Goal: Task Accomplishment & Management: Manage account settings

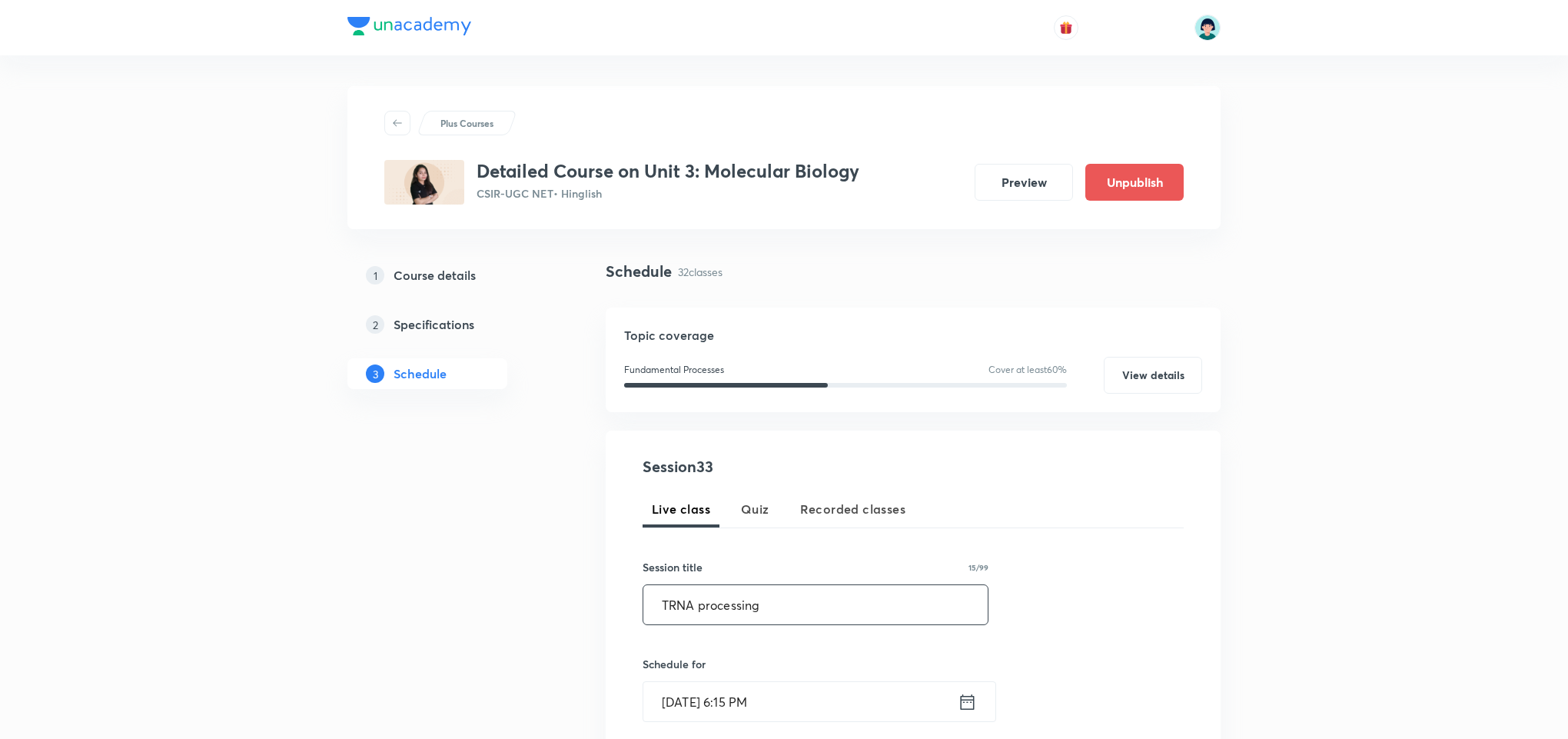
click at [706, 612] on input "TRNA processing" at bounding box center [816, 605] width 345 height 39
type input "TRNA Processing"
click at [676, 705] on input "[DATE] 6:15 PM" at bounding box center [801, 702] width 315 height 39
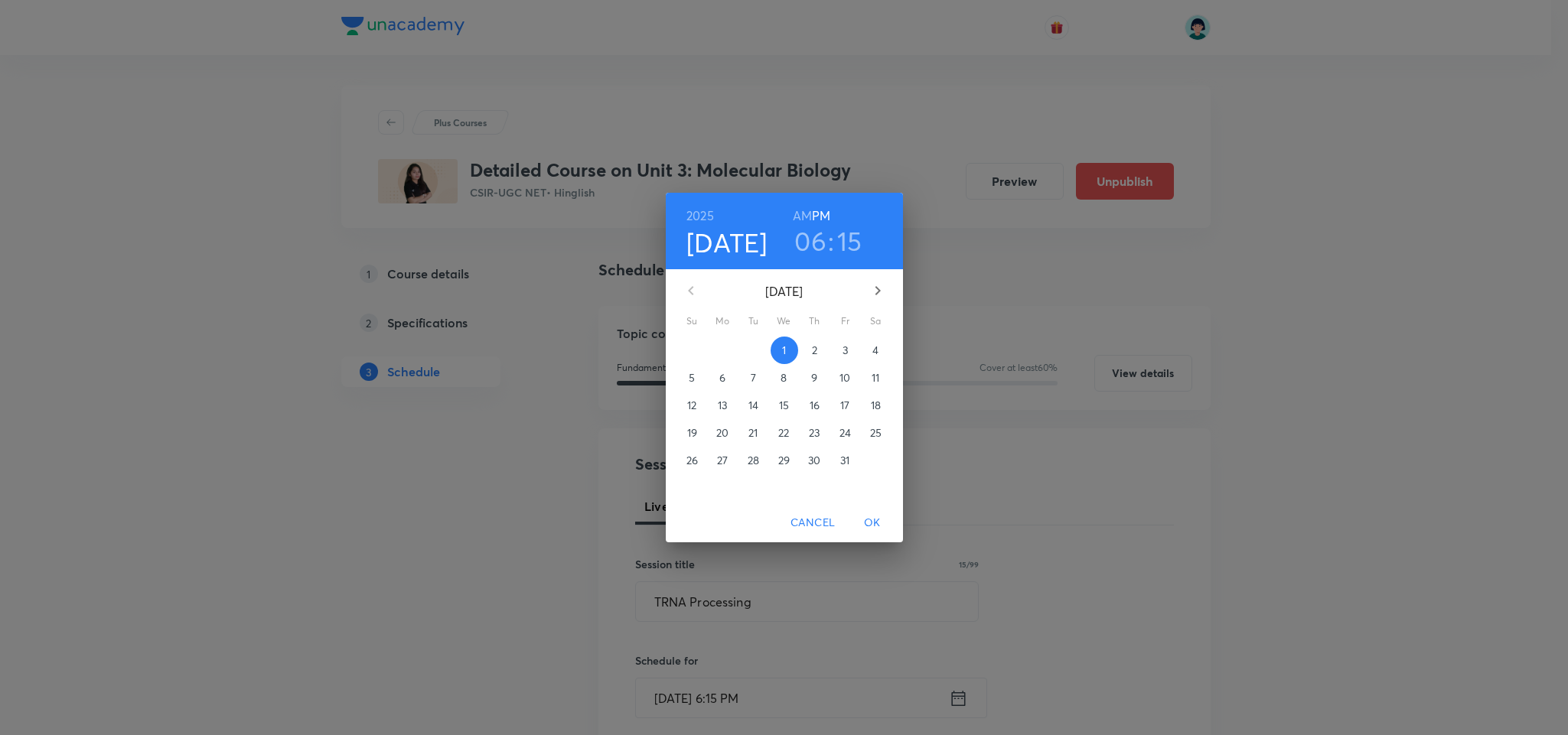
click at [847, 352] on p "3" at bounding box center [845, 351] width 5 height 15
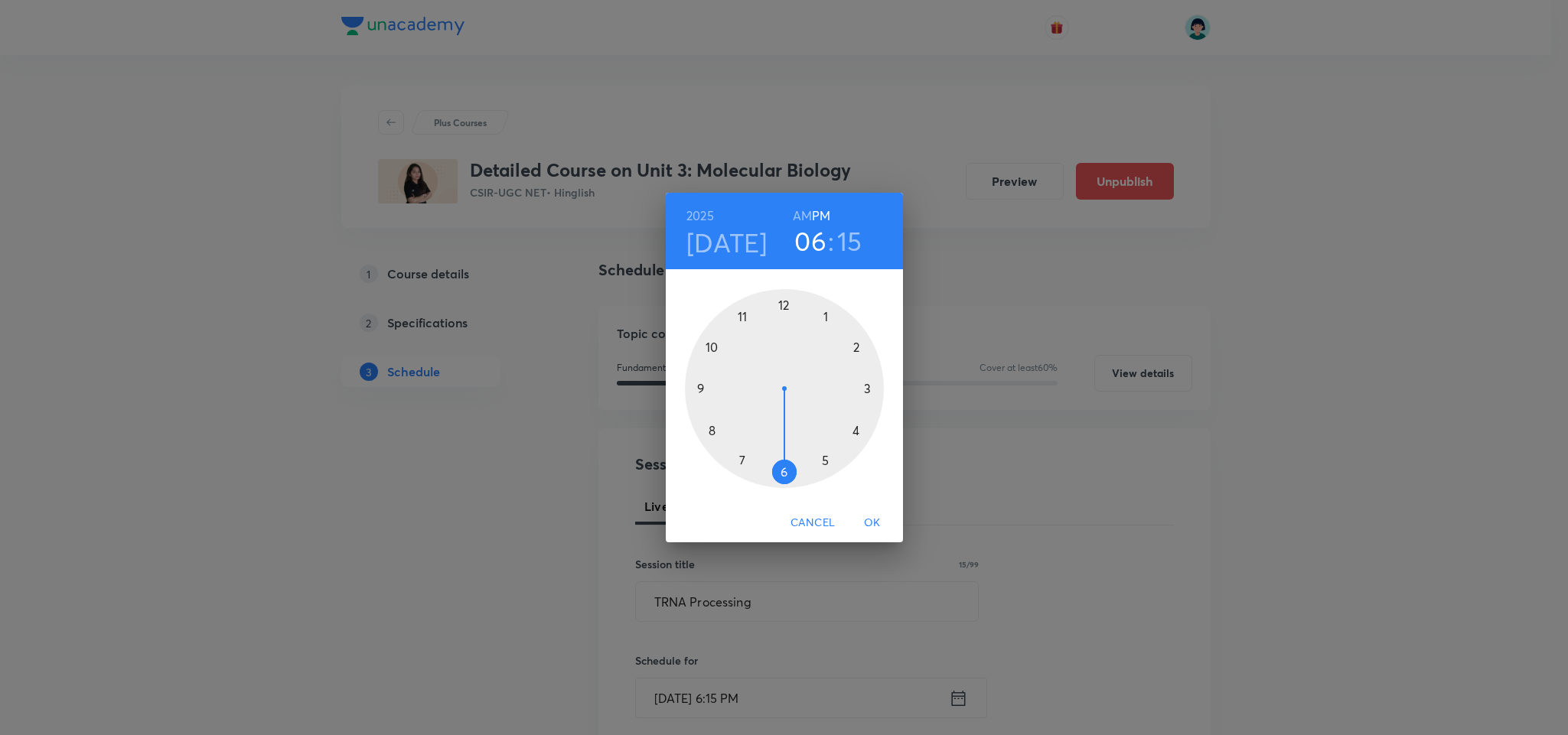
click at [705, 388] on div at bounding box center [784, 389] width 199 height 199
click at [804, 225] on h6 "AM" at bounding box center [802, 215] width 19 height 22
click at [826, 464] on div at bounding box center [784, 389] width 199 height 199
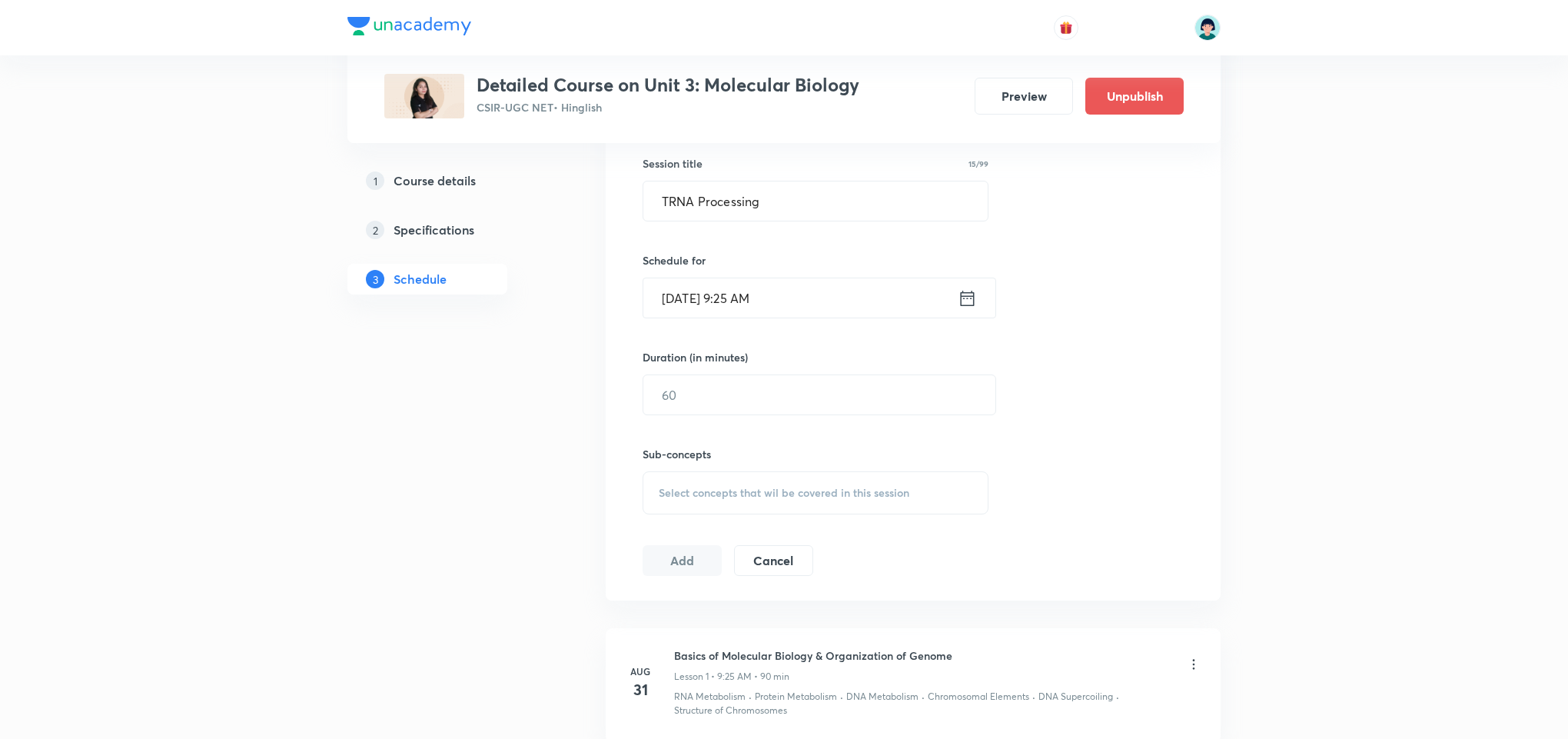
scroll to position [369, 0]
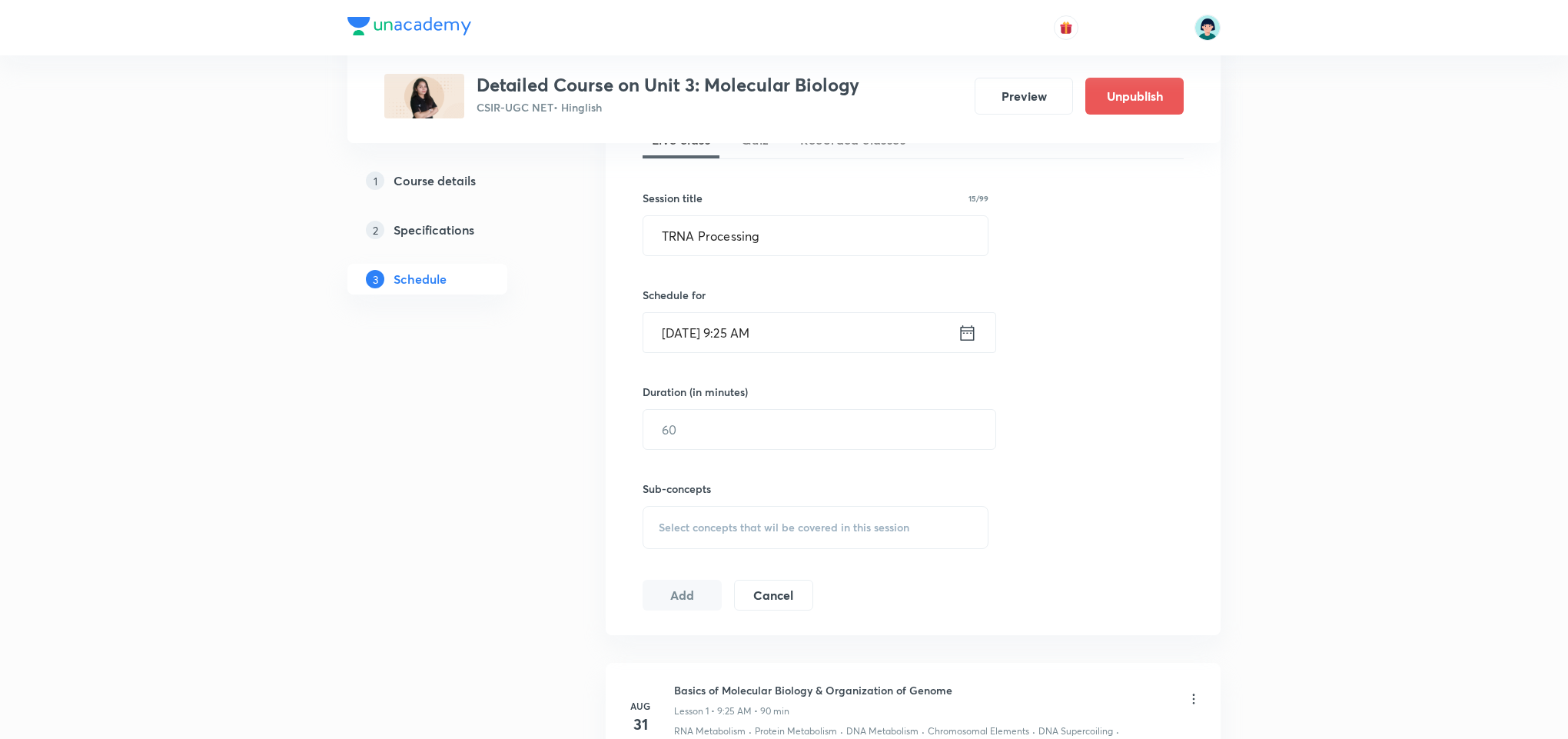
click at [761, 453] on div "Sub-concepts Select concepts that wil be covered in this session" at bounding box center [815, 499] width 346 height 99
click at [782, 442] on input "text" at bounding box center [819, 429] width 352 height 39
type input "90"
click at [851, 524] on span "Select concepts that wil be covered in this session" at bounding box center [784, 527] width 251 height 12
click at [717, 697] on div "Chemical Foundations Covered previously" at bounding box center [816, 683] width 345 height 35
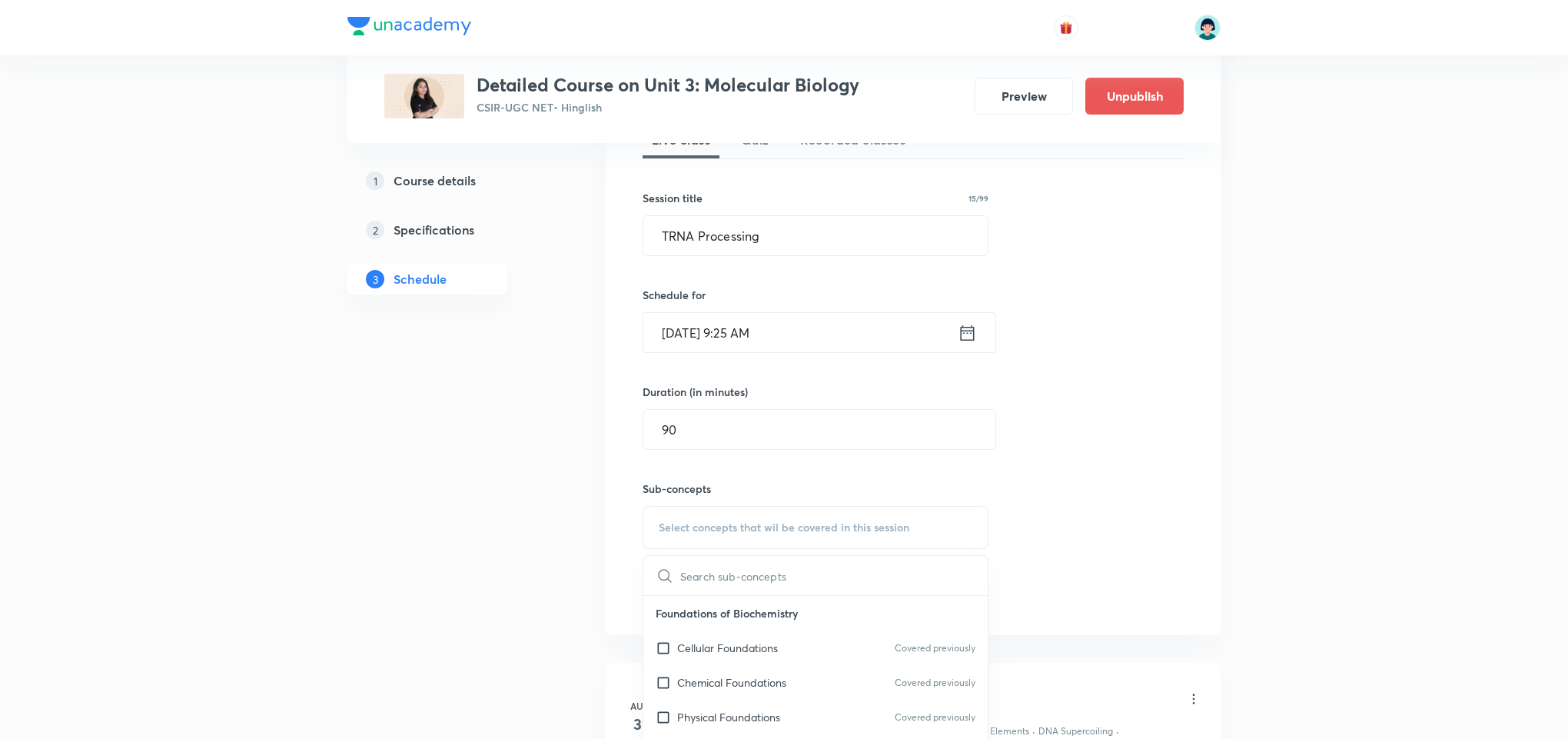
checkbox input "true"
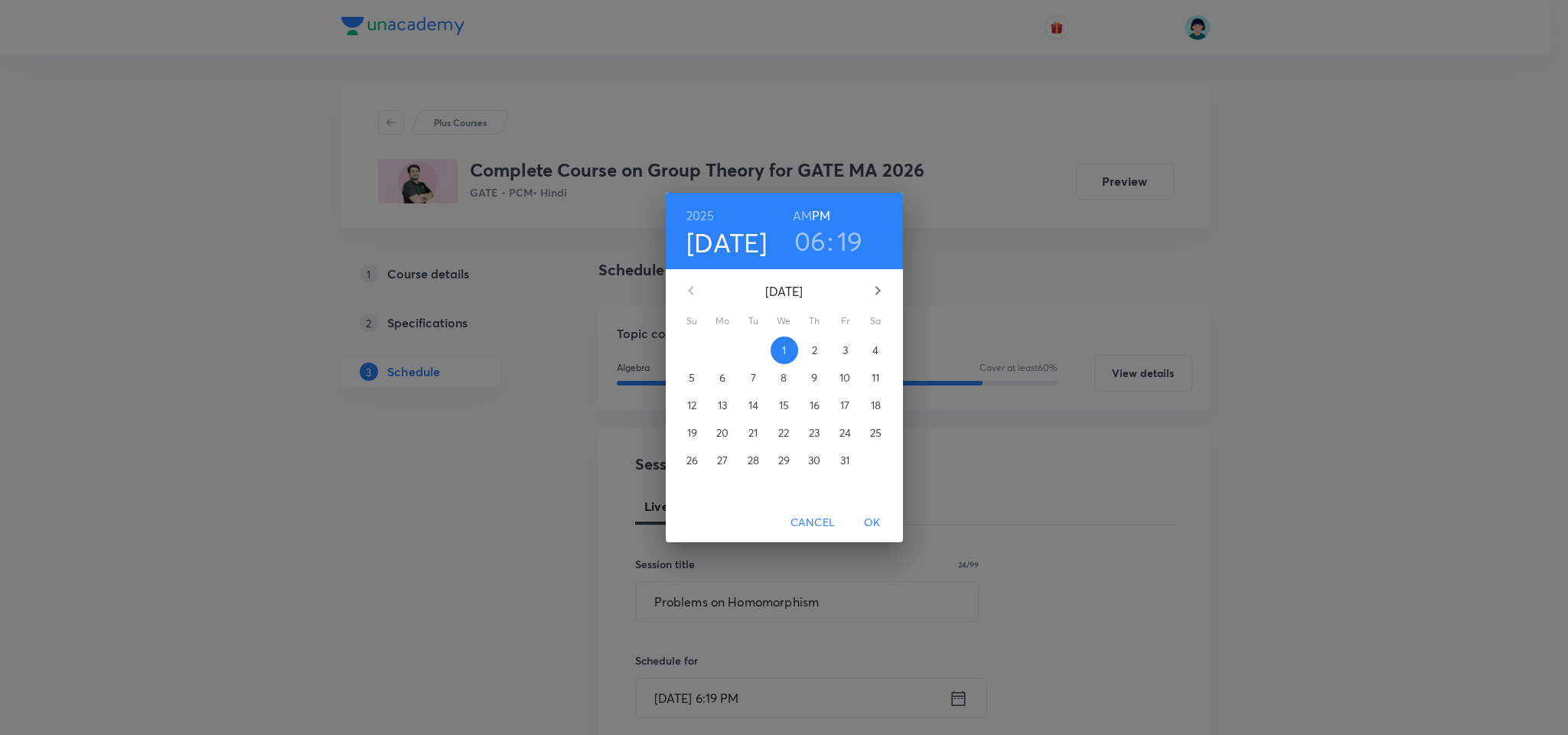
click at [806, 254] on h3 "06" at bounding box center [810, 240] width 32 height 32
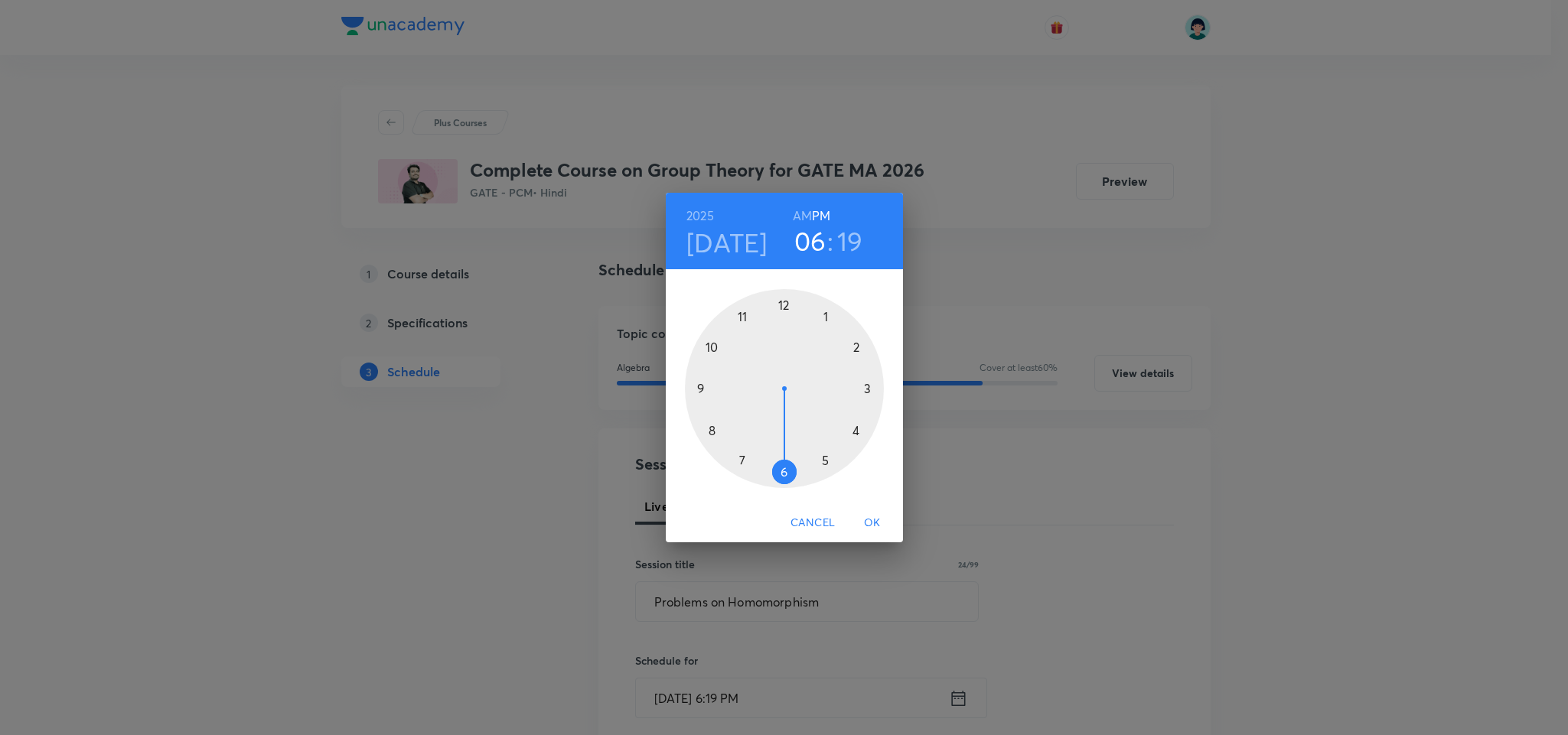
click at [866, 388] on div at bounding box center [784, 389] width 199 height 199
drag, startPoint x: 859, startPoint y: 415, endPoint x: 793, endPoint y: 484, distance: 95.5
click at [793, 484] on div at bounding box center [784, 389] width 199 height 199
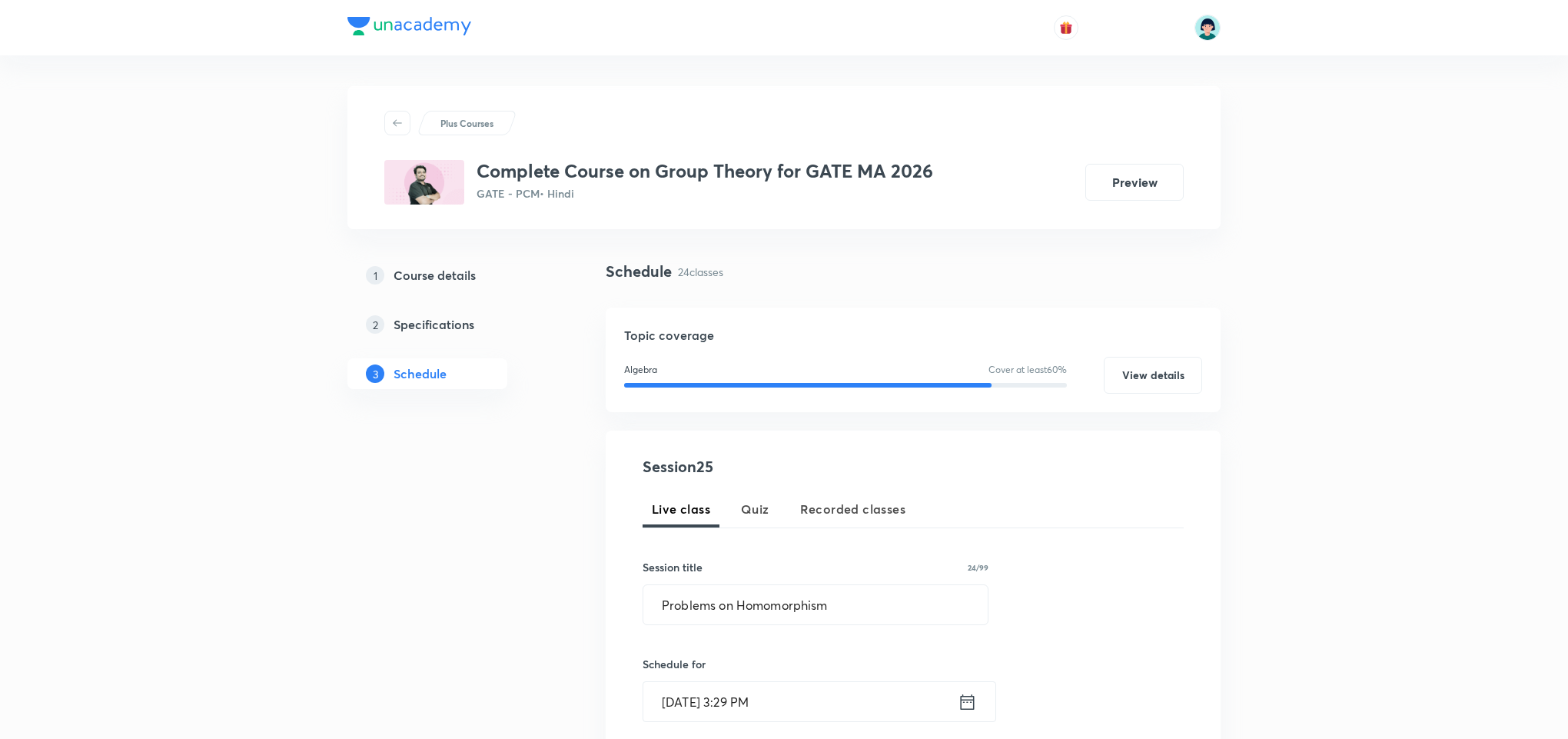
click at [1202, 372] on div "Topic coverage Algebra Cover at least 60 % View details" at bounding box center [913, 360] width 615 height 105
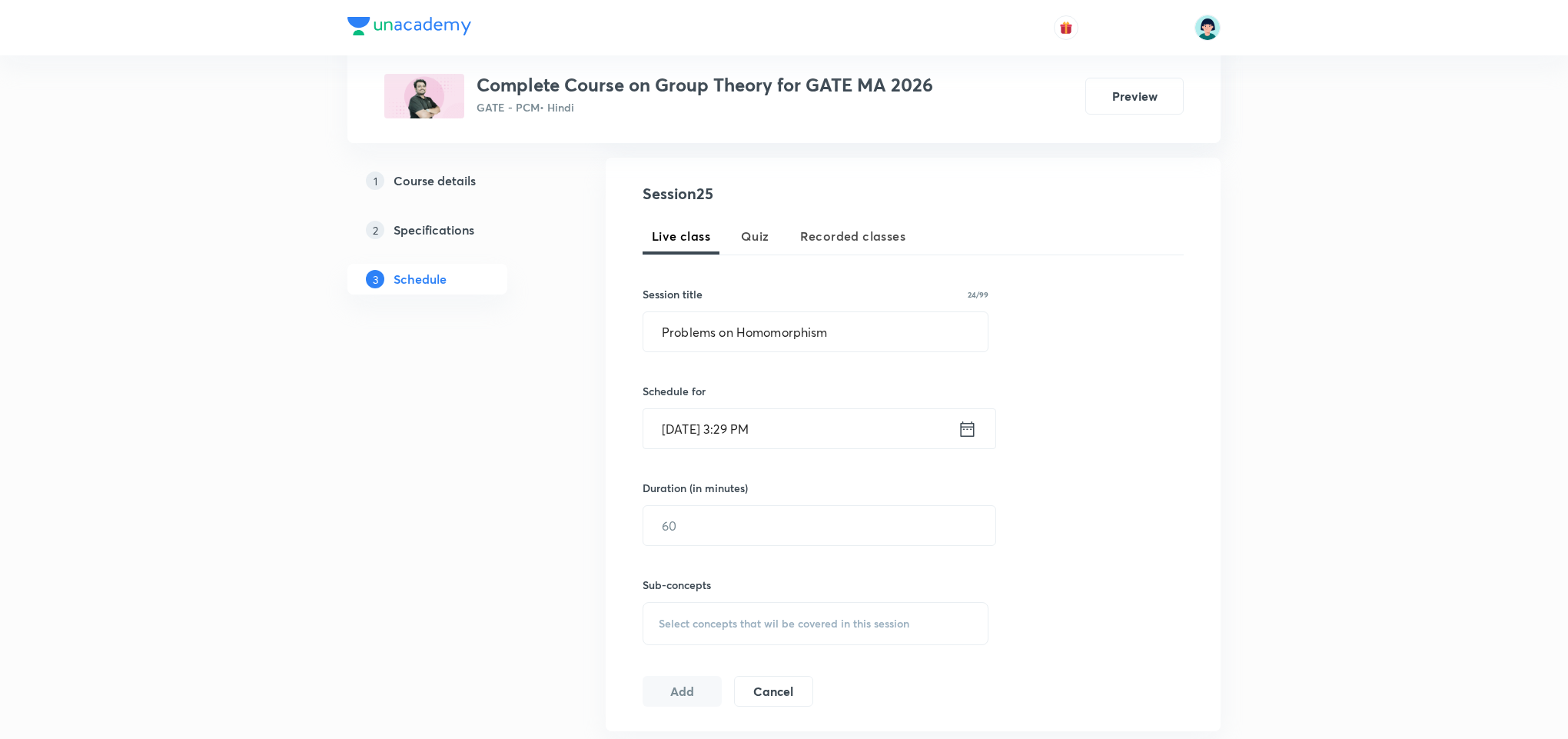
scroll to position [277, 0]
click at [726, 542] on div "​" at bounding box center [819, 522] width 354 height 41
type input "120"
click at [1172, 467] on div "Session 25 Live class Quiz Recorded classes Session title 24/99 Problems on Hom…" at bounding box center [913, 441] width 541 height 525
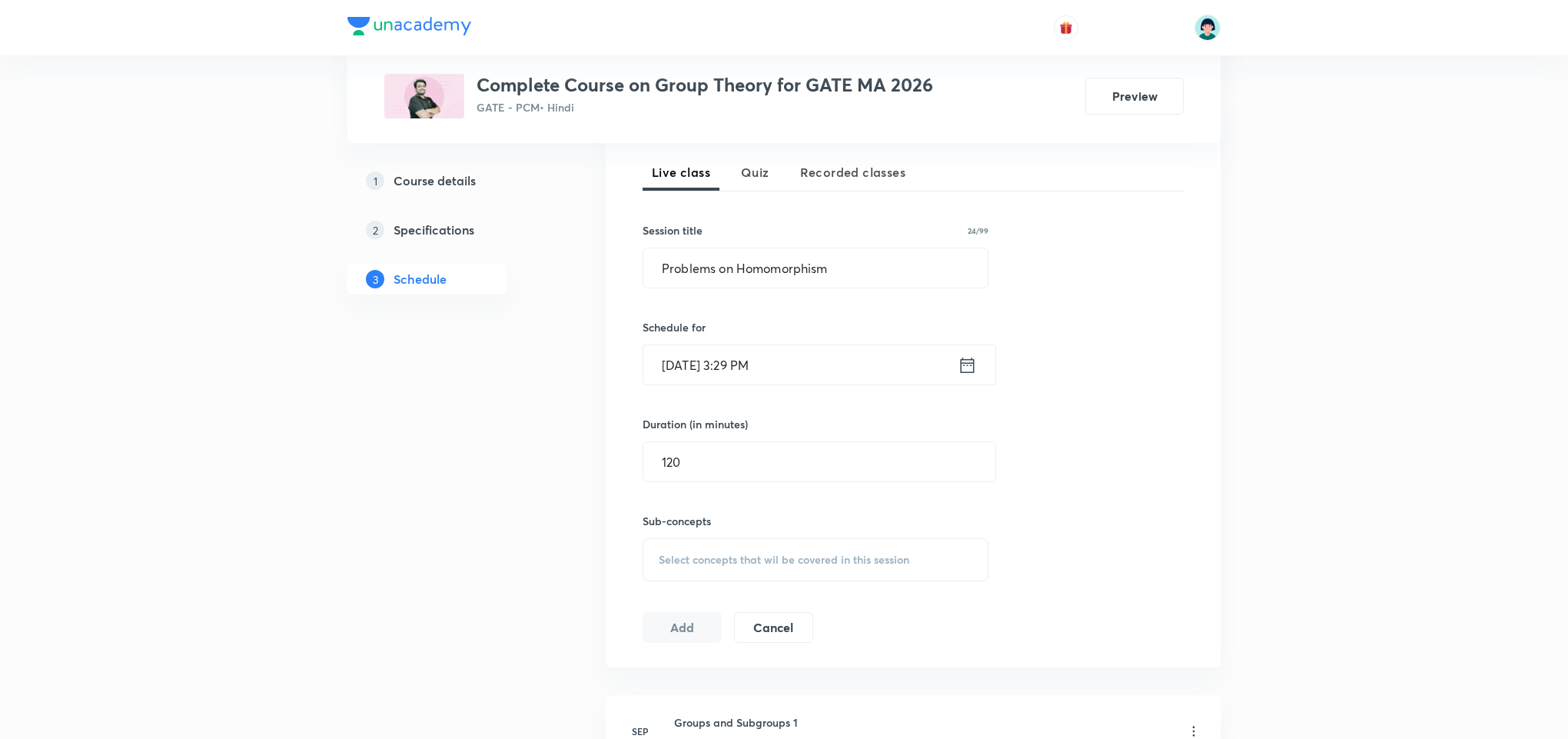
scroll to position [369, 0]
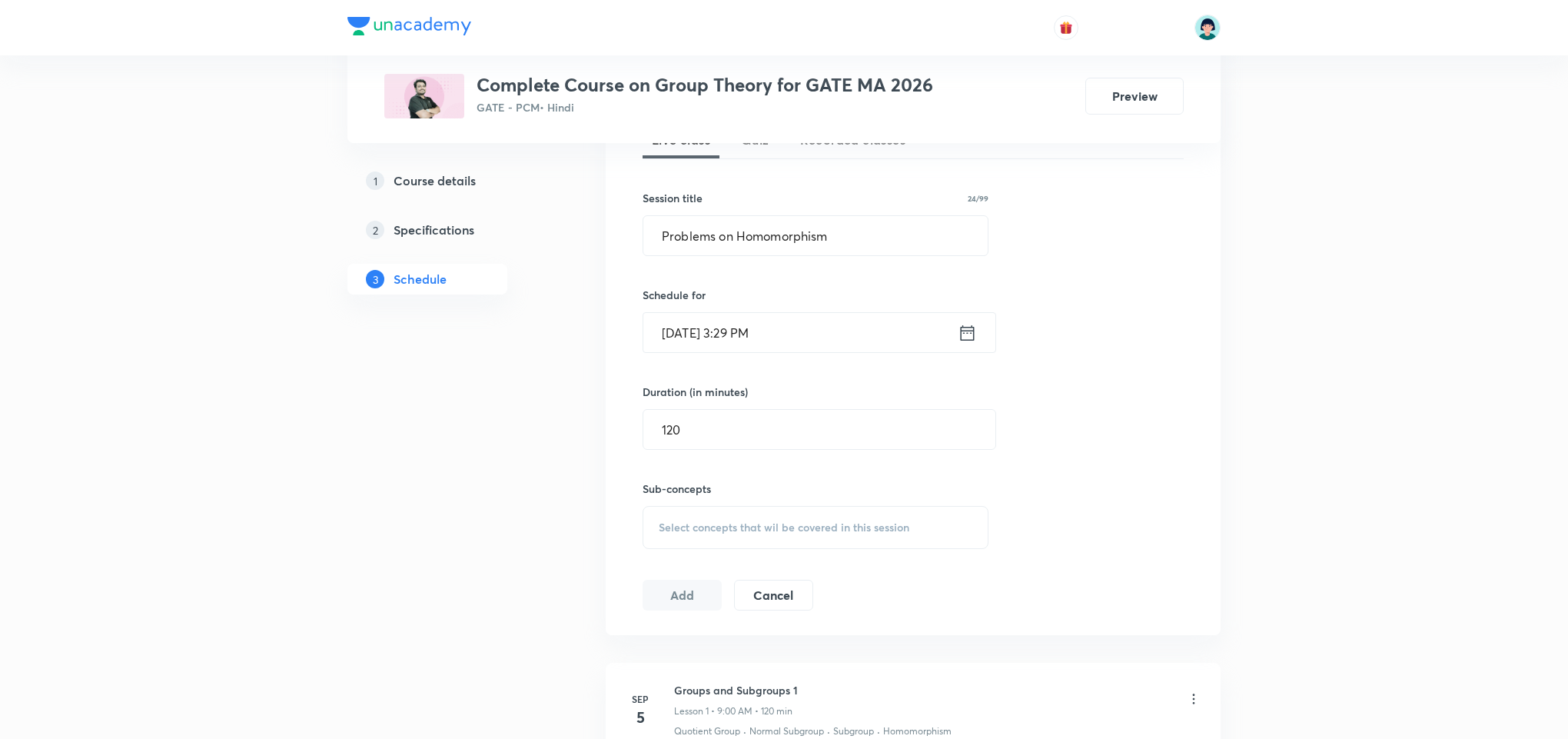
click at [909, 527] on span "Select concepts that wil be covered in this session" at bounding box center [784, 527] width 251 height 12
click at [759, 696] on div "Algebraic Closed Field Covered previously" at bounding box center [816, 683] width 345 height 35
checkbox input "true"
click at [1163, 453] on div "Session 25 Live class Quiz Recorded classes Session title 24/99 Problems on Hom…" at bounding box center [913, 357] width 541 height 542
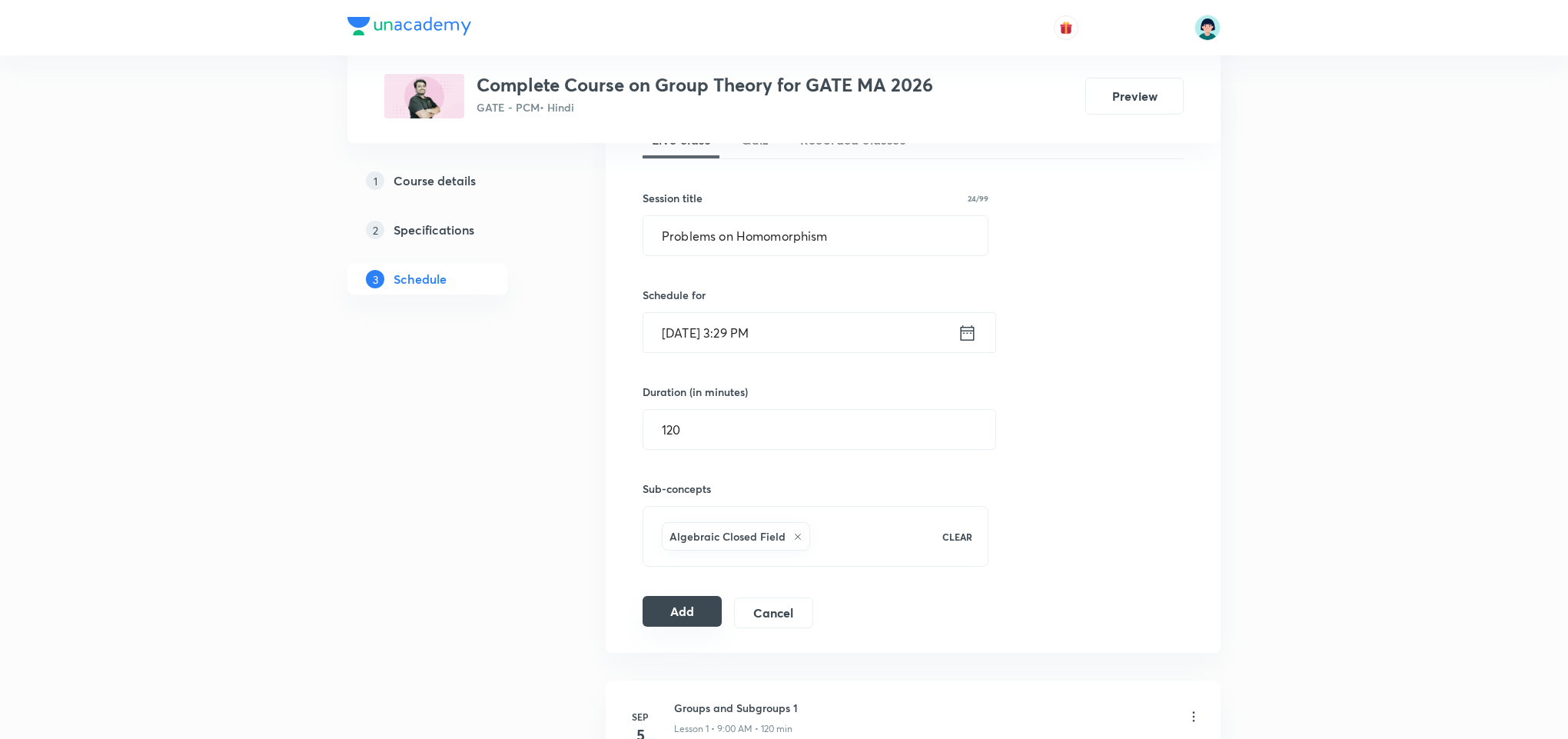
click at [704, 621] on button "Add" at bounding box center [682, 612] width 79 height 31
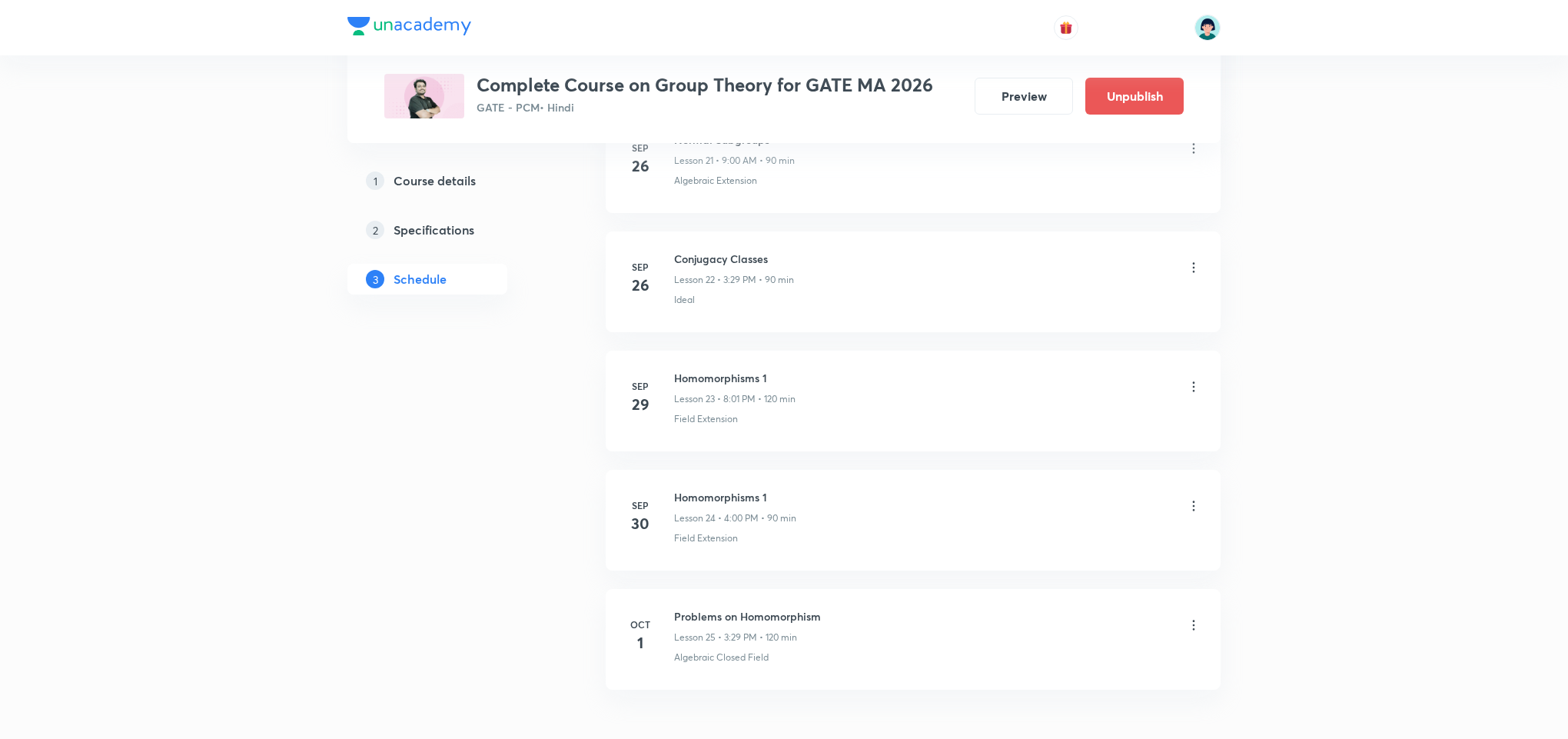
scroll to position [2913, 0]
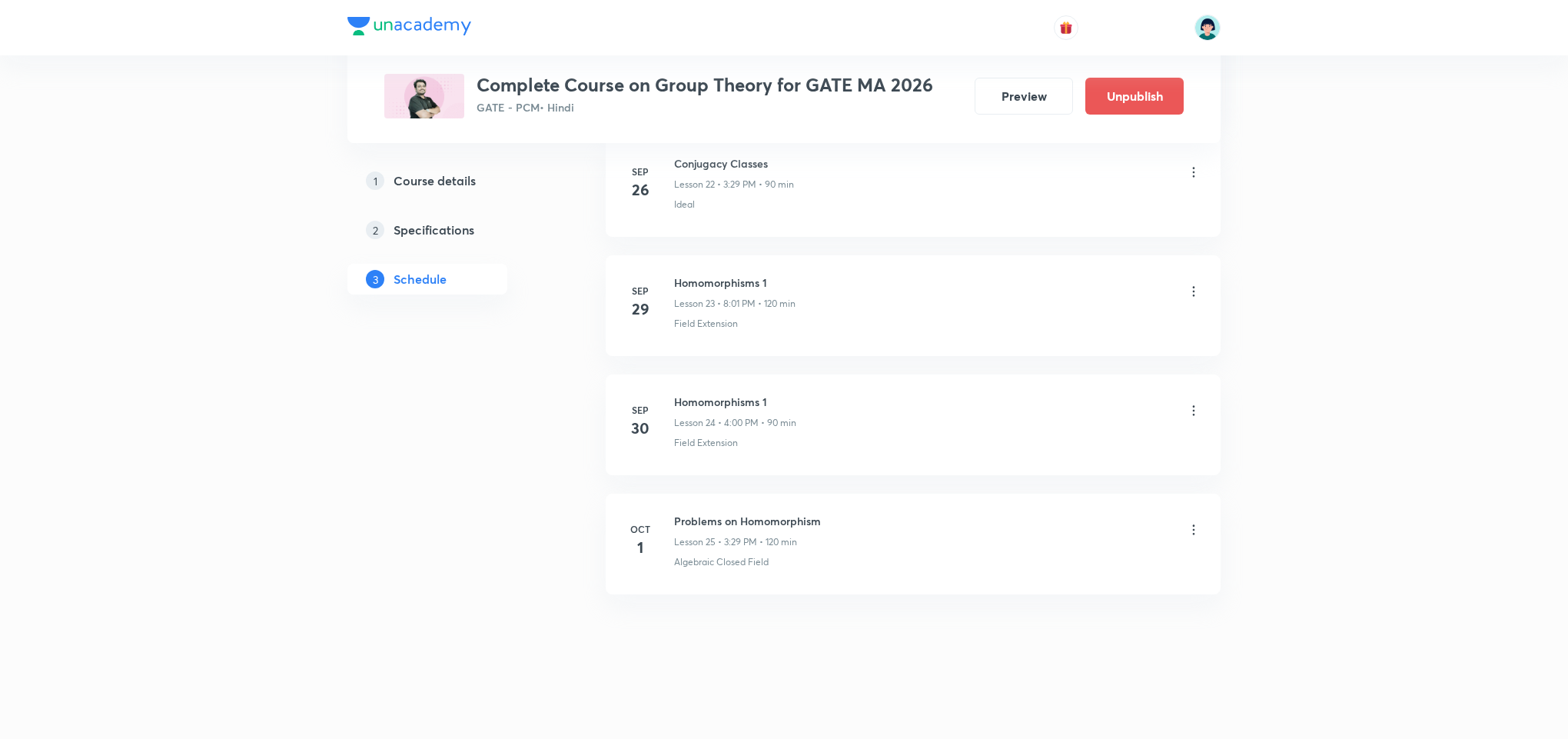
click at [1197, 532] on icon at bounding box center [1194, 530] width 15 height 15
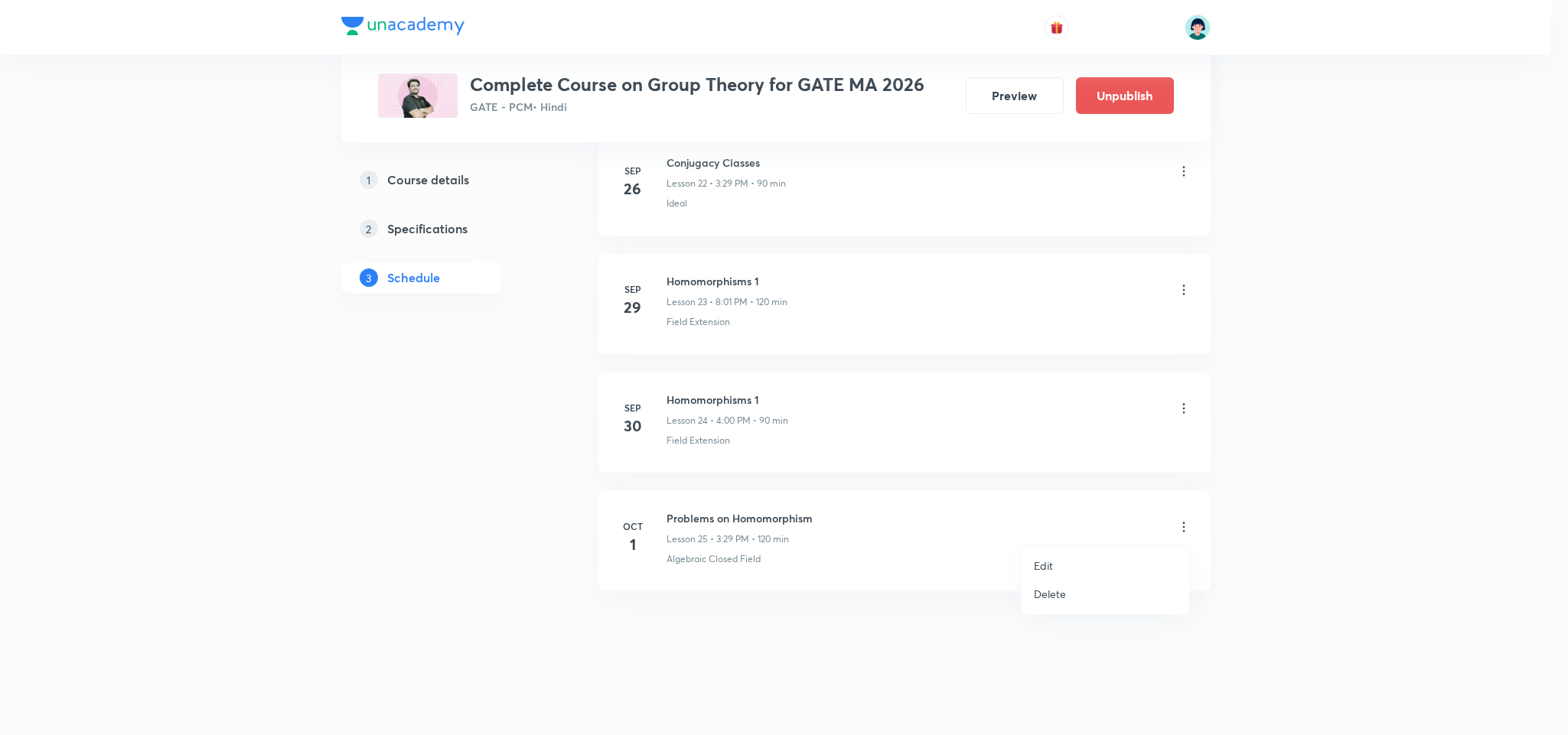
click at [1056, 568] on li "Edit" at bounding box center [1106, 566] width 167 height 28
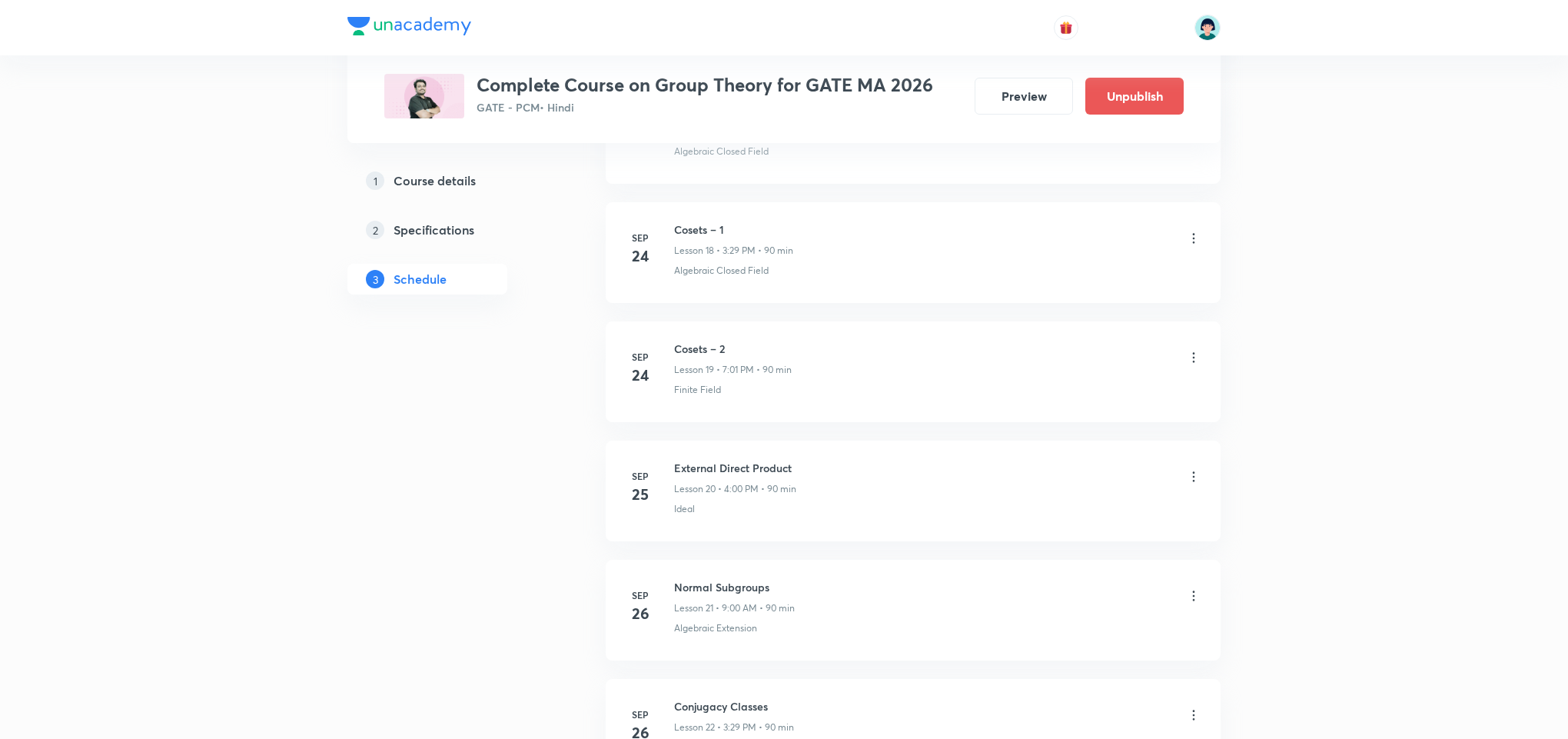
scroll to position [3308, 0]
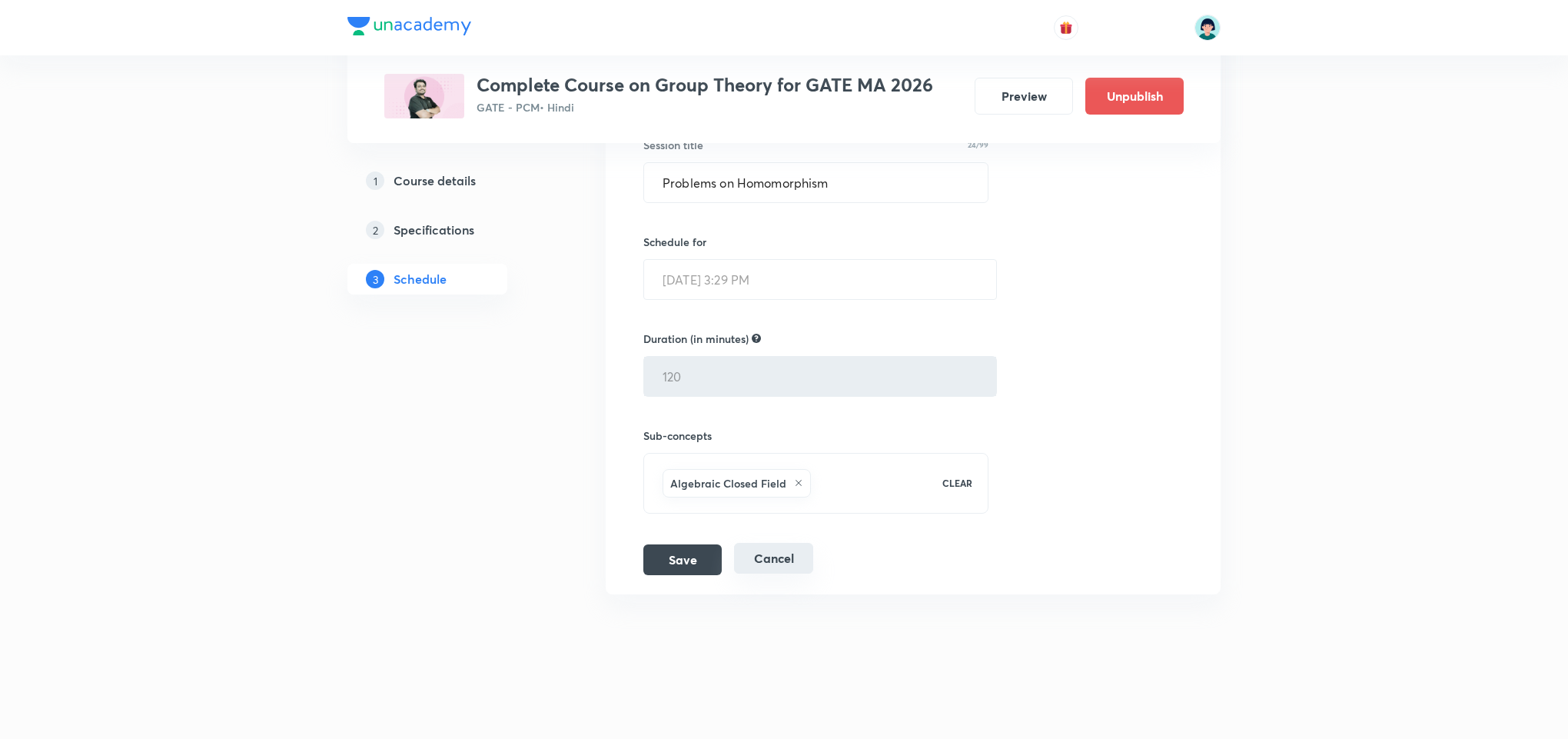
click at [771, 563] on button "Cancel" at bounding box center [774, 558] width 79 height 31
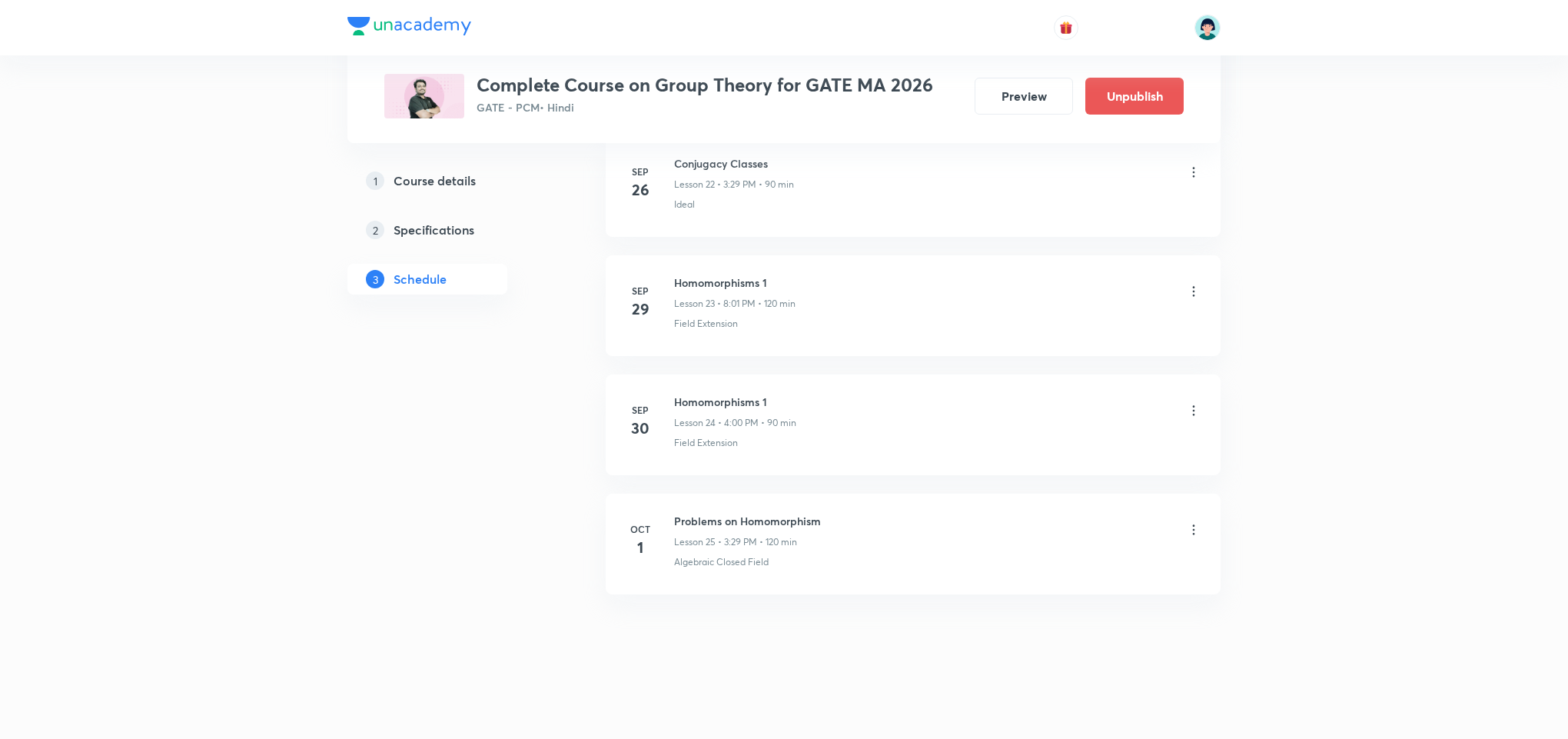
scroll to position [2913, 0]
click at [1187, 531] on icon at bounding box center [1194, 530] width 15 height 15
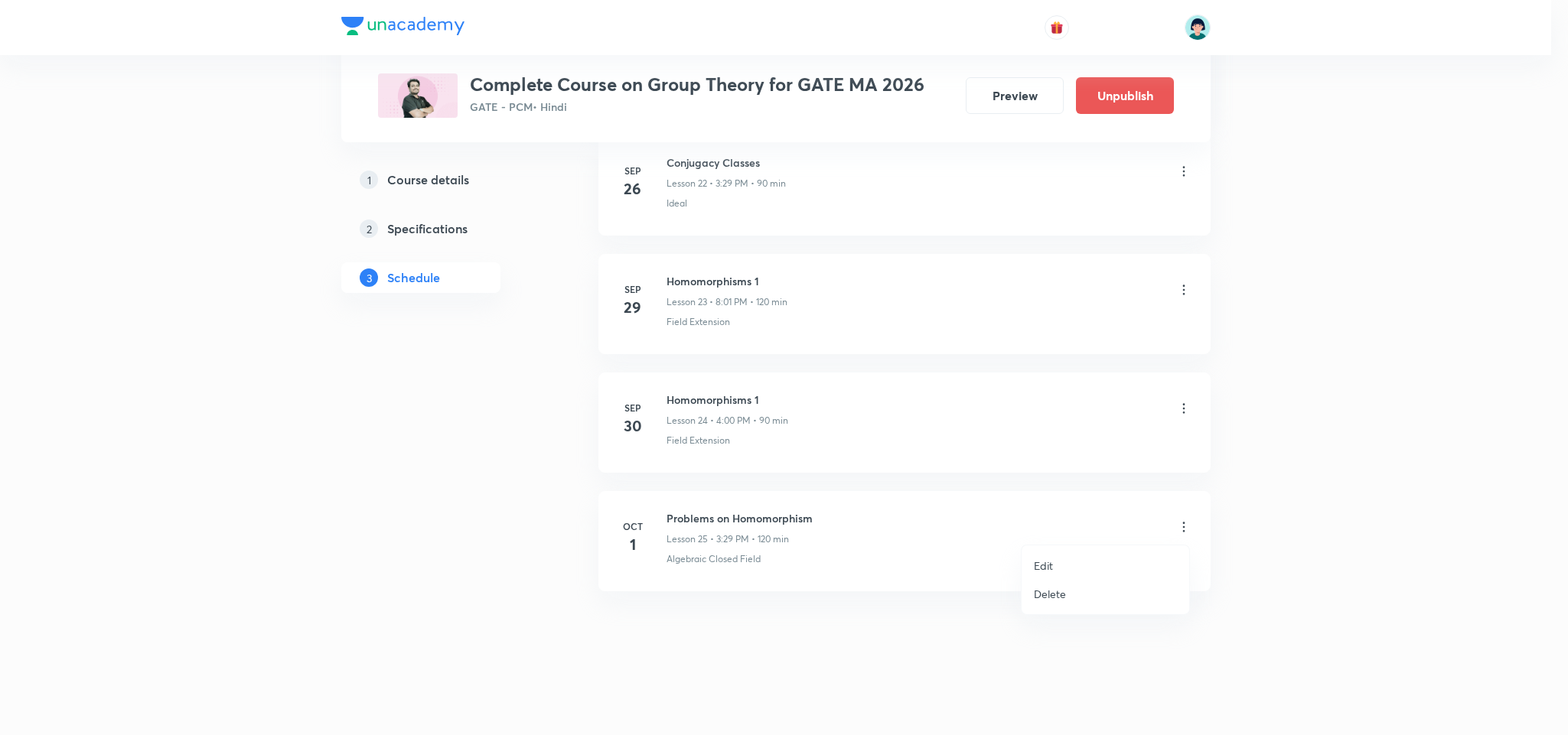
click at [1072, 597] on li "Delete" at bounding box center [1106, 594] width 167 height 28
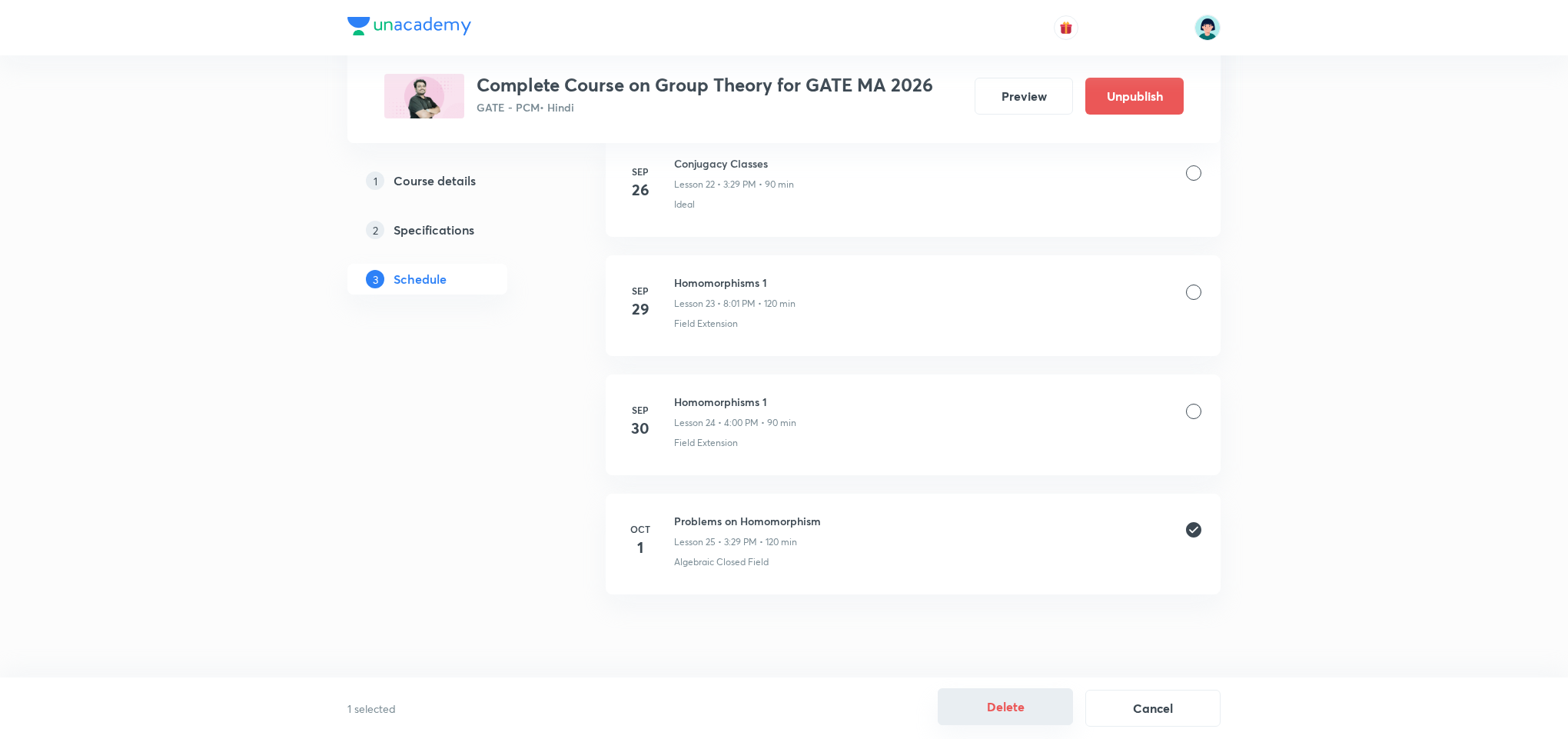
click at [983, 721] on button "Delete" at bounding box center [1005, 707] width 135 height 37
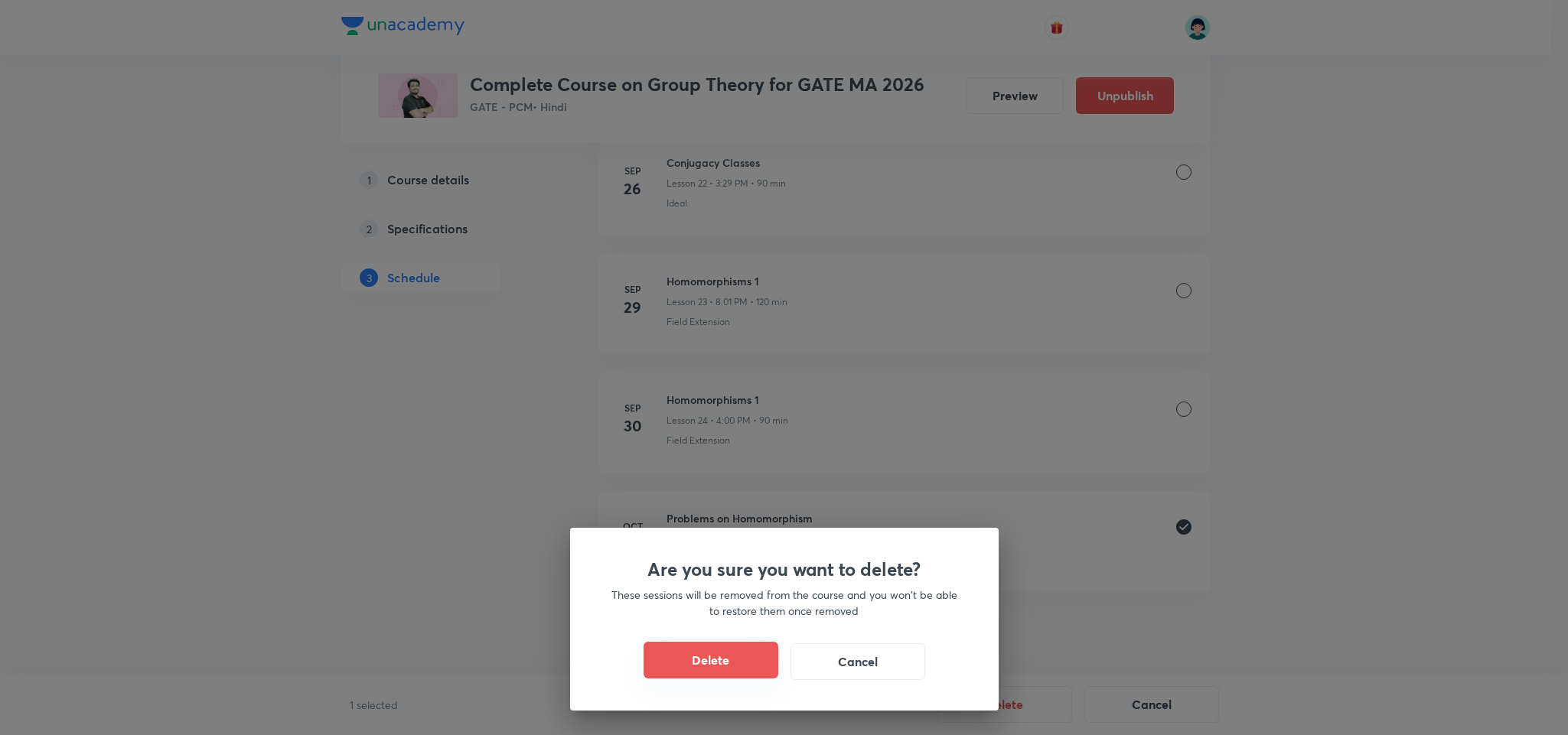
click at [680, 666] on button "Delete" at bounding box center [710, 660] width 134 height 36
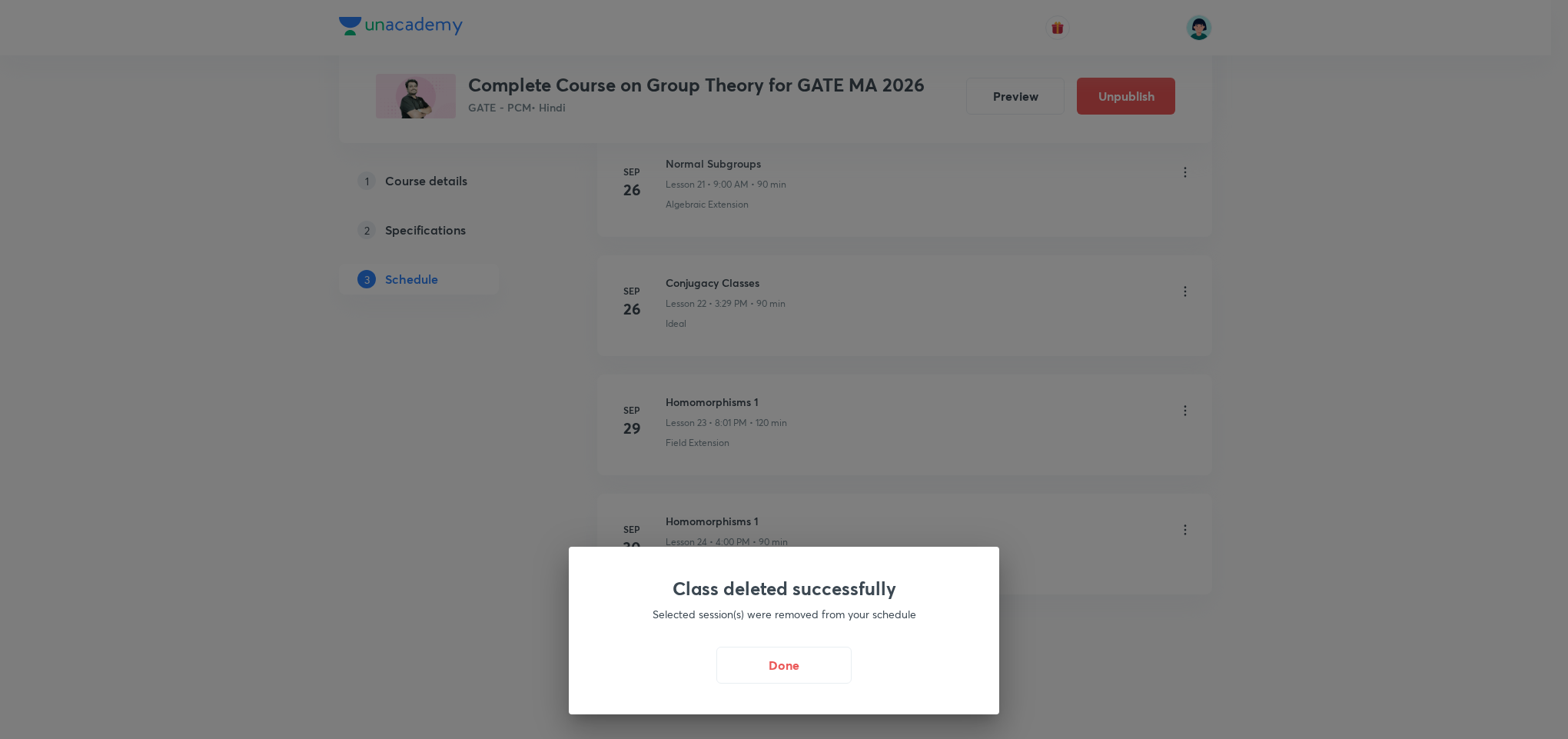
scroll to position [2793, 0]
click at [809, 674] on button "Done" at bounding box center [788, 664] width 135 height 37
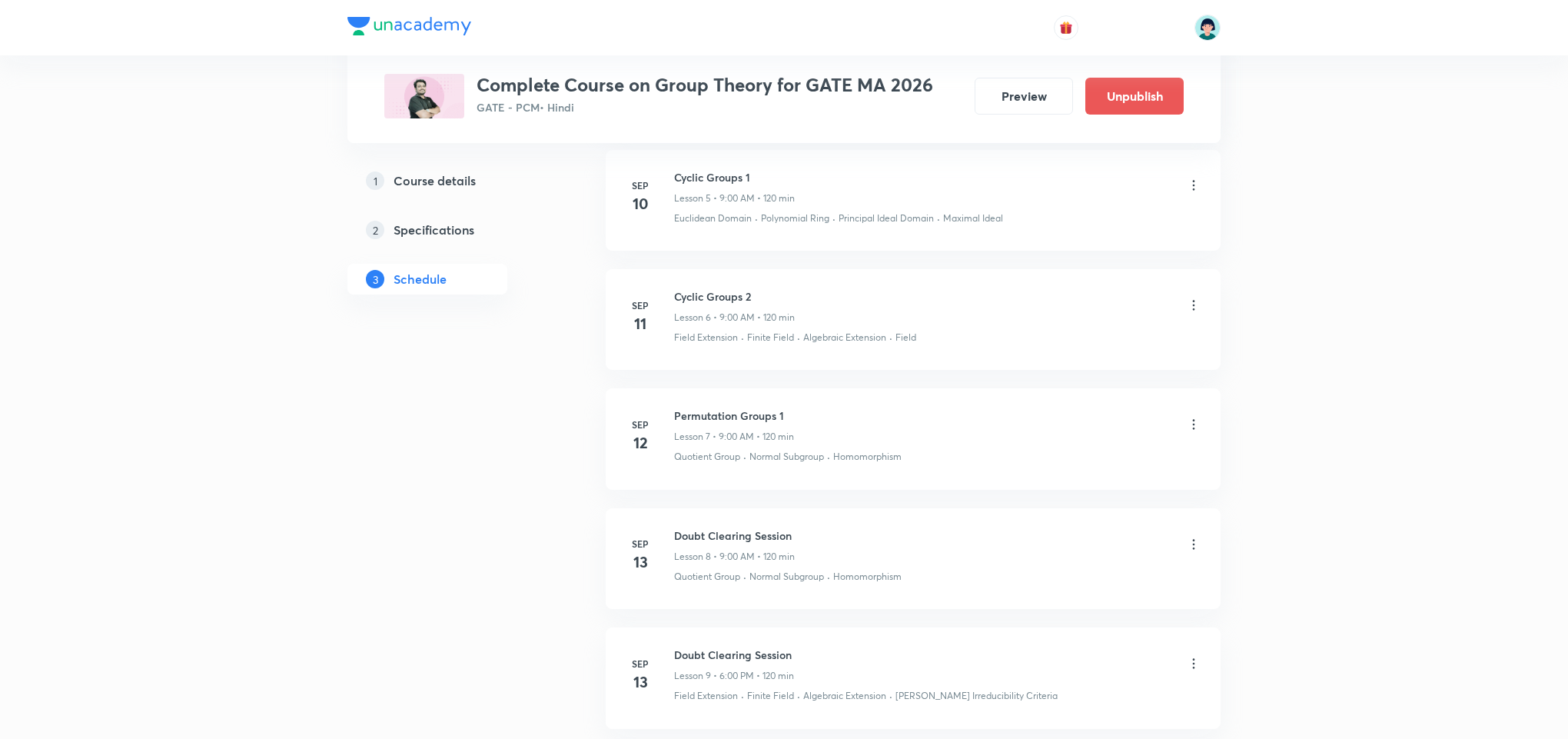
scroll to position [0, 0]
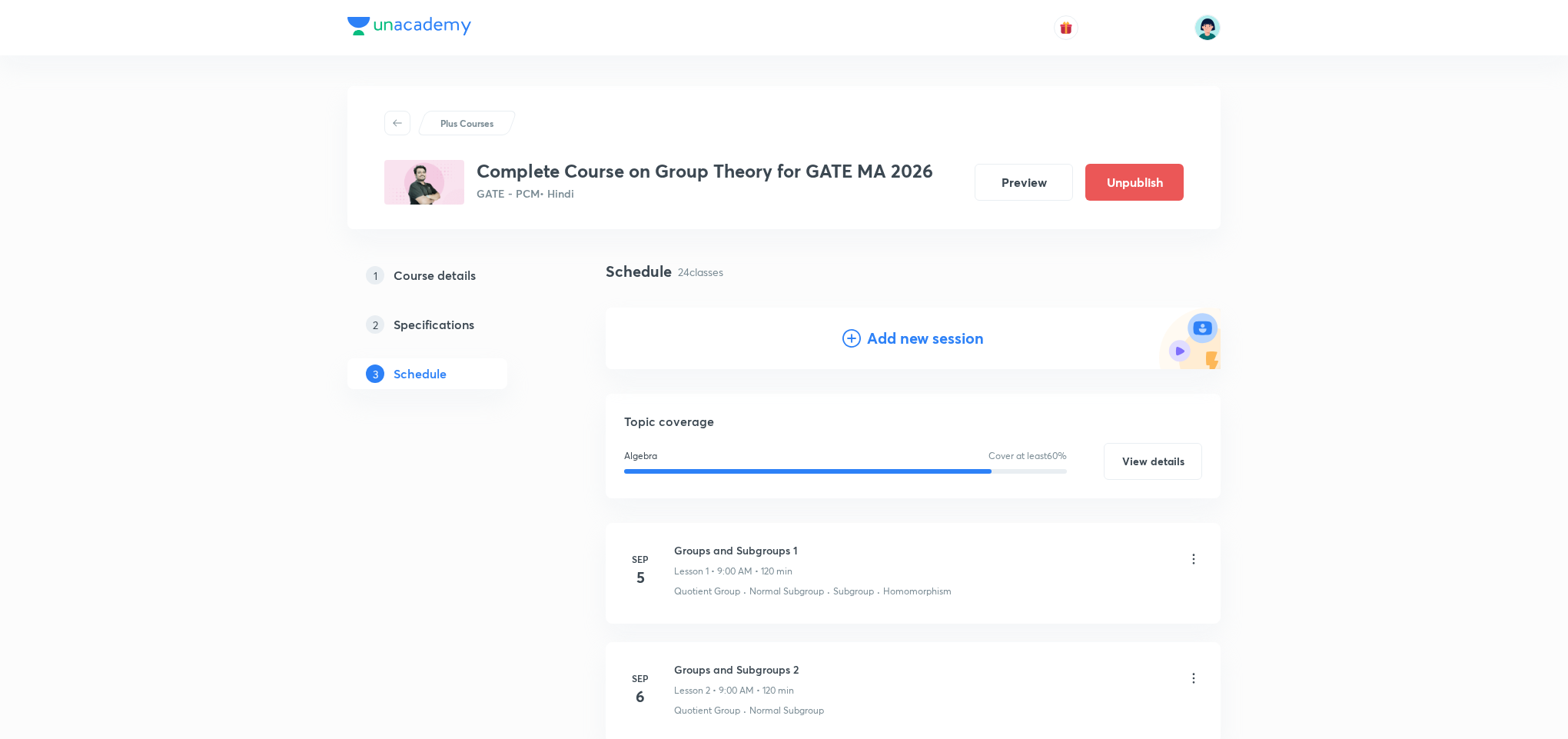
click at [939, 321] on div "Add new session" at bounding box center [913, 338] width 615 height 62
click at [890, 332] on h4 "Add new session" at bounding box center [925, 338] width 117 height 23
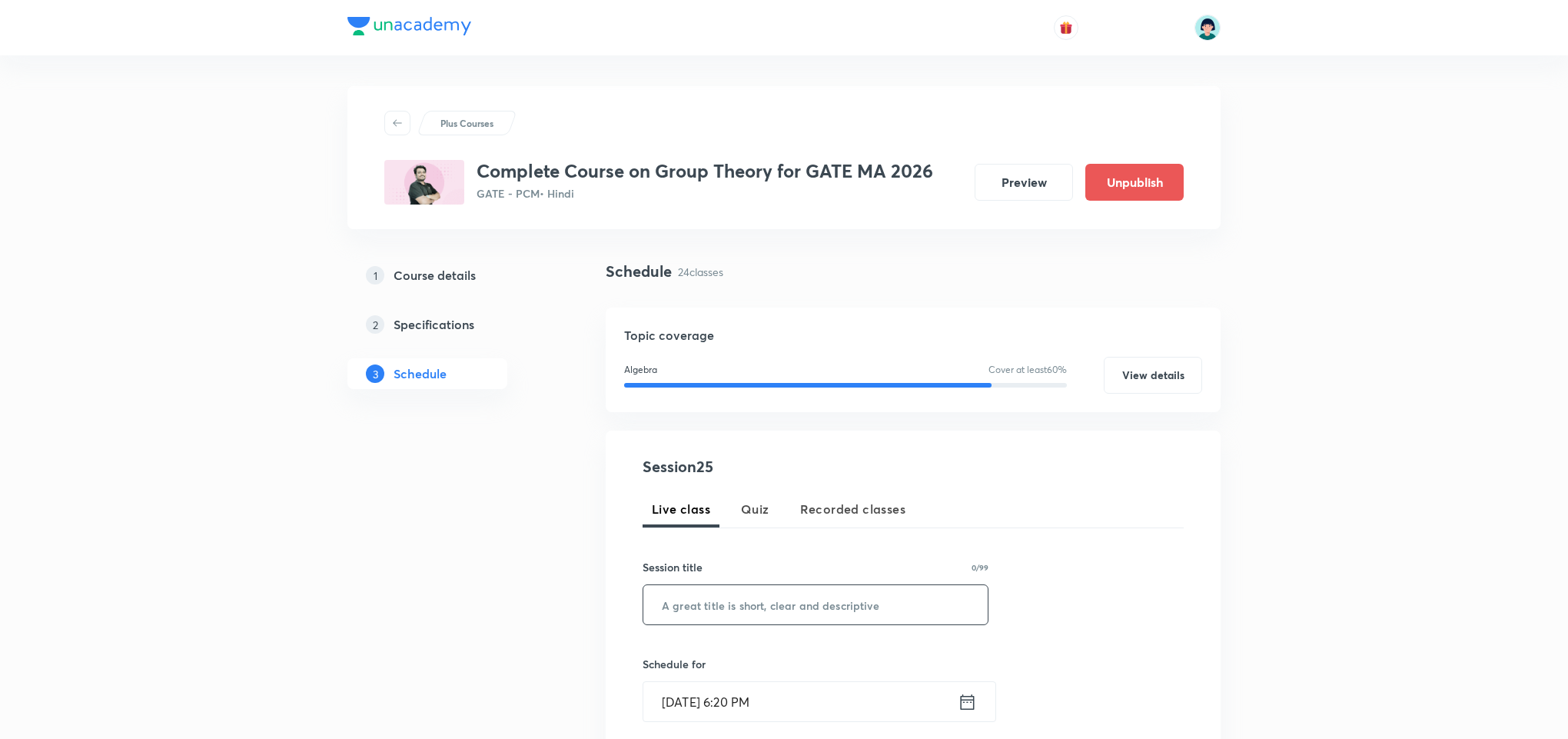
click at [745, 589] on input "text" at bounding box center [816, 605] width 345 height 39
paste input "Sylow's Theorems"
type input "Sylow's Theorems"
click at [680, 681] on div "Schedule for Oct 1, 2025, 6:20 PM ​" at bounding box center [815, 689] width 346 height 66
click at [685, 702] on input "Oct 1, 2025, 6:20 PM" at bounding box center [801, 702] width 315 height 39
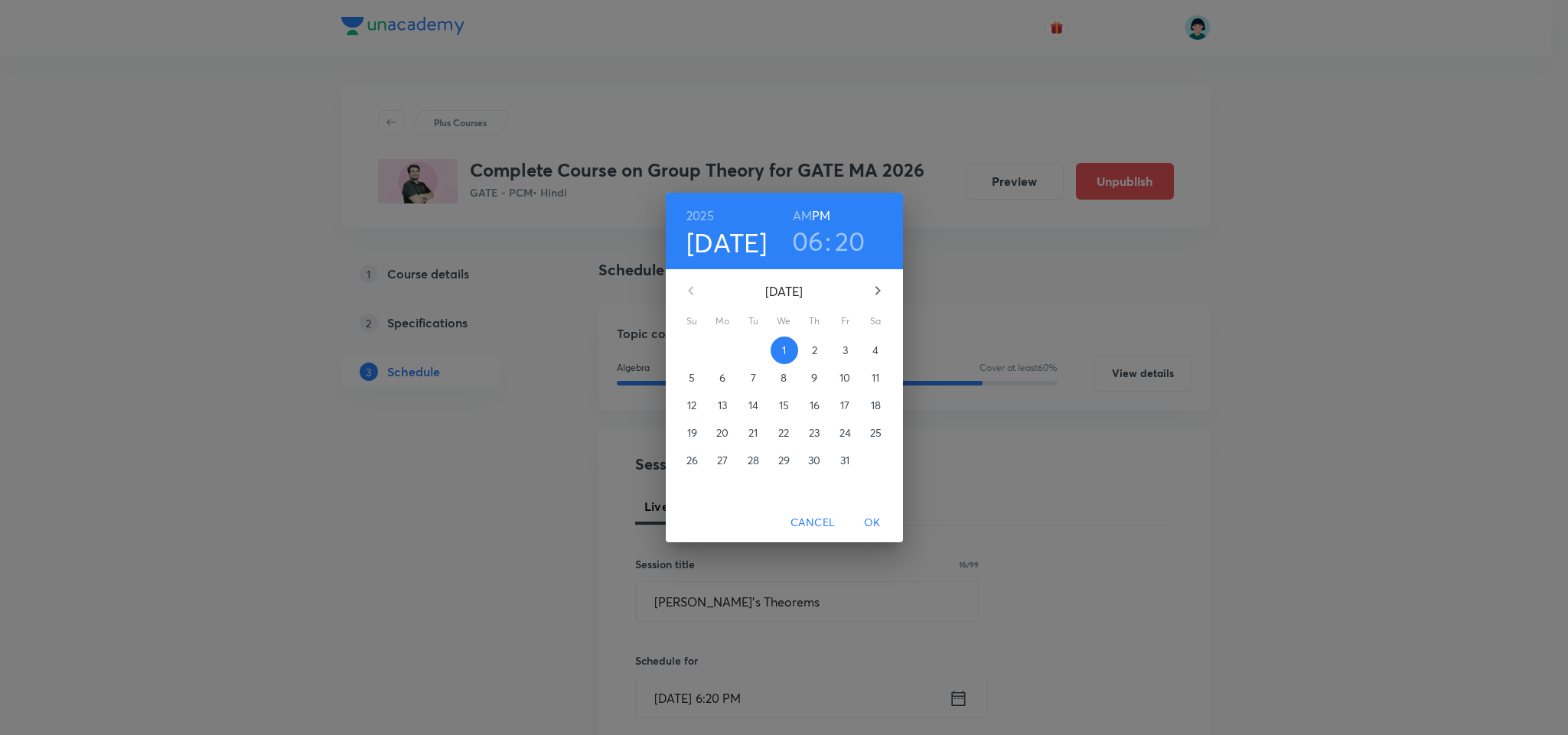
click at [809, 352] on span "2" at bounding box center [815, 351] width 27 height 15
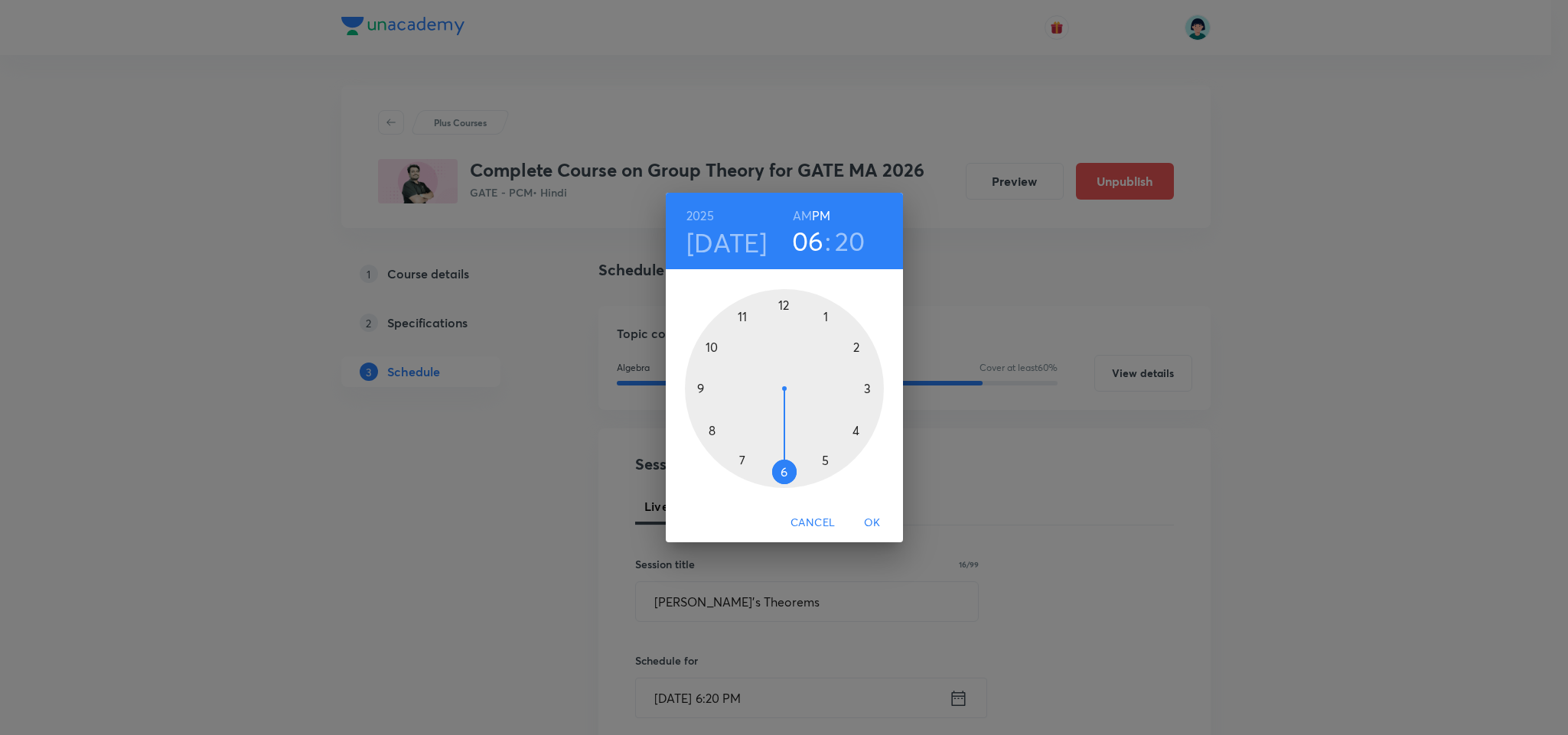
click at [865, 393] on div at bounding box center [784, 389] width 199 height 199
drag, startPoint x: 852, startPoint y: 423, endPoint x: 797, endPoint y: 482, distance: 80.7
click at [797, 482] on div at bounding box center [784, 389] width 199 height 199
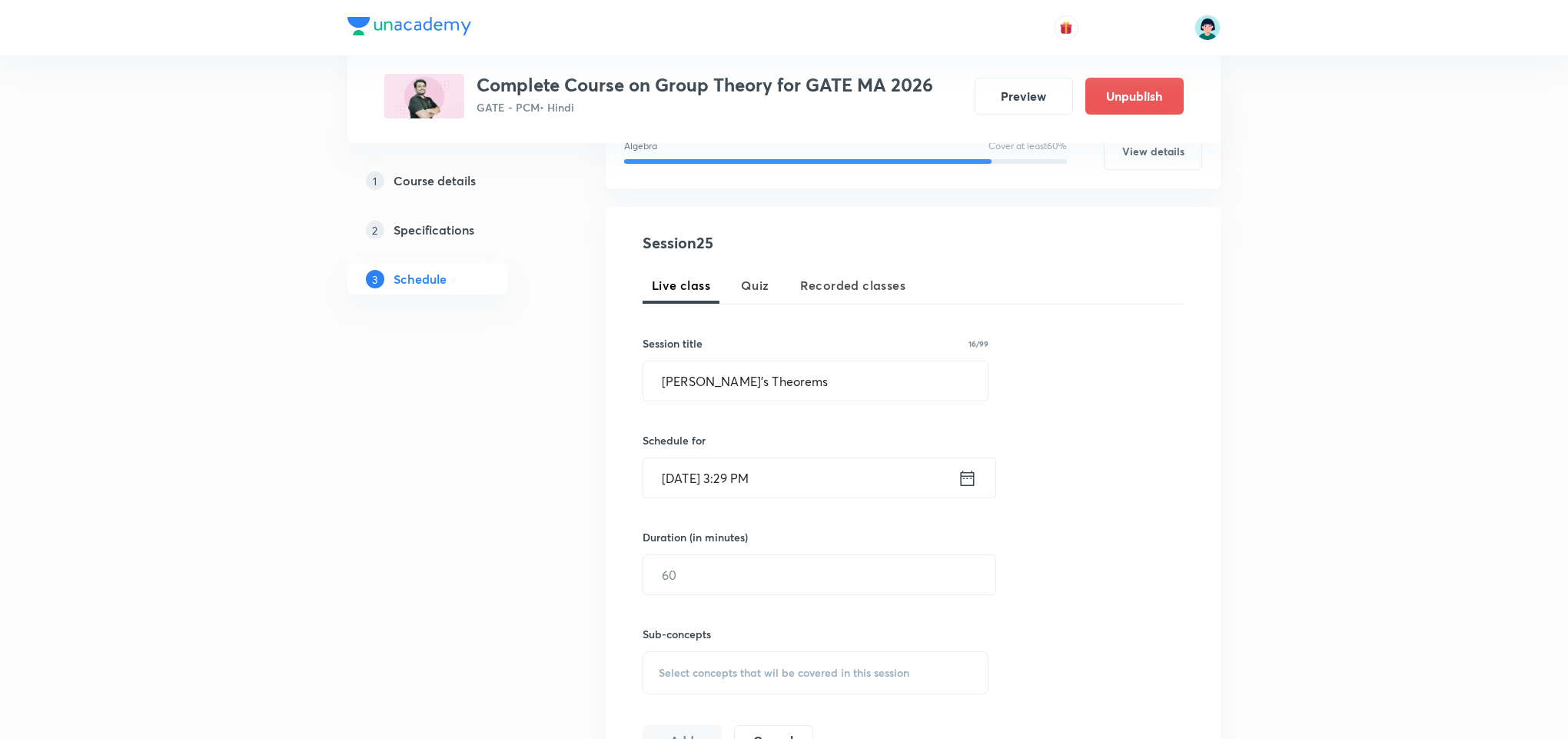
scroll to position [231, 0]
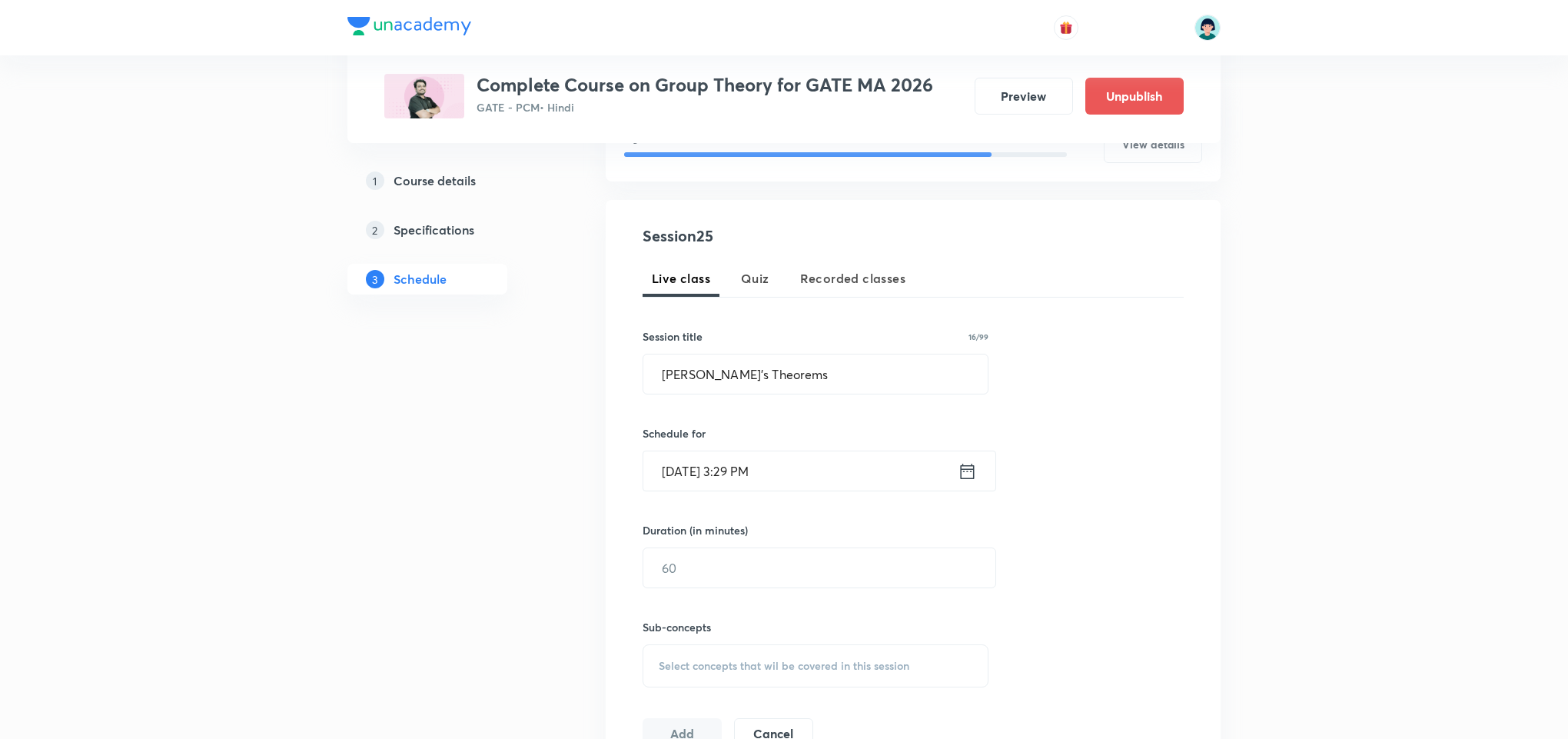
click at [745, 575] on input "text" at bounding box center [819, 567] width 352 height 39
type input "120"
click at [821, 665] on span "Select concepts that wil be covered in this session" at bounding box center [784, 666] width 251 height 12
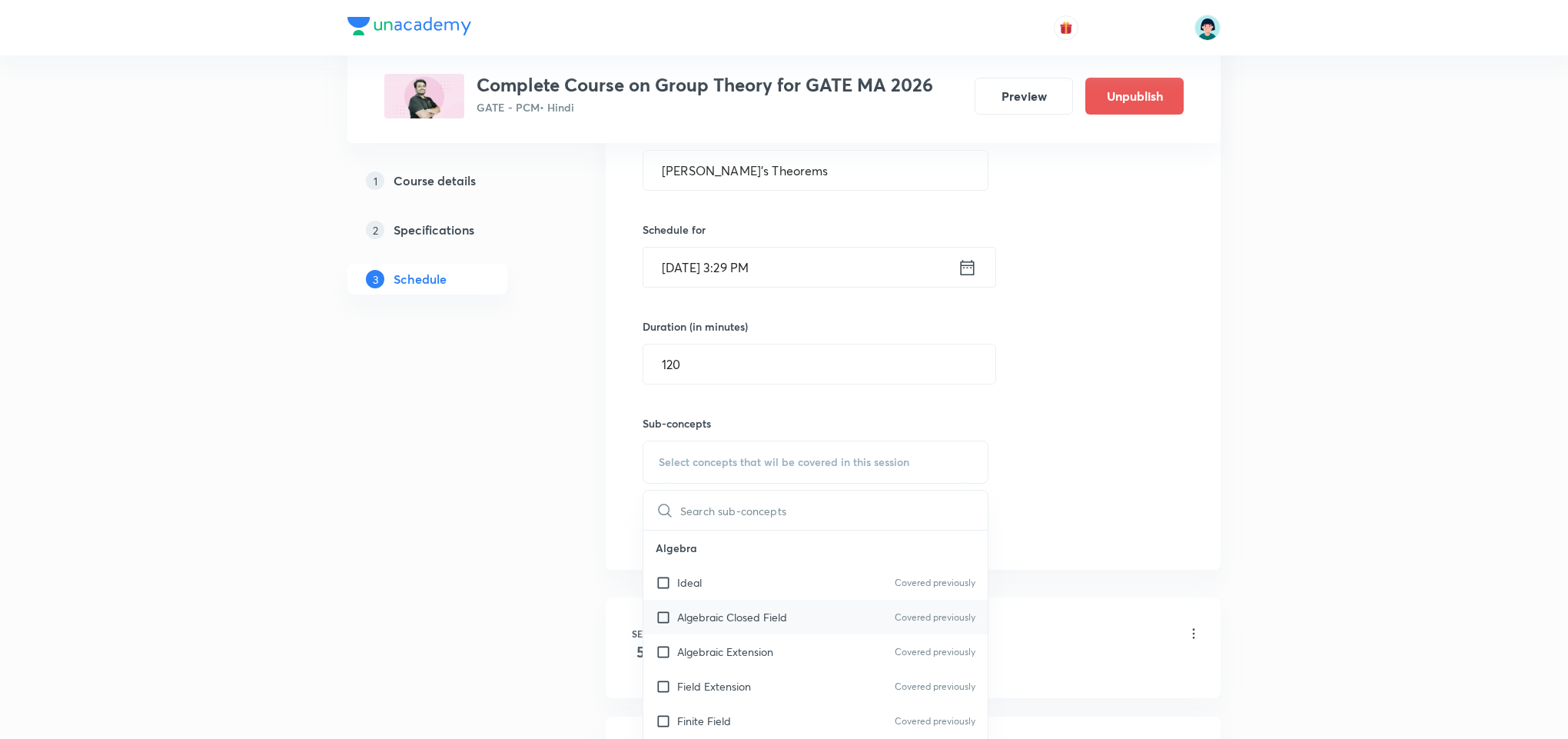
click at [771, 610] on div "Algebraic Closed Field Covered previously" at bounding box center [816, 617] width 345 height 35
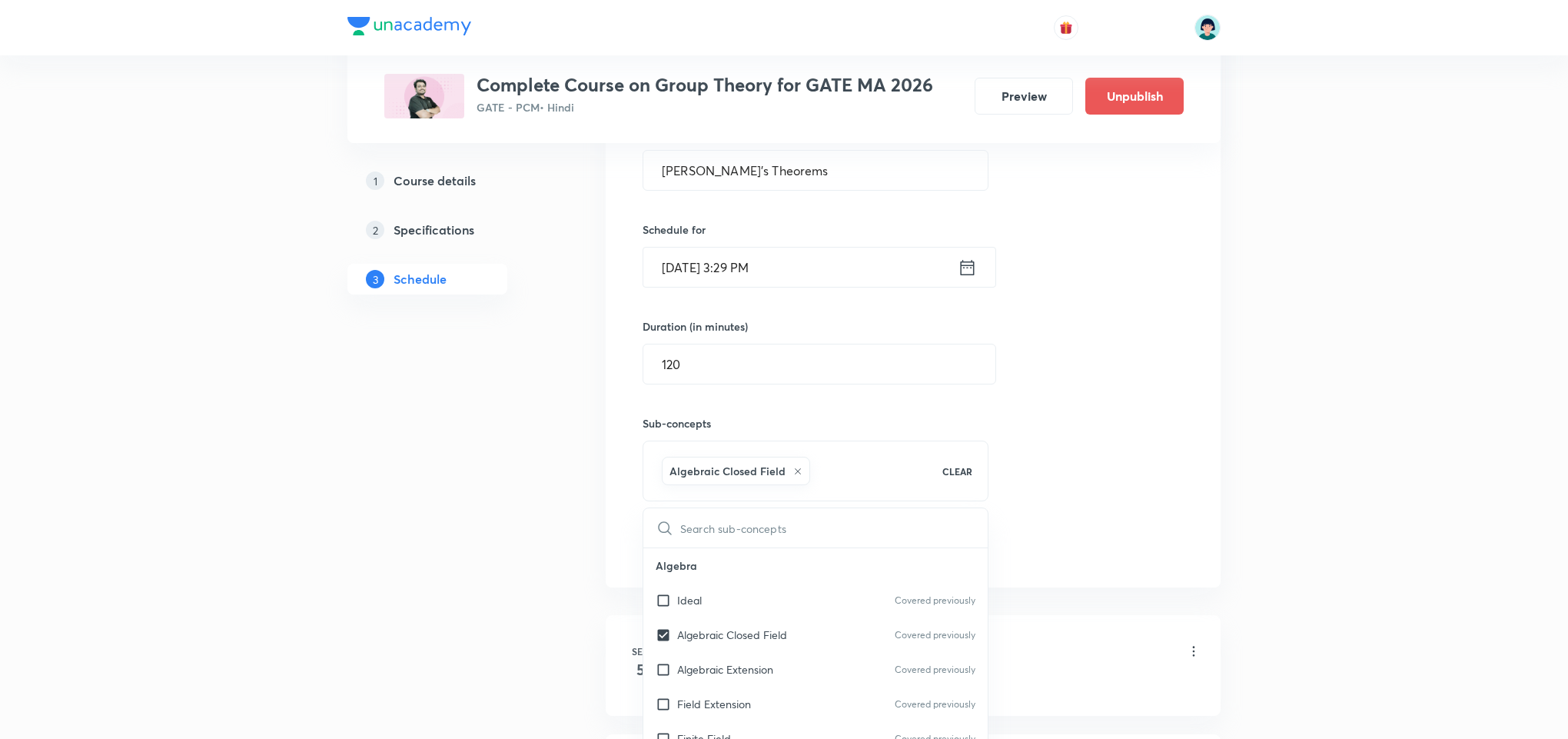
checkbox input "true"
click at [1186, 324] on div "Session 25 Live class Quiz Recorded classes Session title 16/99 Sylow's Theorem…" at bounding box center [913, 292] width 615 height 592
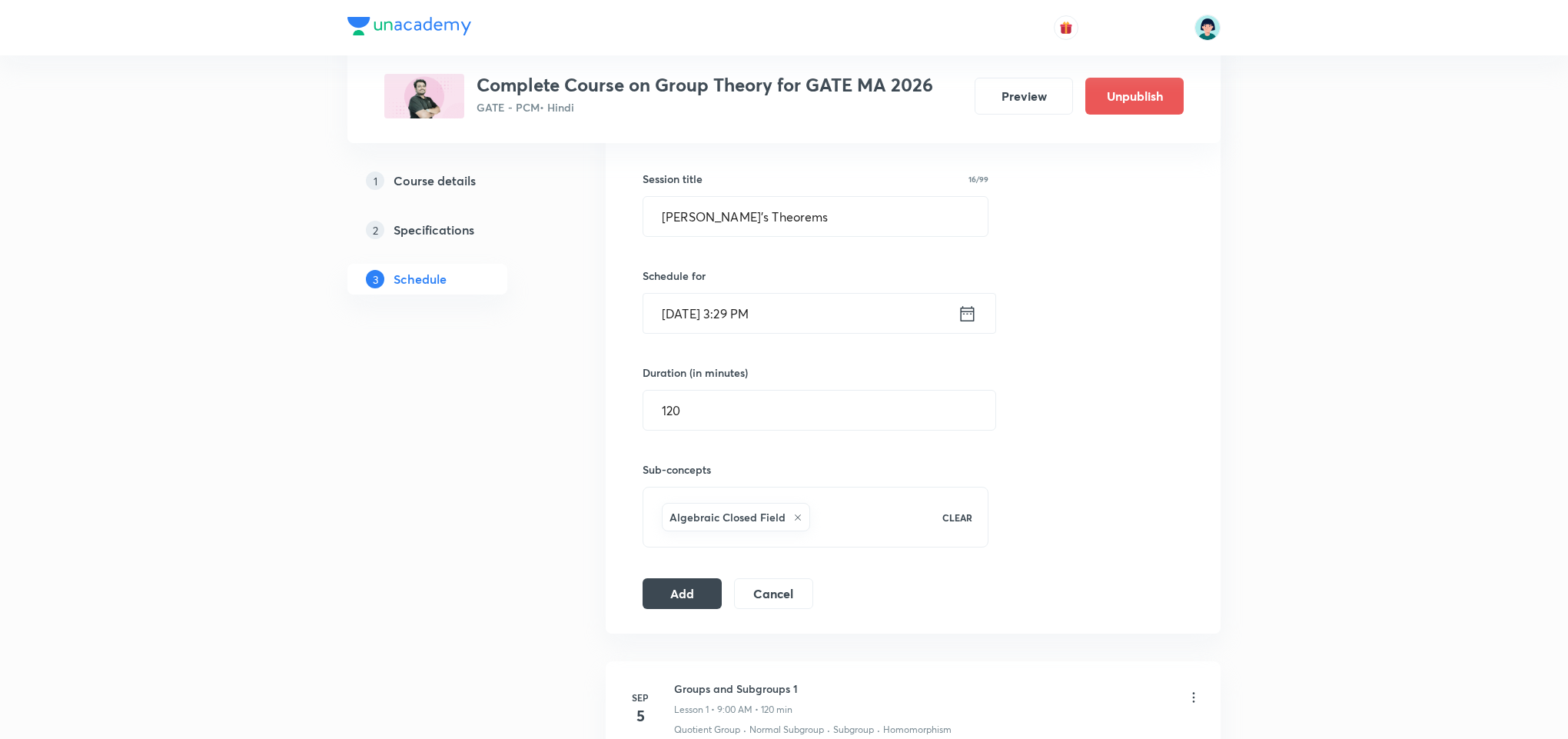
scroll to position [342, 0]
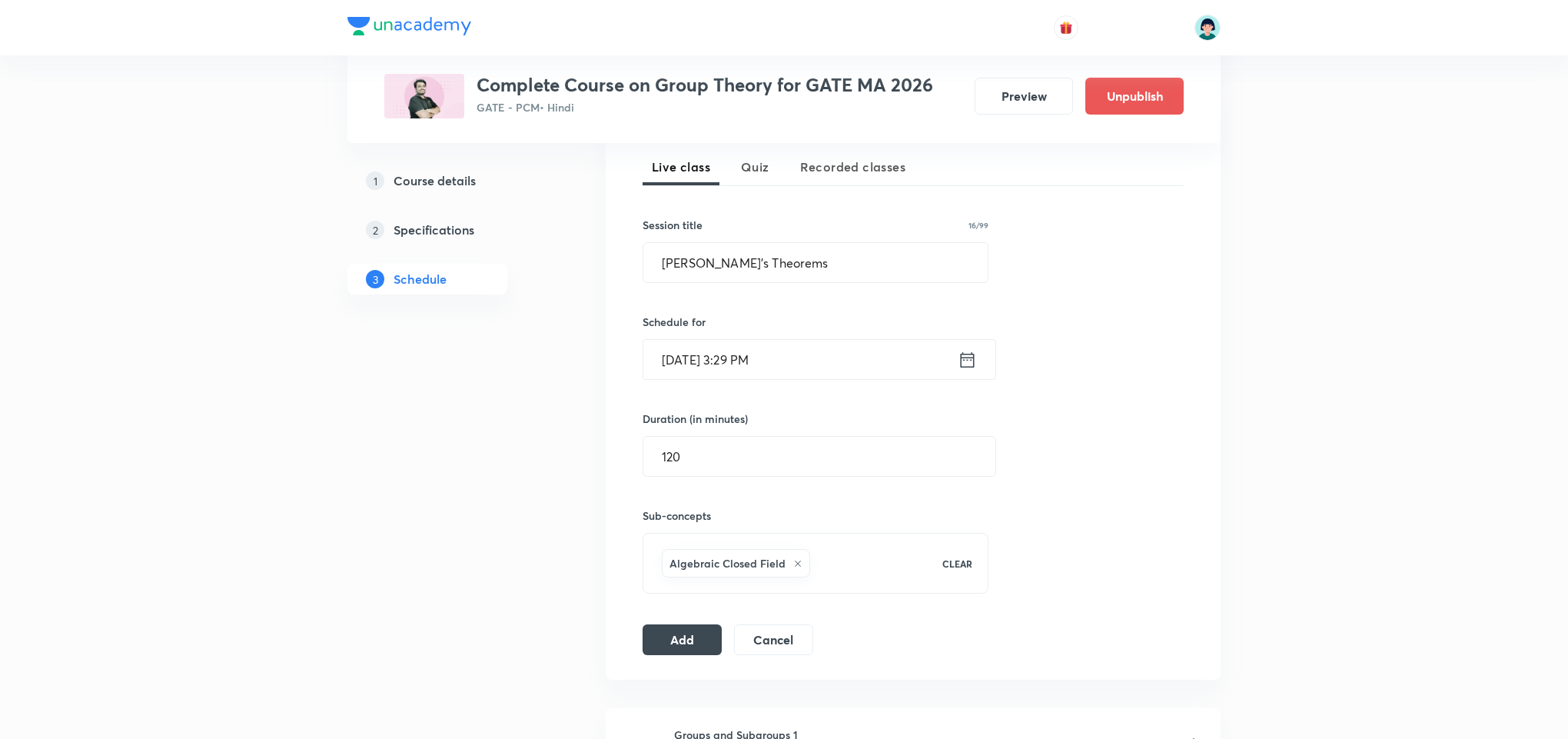
click at [687, 626] on div "Session 25 Live class Quiz Recorded classes Session title 16/99 Sylow's Theorem…" at bounding box center [913, 384] width 541 height 542
click at [690, 649] on button "Add" at bounding box center [682, 638] width 79 height 31
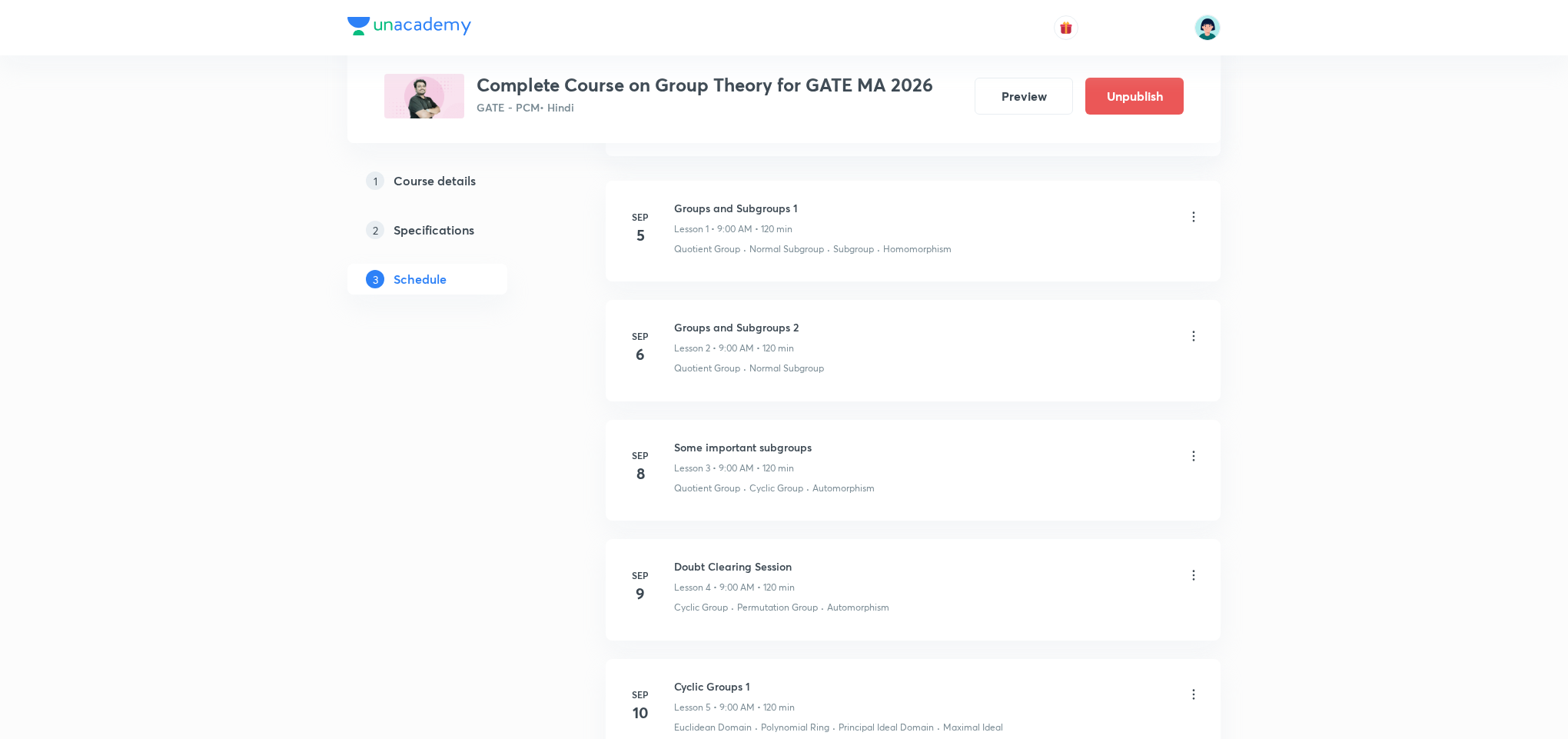
scroll to position [199, 0]
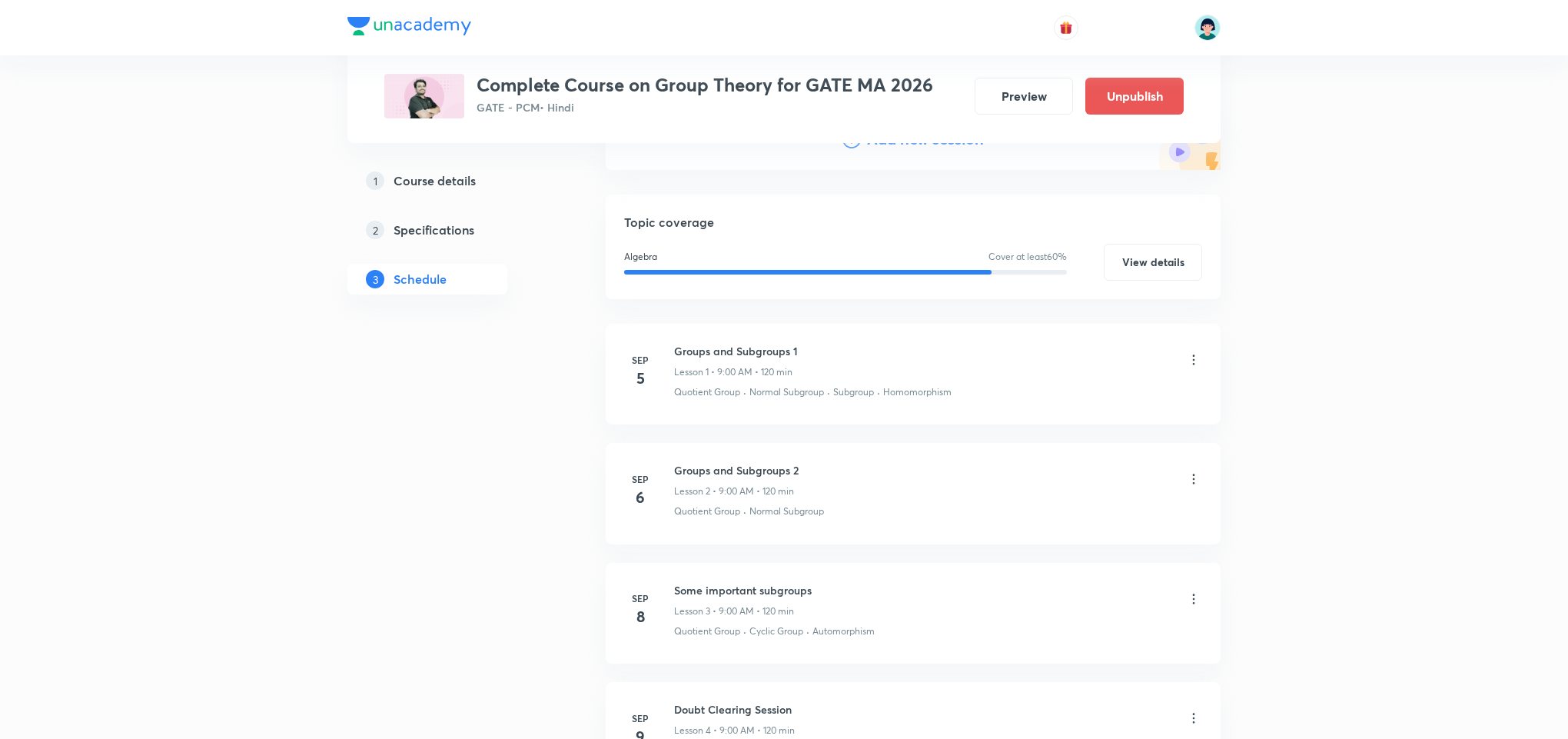
click at [882, 142] on div "Plus Courses Complete Course on Group Theory for GATE MA 2026 GATE - PCM • Hind…" at bounding box center [784, 72] width 874 height 143
click at [884, 147] on h4 "Add new session" at bounding box center [925, 139] width 117 height 23
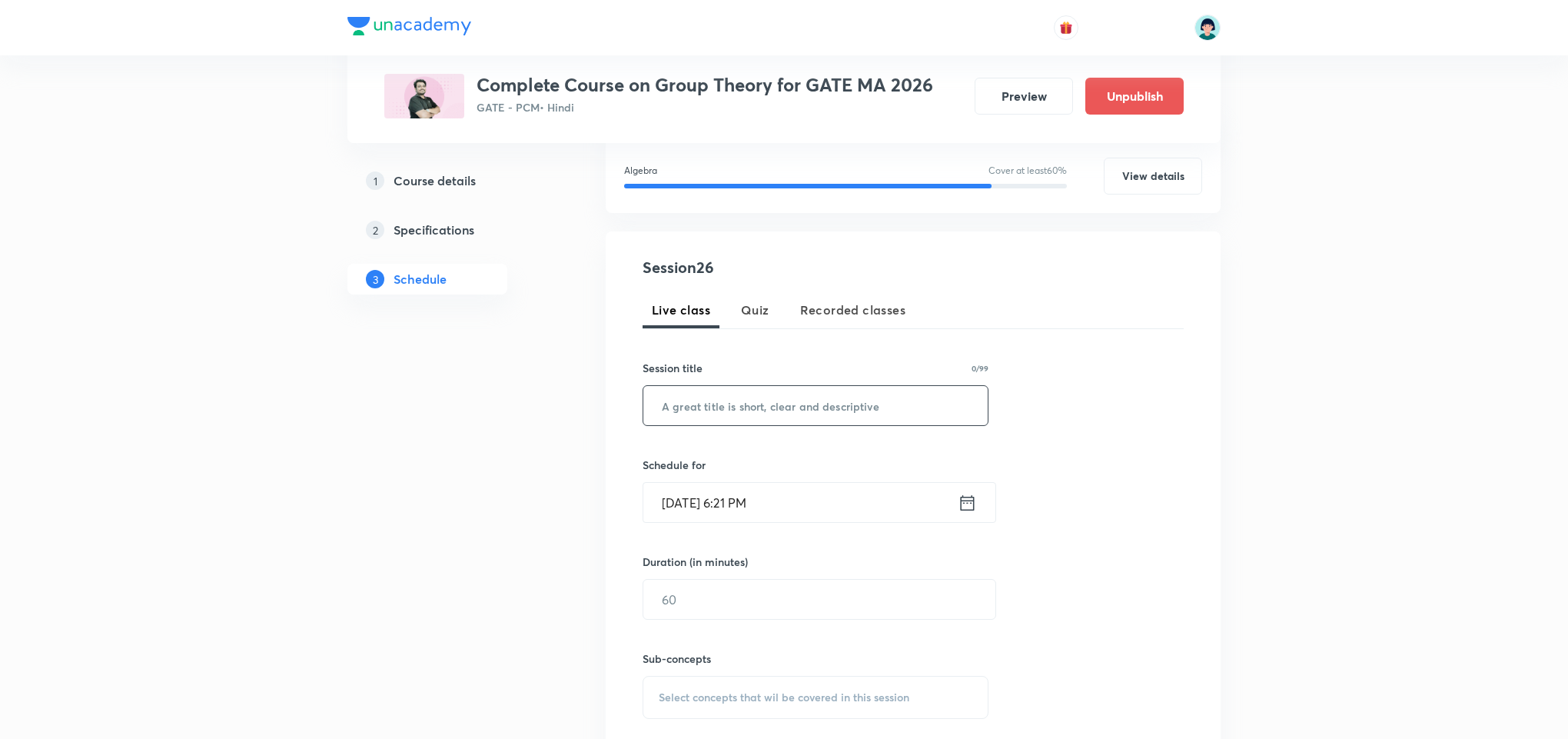
click at [767, 402] on input "text" at bounding box center [816, 405] width 345 height 39
paste input "Problems on Homomorphism"
type input "Problems on Homomorphism"
click at [696, 492] on input "Oct 1, 2025, 6:21 PM" at bounding box center [801, 502] width 315 height 39
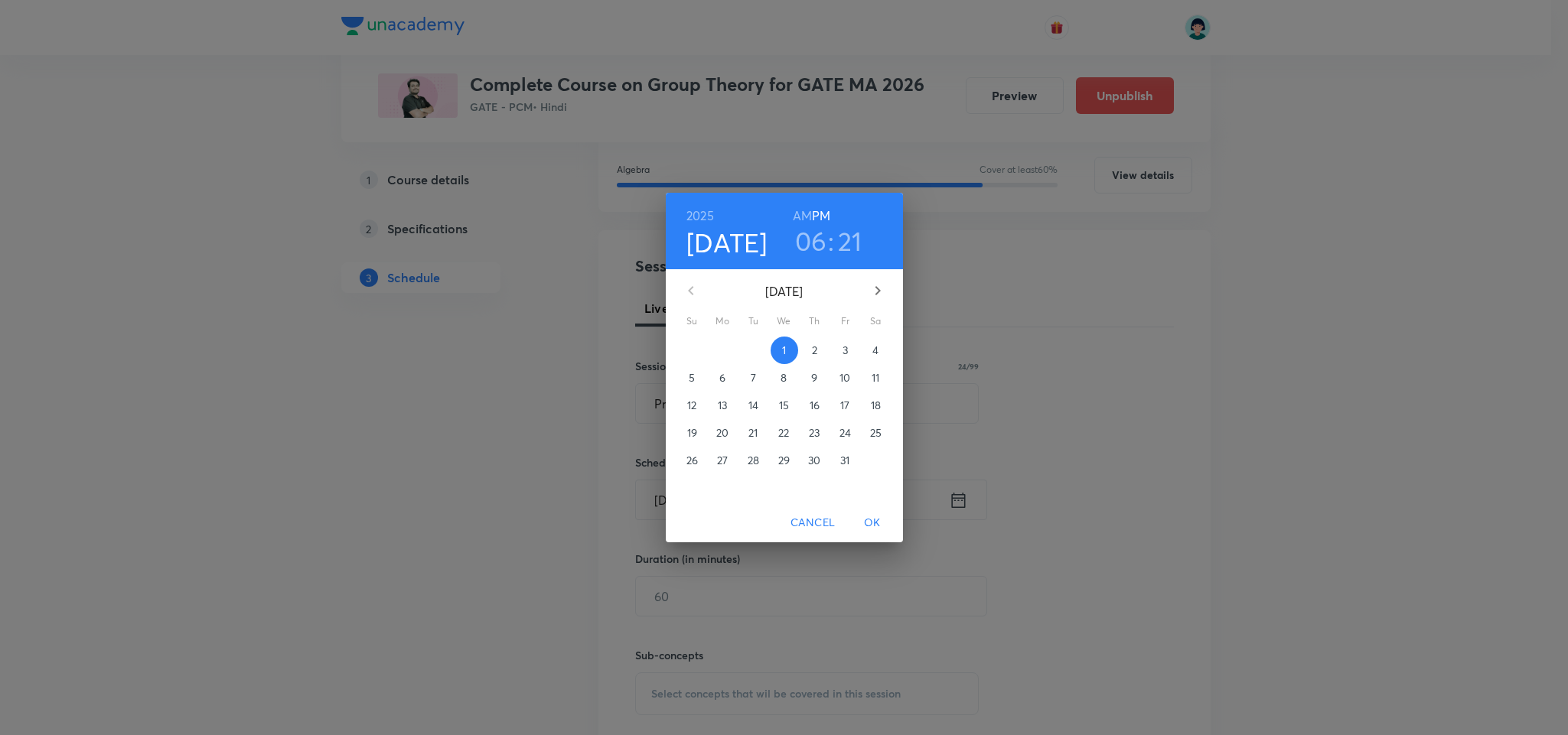
click at [848, 344] on span "3" at bounding box center [845, 351] width 27 height 15
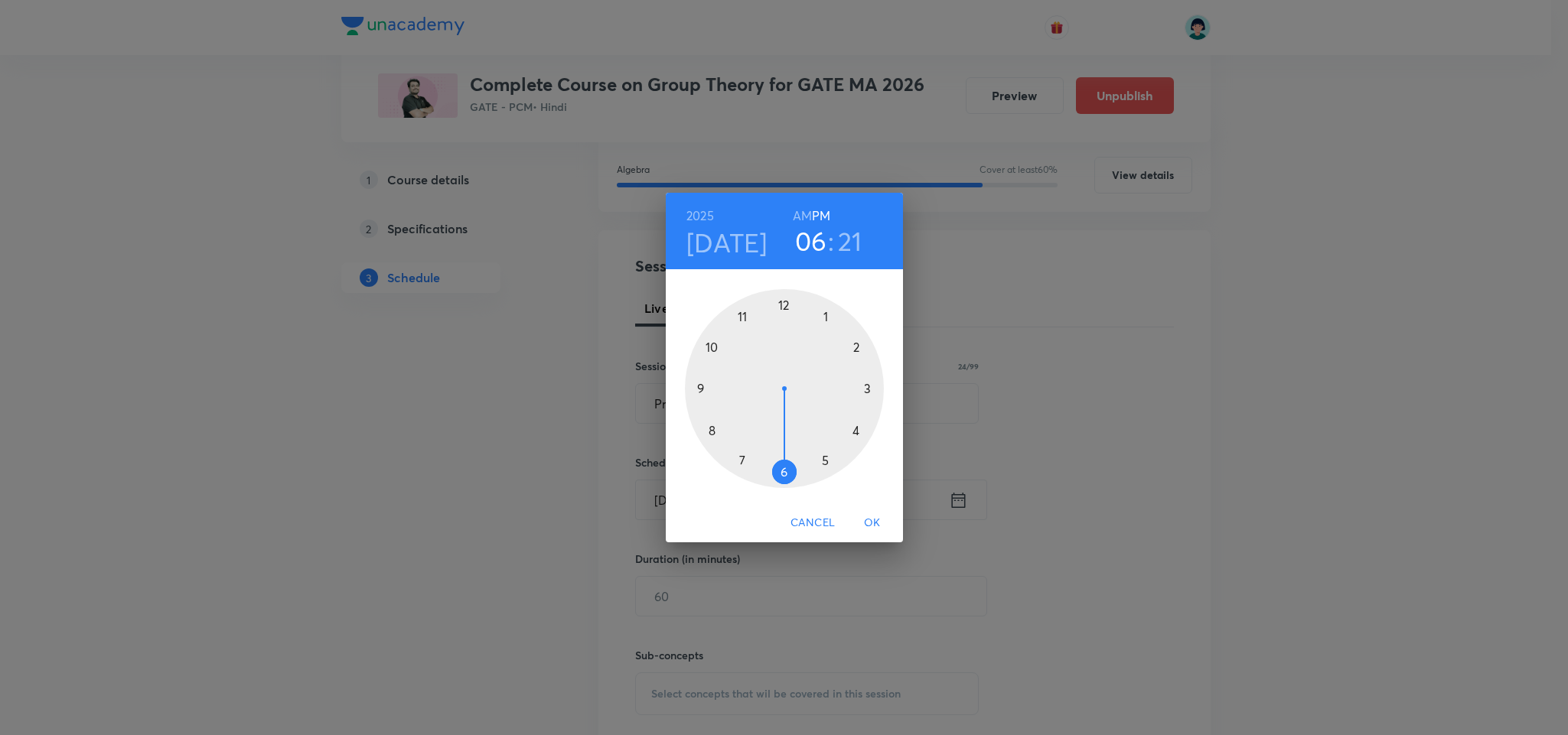
click at [866, 384] on div at bounding box center [784, 389] width 199 height 199
drag, startPoint x: 857, startPoint y: 443, endPoint x: 791, endPoint y: 467, distance: 70.2
click at [791, 467] on div at bounding box center [784, 389] width 199 height 199
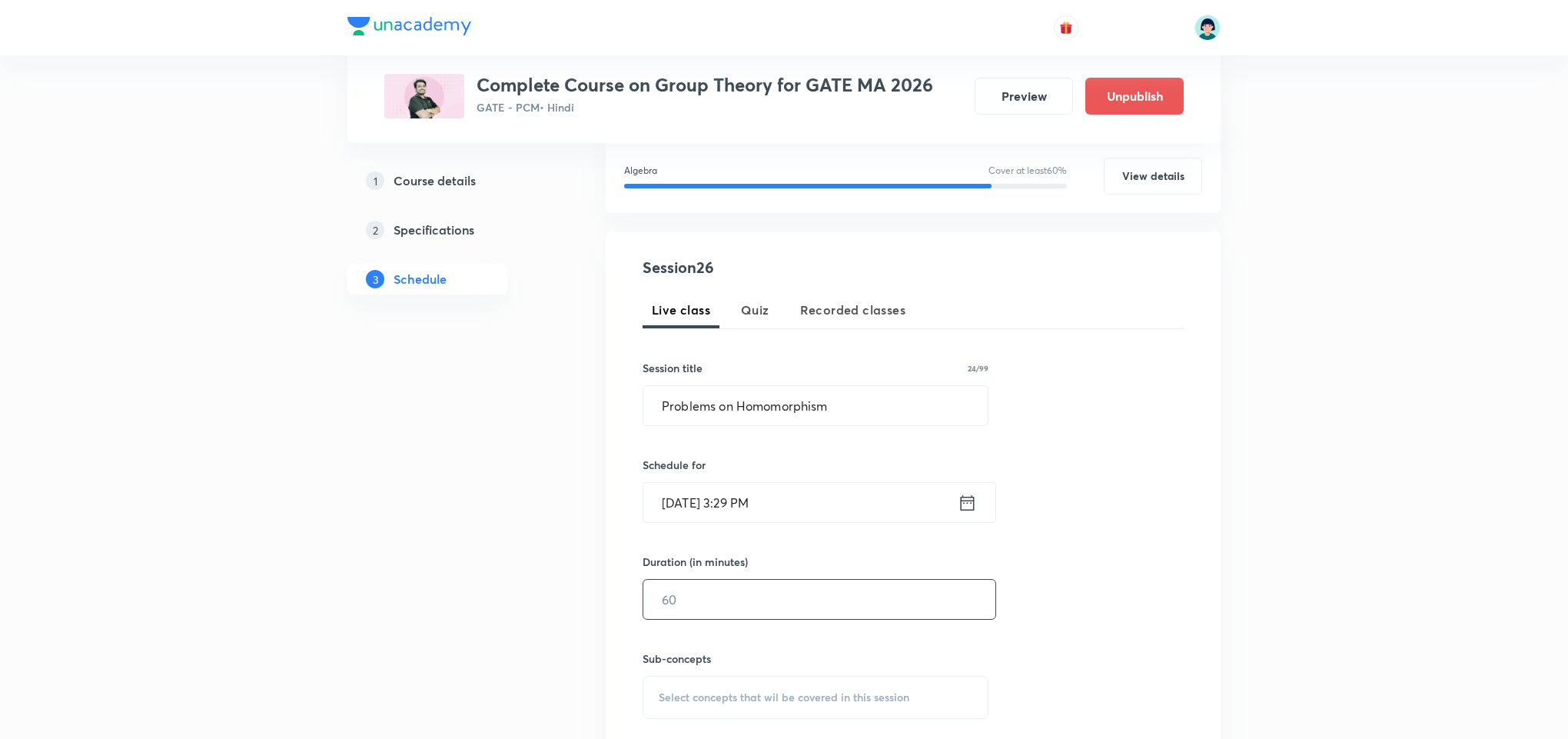
click at [710, 587] on input "text" at bounding box center [819, 599] width 352 height 39
type input "120"
click at [1083, 490] on div "Session 26 Live class Quiz Recorded classes Session title 24/99 Problems on Hom…" at bounding box center [913, 518] width 541 height 525
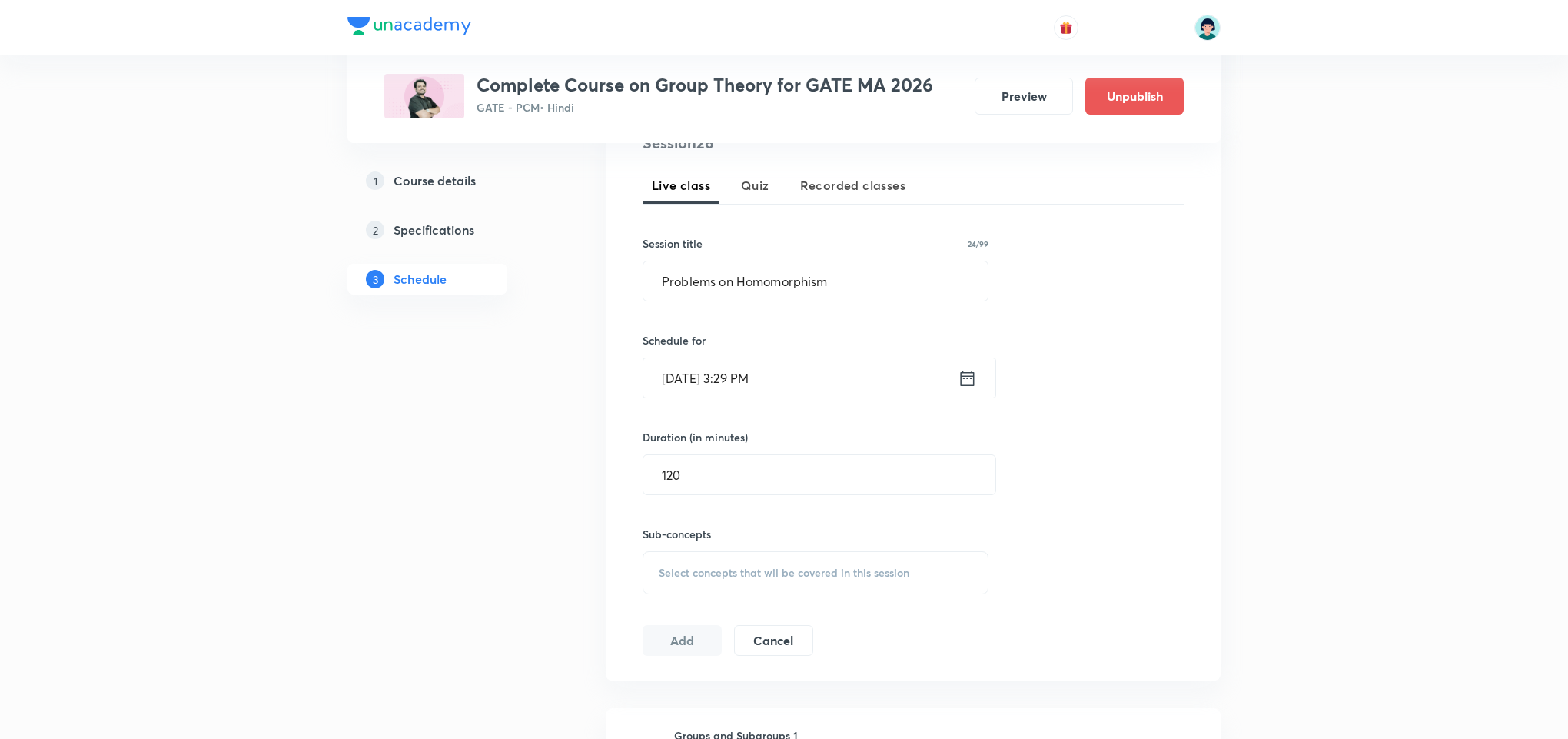
scroll to position [337, 0]
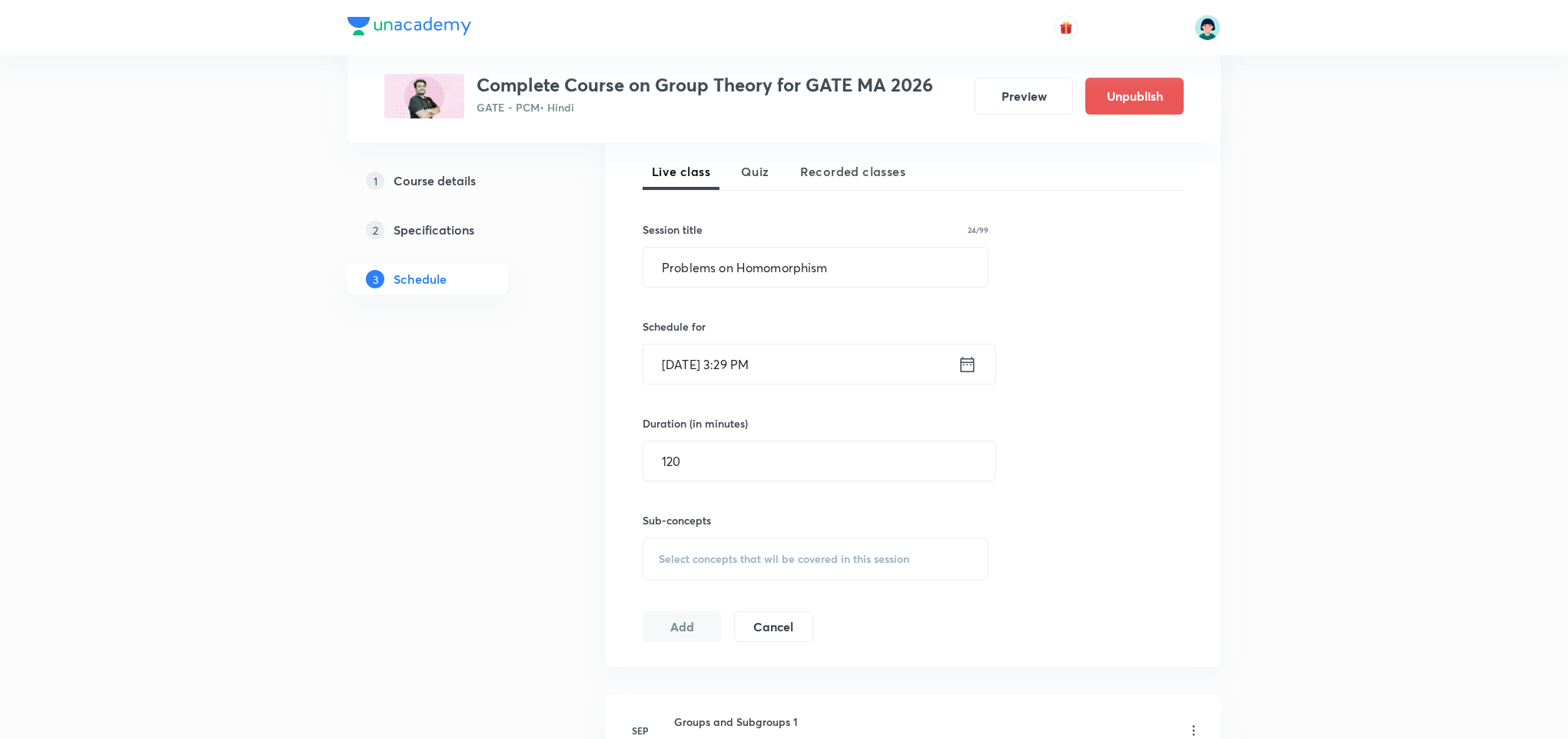
click at [849, 559] on span "Select concepts that wil be covered in this session" at bounding box center [784, 559] width 251 height 12
click at [789, 699] on div "Algebraic Closed Field Covered previously" at bounding box center [816, 714] width 345 height 35
checkbox input "true"
click at [1178, 520] on div "Session 26 Live class Quiz Recorded classes Session title 24/99 Problems on Hom…" at bounding box center [913, 388] width 541 height 542
click at [710, 637] on button "Add" at bounding box center [682, 642] width 79 height 31
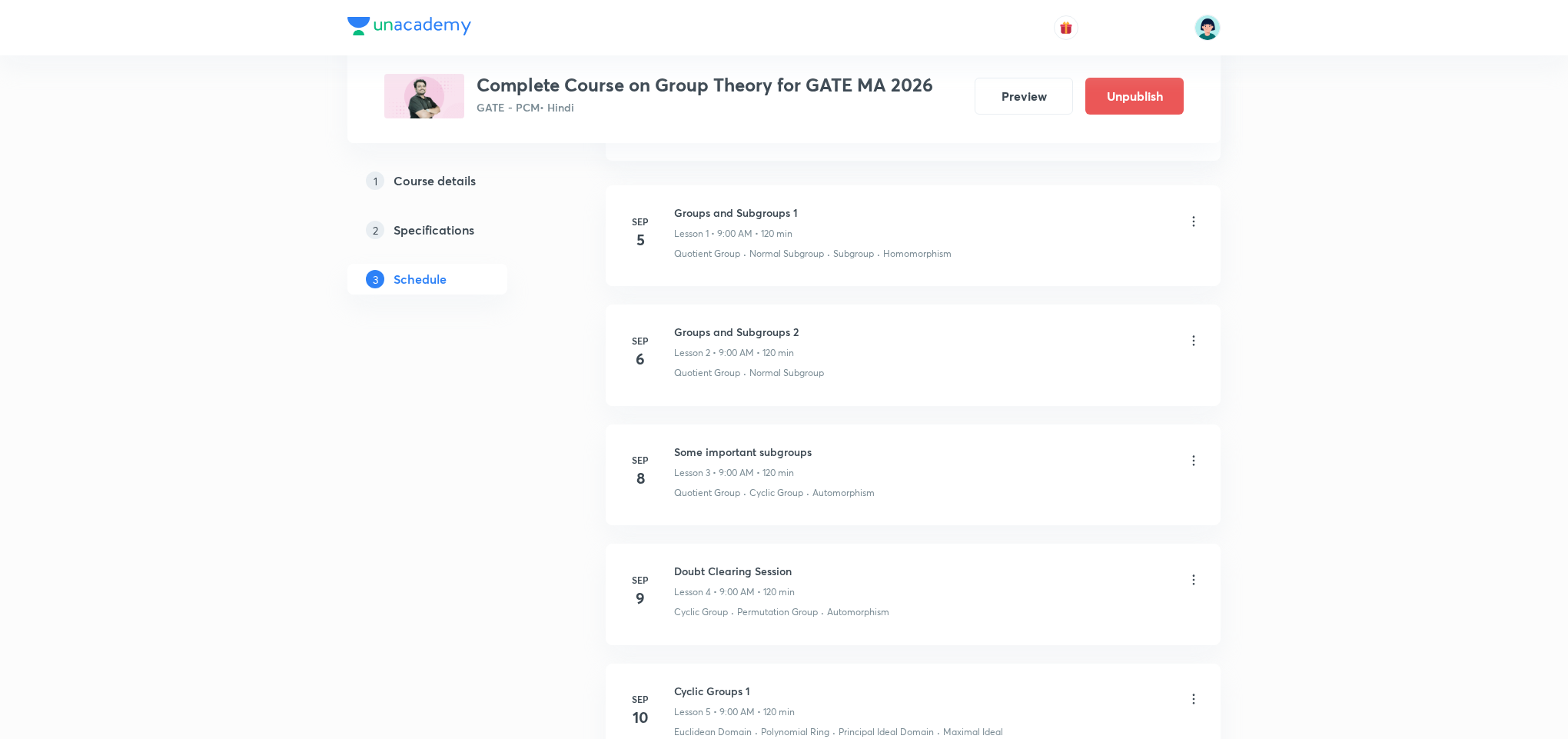
scroll to position [141, 0]
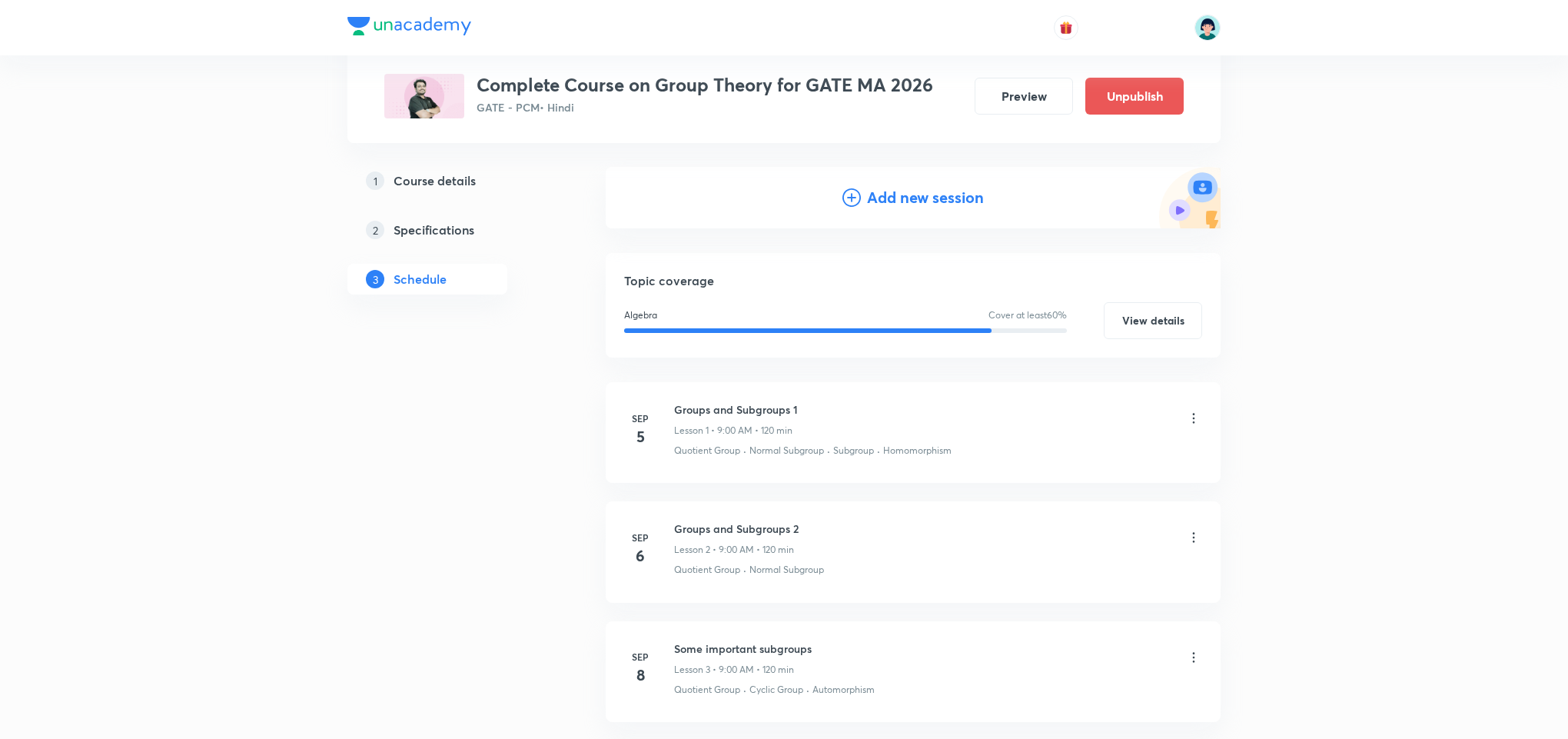
click at [894, 197] on h4 "Add new session" at bounding box center [925, 197] width 117 height 23
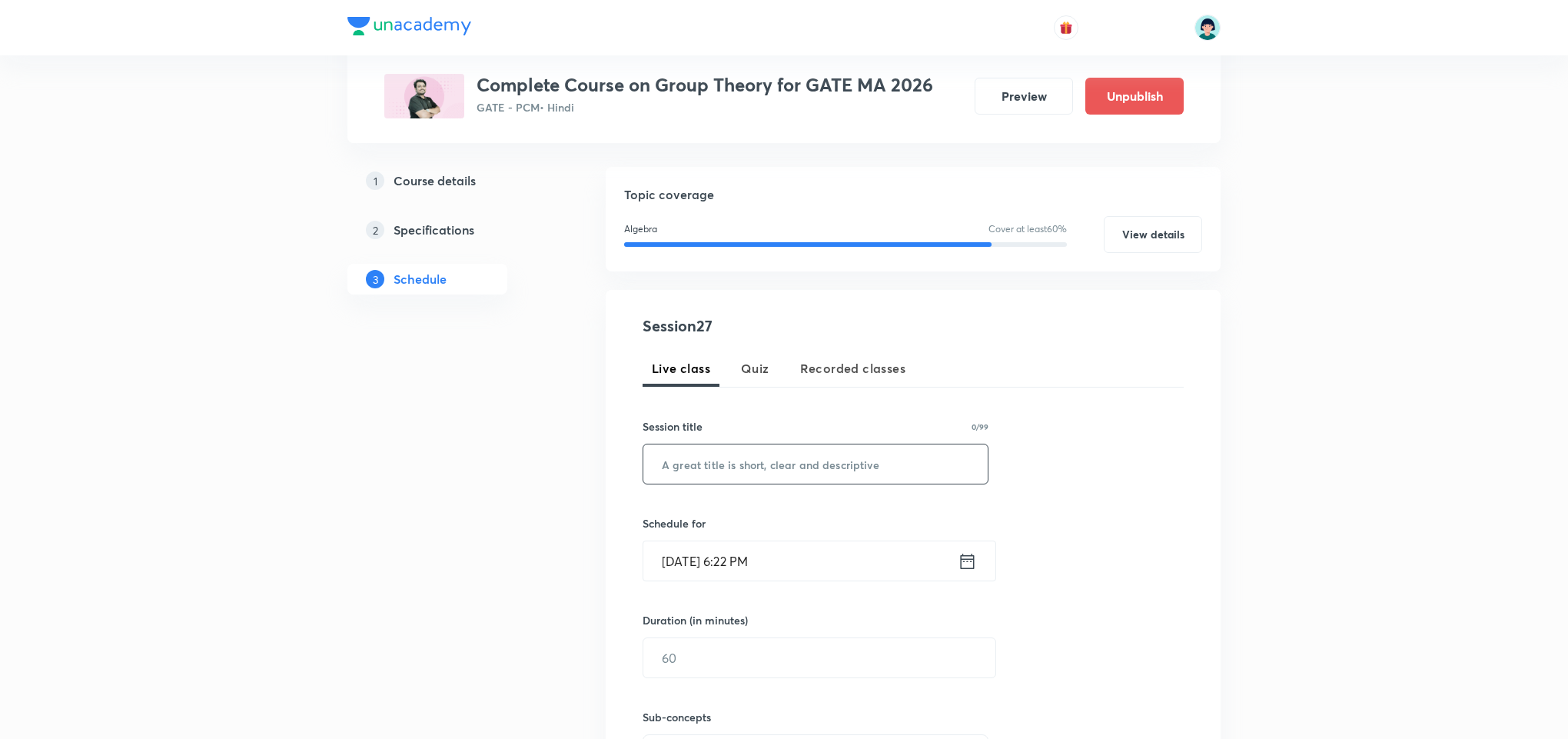
drag, startPoint x: 687, startPoint y: 483, endPoint x: 680, endPoint y: 477, distance: 9.2
click at [680, 477] on input "text" at bounding box center [816, 464] width 345 height 39
paste input "Conjugacy Class and Class Equation"
type input "Conjugacy Class and Class Equation"
click at [686, 547] on input "Oct 1, 2025, 6:22 PM" at bounding box center [801, 561] width 315 height 39
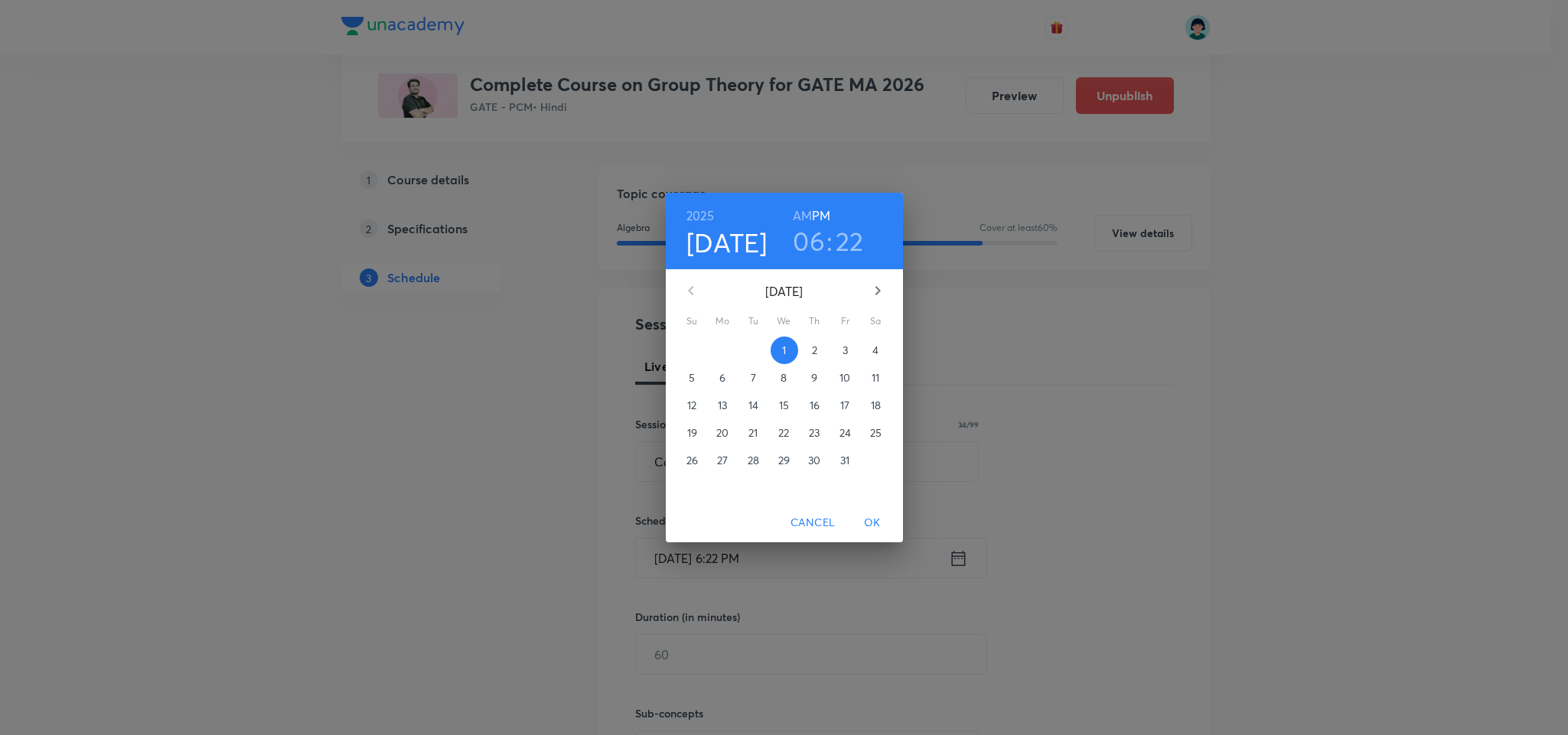
click at [870, 354] on span "4" at bounding box center [876, 351] width 27 height 15
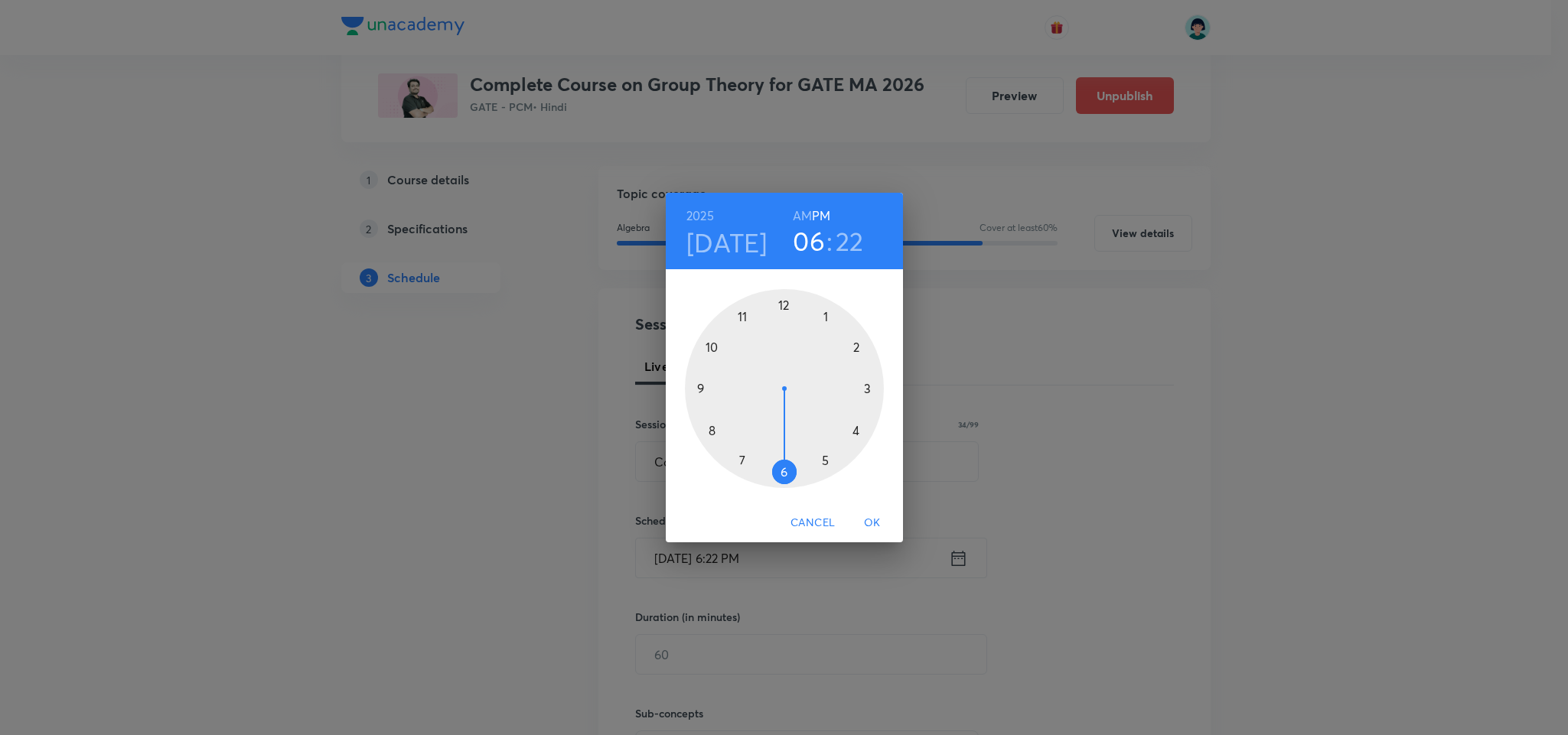
click at [864, 388] on div at bounding box center [784, 389] width 199 height 199
drag, startPoint x: 850, startPoint y: 436, endPoint x: 794, endPoint y: 485, distance: 74.4
click at [794, 485] on div at bounding box center [784, 389] width 199 height 199
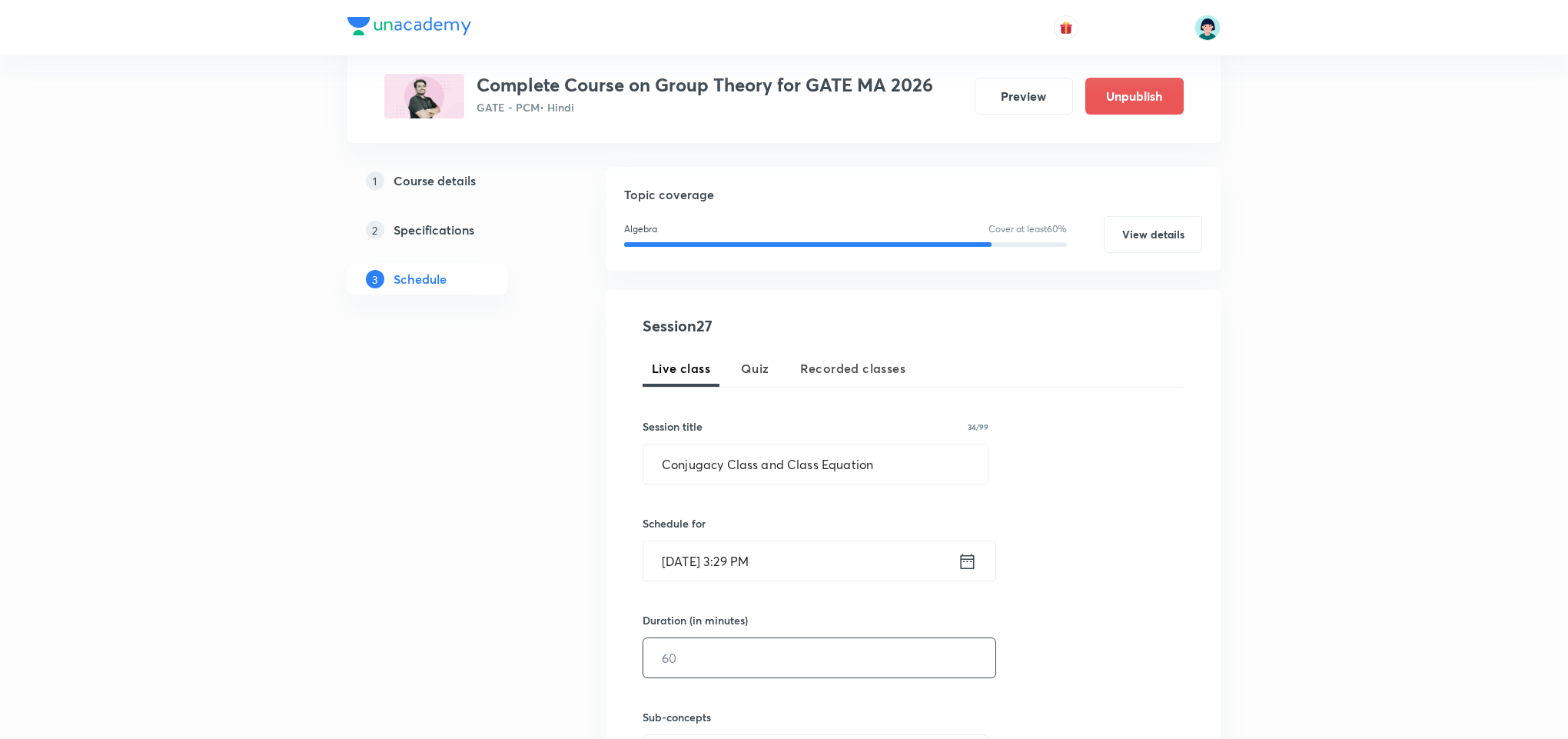
click at [681, 656] on input "text" at bounding box center [819, 657] width 352 height 39
type input "120"
click at [1153, 525] on div "Session 27 Live class Quiz Recorded classes Session title 34/99 Conjugacy Class…" at bounding box center [913, 577] width 541 height 525
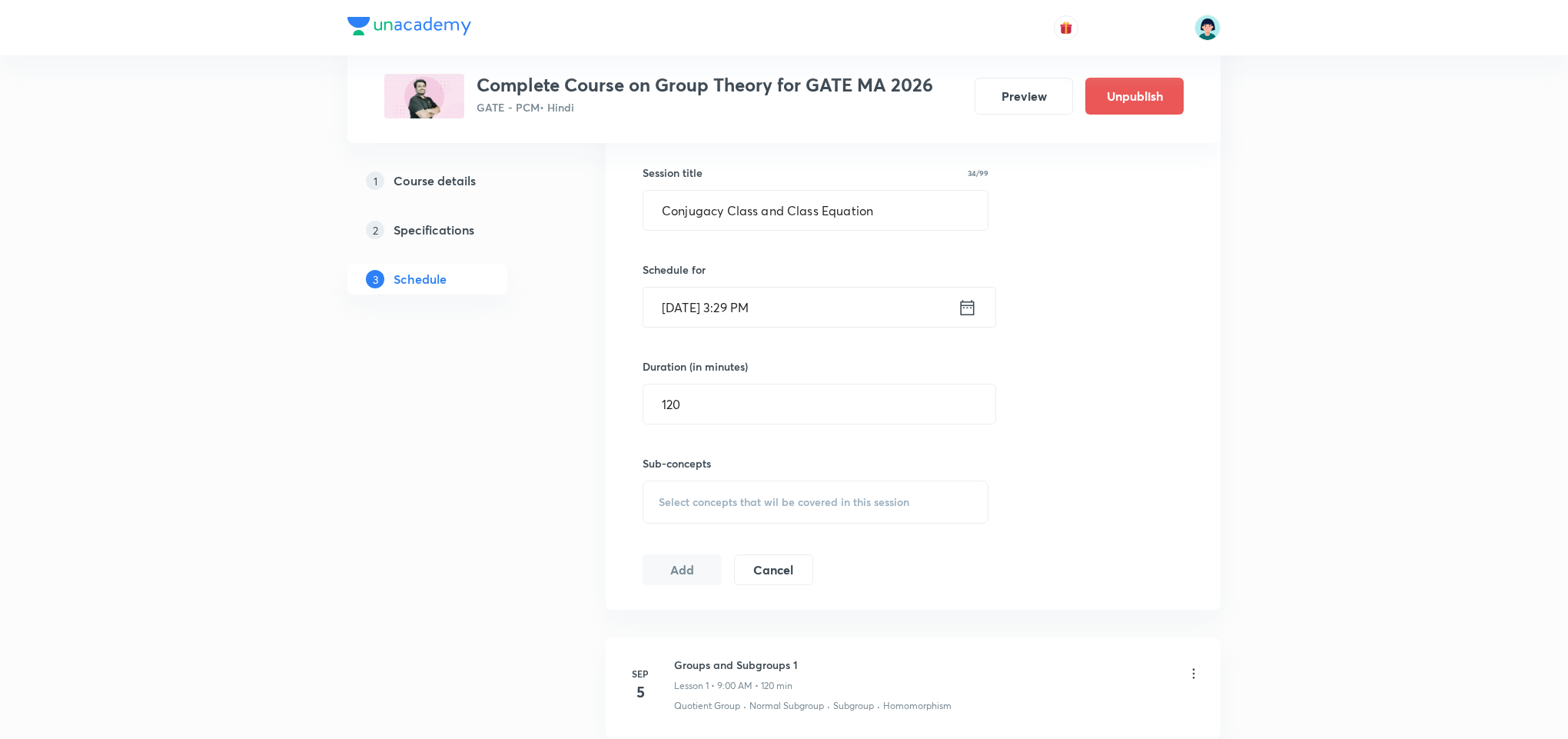
scroll to position [417, 0]
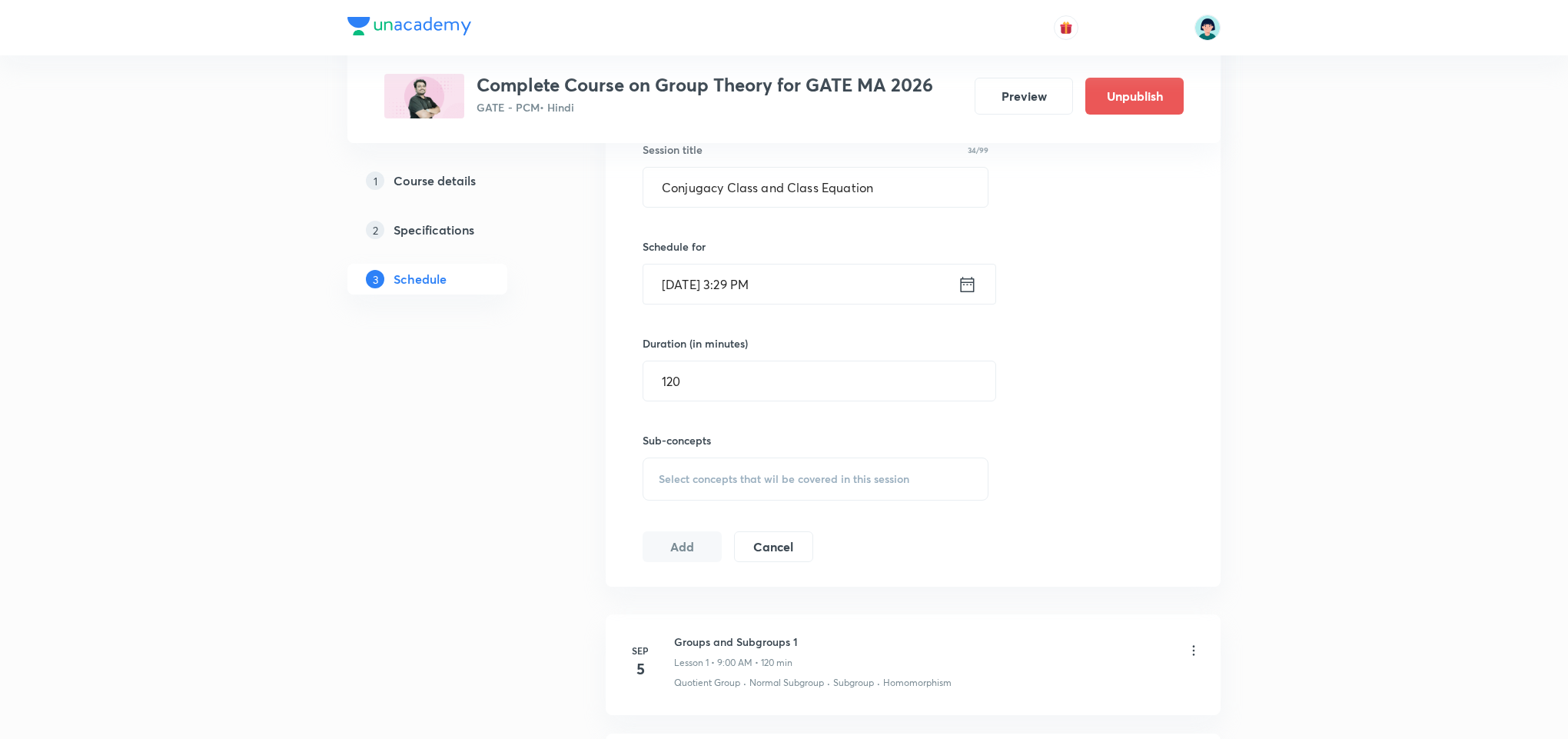
drag, startPoint x: 983, startPoint y: 499, endPoint x: 963, endPoint y: 499, distance: 20.0
click at [963, 499] on div "Select concepts that wil be covered in this session" at bounding box center [815, 479] width 346 height 43
click at [748, 682] on div "Algebraic Extension Covered previously" at bounding box center [816, 669] width 345 height 35
checkbox input "true"
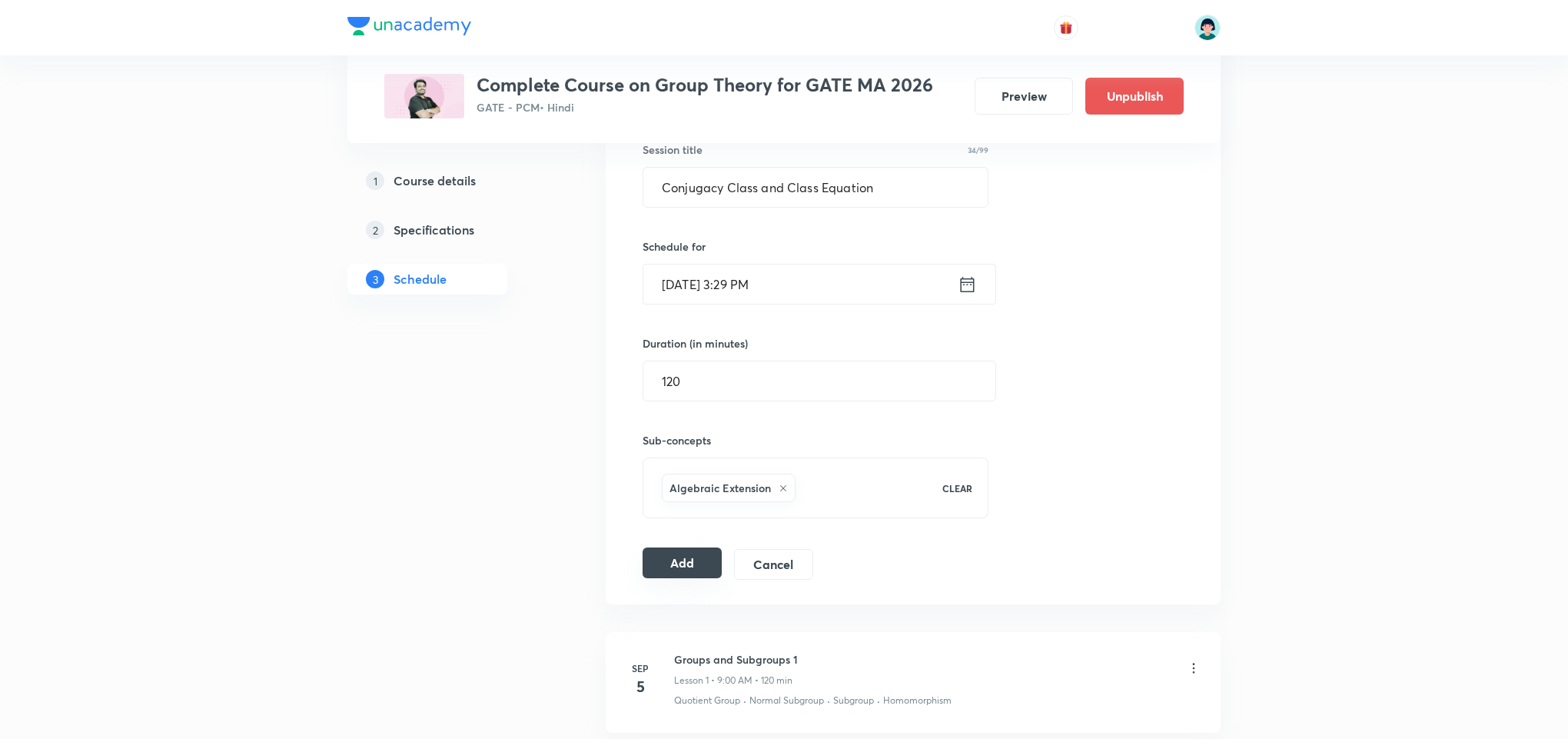
click at [665, 576] on button "Add" at bounding box center [682, 562] width 79 height 31
click at [665, 576] on button "Add" at bounding box center [682, 564] width 79 height 31
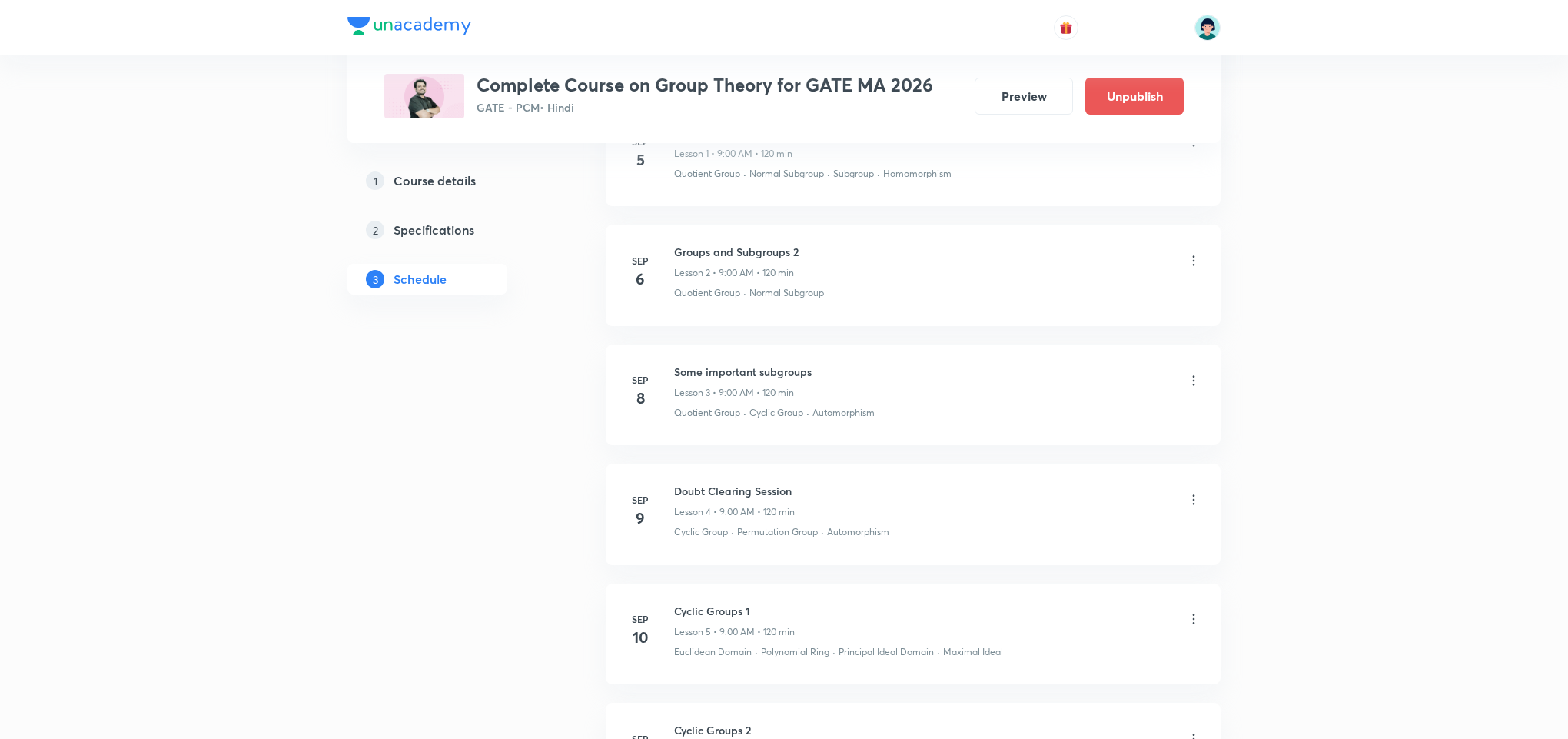
scroll to position [164, 0]
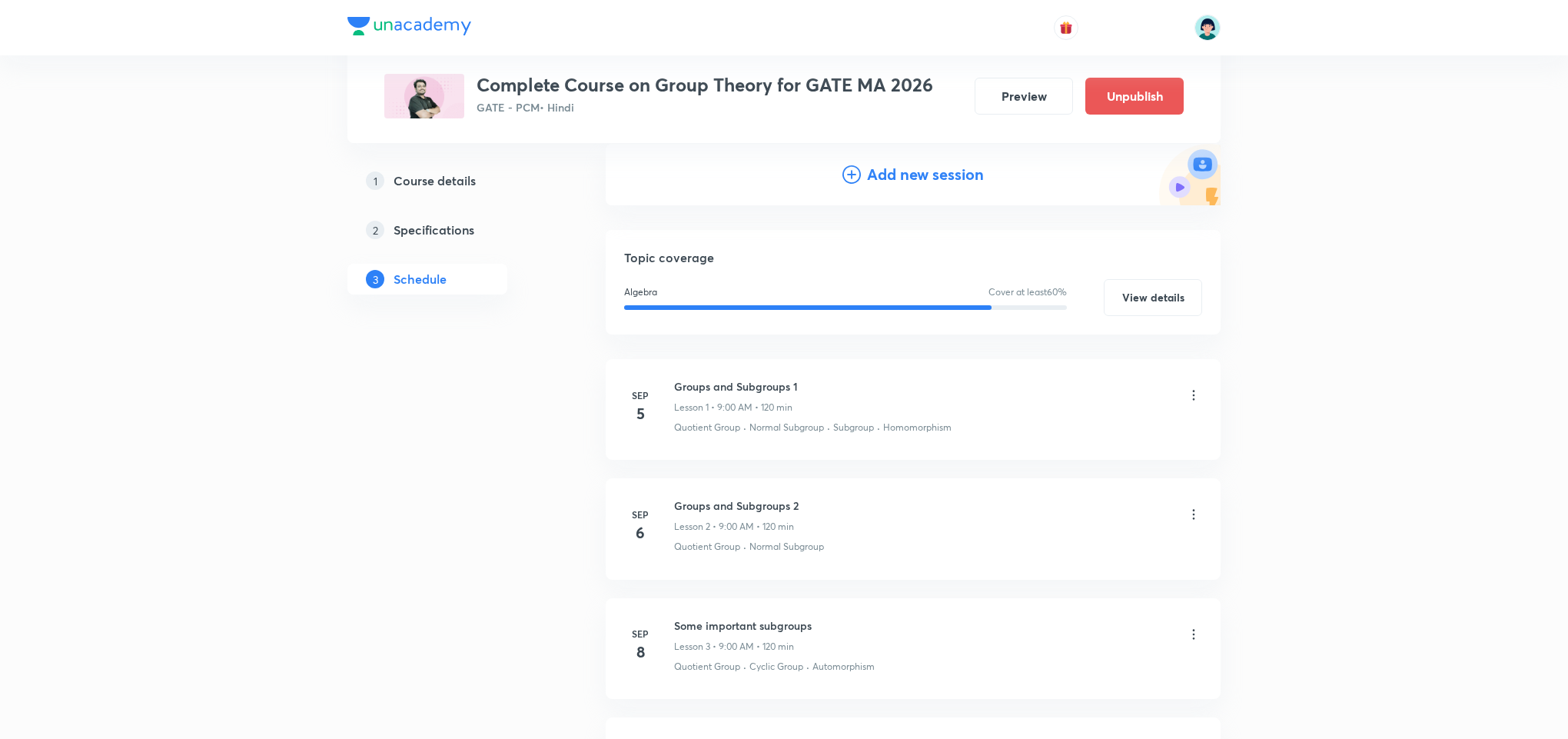
click at [918, 169] on h4 "Add new session" at bounding box center [925, 175] width 117 height 23
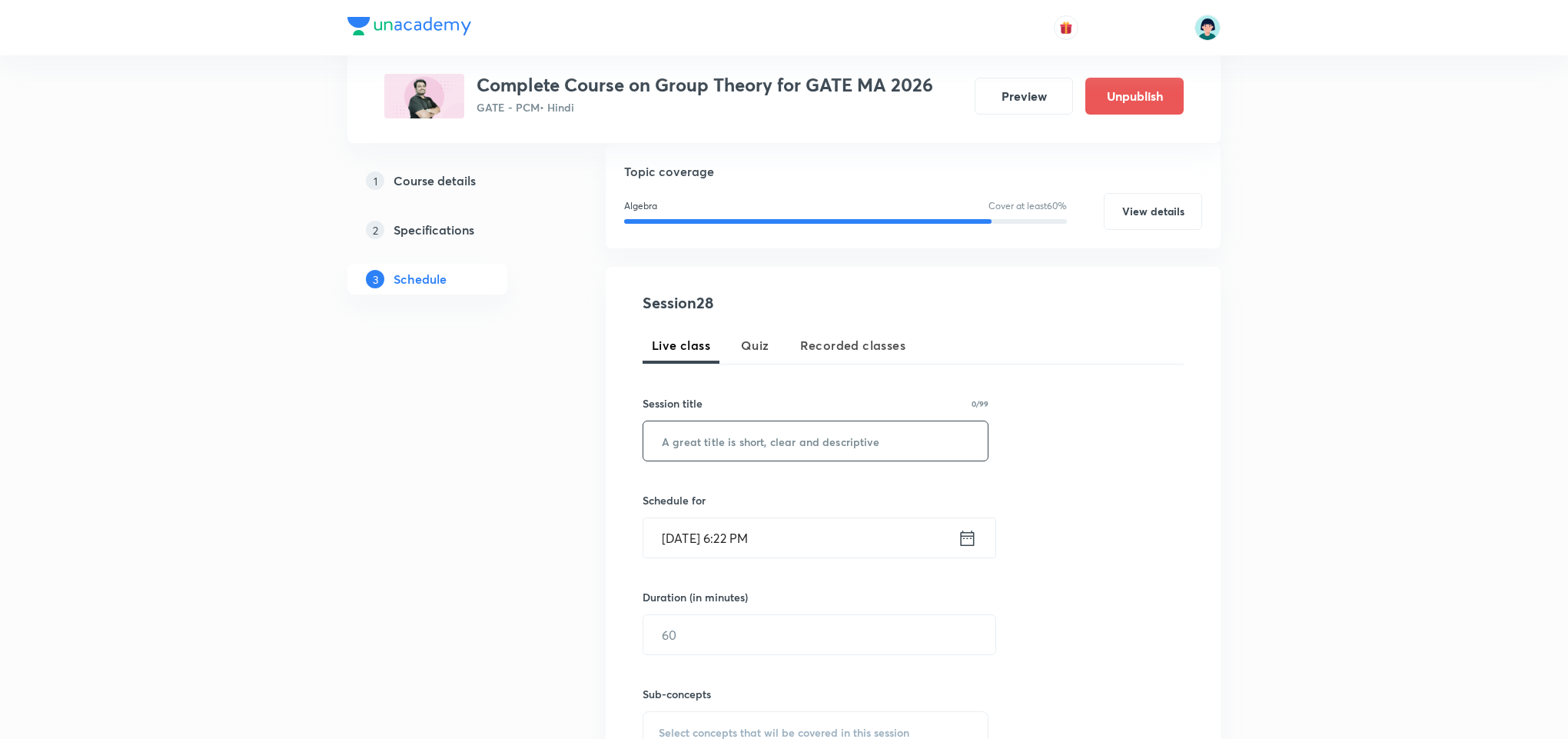
click at [744, 443] on input "text" at bounding box center [816, 441] width 345 height 39
paste input "Problem on Group Theory 1"
type input "Problem on Group Theory 1"
drag, startPoint x: 711, startPoint y: 499, endPoint x: 690, endPoint y: 528, distance: 35.8
click at [690, 528] on div "Schedule for Oct 1, 2025, 6:22 PM ​" at bounding box center [815, 525] width 346 height 66
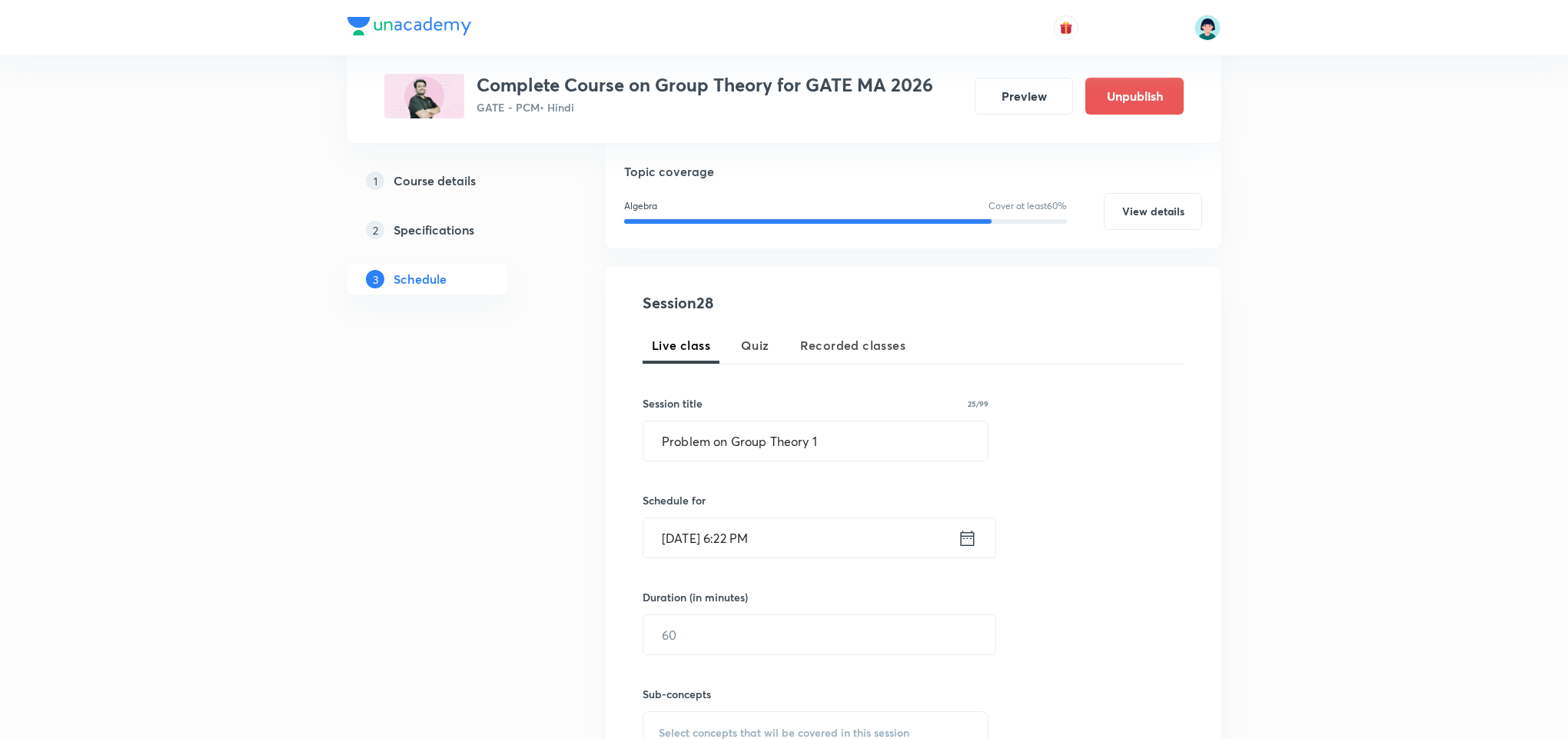
click at [690, 528] on input "Oct 1, 2025, 6:22 PM" at bounding box center [801, 537] width 315 height 39
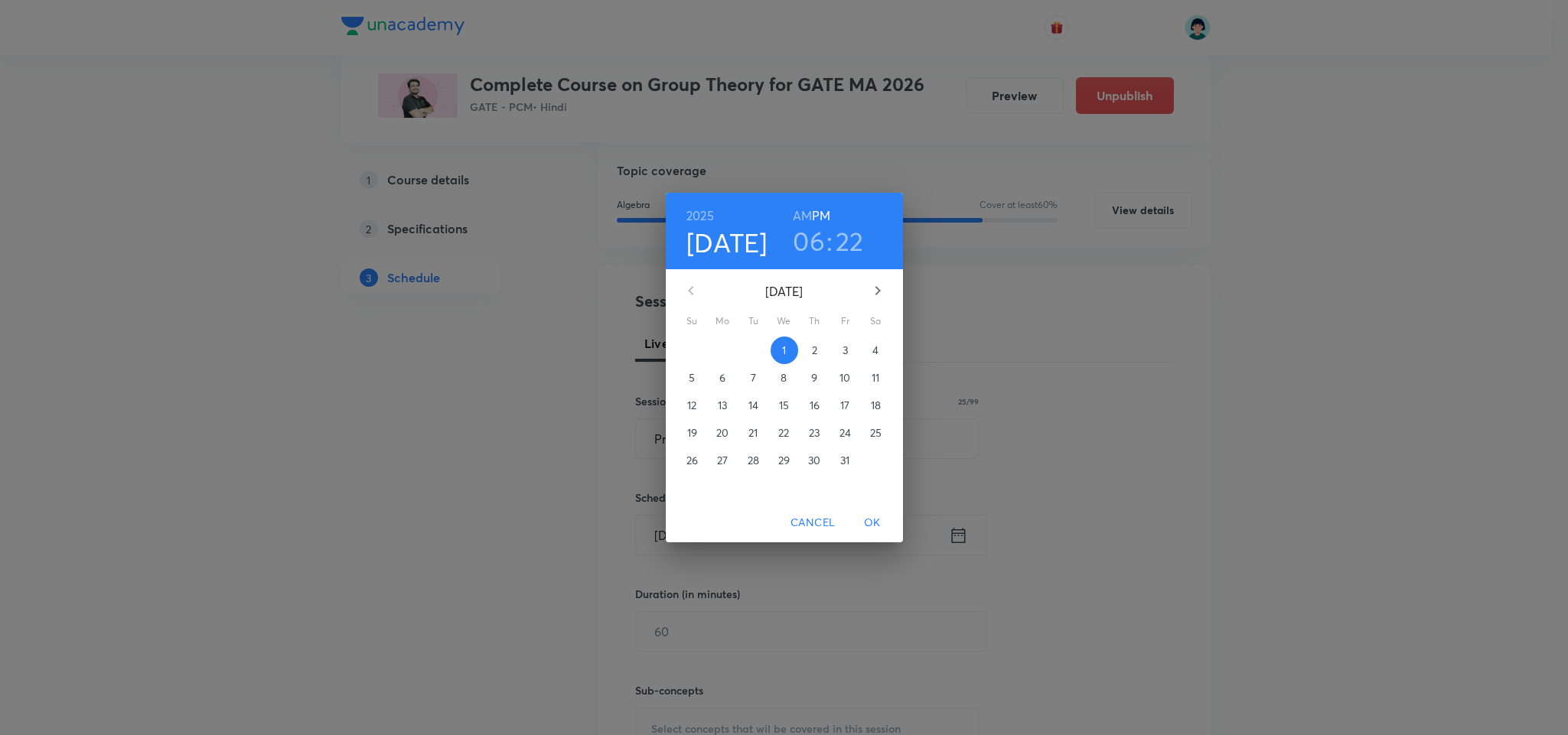
click at [726, 373] on span "6" at bounding box center [723, 378] width 27 height 15
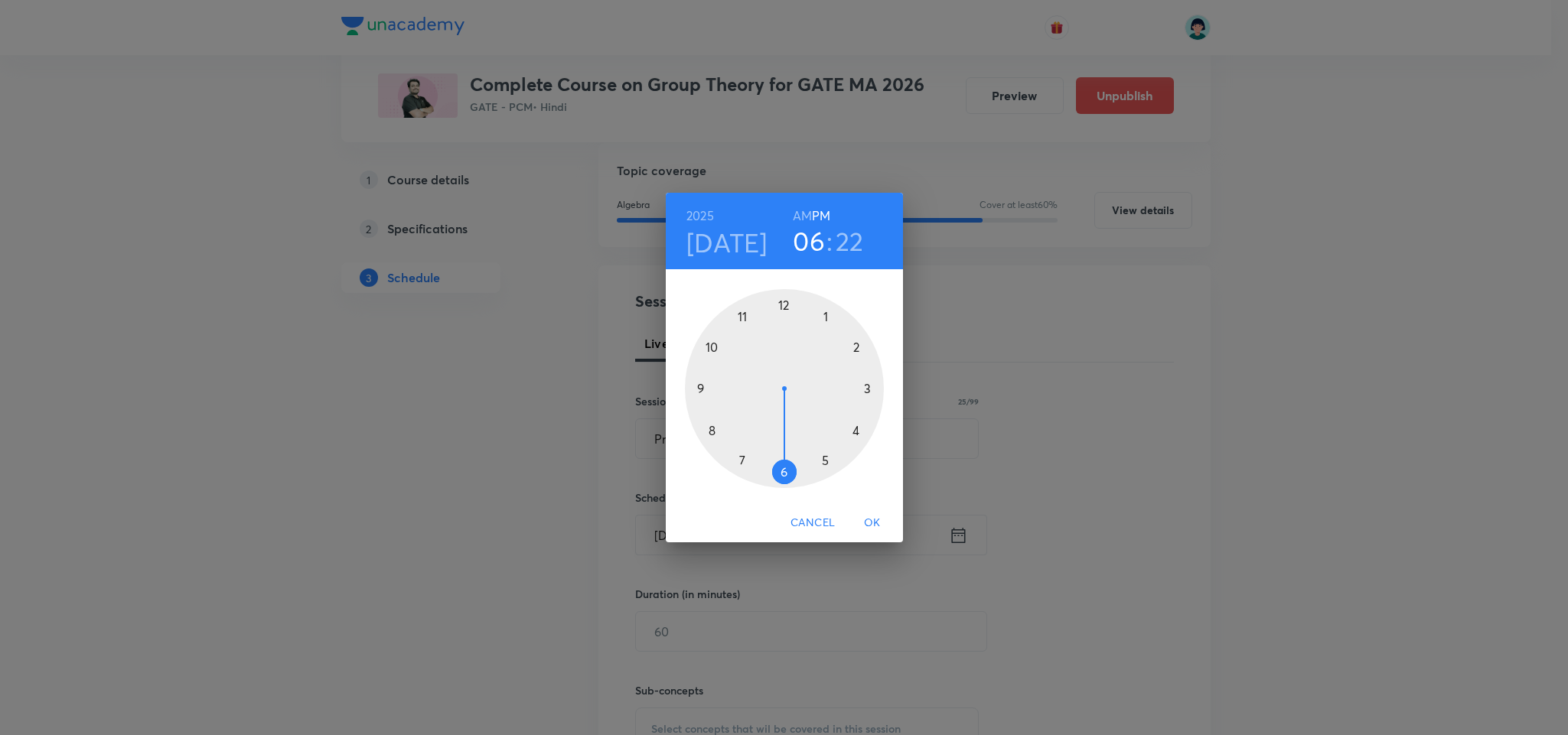
click at [866, 382] on div at bounding box center [784, 389] width 199 height 199
drag, startPoint x: 843, startPoint y: 452, endPoint x: 792, endPoint y: 469, distance: 53.8
click at [792, 469] on div at bounding box center [784, 389] width 199 height 199
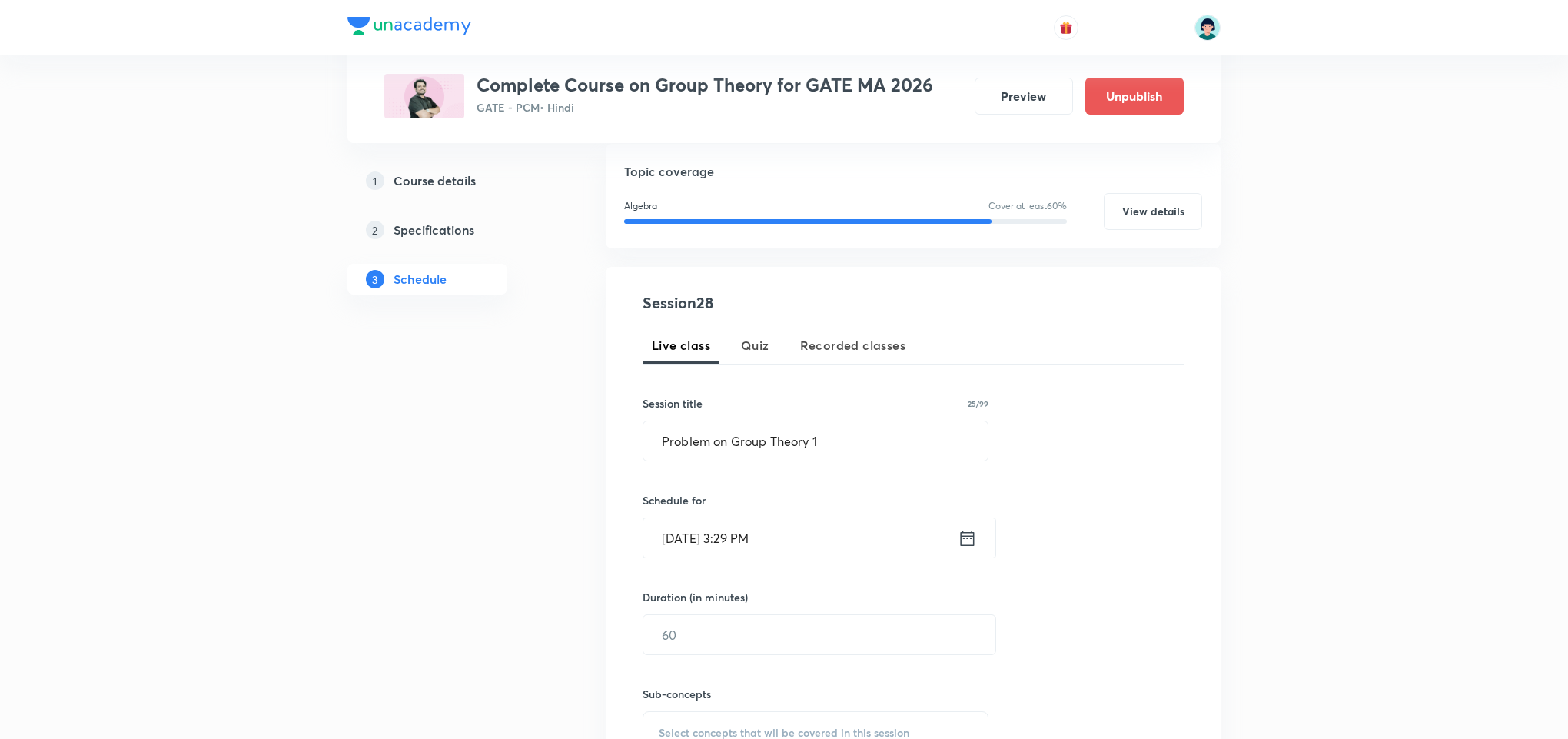
click at [704, 610] on div "Duration (in minutes) ​" at bounding box center [783, 622] width 281 height 66
click at [713, 636] on input "text" at bounding box center [819, 635] width 352 height 39
type input "120"
click at [1151, 545] on div "Session 28 Live class Quiz Recorded classes Session title 25/99 Problem on Grou…" at bounding box center [913, 554] width 541 height 525
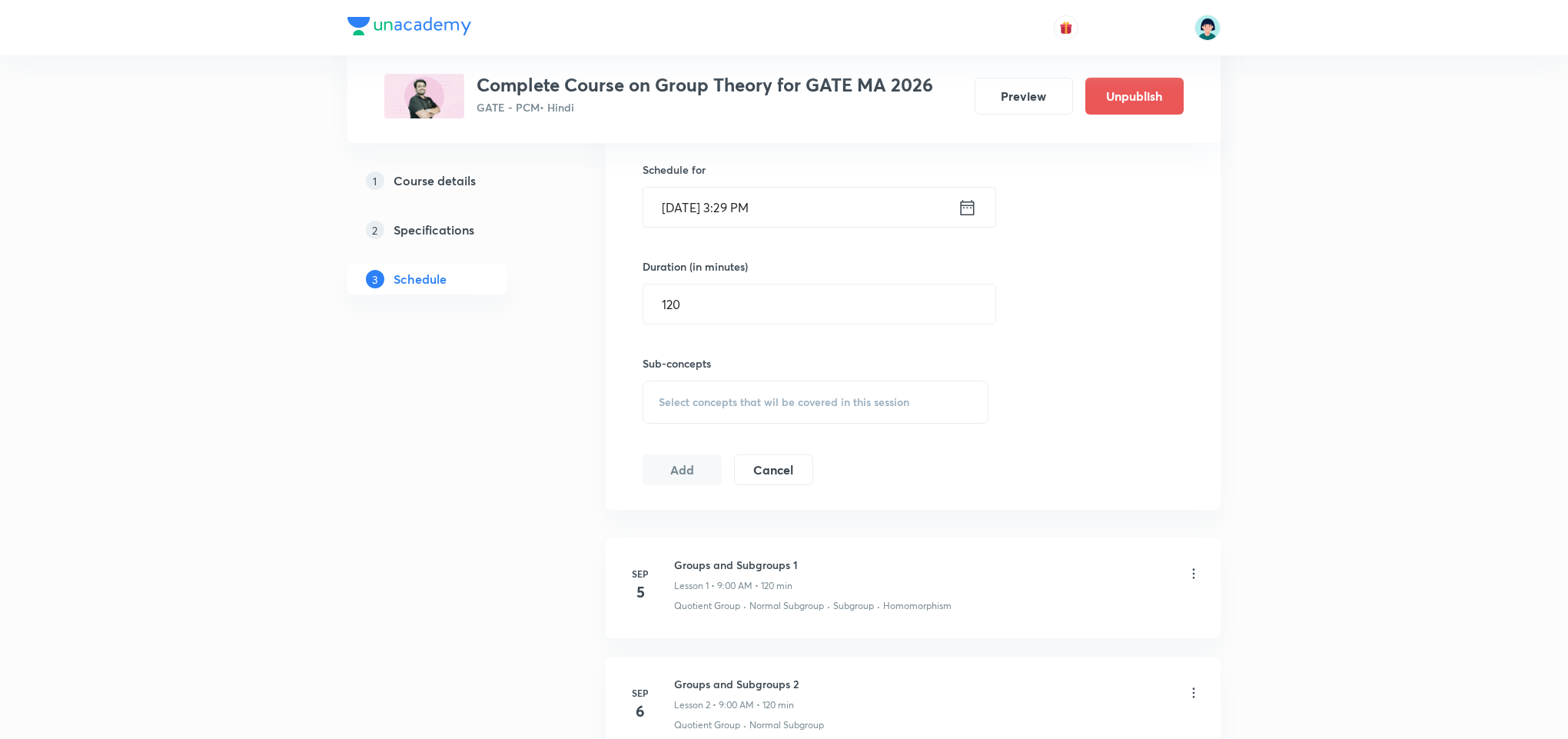
scroll to position [579, 0]
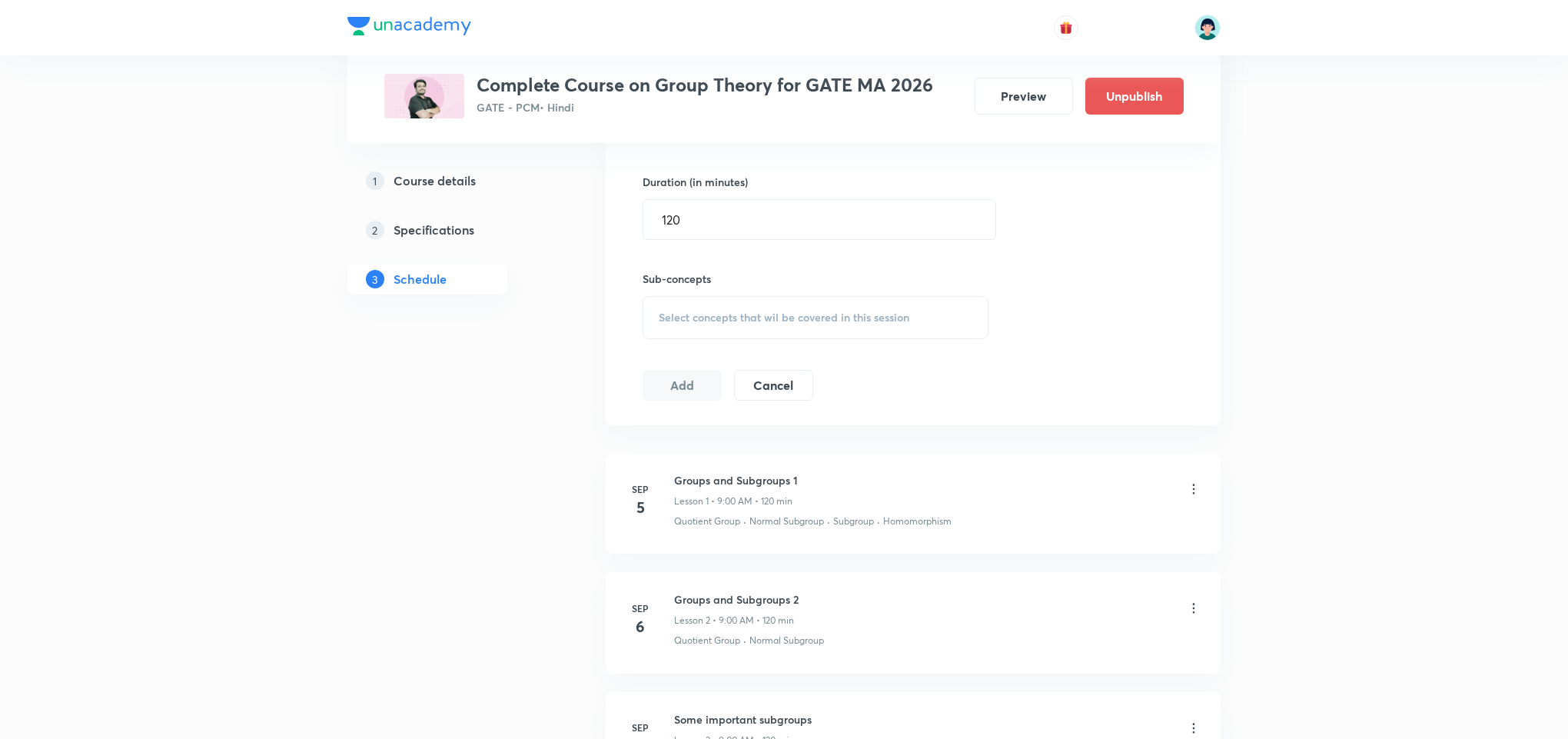
click at [854, 316] on span "Select concepts that wil be covered in this session" at bounding box center [784, 317] width 251 height 12
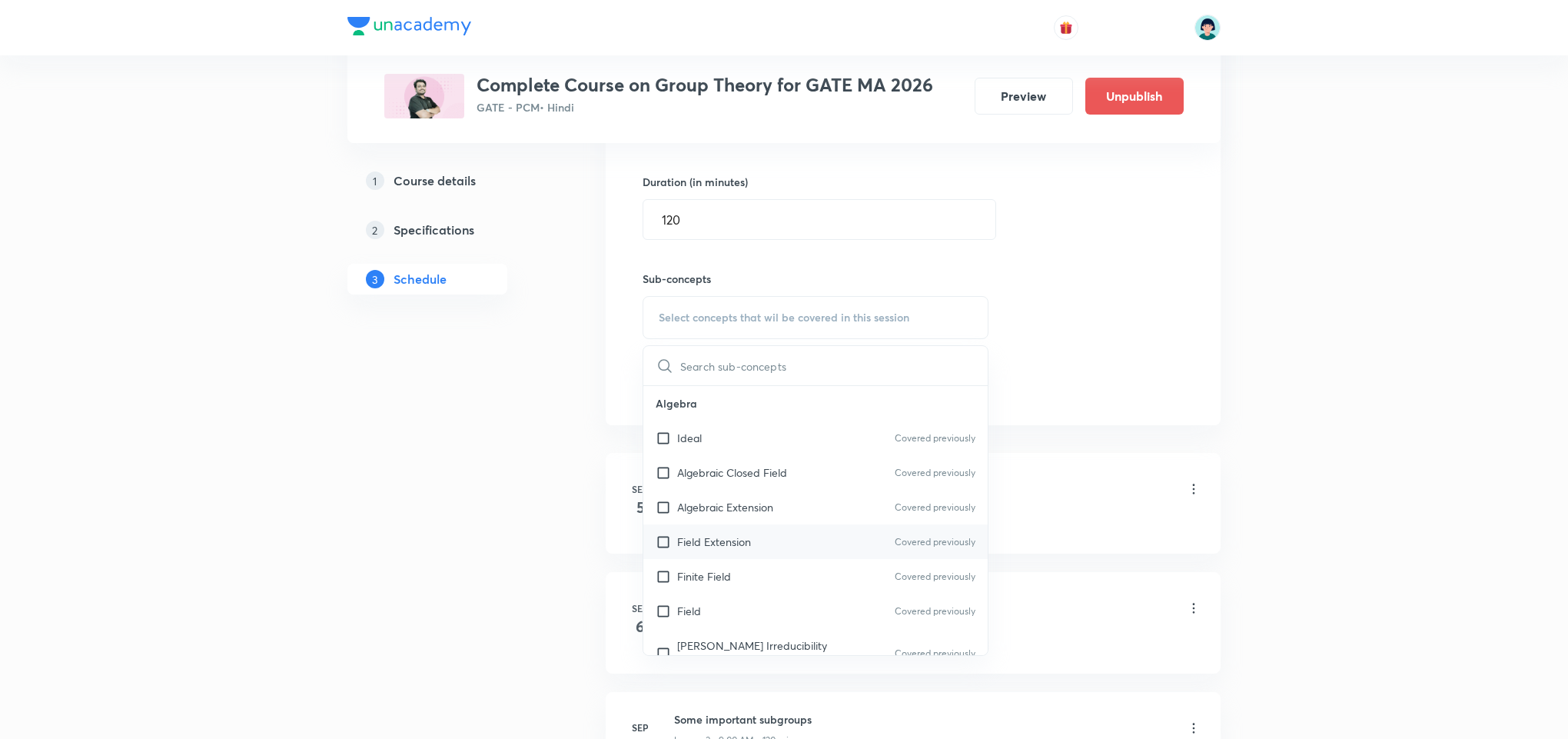
click at [782, 557] on div "Field Extension Covered previously" at bounding box center [816, 542] width 345 height 35
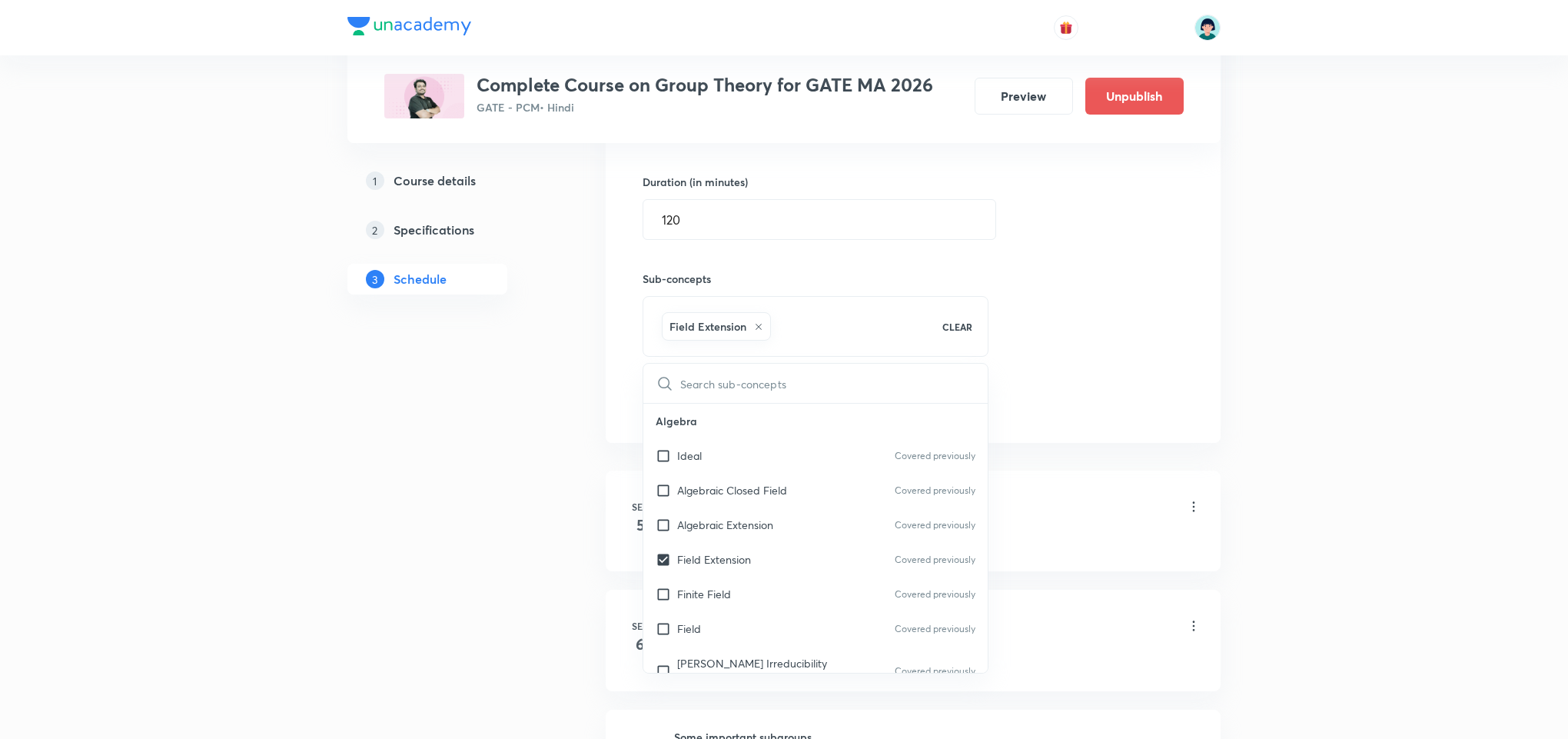
checkbox input "true"
click at [1172, 333] on div "Session 28 Live class Quiz Recorded classes Session title 25/99 Problem on Grou…" at bounding box center [913, 147] width 541 height 542
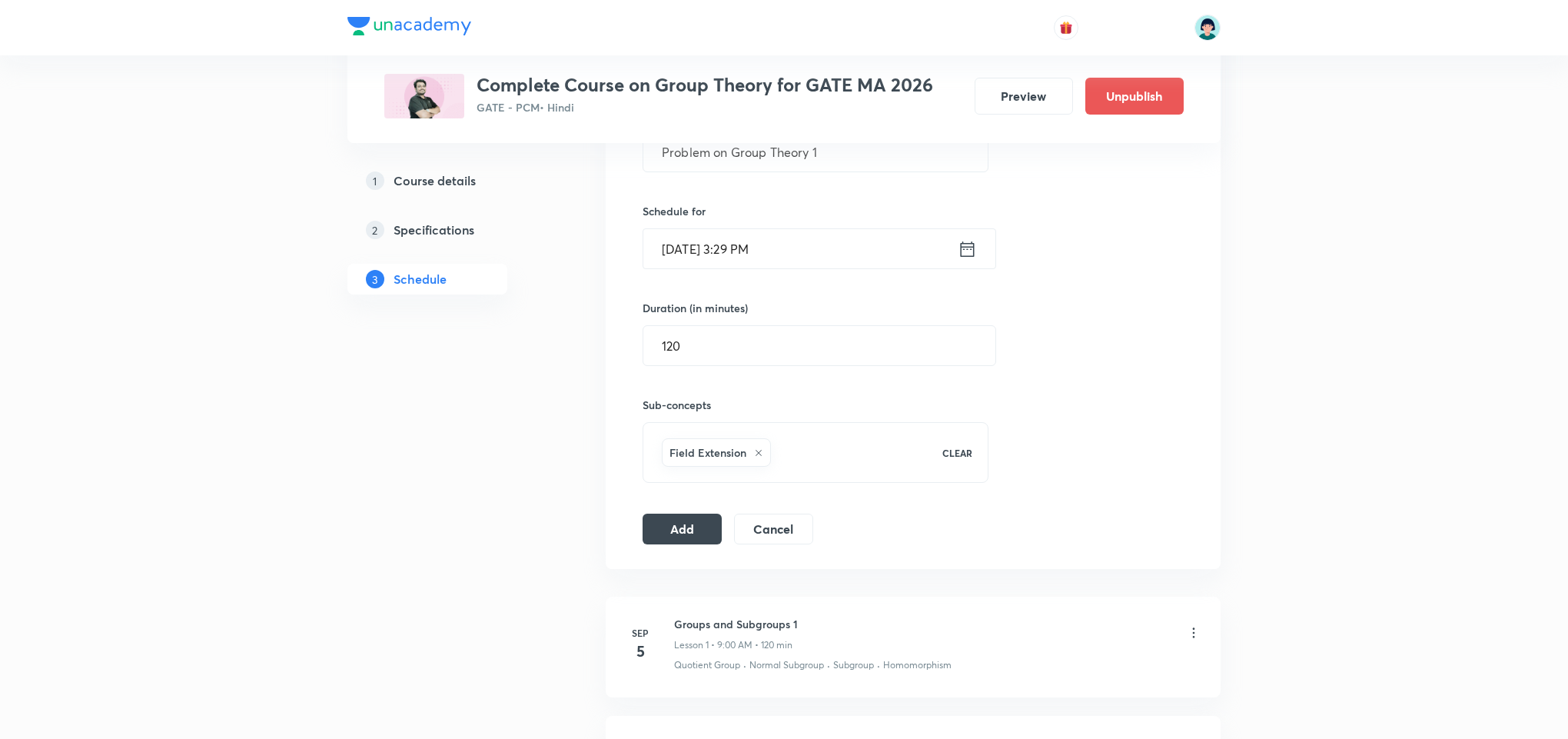
scroll to position [441, 0]
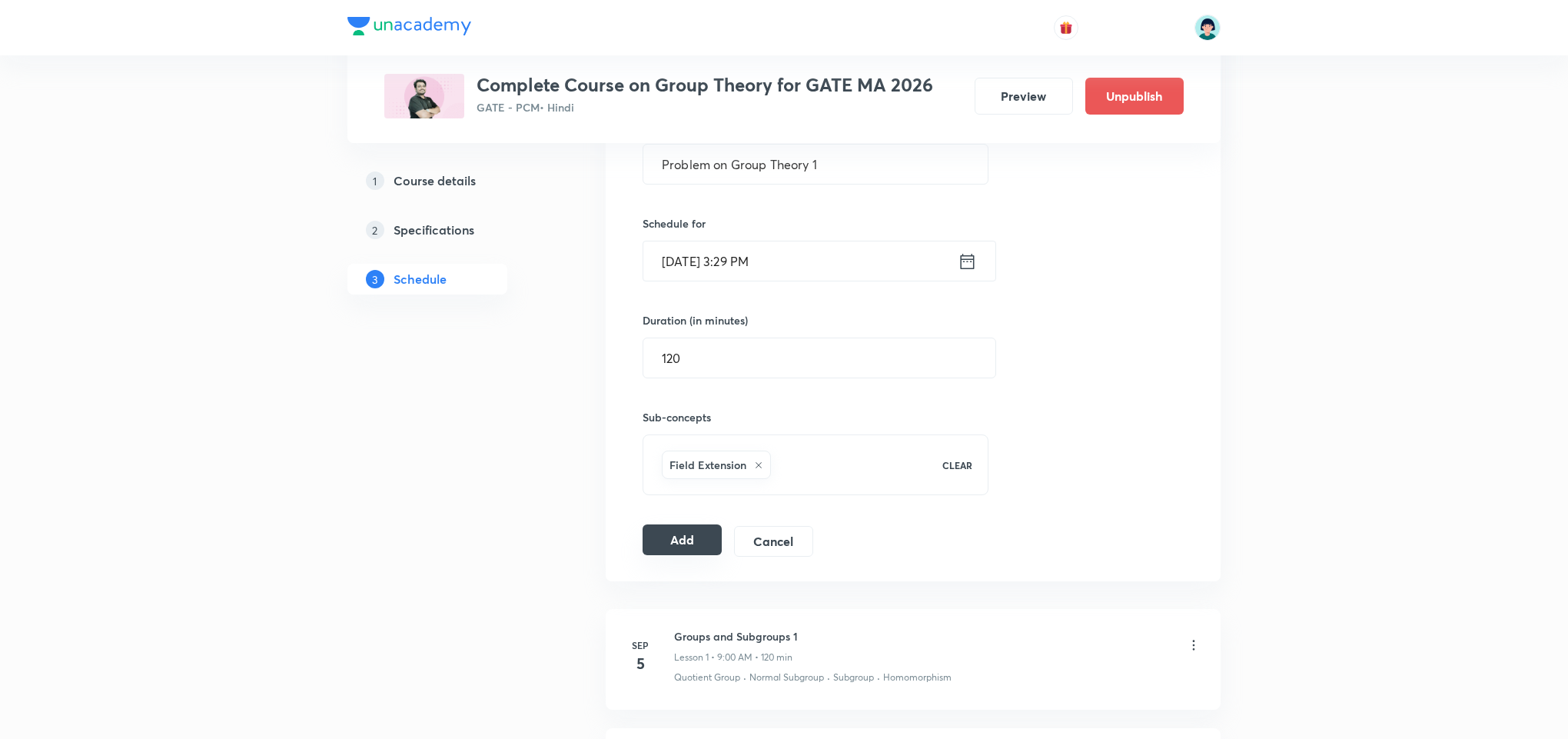
click at [717, 547] on button "Add" at bounding box center [682, 540] width 79 height 31
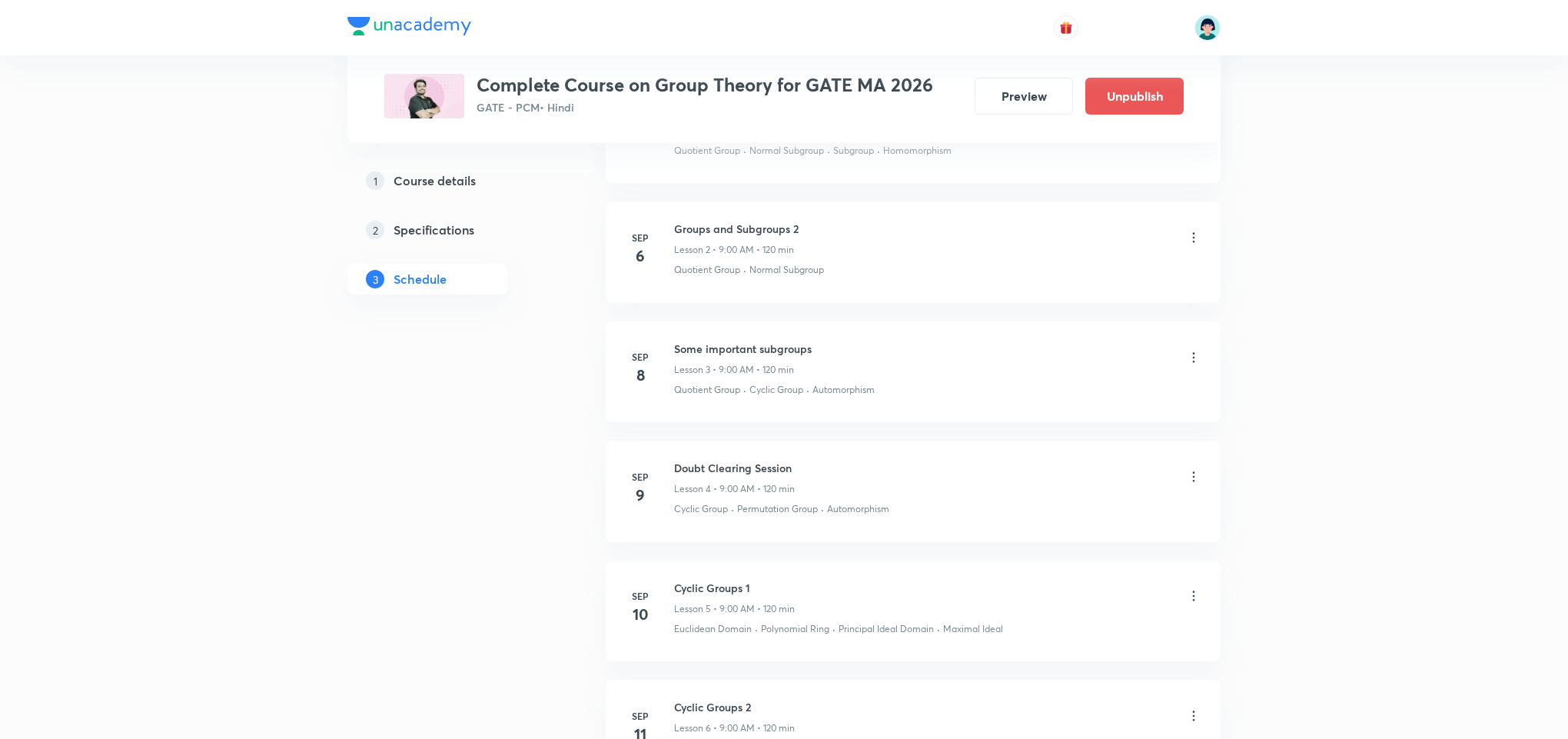
click at [835, 227] on div "Groups and Subgroups 2 Lesson 2 • 9:00 AM • 120 min" at bounding box center [938, 238] width 527 height 36
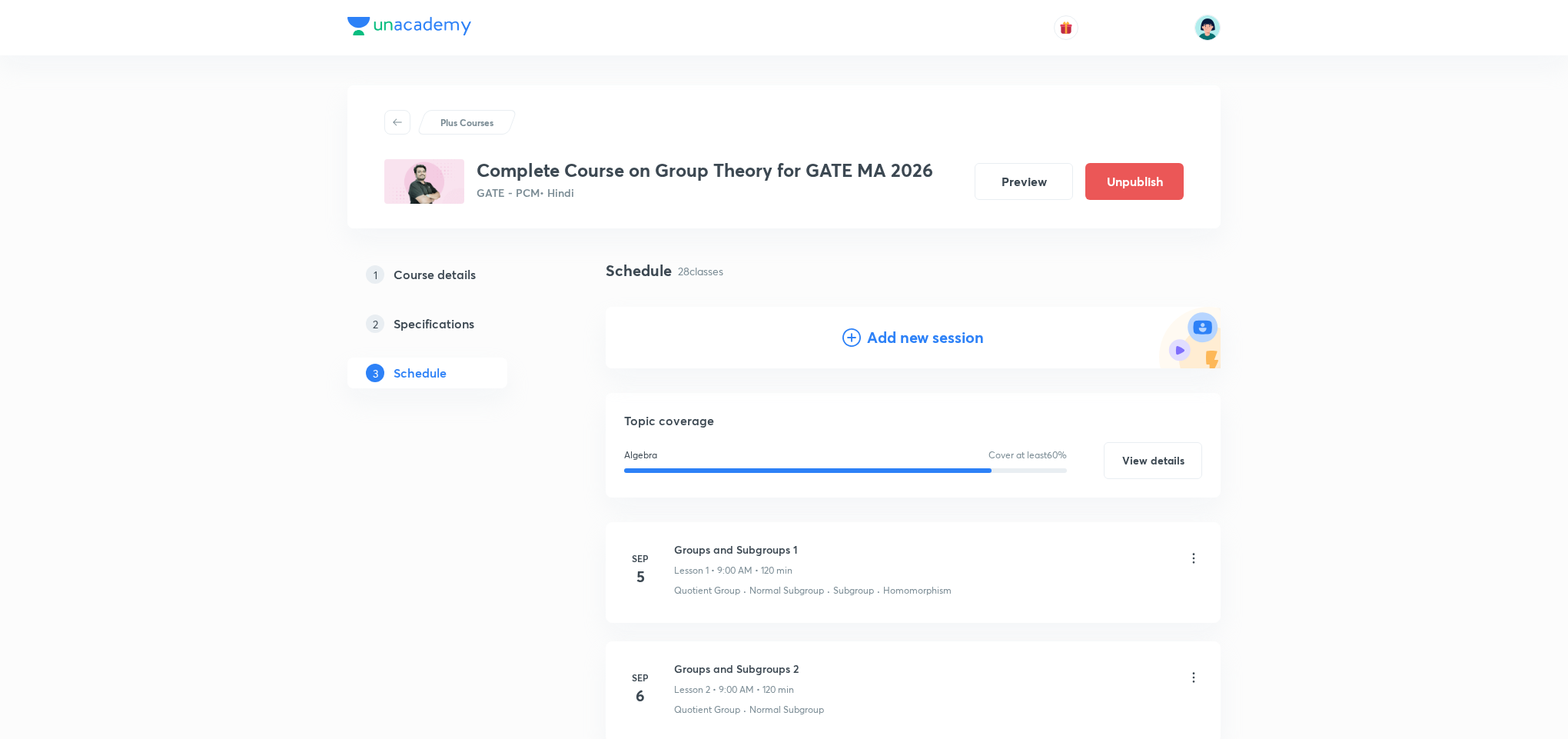
scroll to position [0, 0]
click at [916, 356] on div "Add new session" at bounding box center [913, 338] width 615 height 62
click at [875, 342] on h4 "Add new session" at bounding box center [925, 338] width 117 height 23
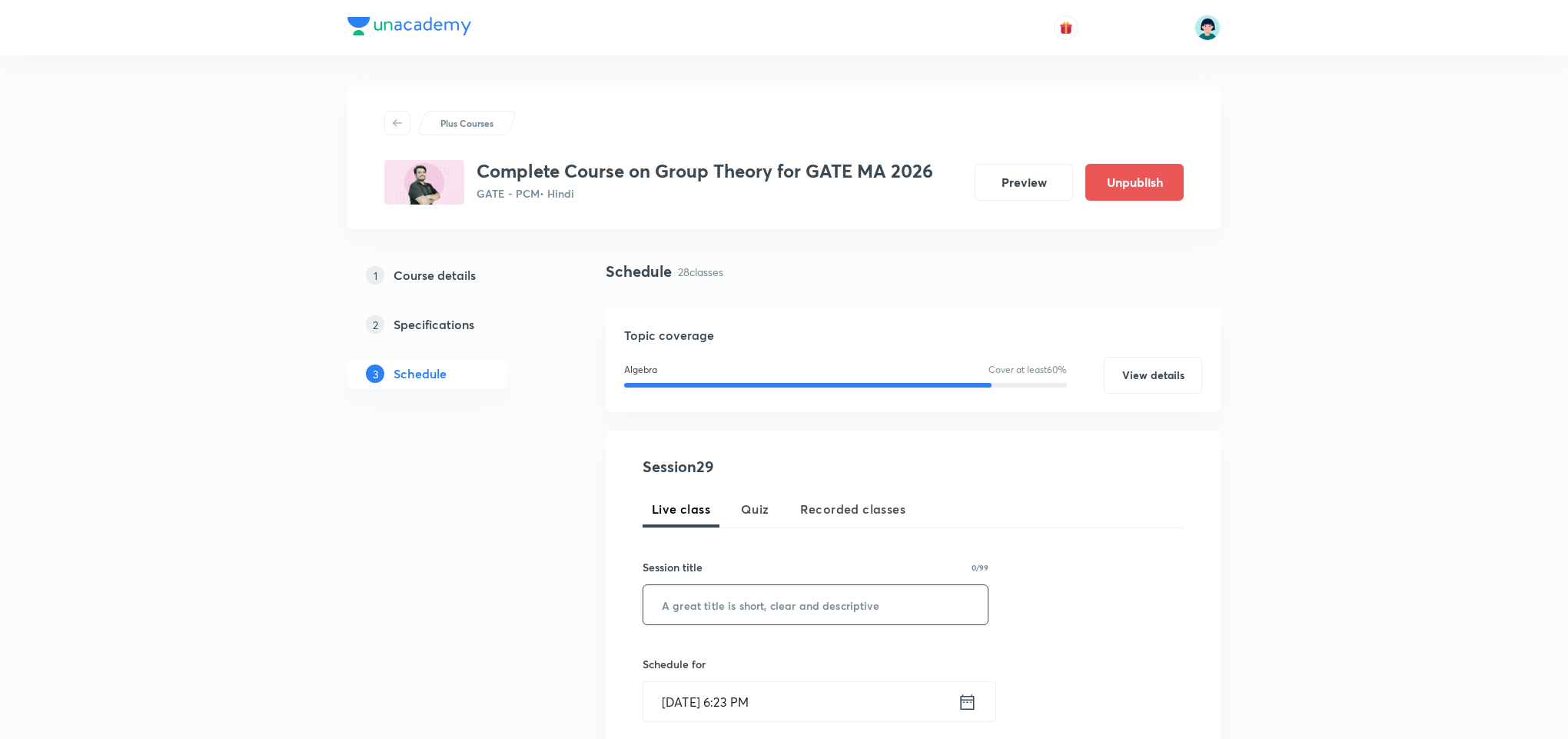
click at [729, 596] on input "text" at bounding box center [816, 605] width 345 height 39
paste input "Problem on Group Theory 2"
type input "Problem on Group Theory 2"
click at [699, 691] on input "Oct 1, 2025, 6:23 PM" at bounding box center [801, 702] width 315 height 39
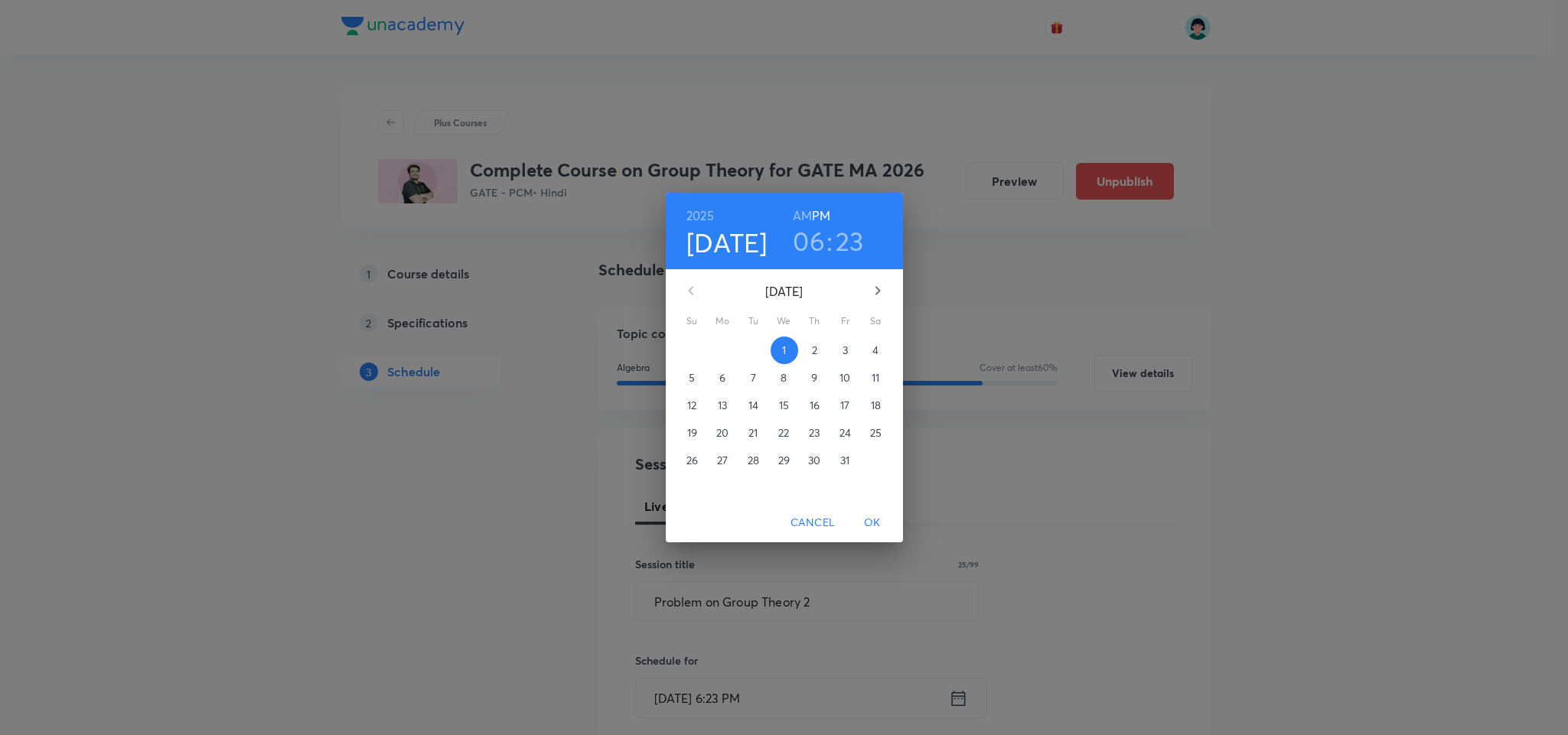
click at [753, 376] on p "7" at bounding box center [753, 378] width 5 height 15
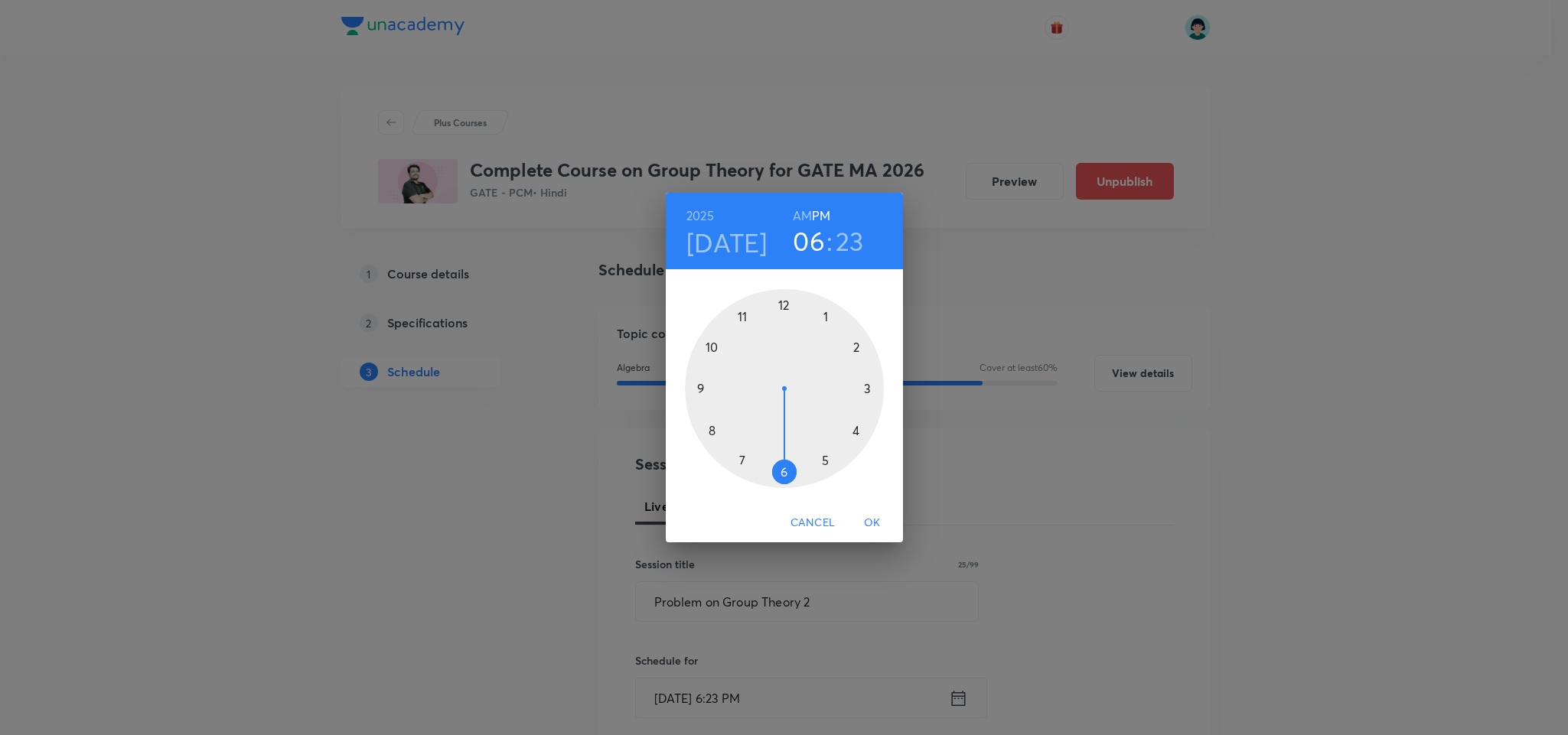
click at [868, 394] on div at bounding box center [784, 389] width 199 height 199
drag, startPoint x: 836, startPoint y: 445, endPoint x: 794, endPoint y: 484, distance: 57.3
click at [794, 484] on div at bounding box center [784, 389] width 199 height 199
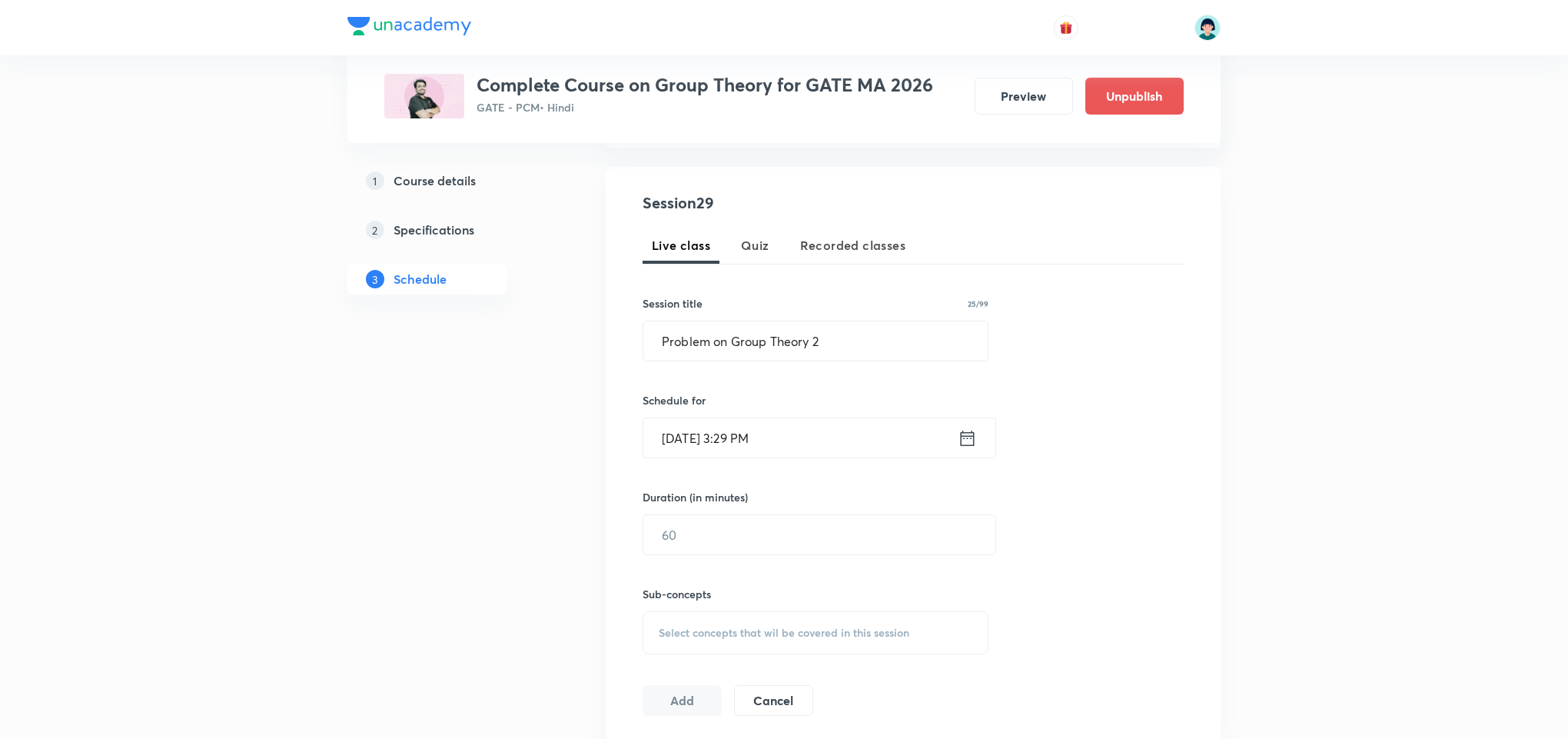
scroll to position [323, 0]
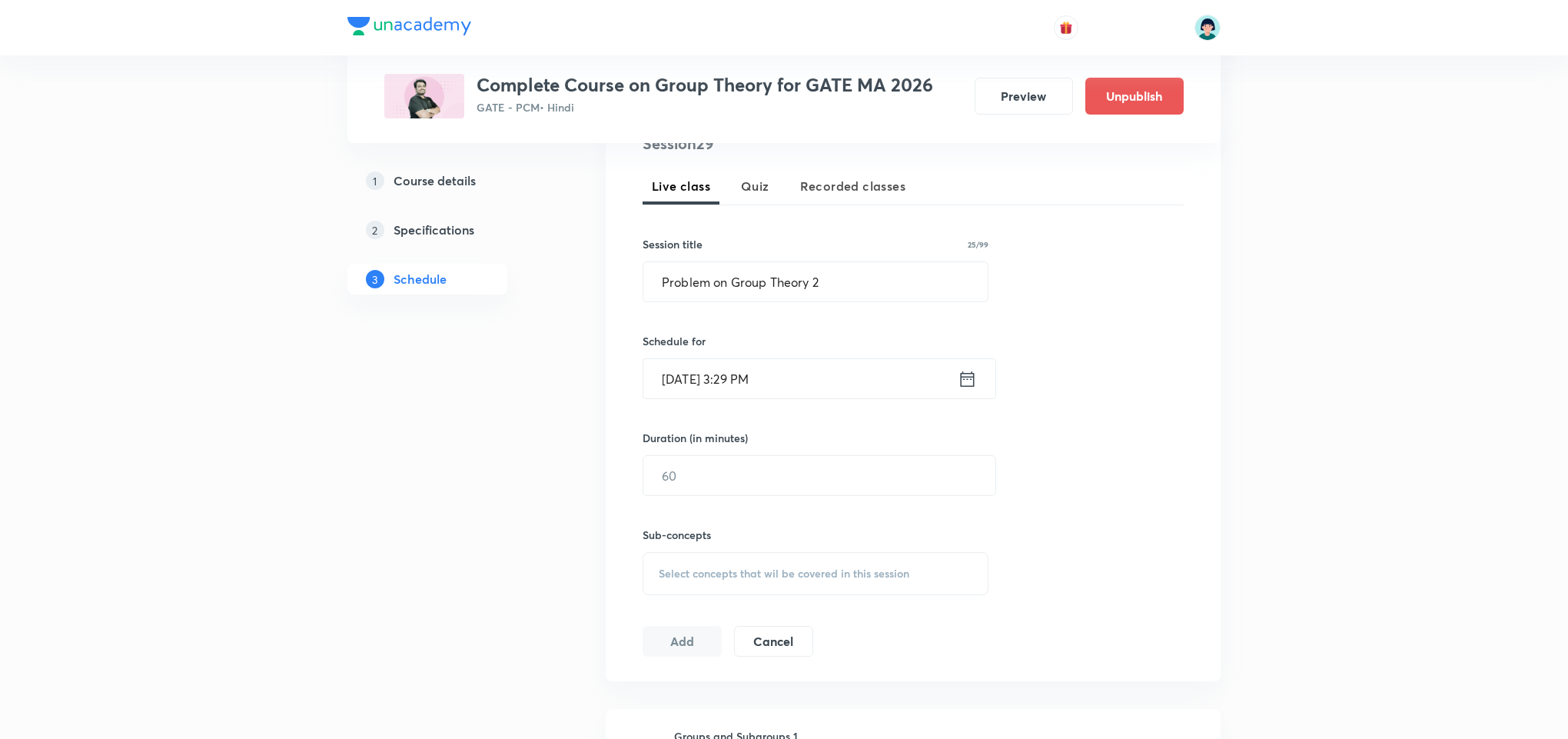
click at [687, 452] on div "Duration (in minutes) ​" at bounding box center [783, 462] width 281 height 66
click at [714, 481] on input "text" at bounding box center [819, 476] width 352 height 39
click at [1172, 443] on div "Session 29 Live class Quiz Recorded classes Session title 25/99 Problem on Grou…" at bounding box center [913, 395] width 541 height 525
click at [734, 487] on input "text" at bounding box center [819, 476] width 352 height 39
type input "120"
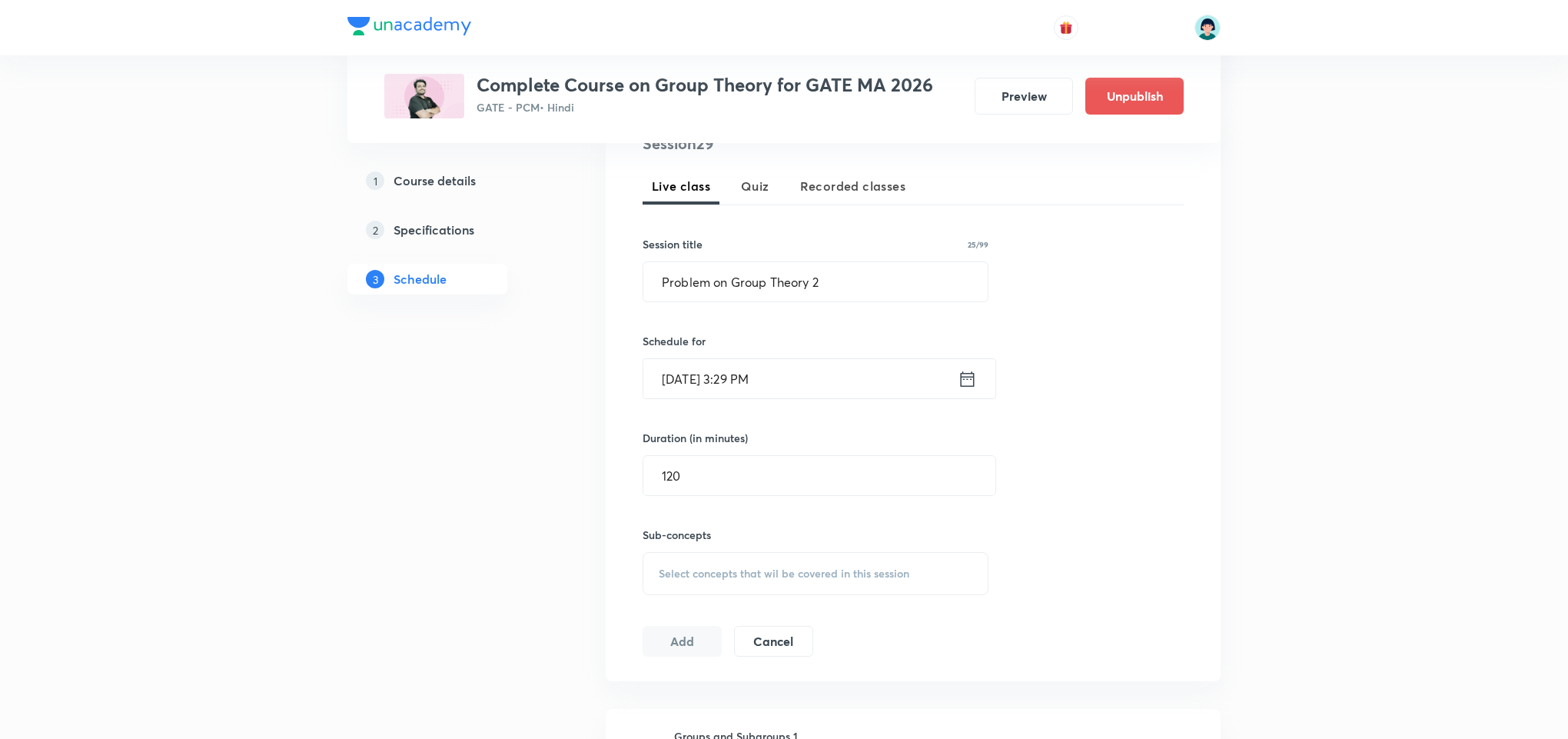
click at [777, 564] on div "Select concepts that wil be covered in this session" at bounding box center [815, 574] width 346 height 43
click at [704, 718] on div "Algebraic Closed Field Covered previously" at bounding box center [816, 729] width 345 height 35
checkbox input "true"
click at [1038, 533] on div "Session 29 Live class Quiz Recorded classes Session title 25/99 Problem on Grou…" at bounding box center [913, 403] width 541 height 542
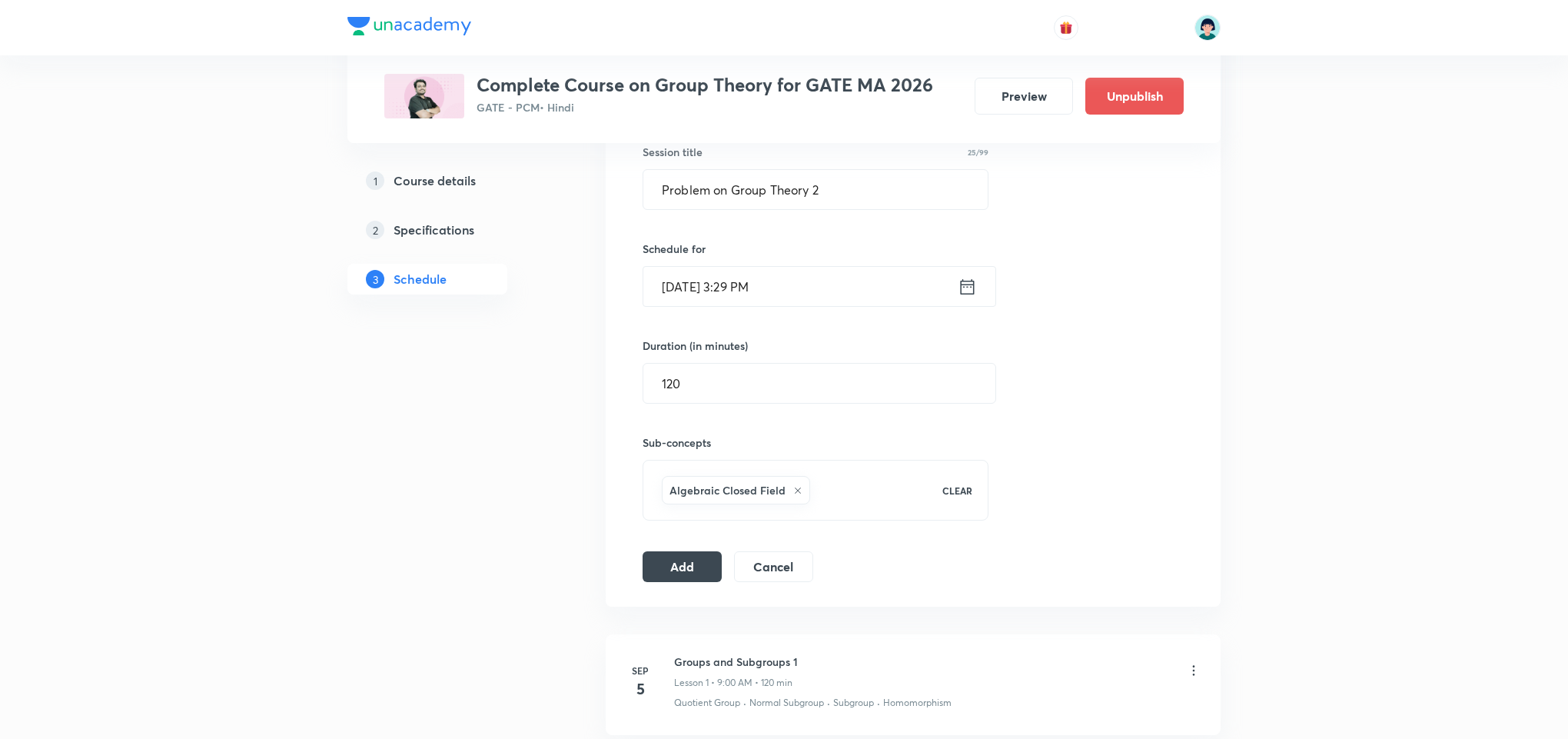
scroll to position [369, 0]
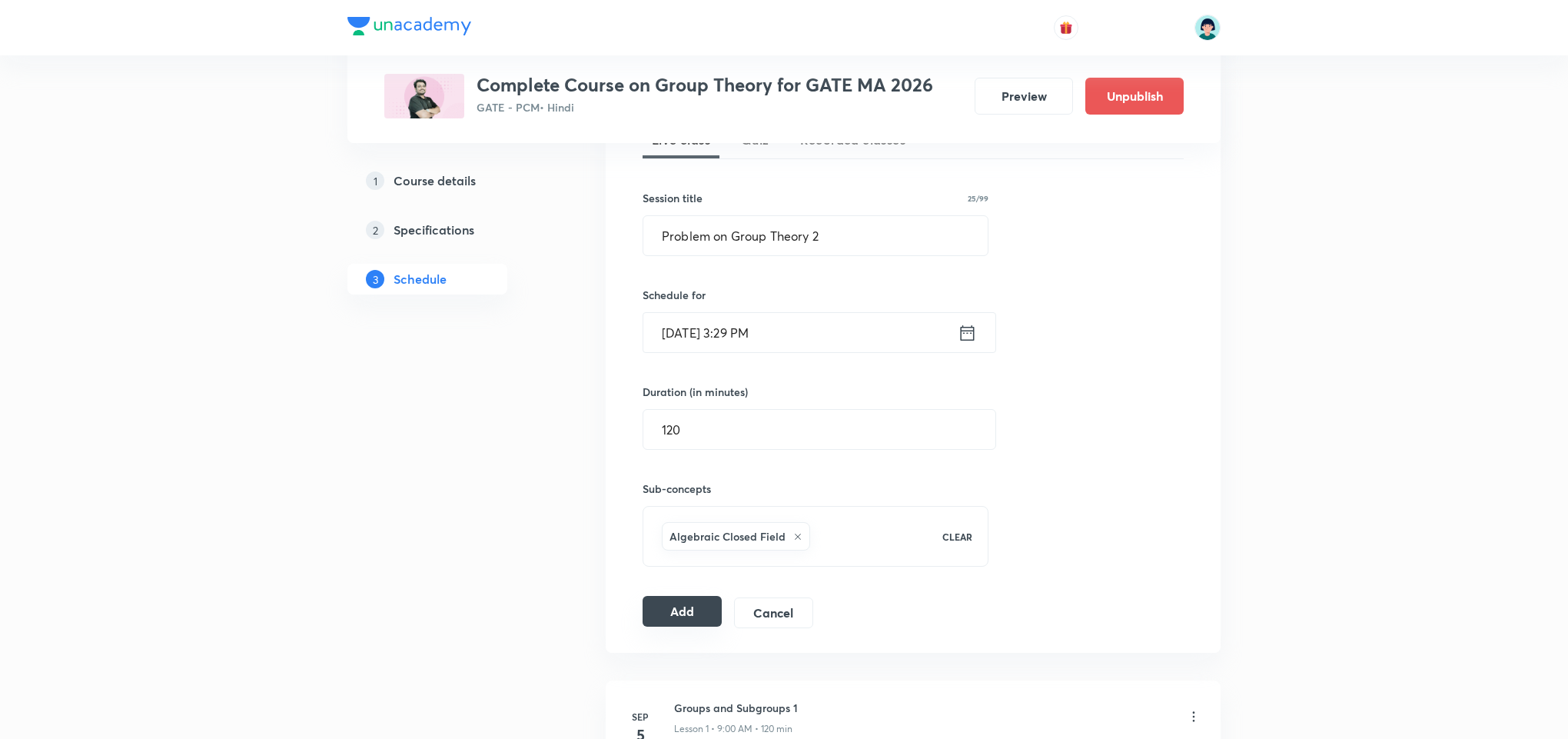
click at [660, 603] on button "Add" at bounding box center [682, 612] width 79 height 31
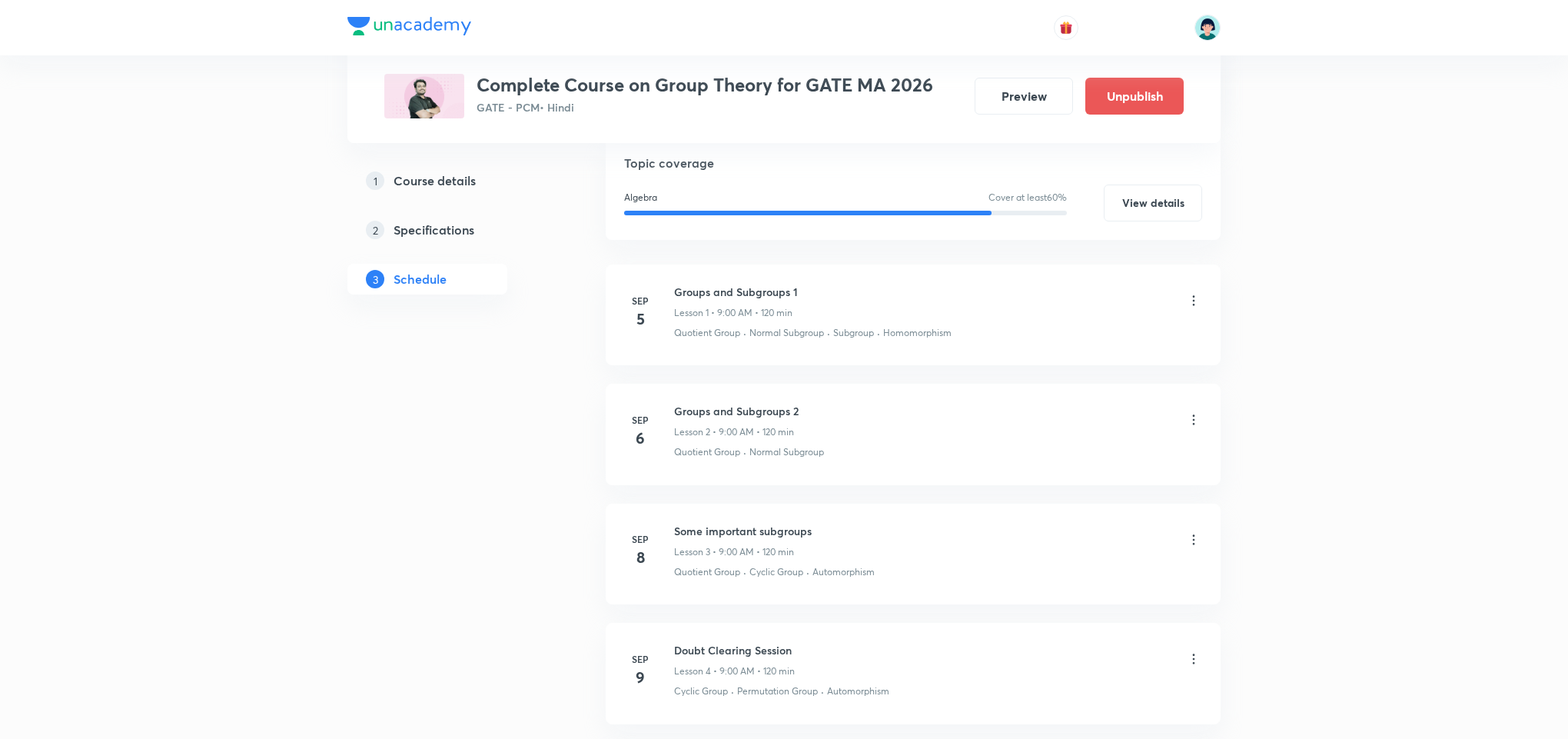
scroll to position [129, 0]
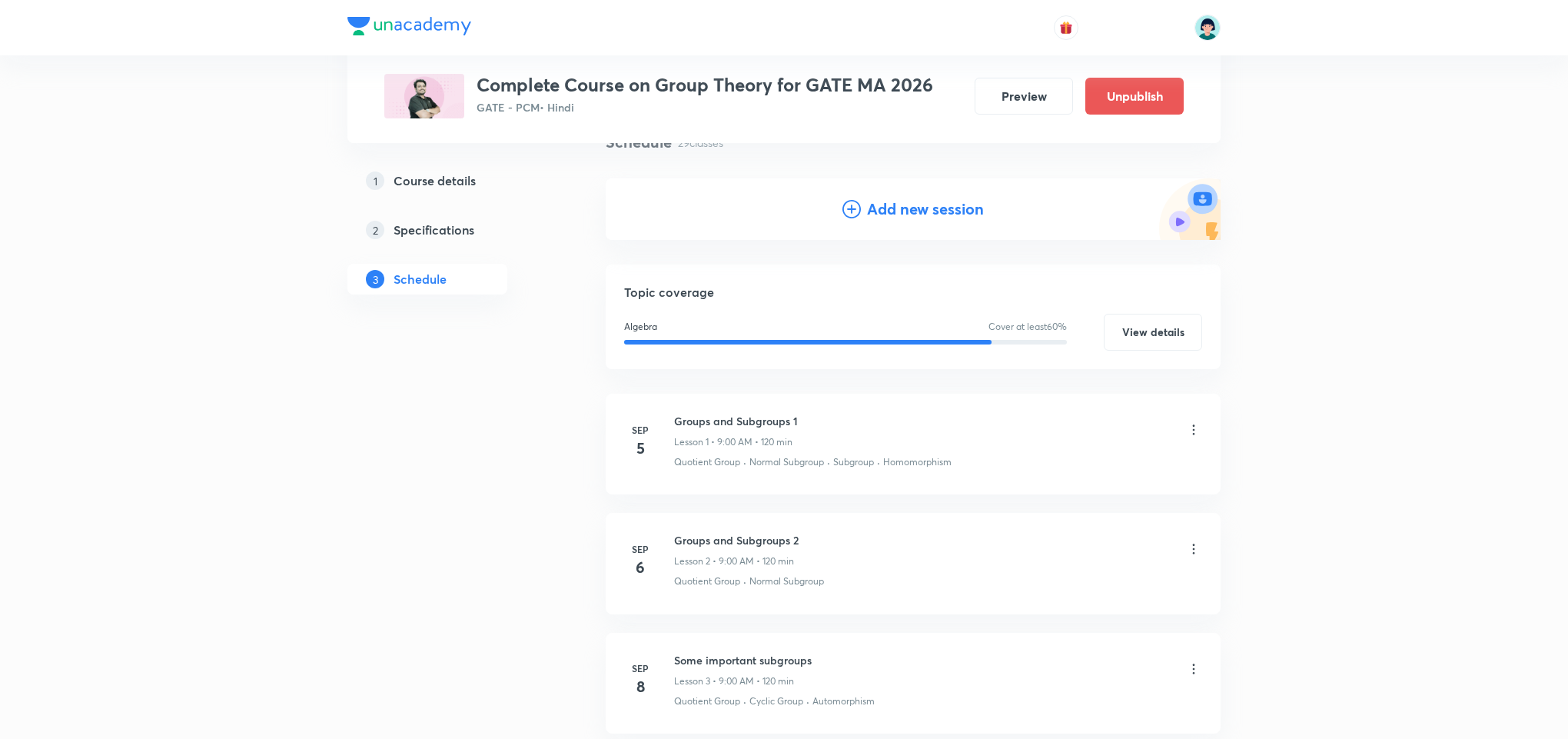
click at [907, 208] on h4 "Add new session" at bounding box center [925, 209] width 117 height 23
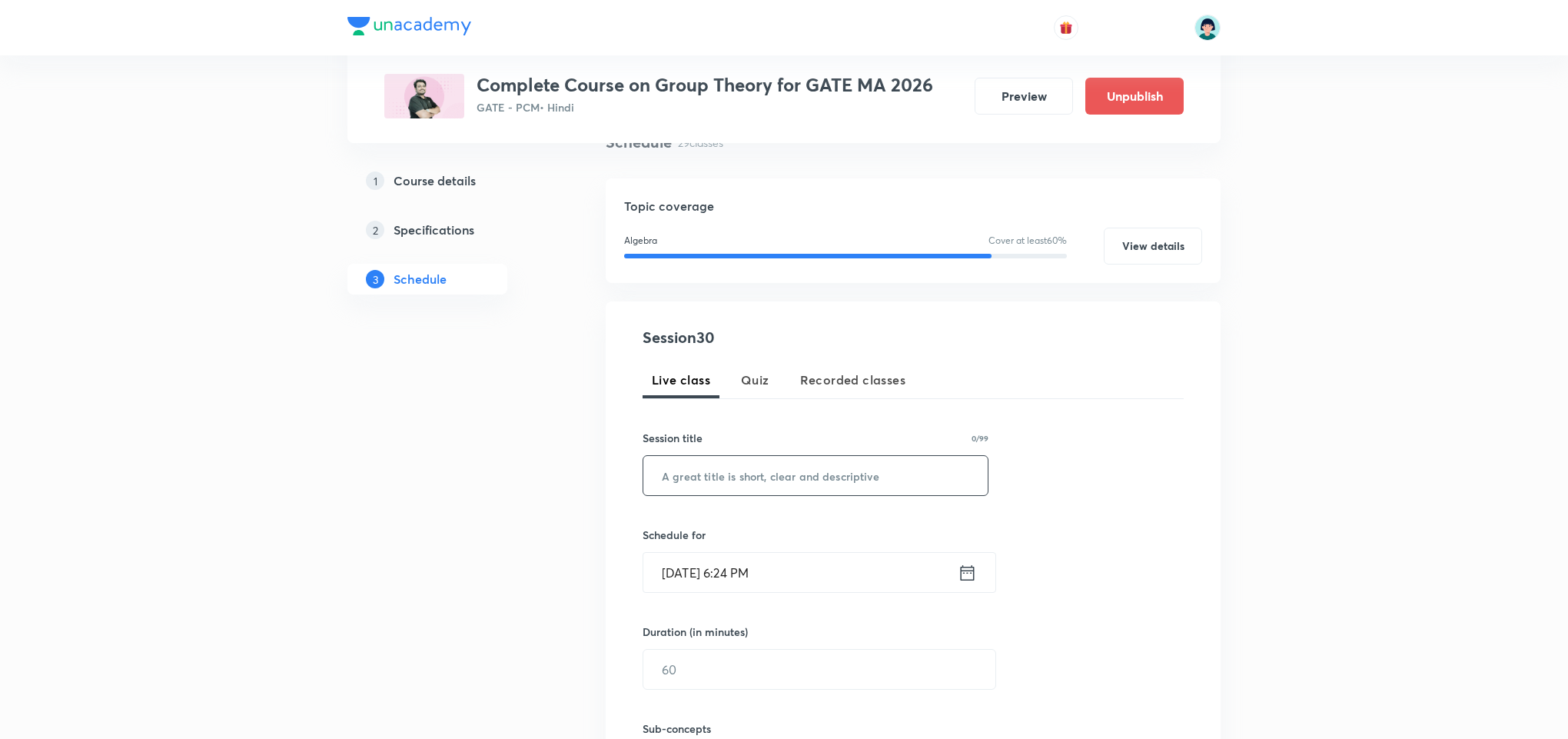
click at [719, 480] on input "text" at bounding box center [816, 476] width 345 height 39
paste input "Problem on Group Theory 3"
type input "Problem on Group Theory 3"
click at [687, 580] on input "Oct 1, 2025, 6:24 PM" at bounding box center [801, 572] width 315 height 39
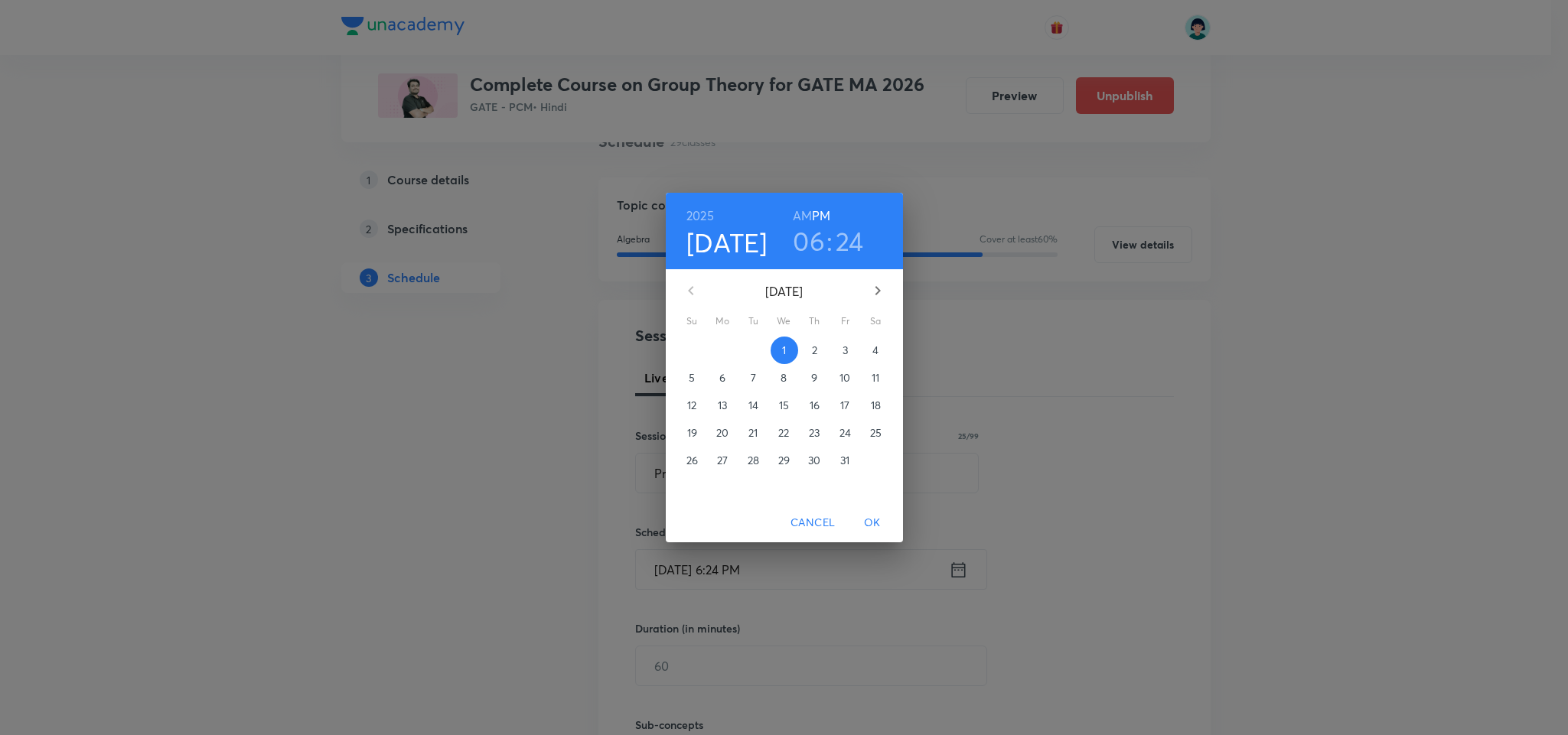
click at [779, 377] on span "8" at bounding box center [784, 378] width 27 height 15
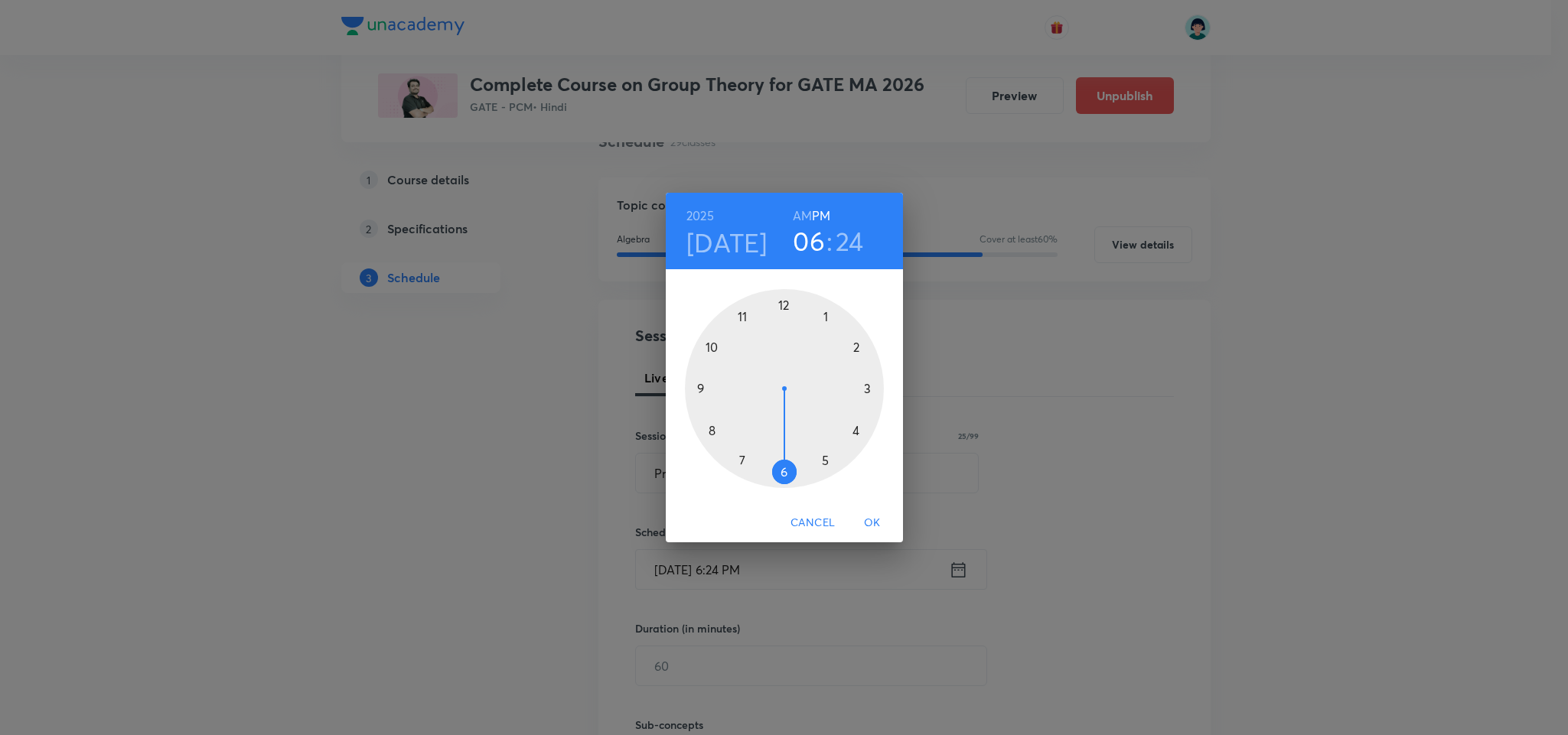
click at [948, 246] on div "2025 Oct 8 06 : 24 AM PM 1 2 3 4 5 6 7 8 9 10 11 12 Cancel OK" at bounding box center [784, 367] width 1568 height 735
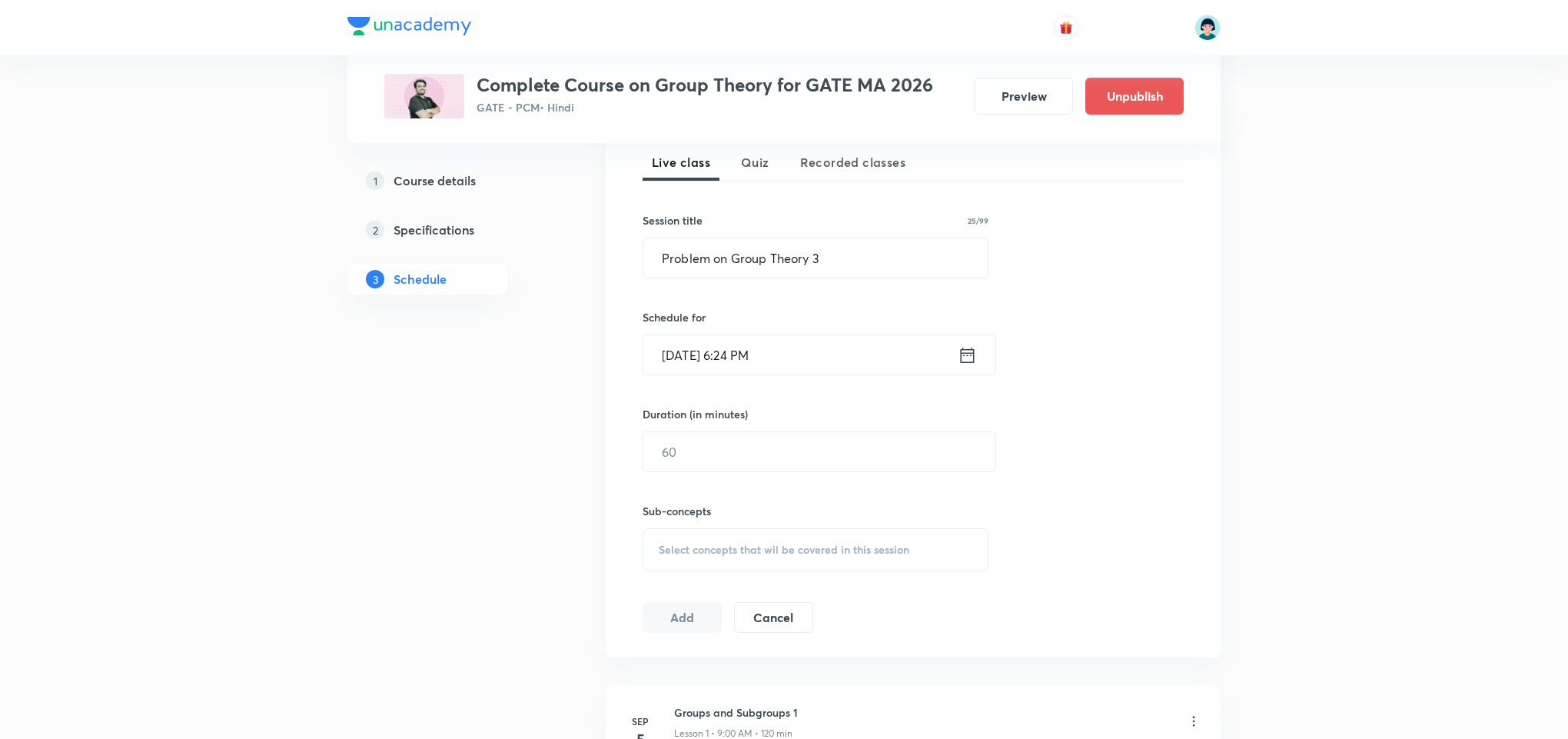
scroll to position [333, 0]
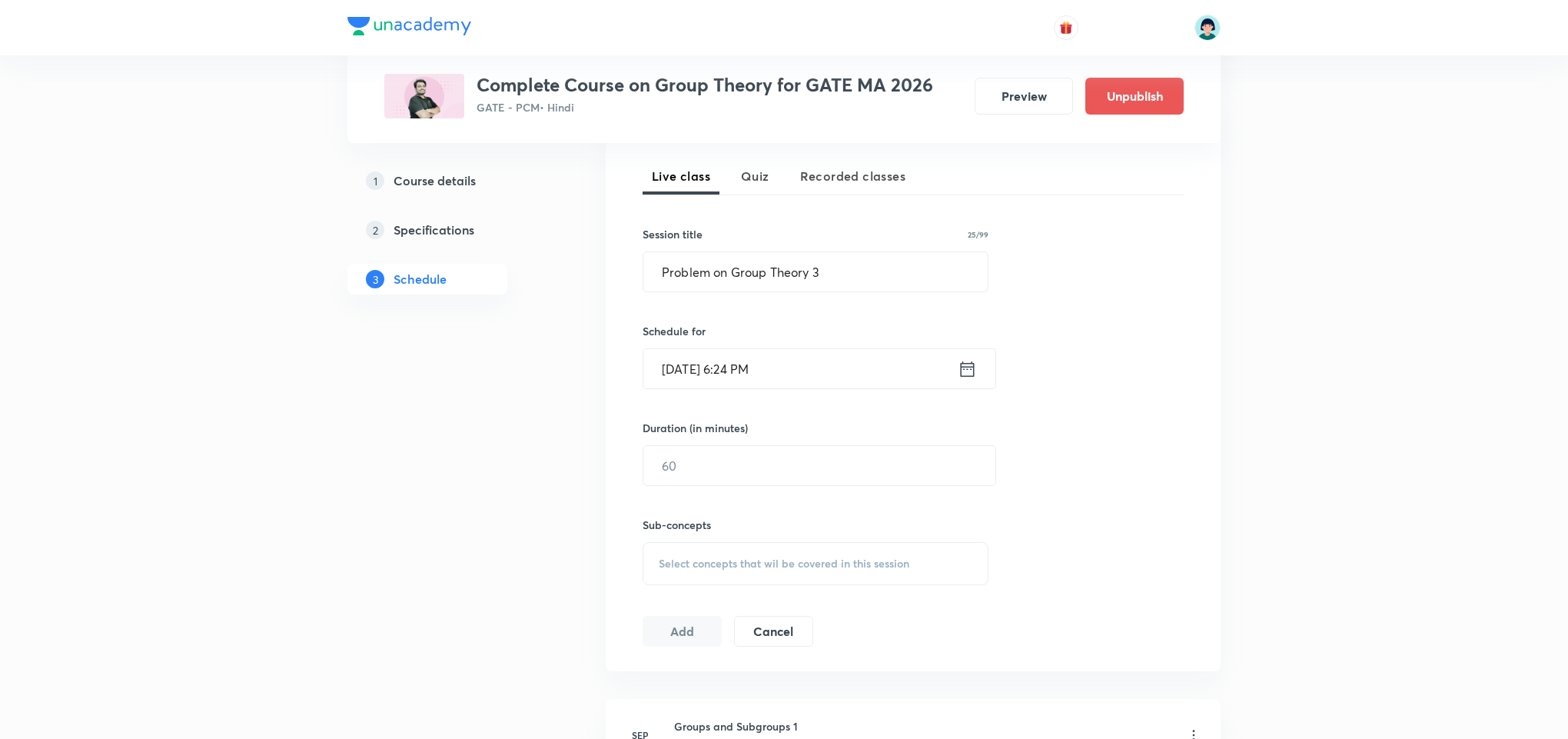
click at [706, 372] on input "Oct 1, 2025, 6:24 PM" at bounding box center [801, 368] width 315 height 39
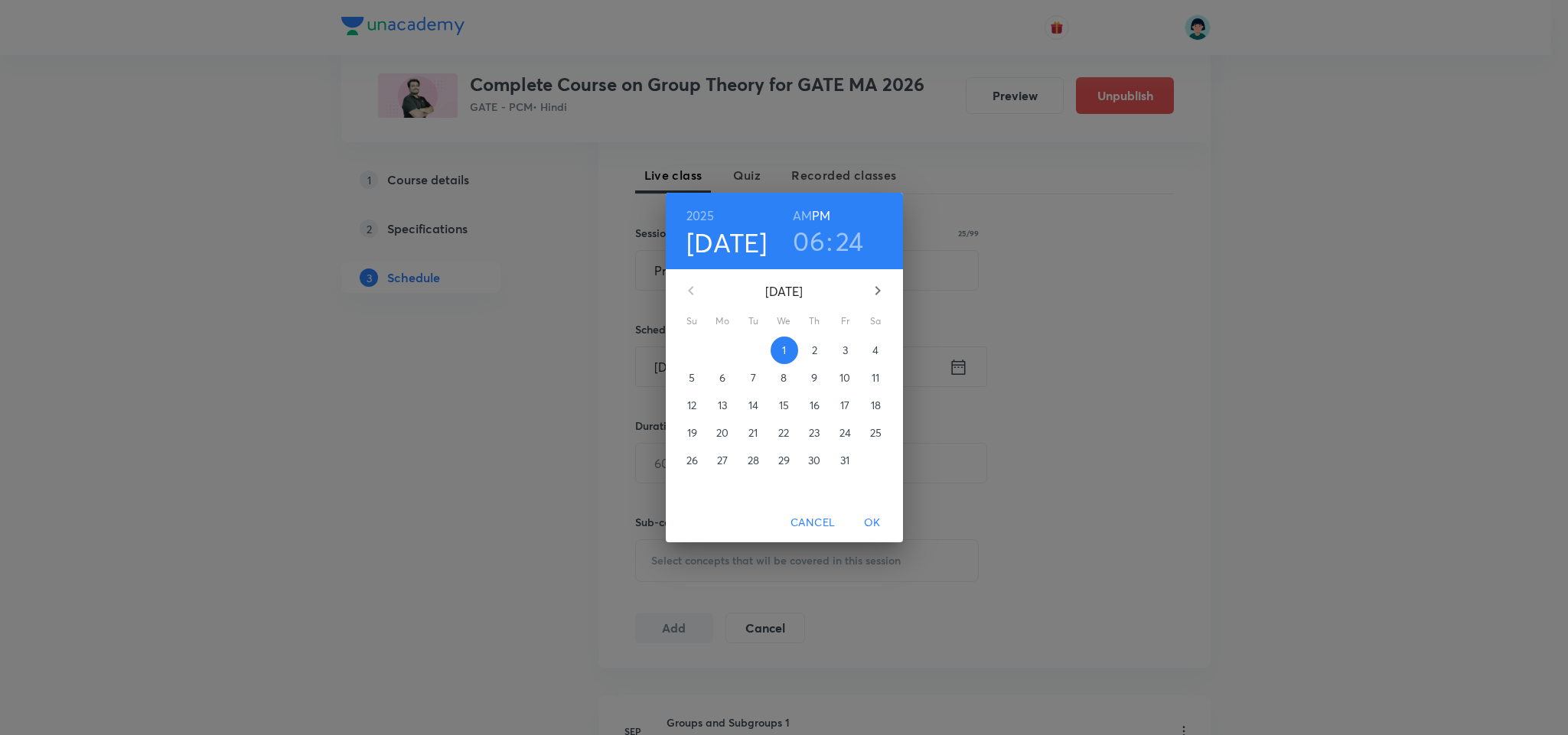
click at [817, 255] on div "2025 Oct 1 06 : 24 AM PM" at bounding box center [784, 231] width 237 height 76
click at [817, 255] on h3 "06" at bounding box center [809, 240] width 32 height 32
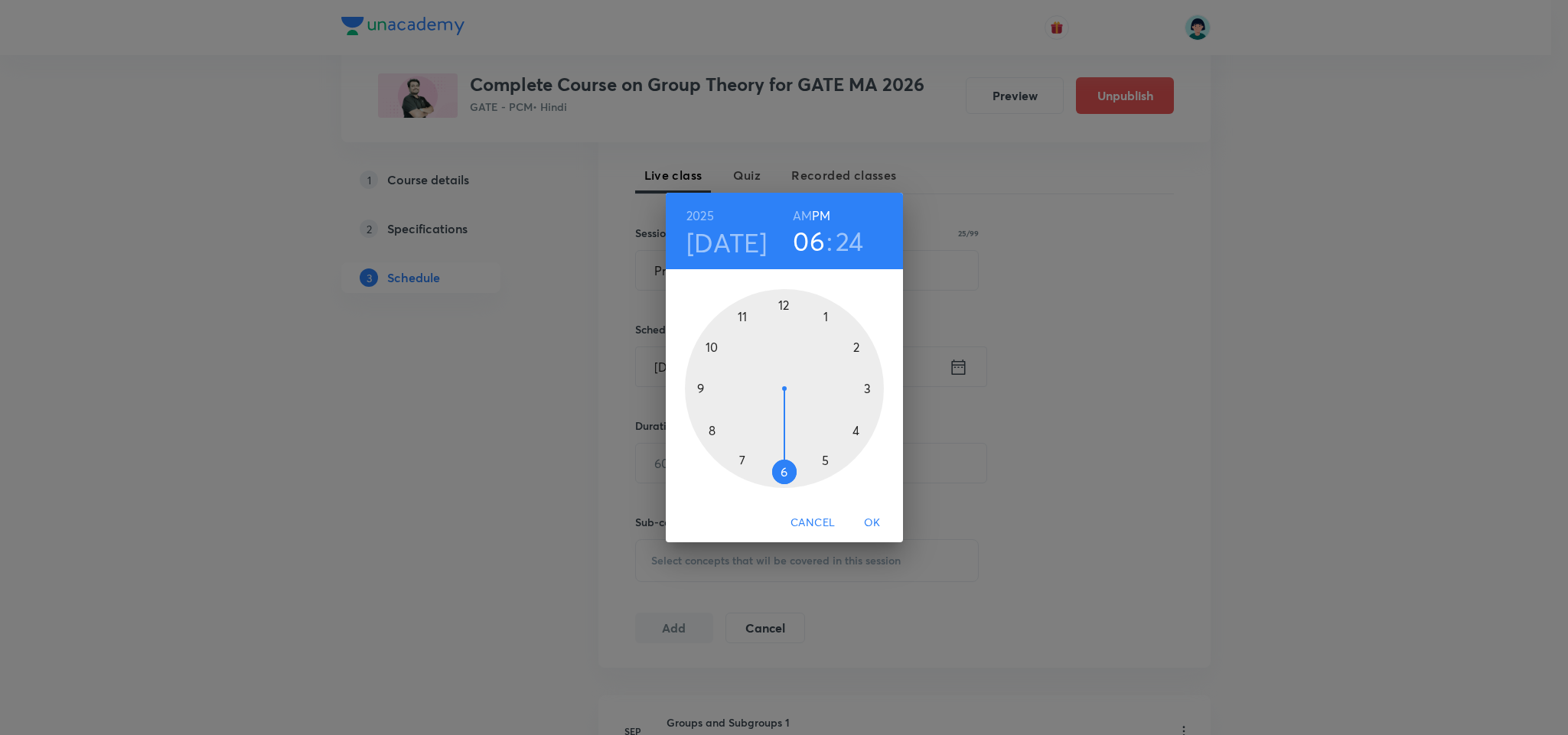
click at [864, 388] on div at bounding box center [784, 389] width 199 height 199
drag, startPoint x: 838, startPoint y: 455, endPoint x: 791, endPoint y: 483, distance: 54.7
click at [791, 483] on div at bounding box center [784, 389] width 199 height 199
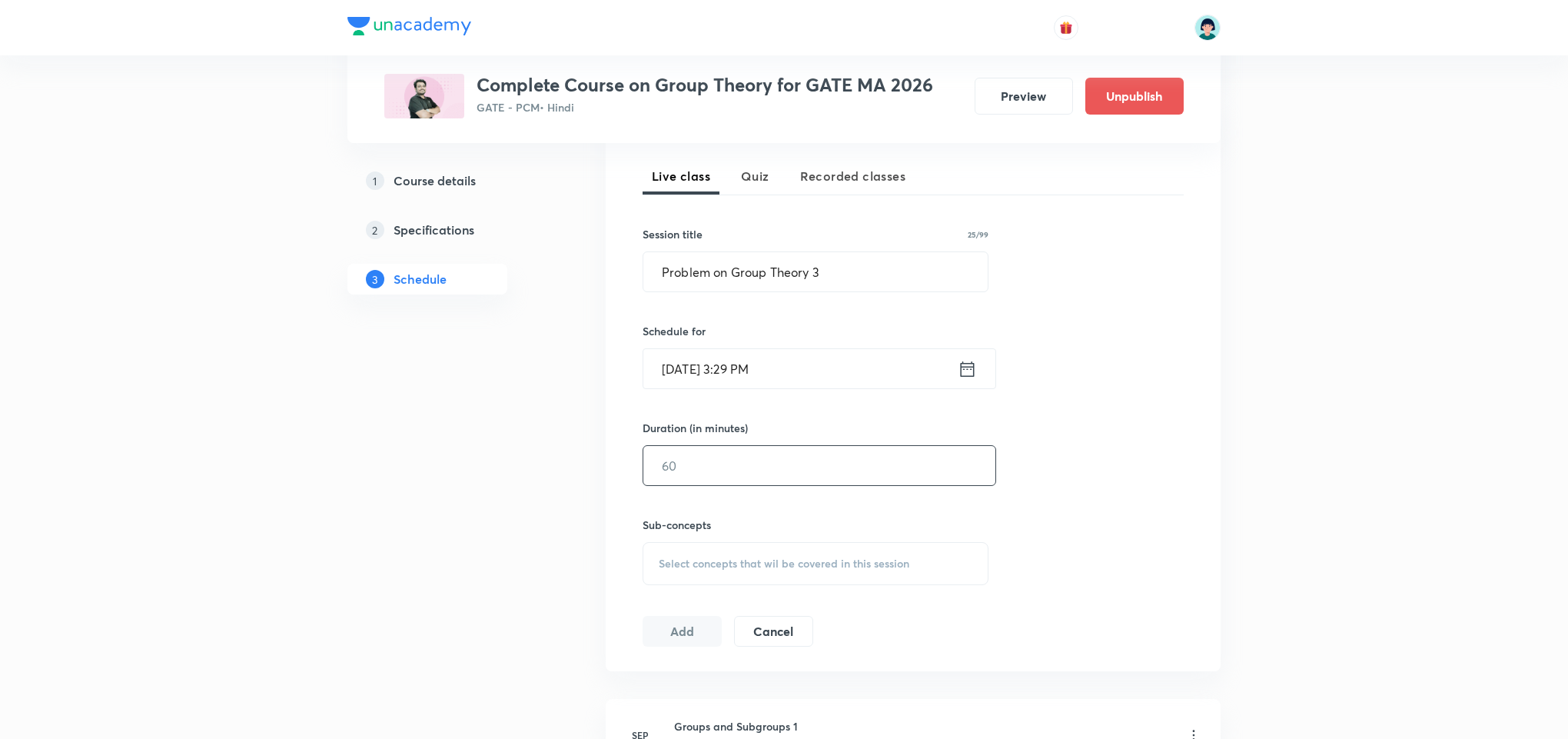
drag, startPoint x: 358, startPoint y: 498, endPoint x: 766, endPoint y: 457, distance: 410.1
click at [766, 457] on input "text" at bounding box center [819, 465] width 352 height 39
type input "120"
click at [971, 515] on div "Sub-concepts Select concepts that wil be covered in this session" at bounding box center [815, 536] width 346 height 99
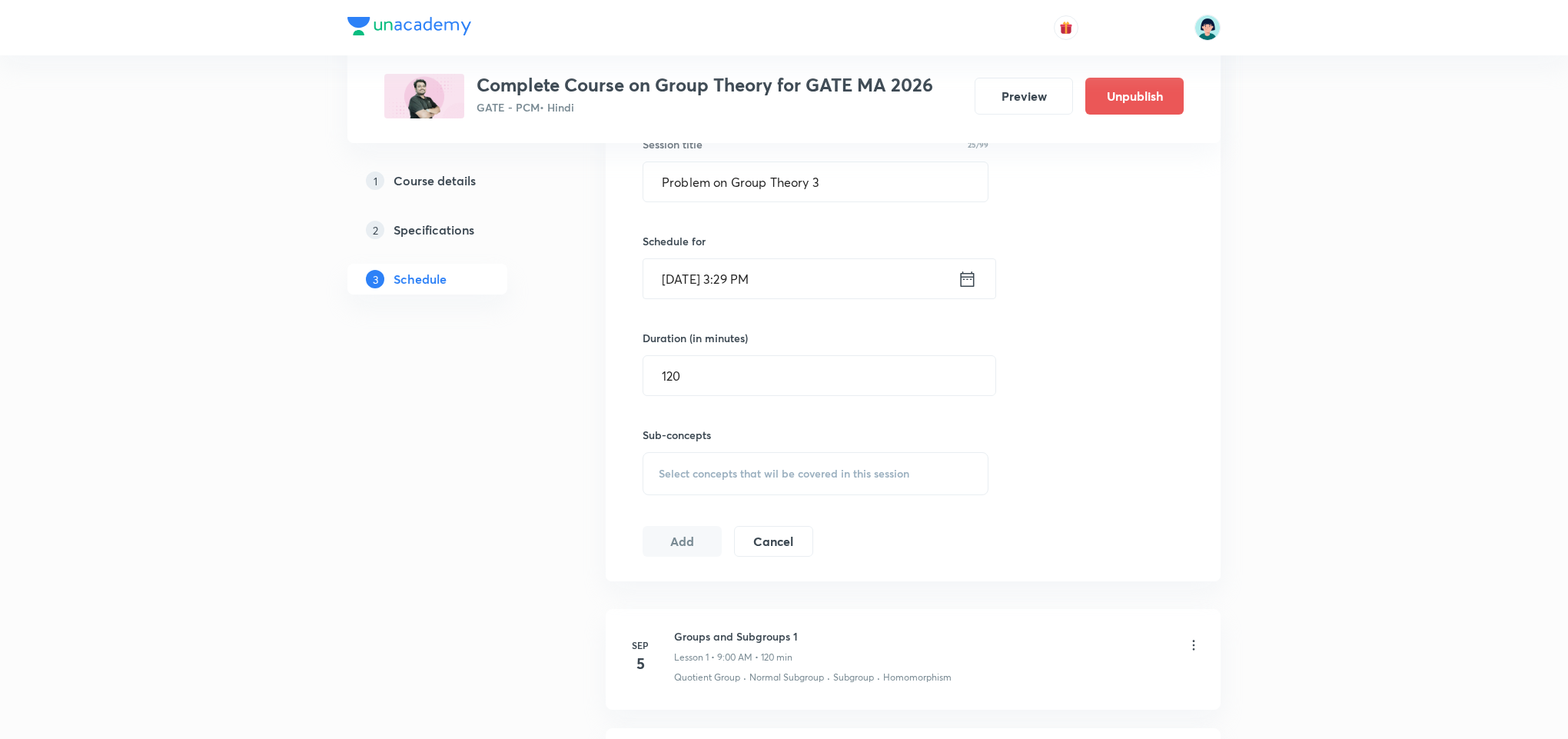
scroll to position [426, 0]
click at [774, 457] on div "Select concepts that wil be covered in this session" at bounding box center [815, 472] width 346 height 43
click at [759, 677] on div "Algebraic Extension Covered previously" at bounding box center [816, 662] width 345 height 35
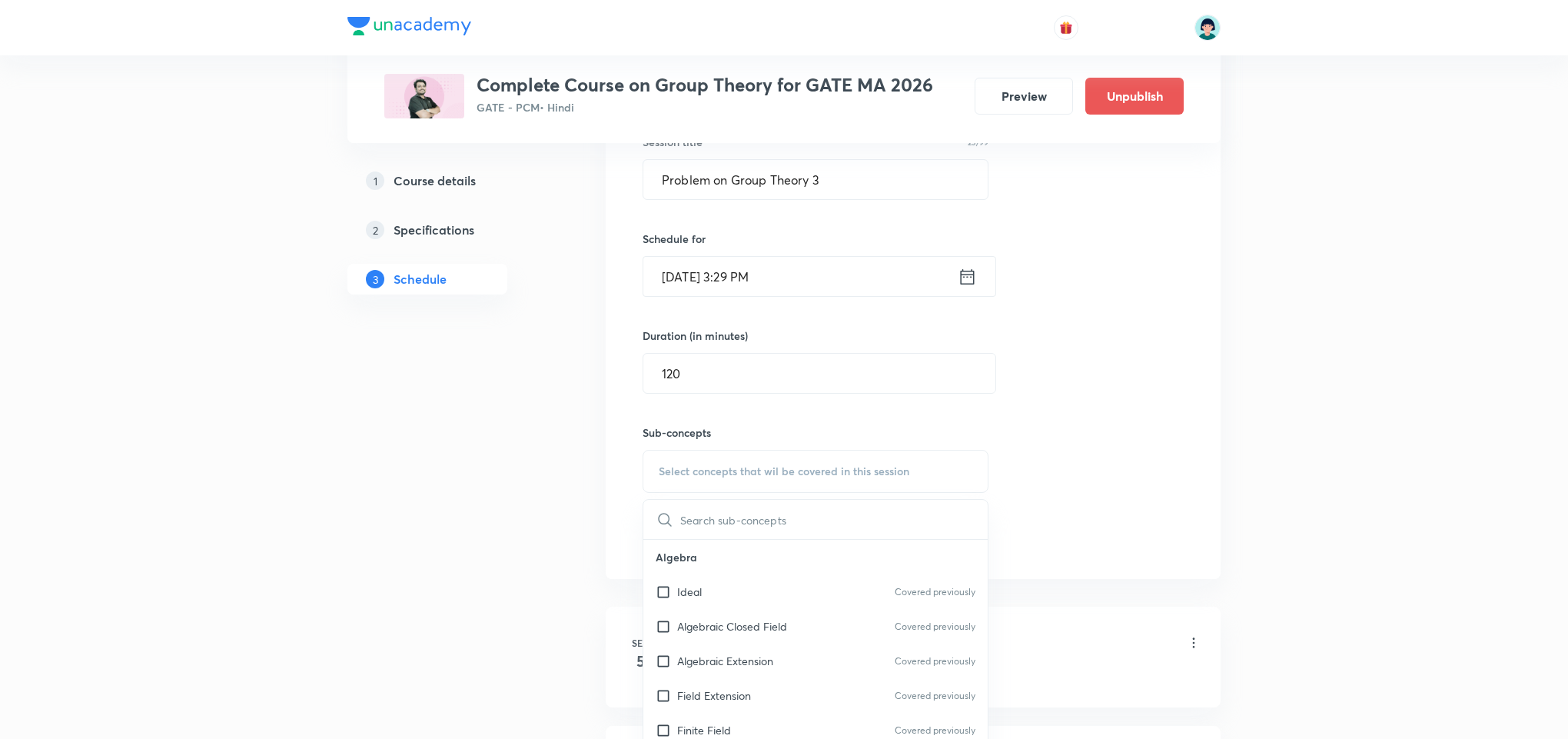
checkbox input "true"
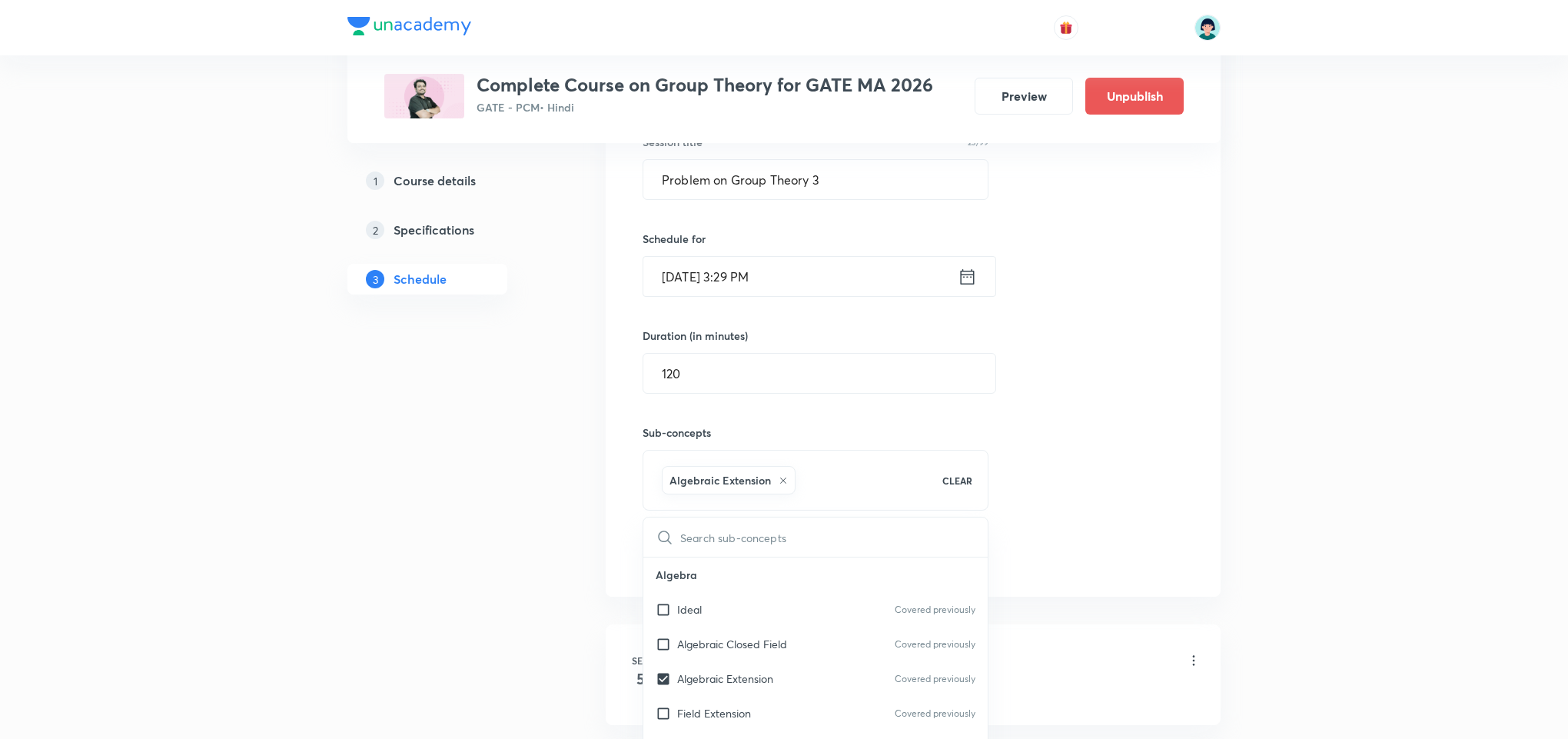
click at [1217, 432] on div "Session 30 Live class Quiz Recorded classes Session title 25/99 Problem on Grou…" at bounding box center [913, 301] width 615 height 592
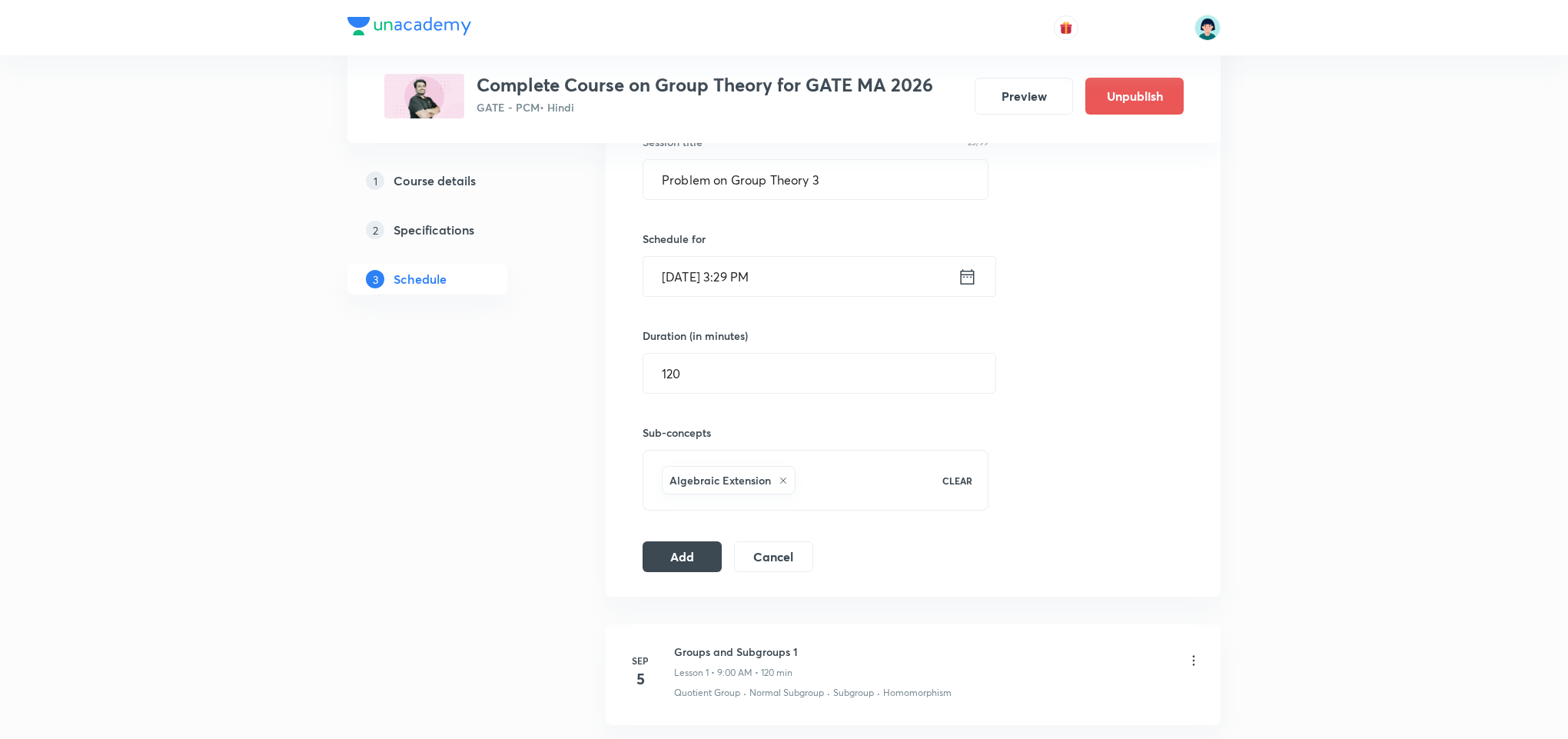
scroll to position [379, 0]
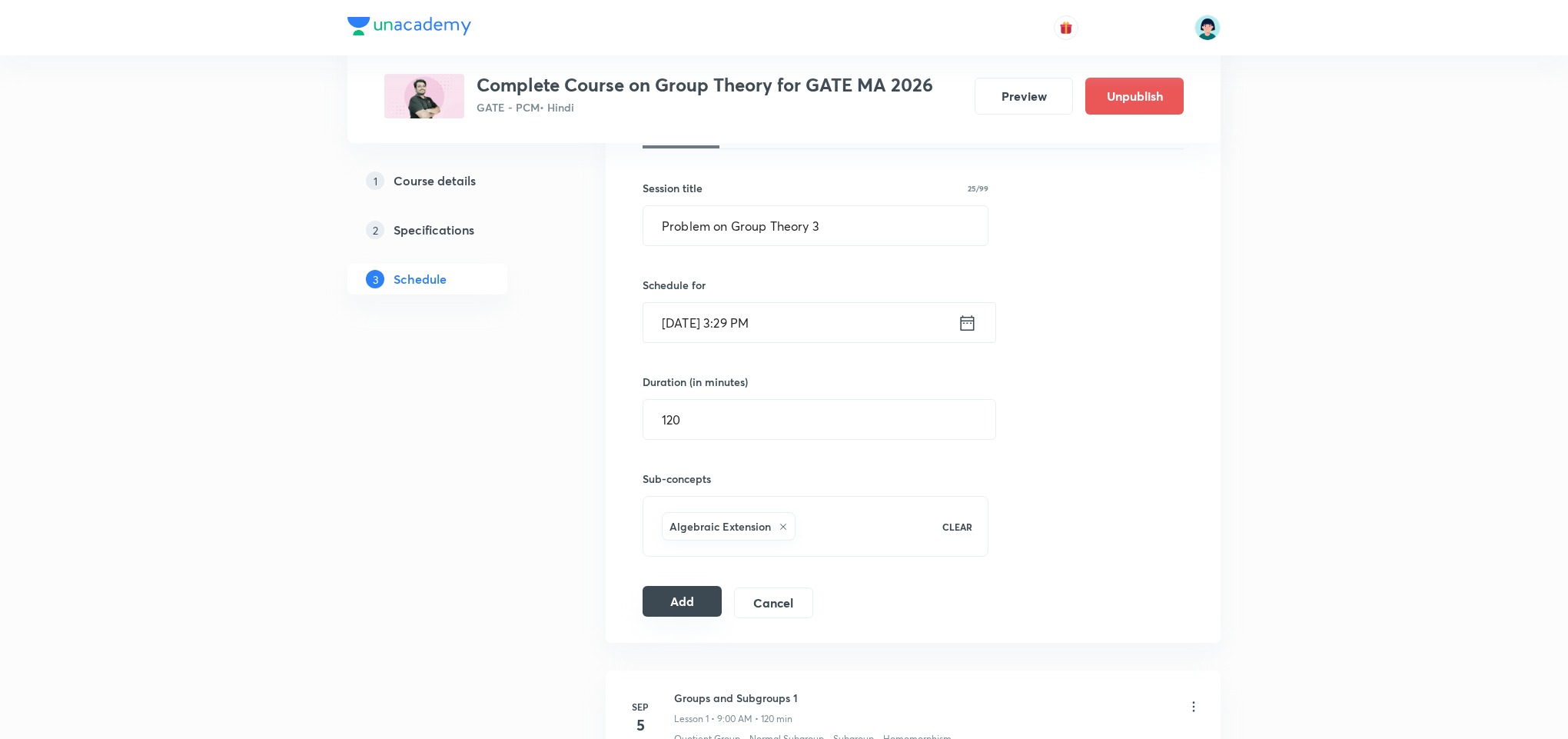
click at [711, 615] on button "Add" at bounding box center [682, 602] width 79 height 31
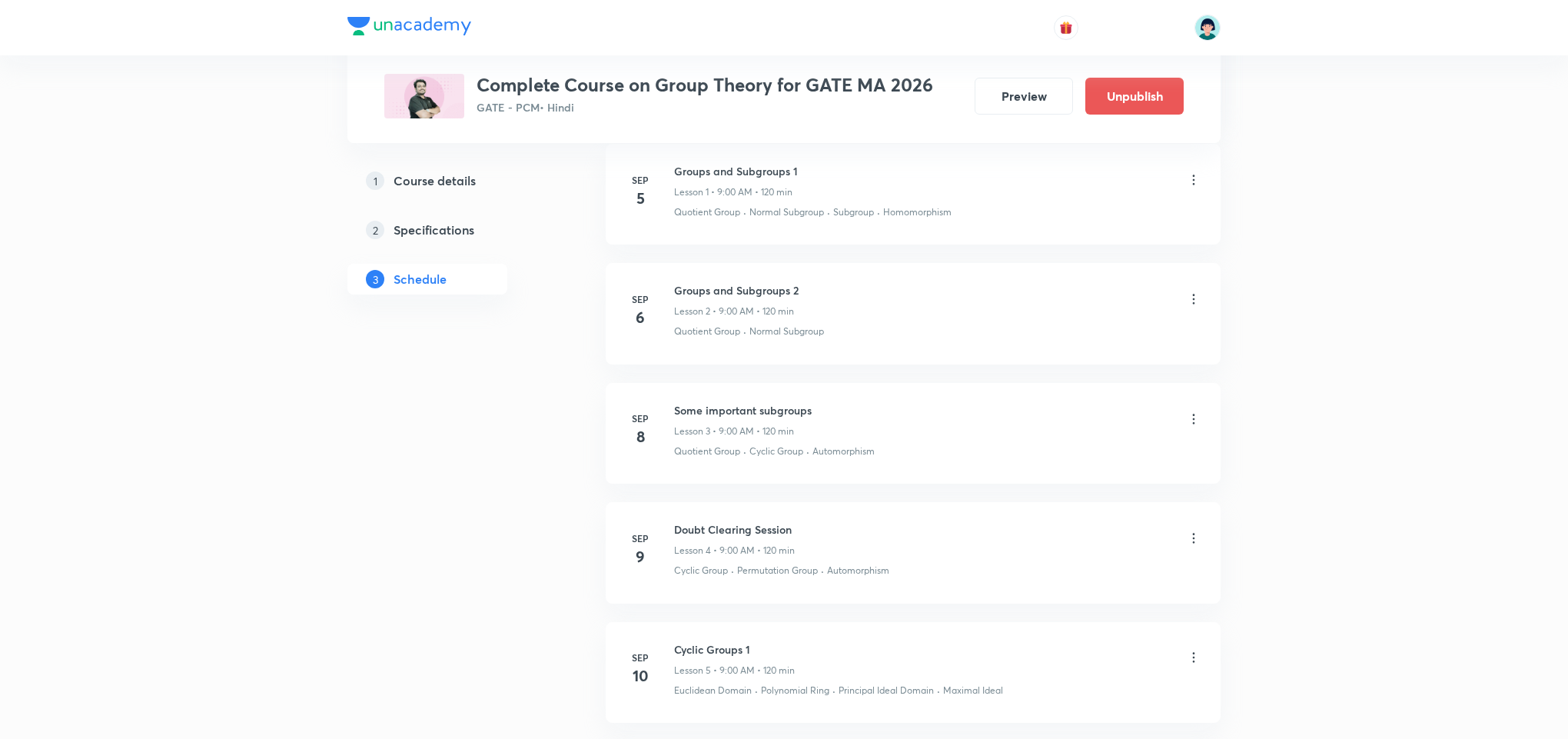
scroll to position [106, 0]
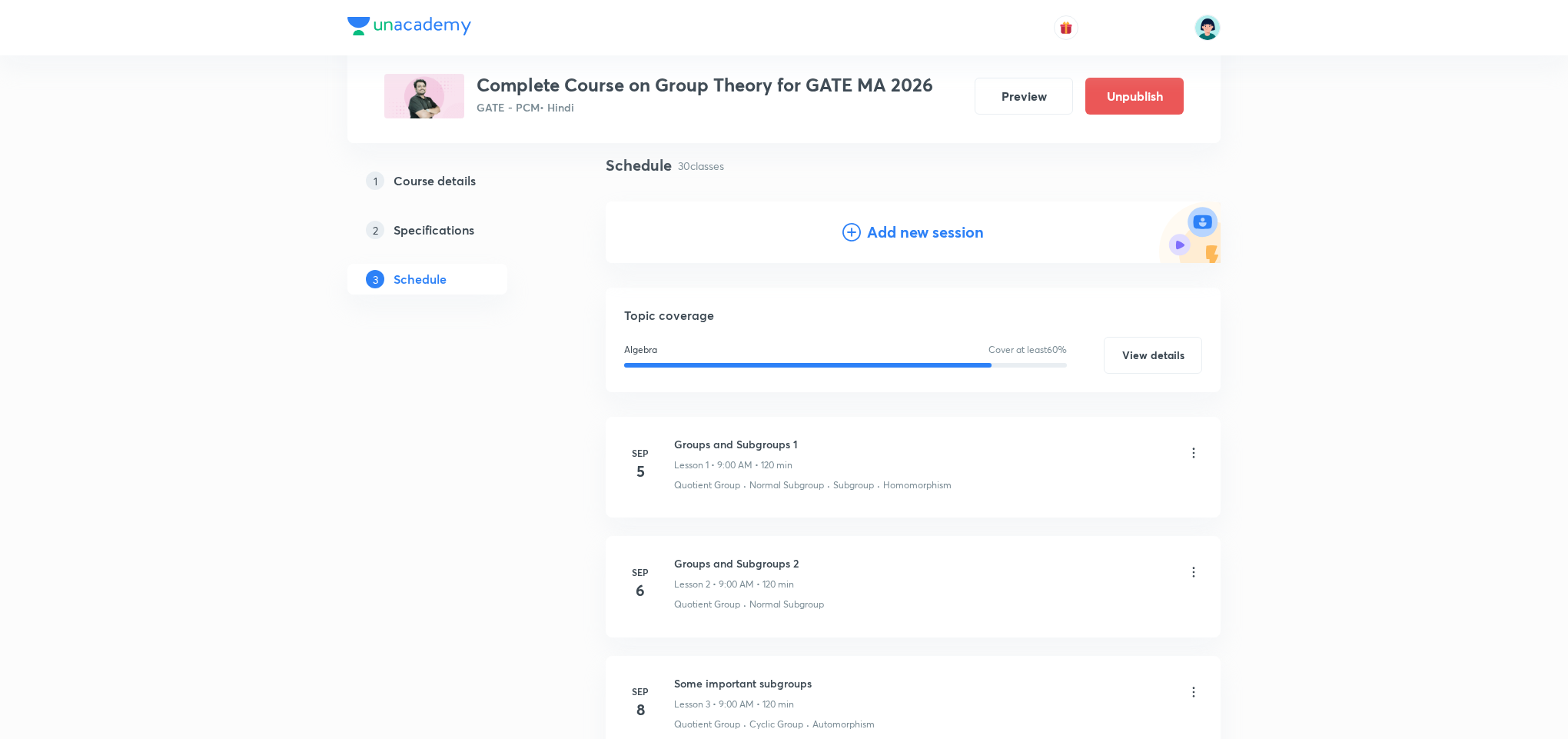
click at [900, 242] on h4 "Add new session" at bounding box center [925, 232] width 117 height 23
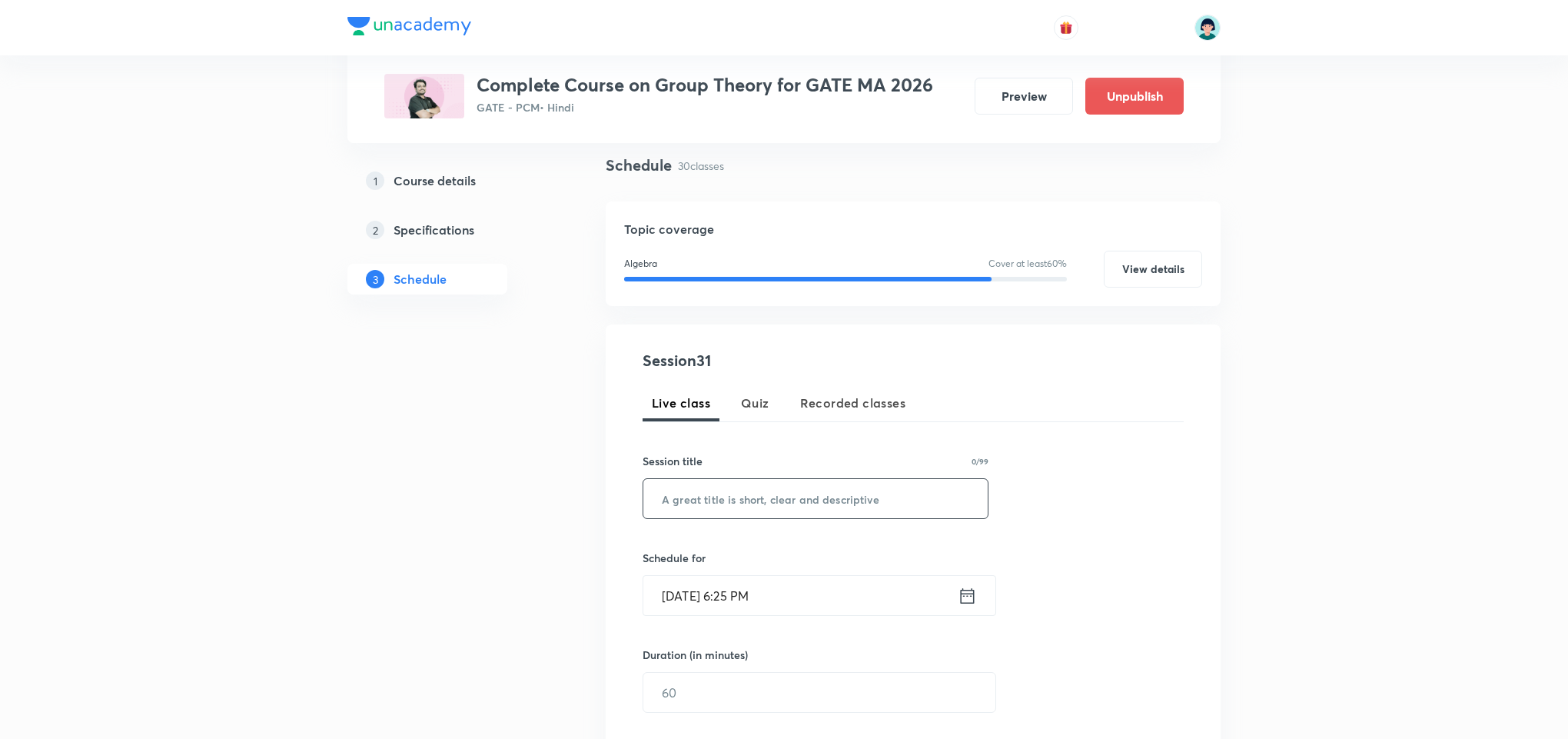
click at [752, 495] on input "text" at bounding box center [816, 498] width 345 height 39
paste input "Problem on Group Theory 4"
type input "Problem on Group Theory 4"
click at [684, 612] on input "Oct 1, 2025, 6:25 PM" at bounding box center [801, 596] width 315 height 39
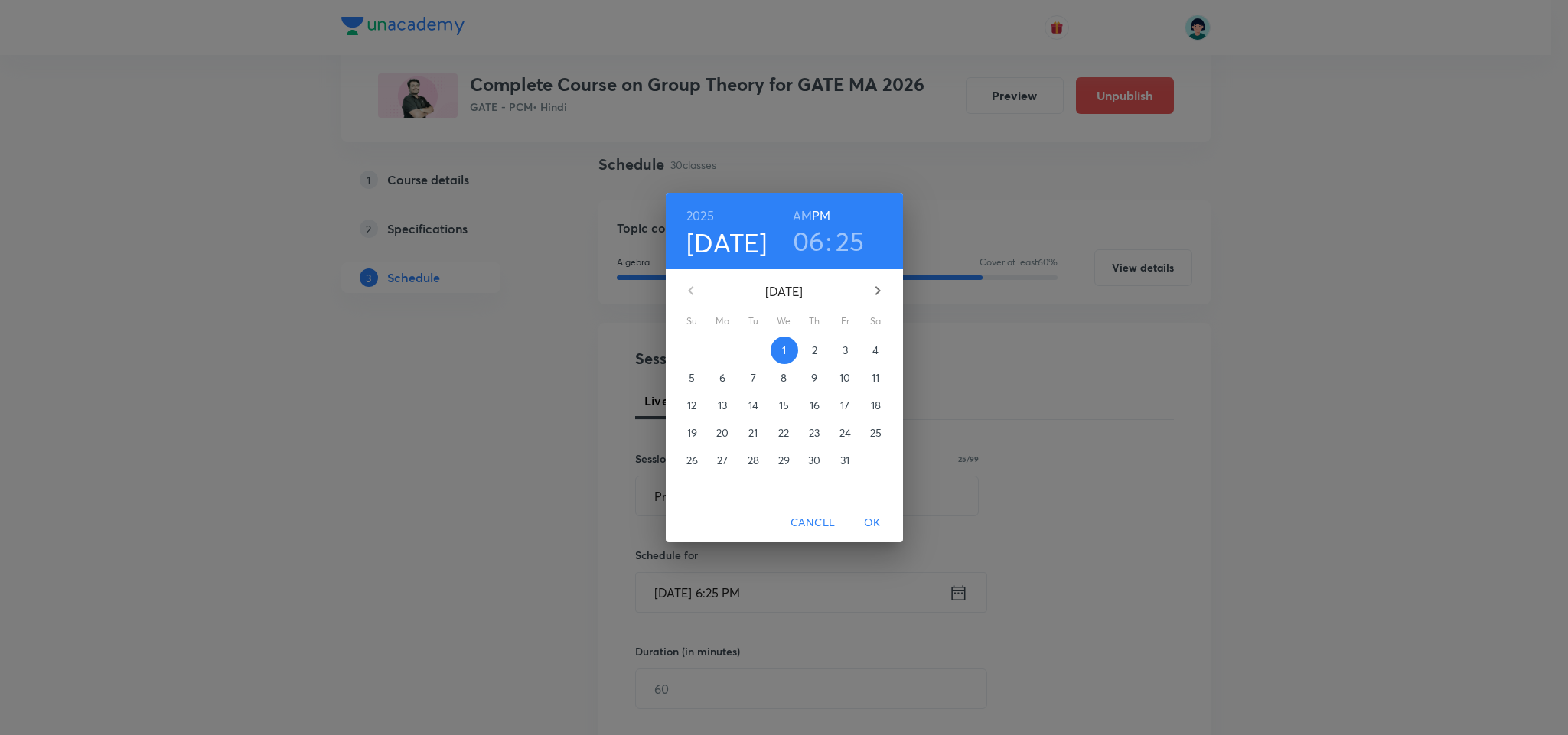
click at [813, 380] on p "9" at bounding box center [814, 378] width 6 height 15
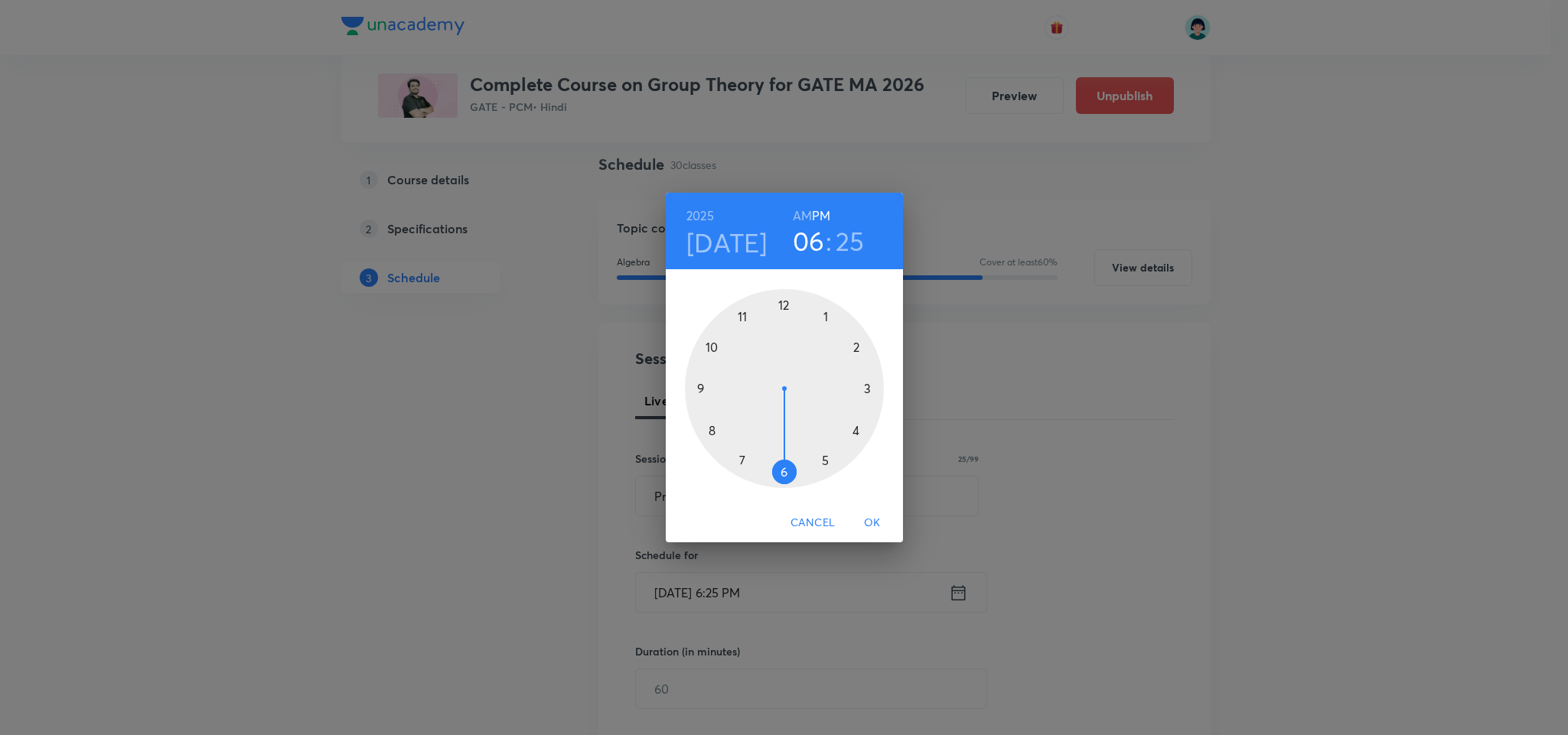
click at [864, 385] on div at bounding box center [784, 389] width 199 height 199
drag, startPoint x: 841, startPoint y: 452, endPoint x: 795, endPoint y: 484, distance: 56.0
click at [795, 484] on div at bounding box center [784, 389] width 199 height 199
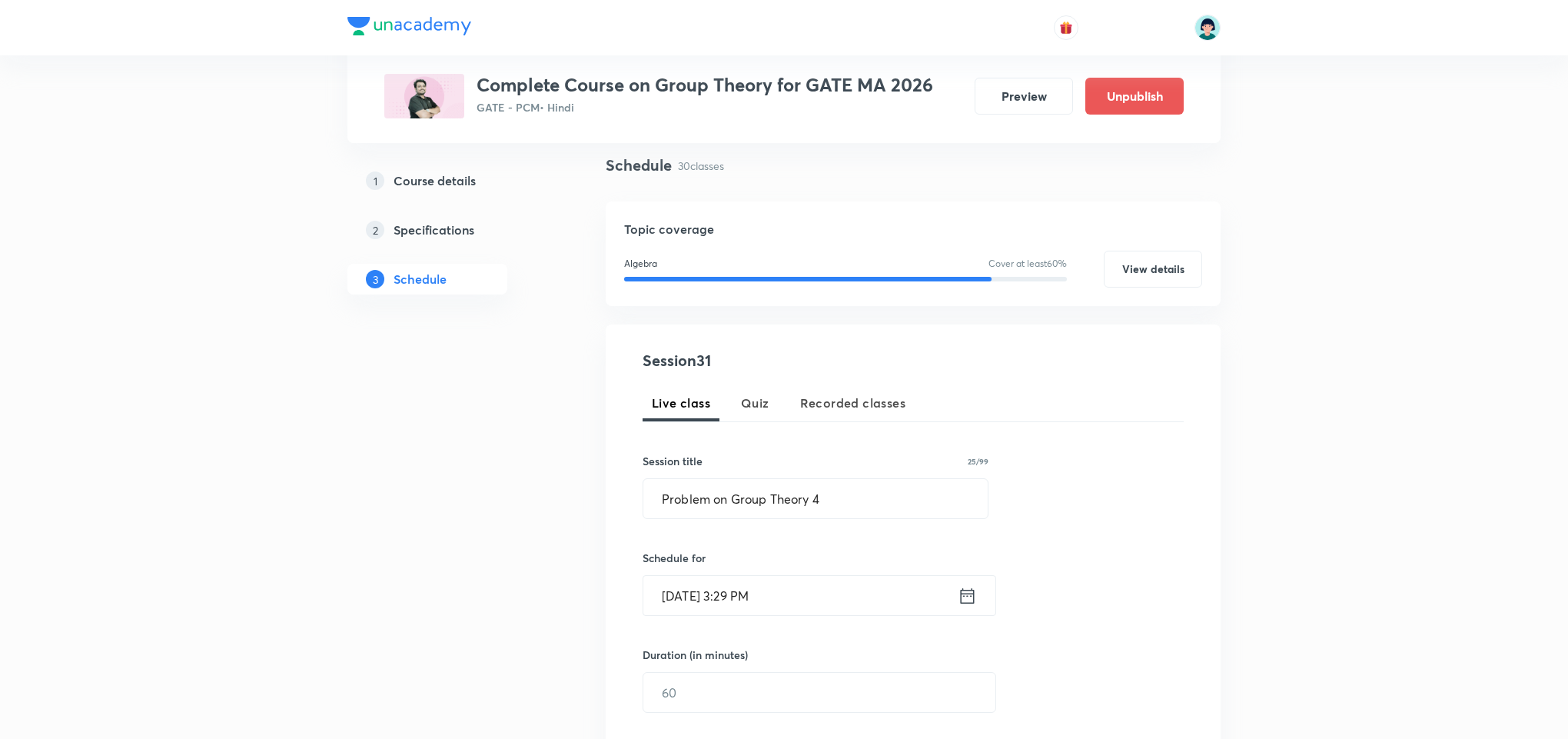
click at [1183, 536] on div "Session 31 Live class Quiz Recorded classes Session title 25/99 Problem on Grou…" at bounding box center [913, 612] width 541 height 525
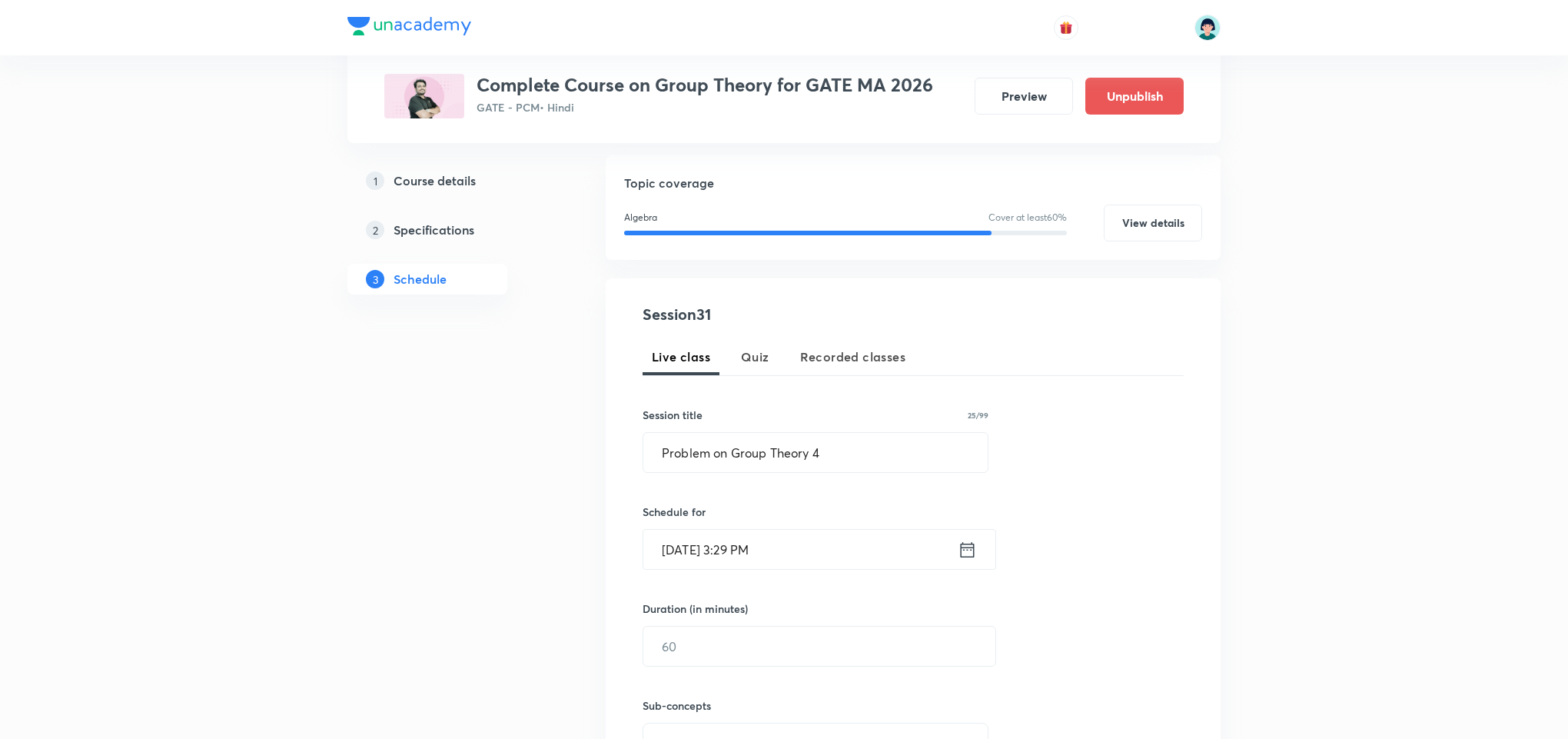
scroll to position [337, 0]
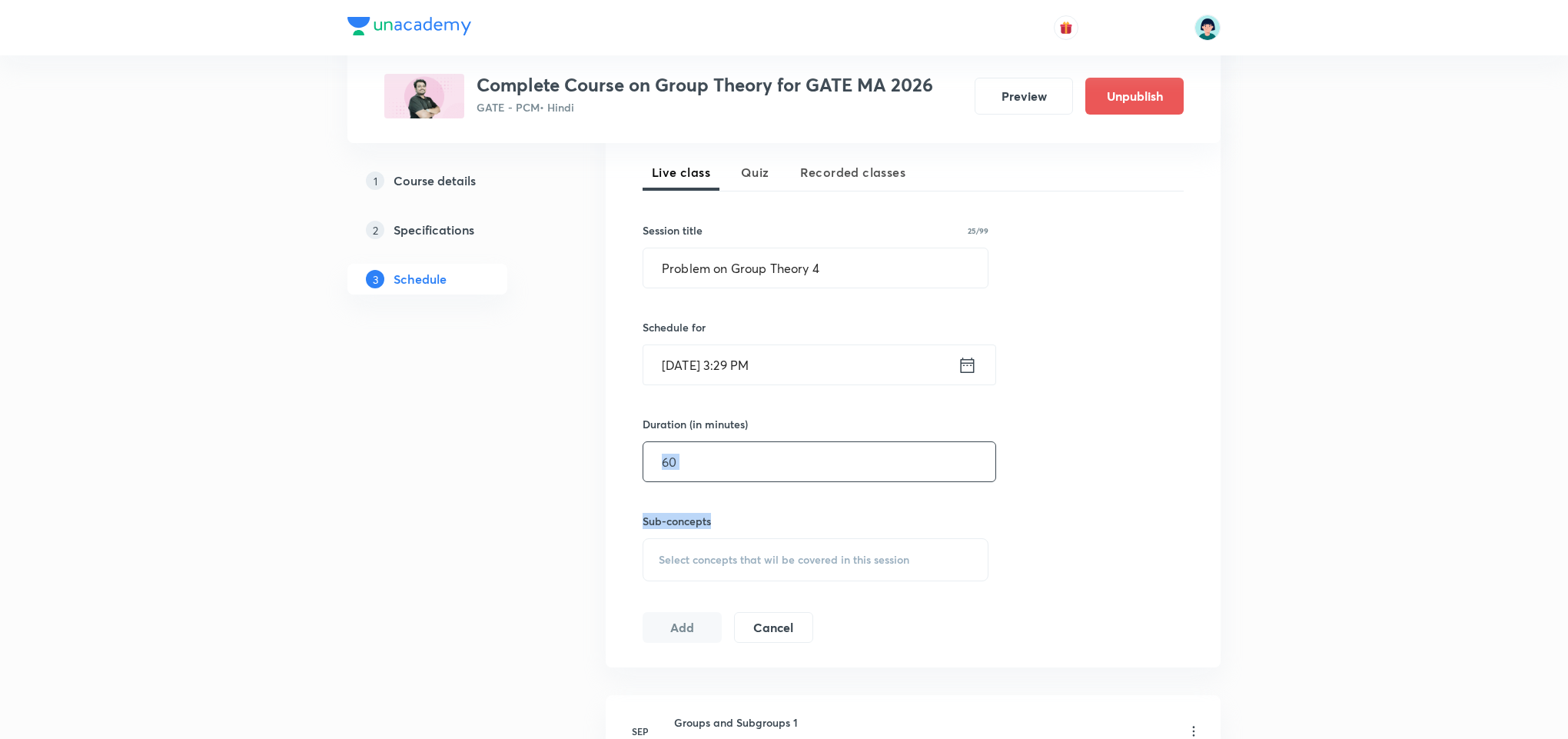
drag, startPoint x: 759, startPoint y: 495, endPoint x: 716, endPoint y: 455, distance: 58.7
click at [716, 455] on div "Session 31 Live class Quiz Recorded classes Session title 25/99 Problem on Grou…" at bounding box center [913, 381] width 541 height 525
click at [716, 455] on input "text" at bounding box center [819, 462] width 352 height 39
type input "120"
click at [842, 558] on span "Select concepts that wil be covered in this session" at bounding box center [784, 560] width 251 height 12
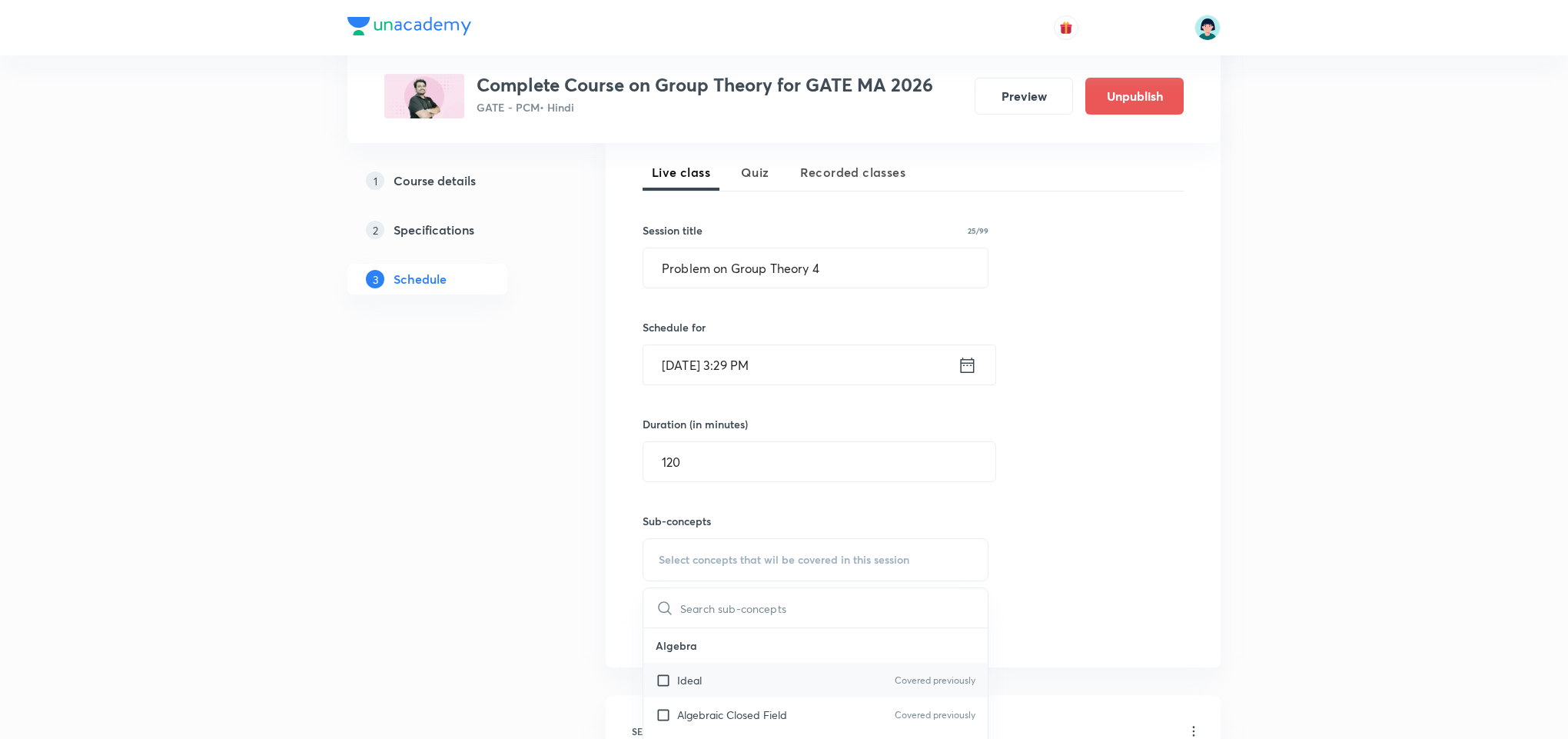
click at [869, 695] on div "Ideal Covered previously" at bounding box center [816, 681] width 345 height 35
checkbox input "true"
click at [1187, 436] on div "Session 31 Live class Quiz Recorded classes Session title 25/99 Problem on Grou…" at bounding box center [913, 390] width 615 height 592
click at [685, 657] on button "Add" at bounding box center [682, 643] width 79 height 31
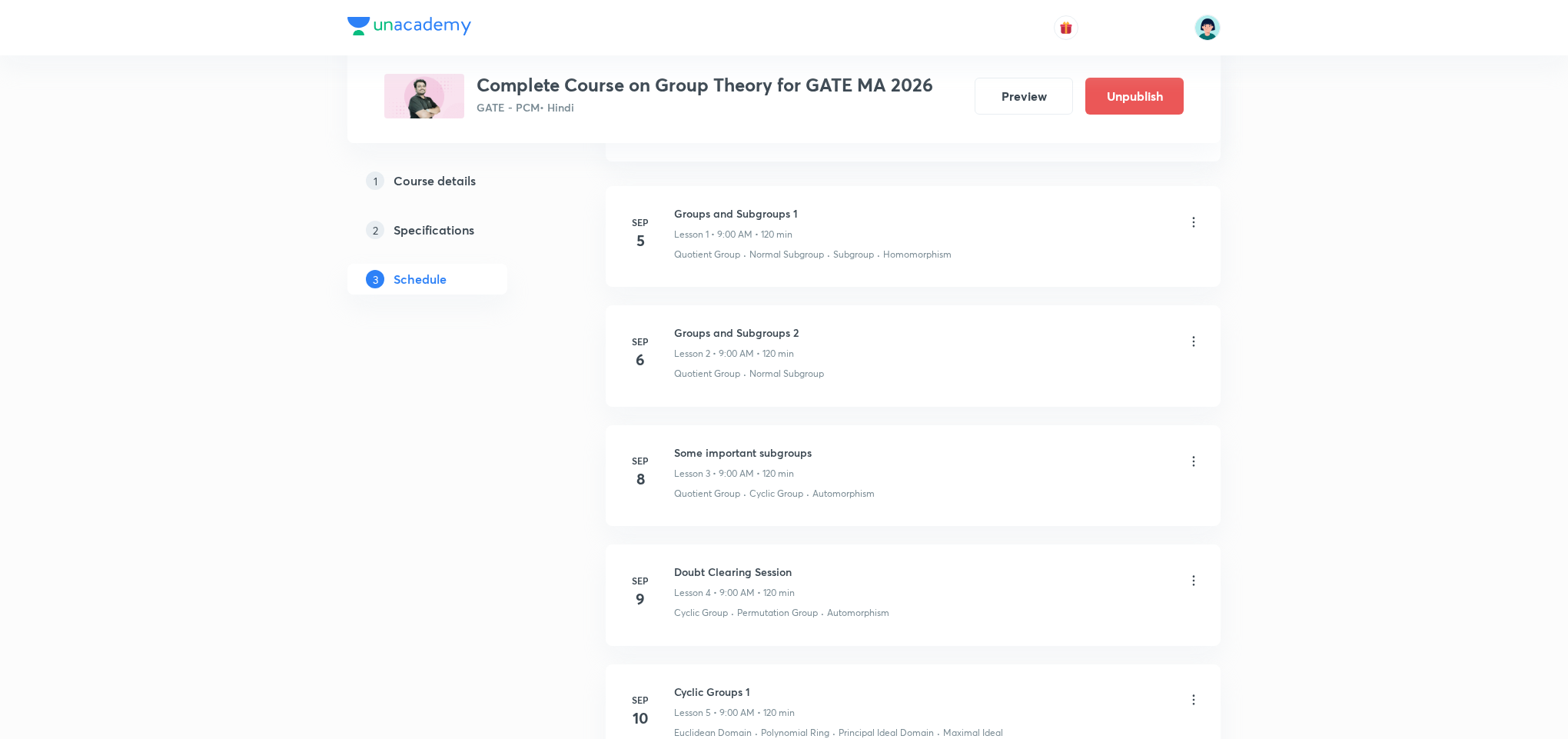
scroll to position [0, 0]
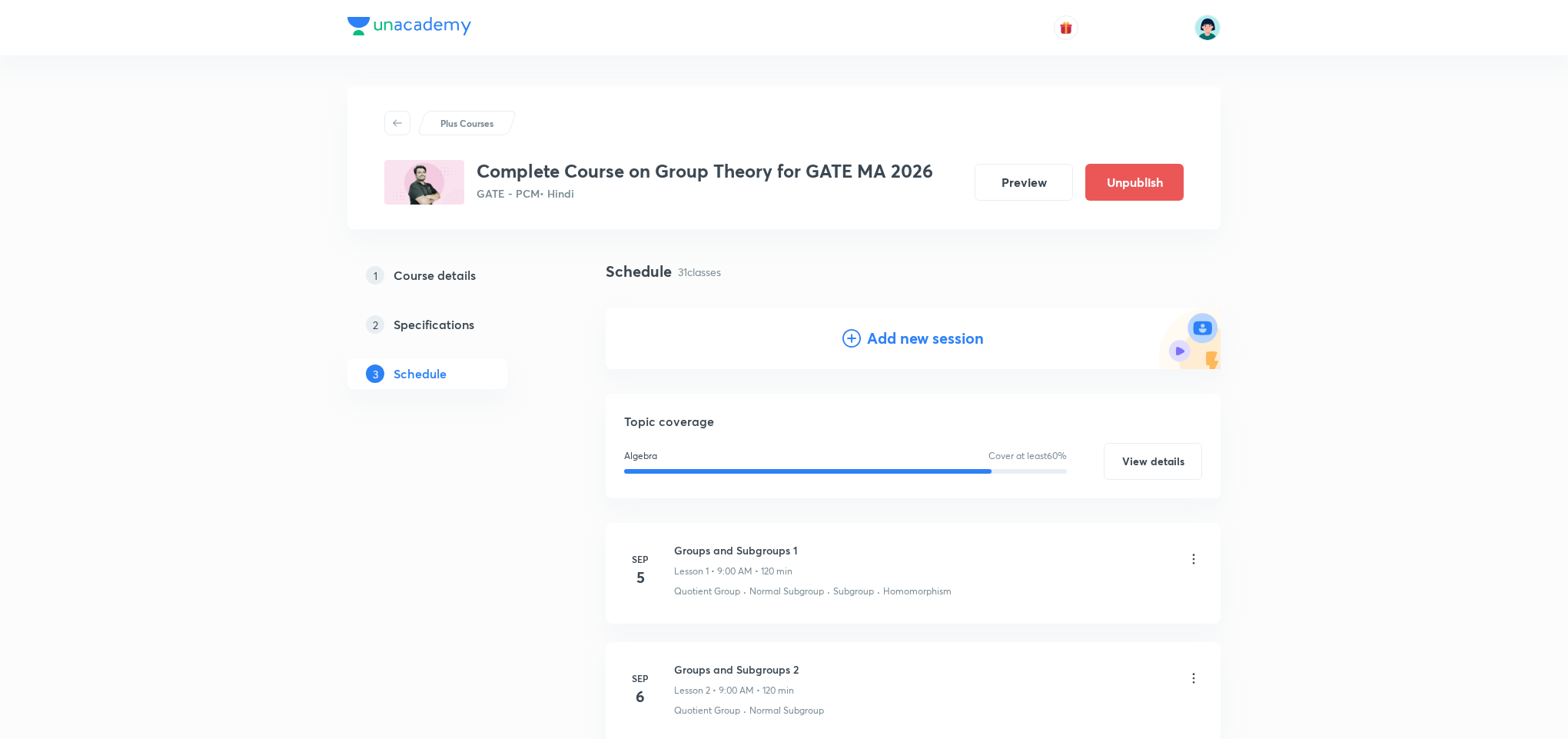
click at [912, 330] on h4 "Add new session" at bounding box center [925, 338] width 117 height 23
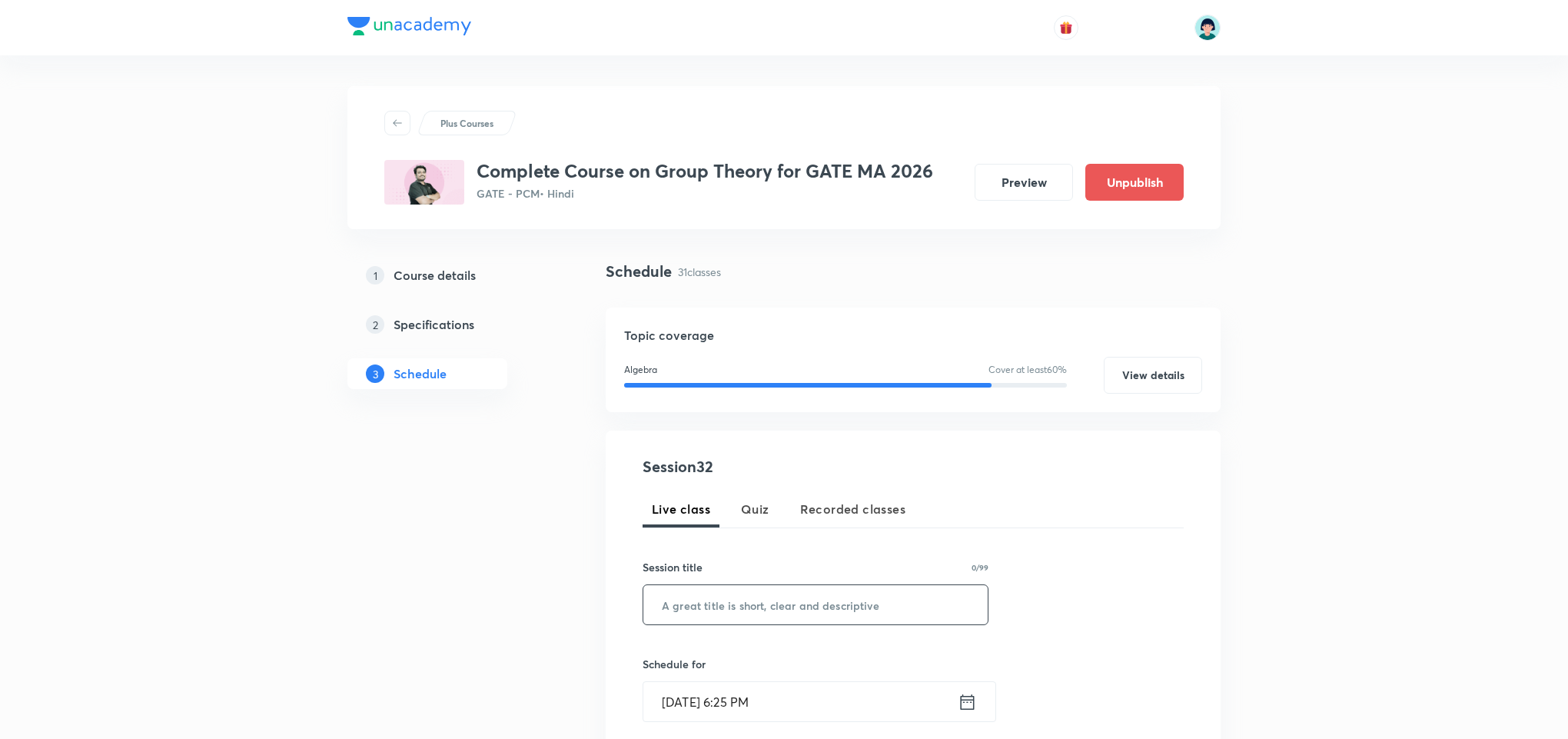
click at [769, 605] on input "text" at bounding box center [816, 605] width 345 height 39
paste input "Problem on Group Theory 5"
type input "Problem on Group Theory 5"
click at [680, 702] on input "Oct 1, 2025, 6:25 PM" at bounding box center [801, 702] width 315 height 39
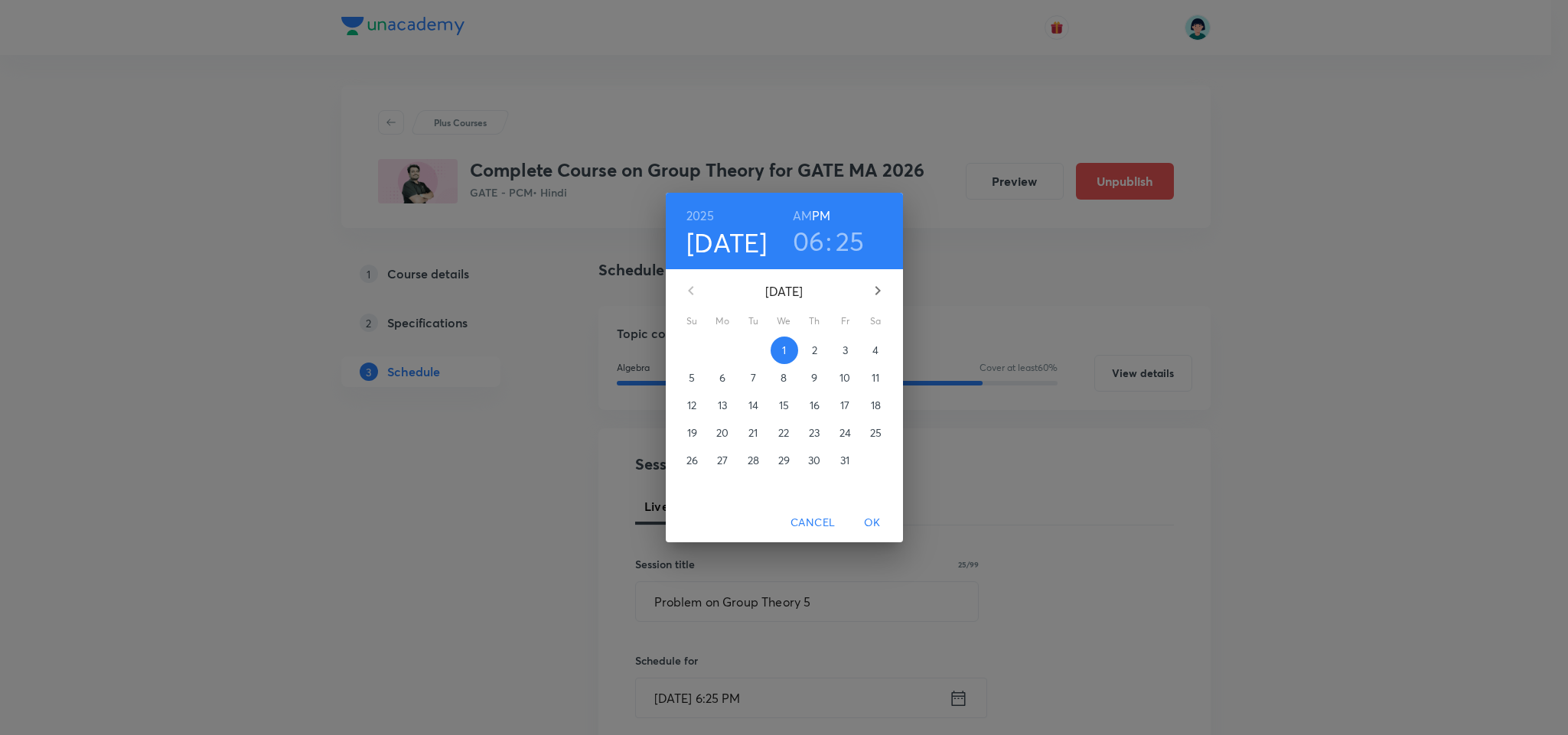
click at [840, 379] on p "10" at bounding box center [844, 378] width 11 height 15
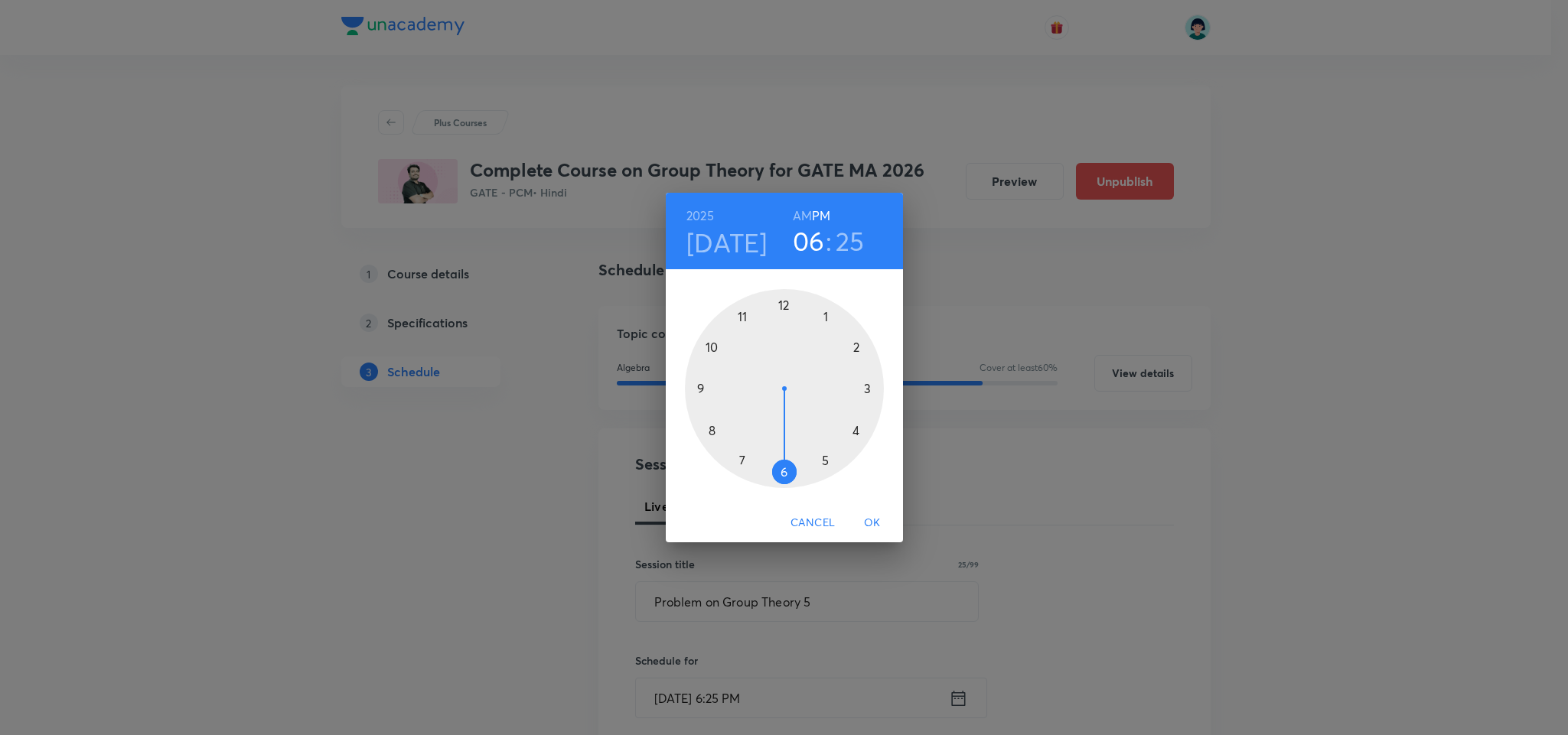
click at [870, 386] on div at bounding box center [784, 389] width 199 height 199
drag, startPoint x: 830, startPoint y: 467, endPoint x: 795, endPoint y: 483, distance: 38.5
click at [795, 483] on div at bounding box center [784, 389] width 199 height 199
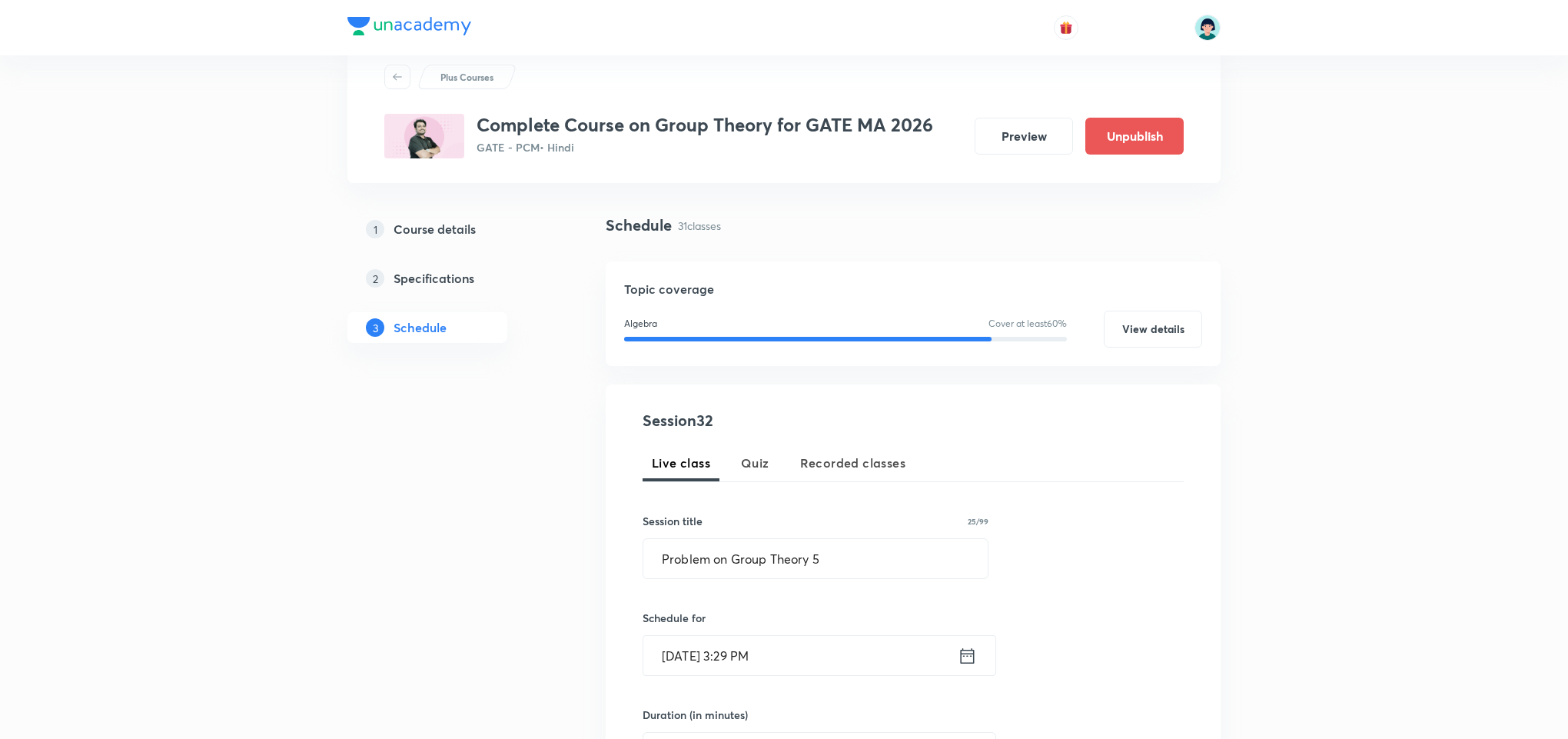
scroll to position [92, 0]
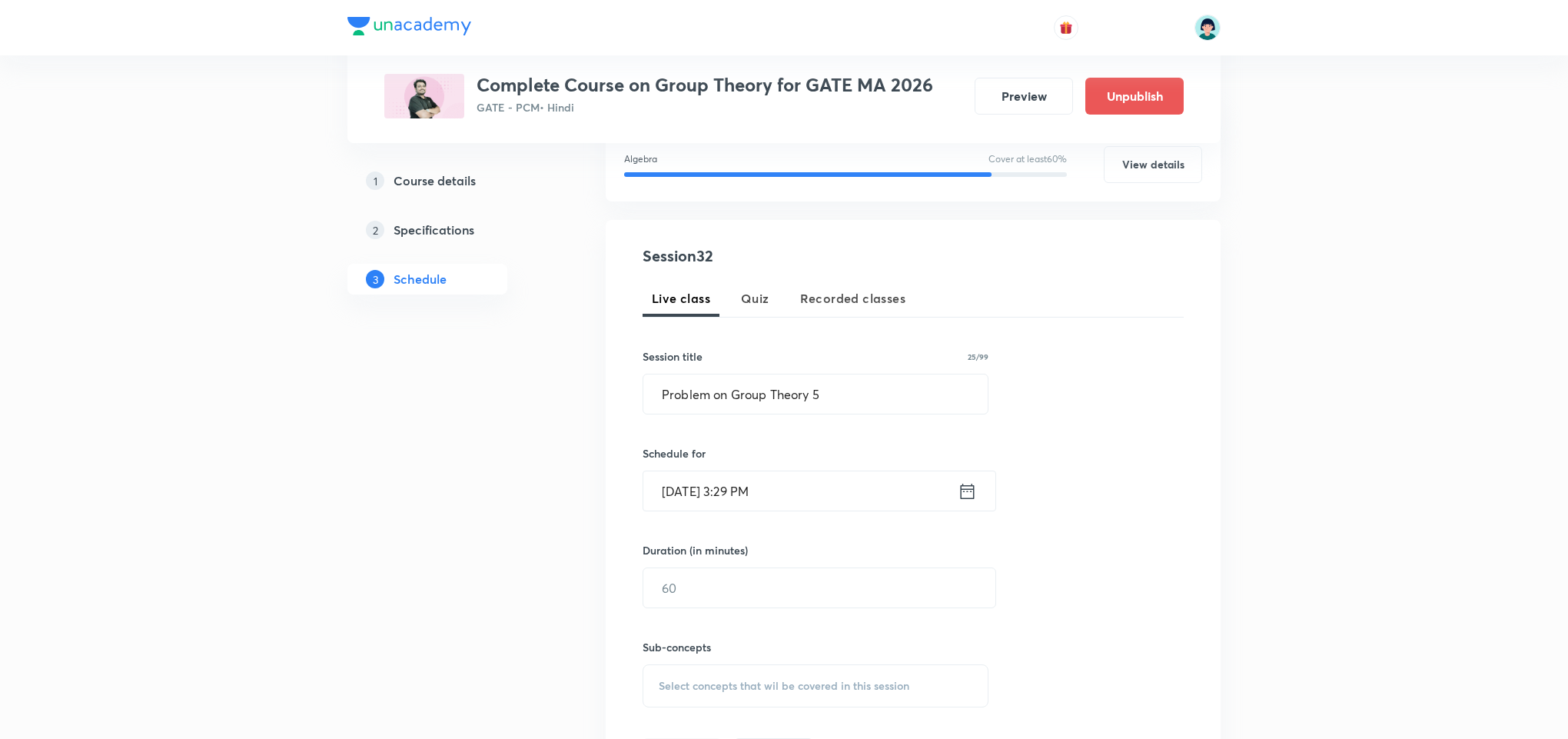
scroll to position [277, 0]
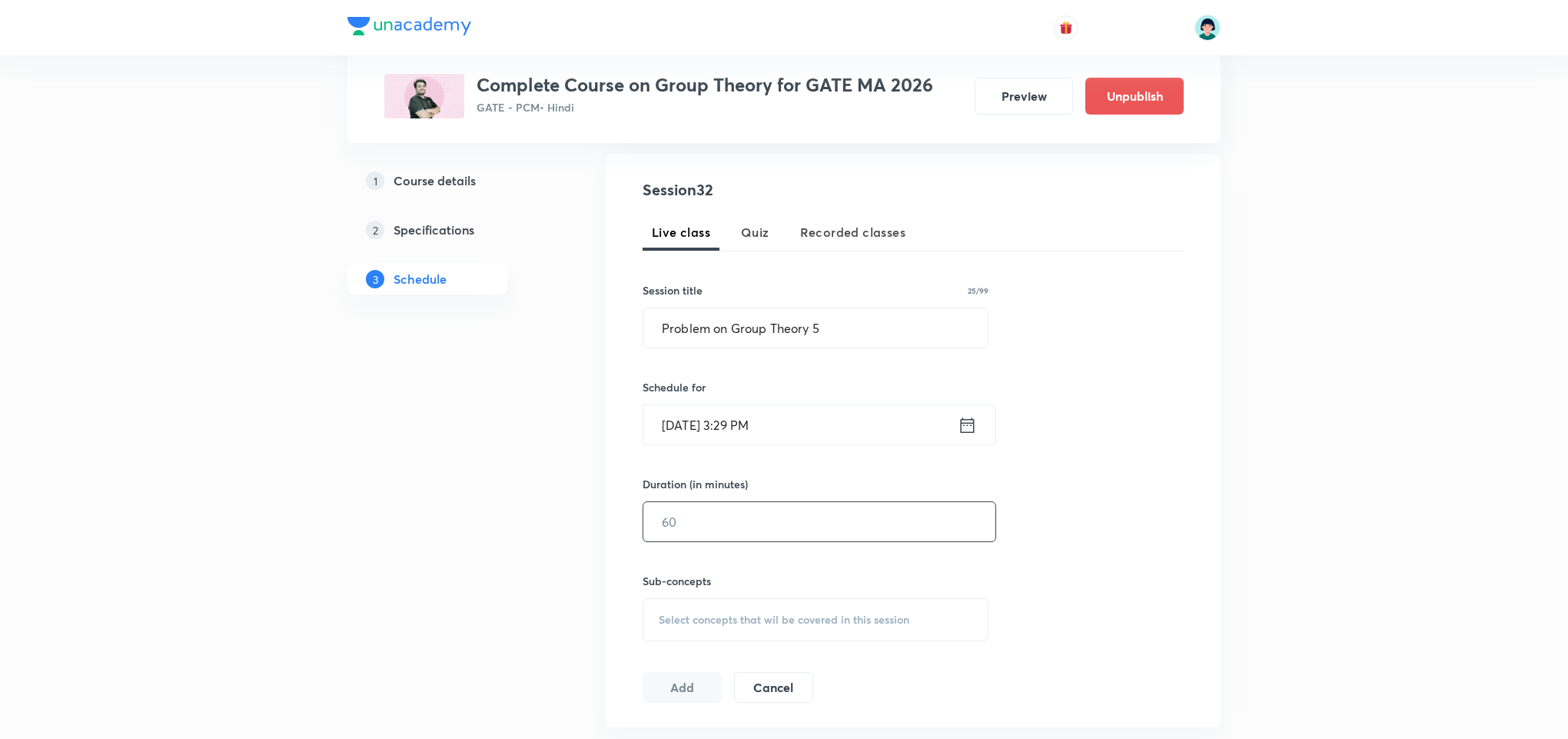
click at [723, 532] on input "text" at bounding box center [819, 522] width 352 height 39
type input "120"
click at [989, 497] on div "Session 32 Live class Quiz Recorded classes Session title 25/99 Problem on Grou…" at bounding box center [913, 441] width 541 height 525
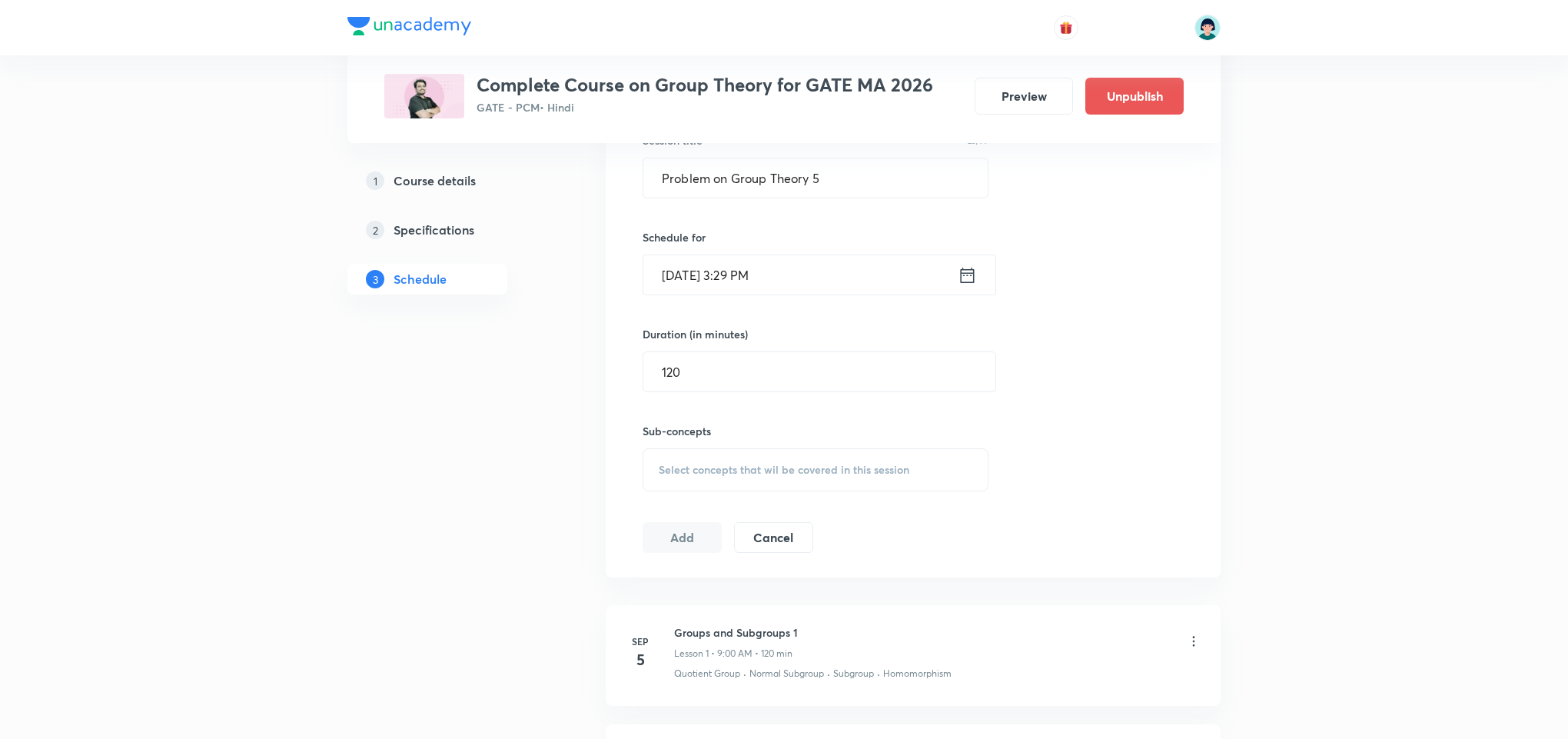
scroll to position [418, 0]
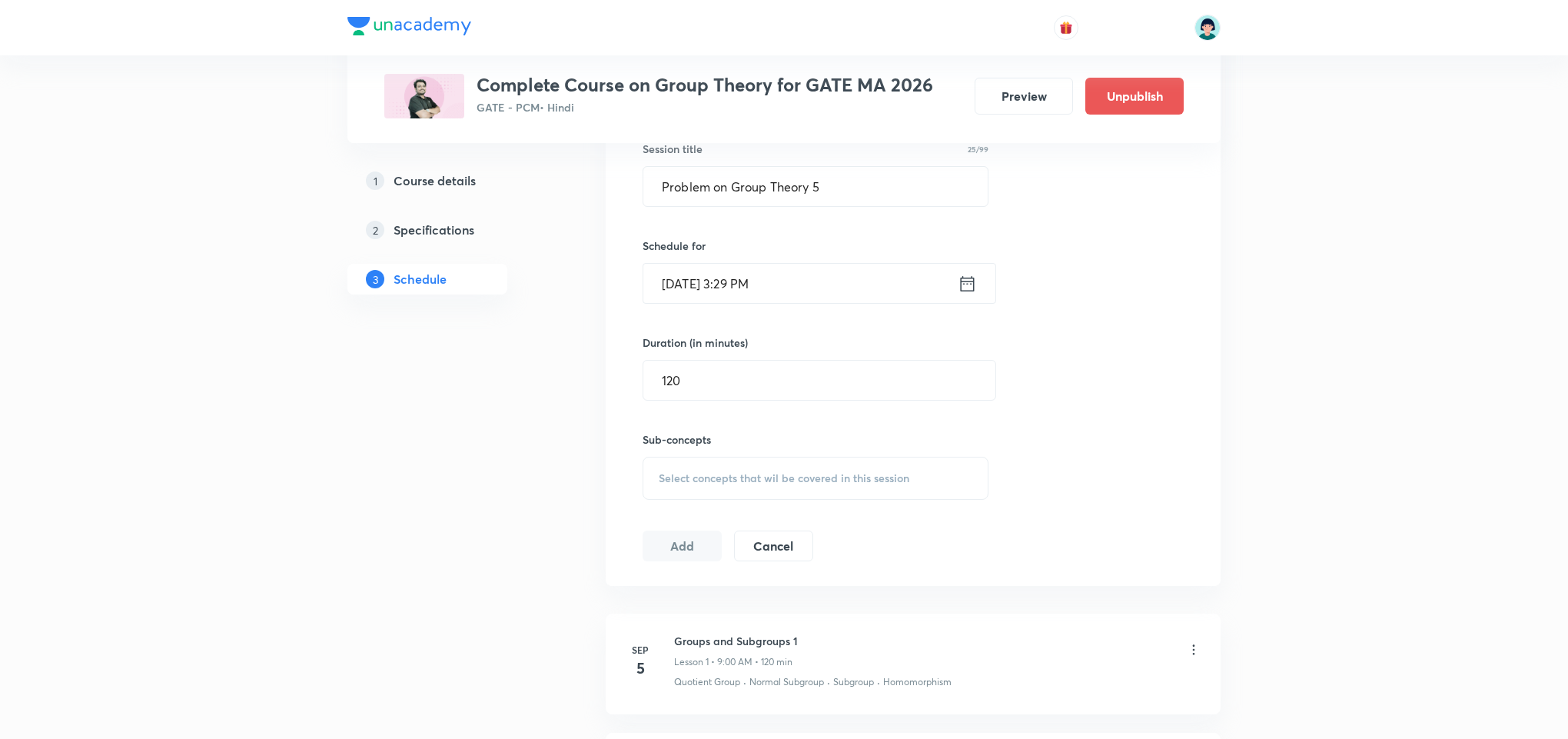
click at [905, 485] on span "Select concepts that wil be covered in this session" at bounding box center [784, 478] width 251 height 12
click at [762, 716] on div "Field Extension Covered previously" at bounding box center [816, 703] width 345 height 35
checkbox input "true"
click at [1149, 486] on div "Session 32 Live class Quiz Recorded classes Session title 25/99 Problem on Grou…" at bounding box center [913, 307] width 541 height 542
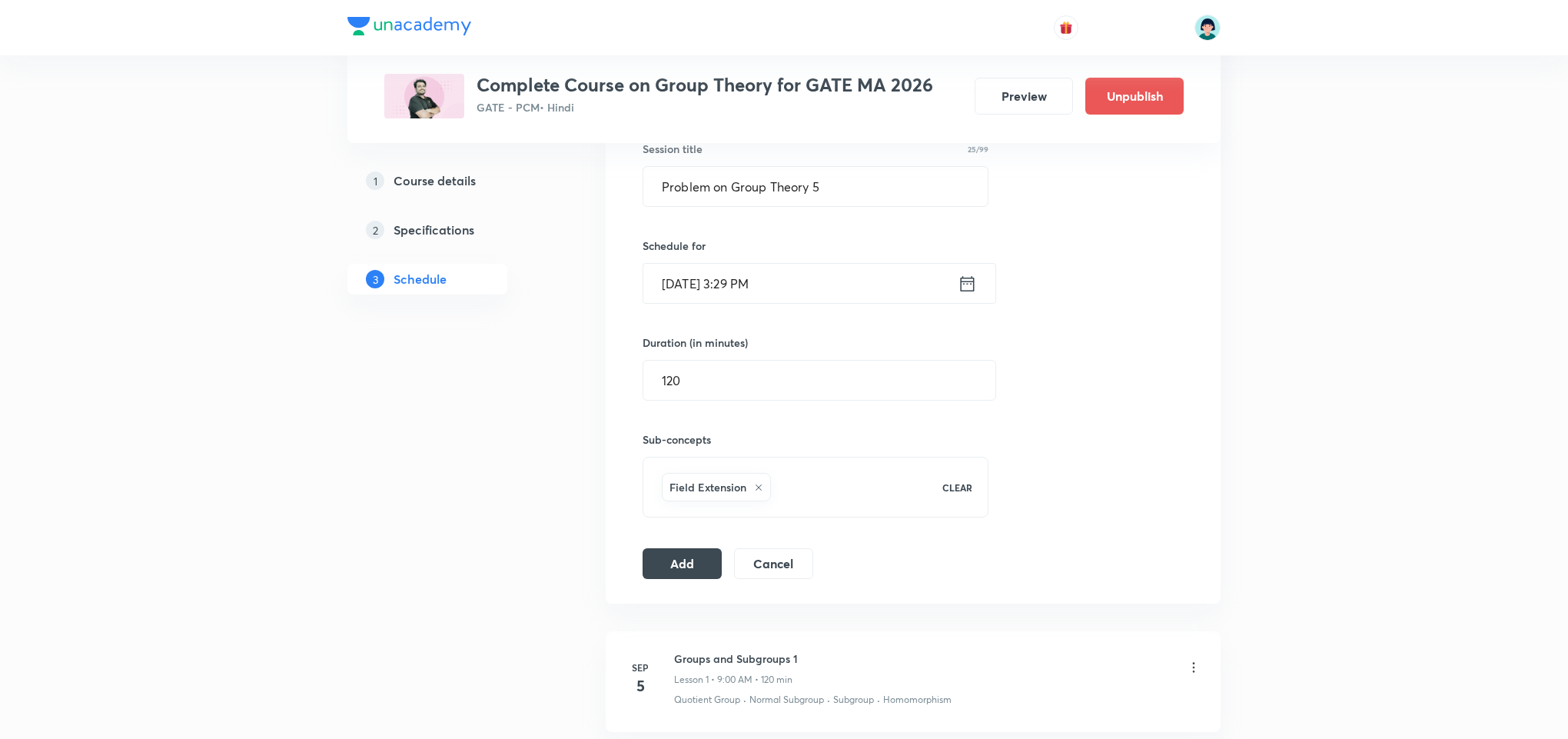
scroll to position [372, 0]
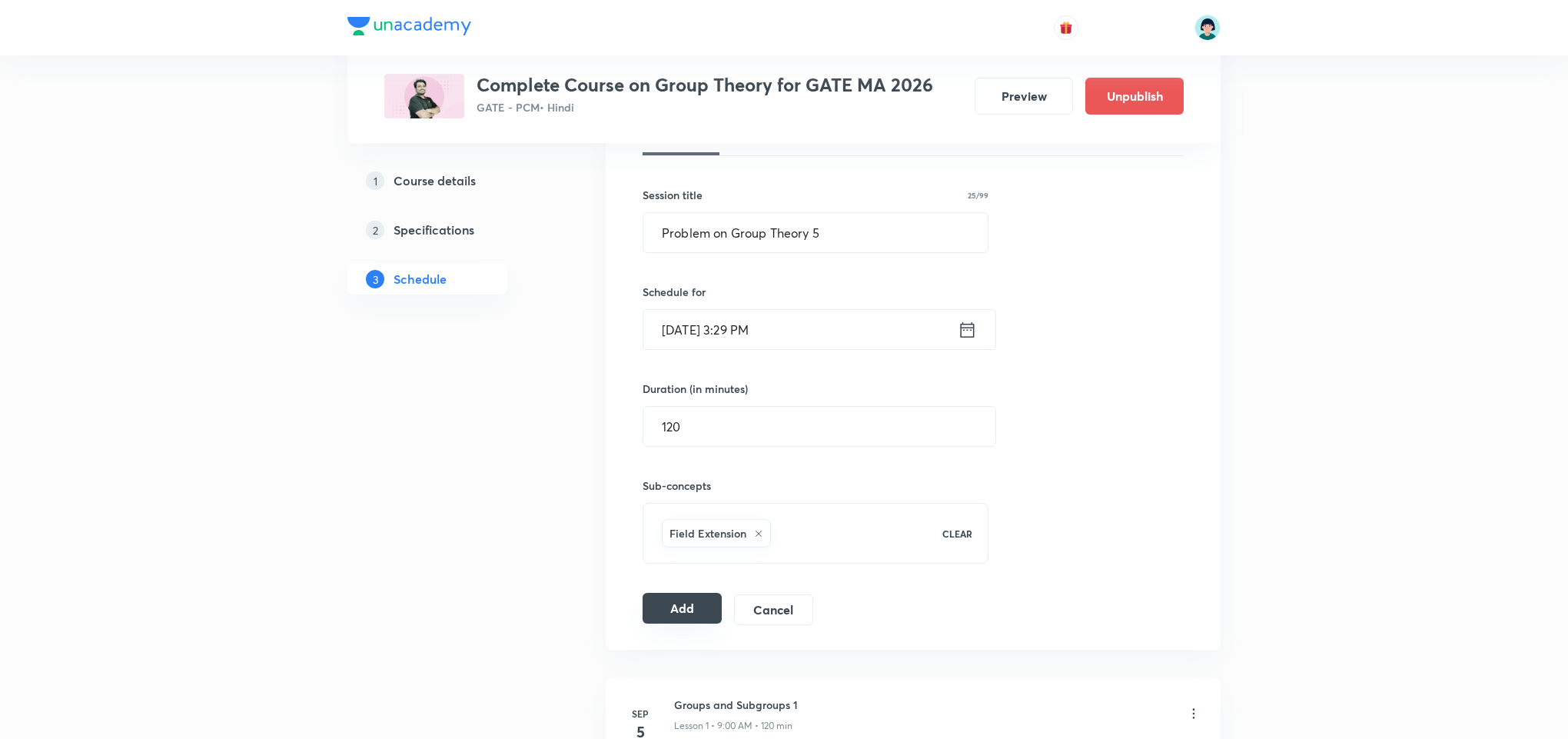
click at [685, 626] on div "Add Cancel" at bounding box center [734, 610] width 183 height 31
click at [674, 624] on button "Add" at bounding box center [682, 608] width 79 height 31
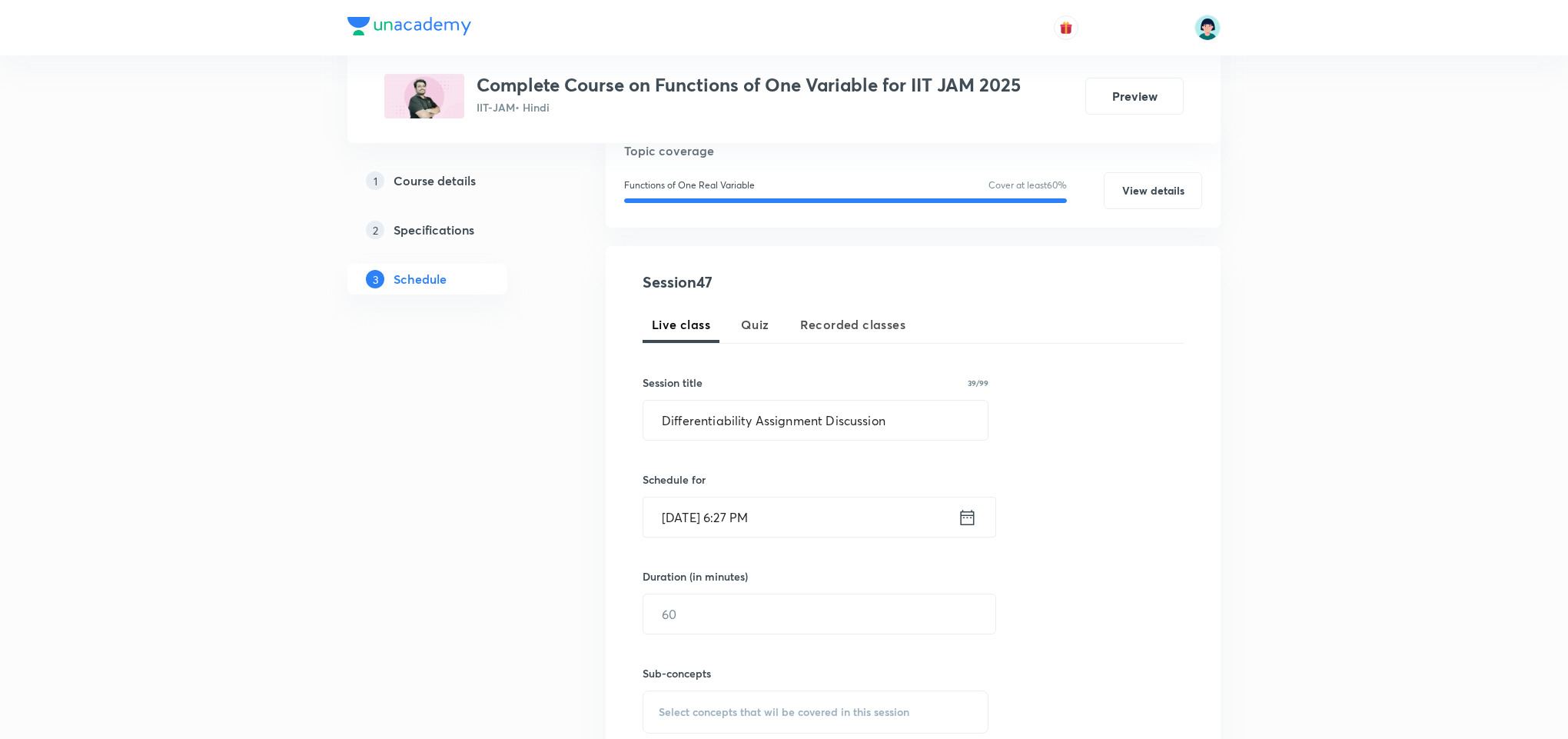
click at [696, 517] on input "[DATE] 6:27 PM" at bounding box center [801, 517] width 315 height 39
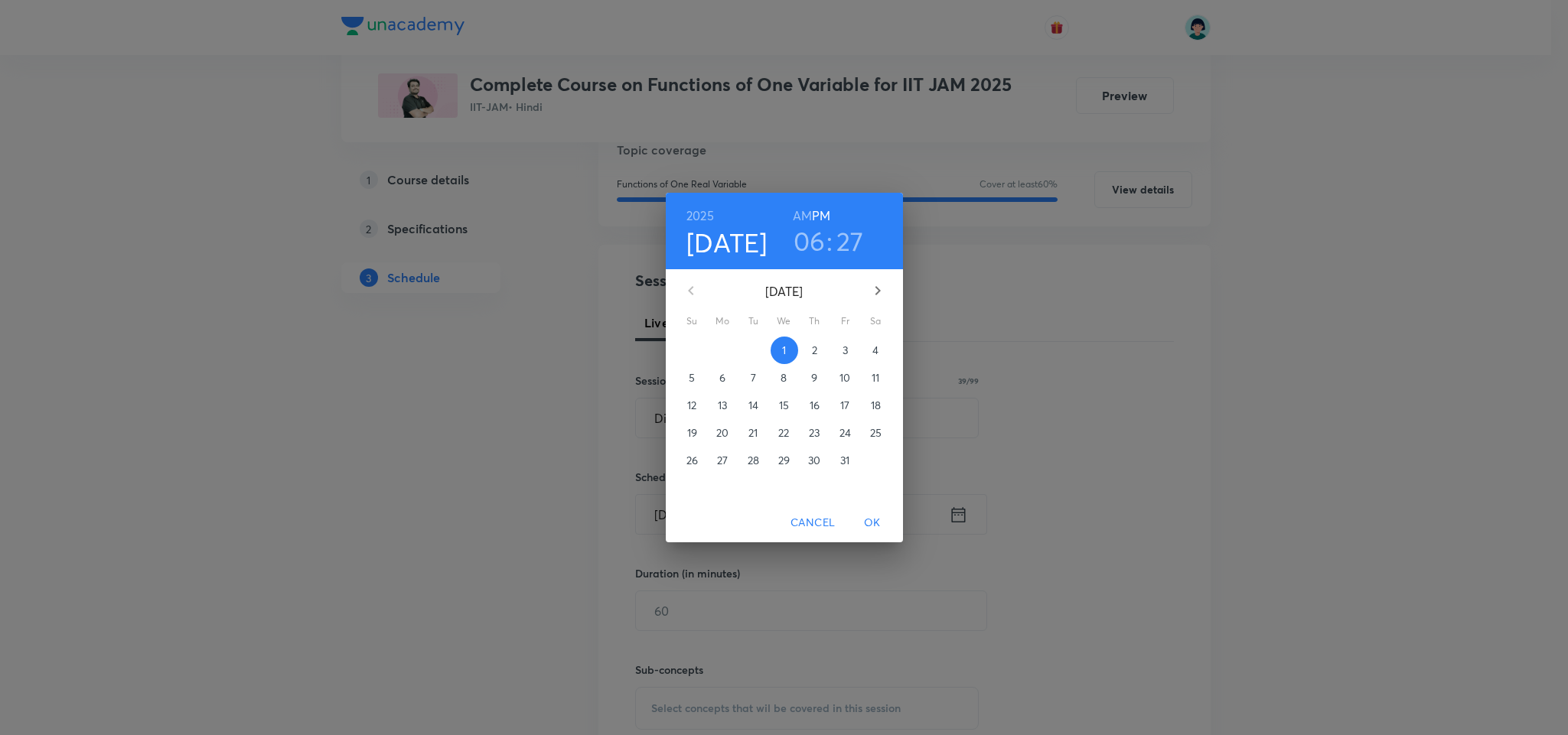
click at [815, 253] on h3 "06" at bounding box center [809, 240] width 32 height 32
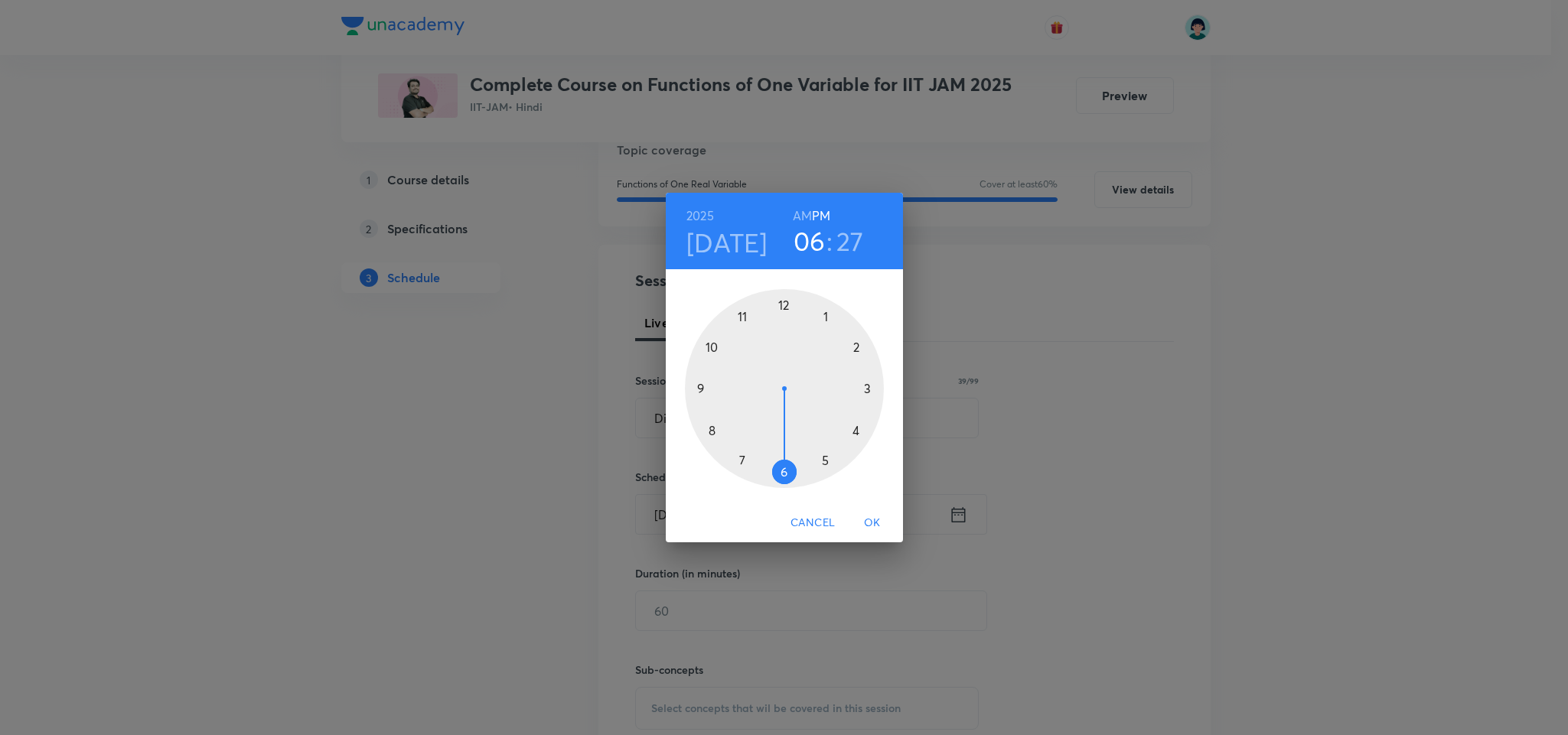
click at [830, 454] on div at bounding box center [784, 389] width 199 height 199
click at [783, 471] on div at bounding box center [784, 389] width 199 height 199
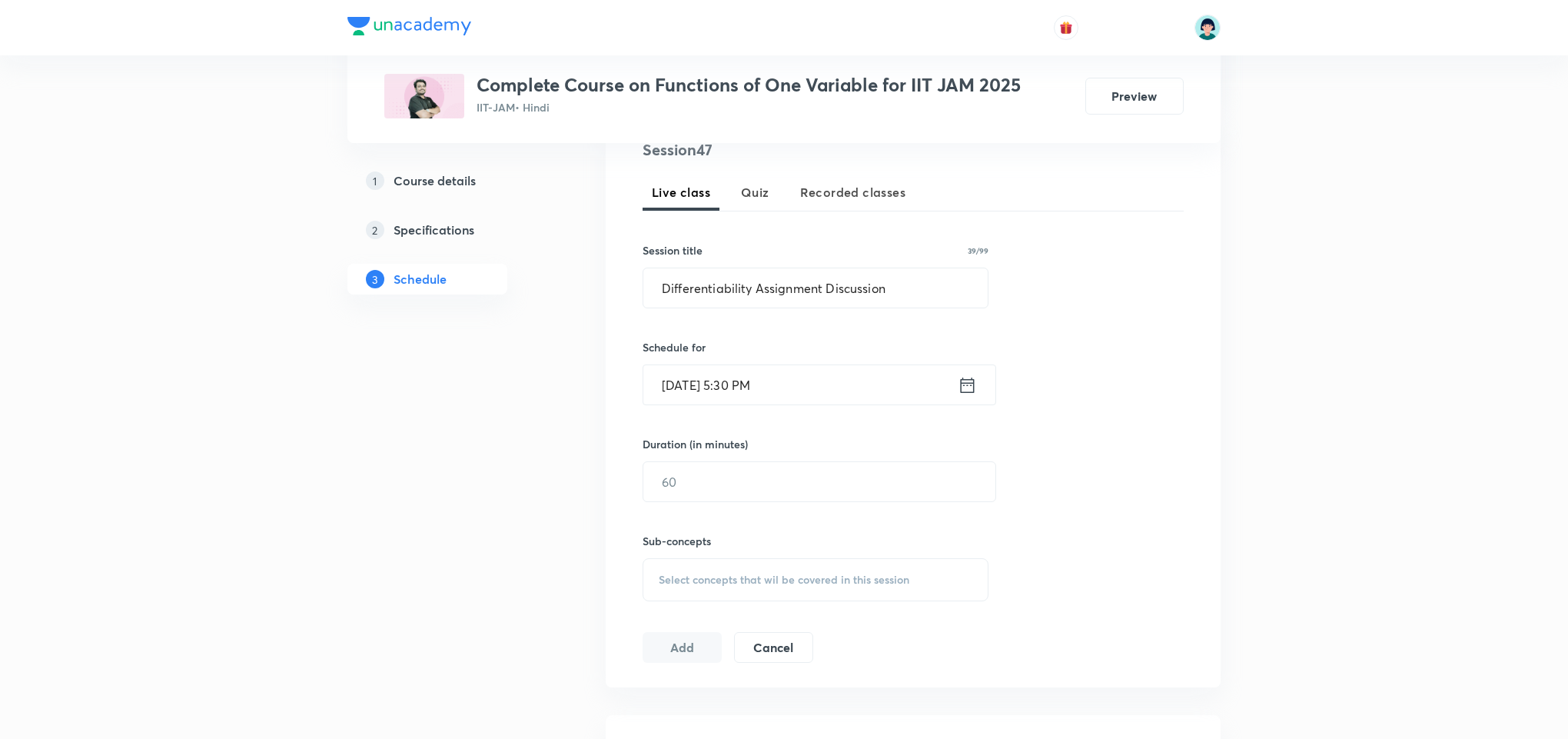
scroll to position [416, 0]
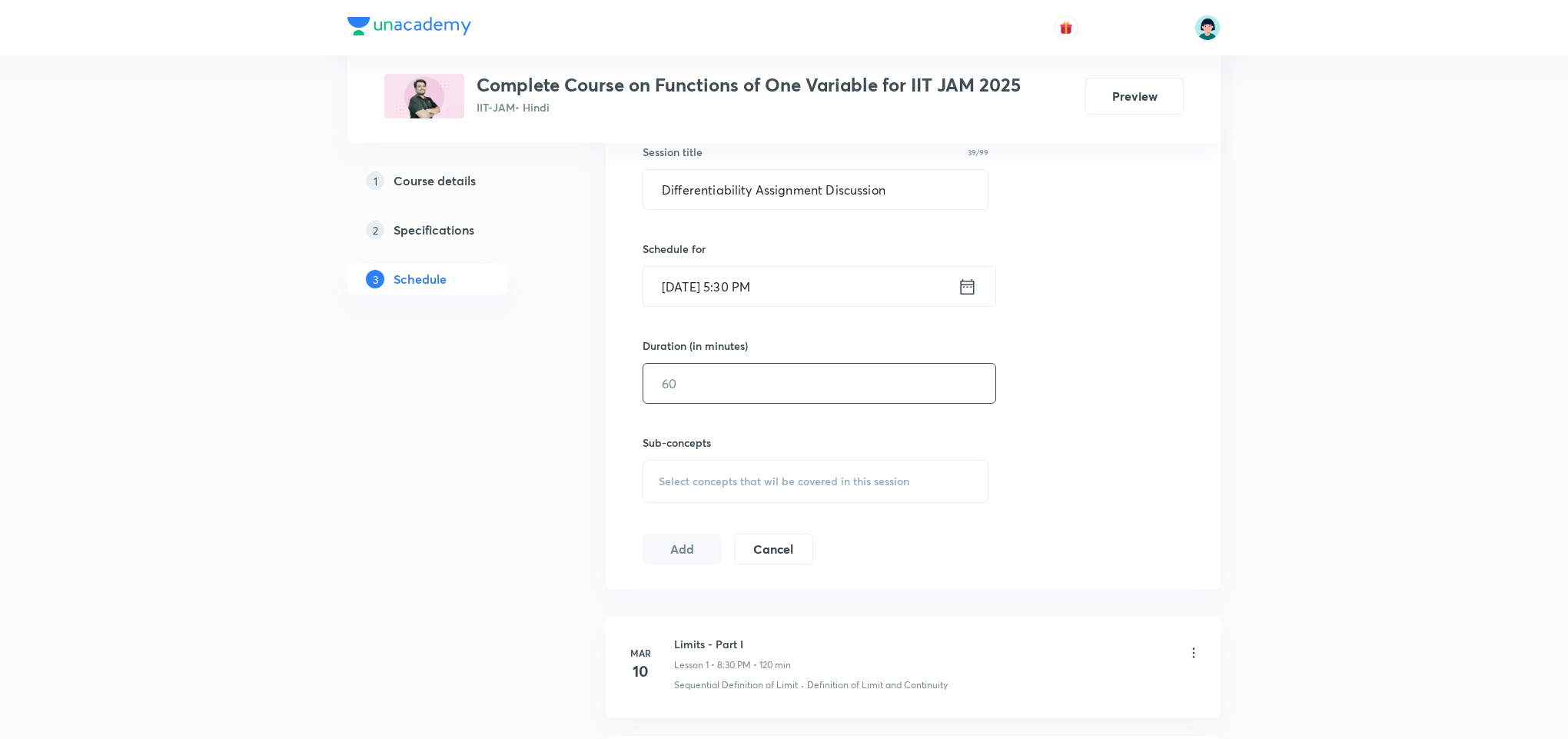
click at [696, 372] on input "text" at bounding box center [819, 383] width 352 height 39
type input "120"
click at [740, 457] on div "Sub-concepts Select concepts that wil be covered in this session" at bounding box center [815, 469] width 346 height 68
click at [775, 492] on div "Select concepts that wil be covered in this session" at bounding box center [815, 482] width 346 height 43
click at [720, 657] on p "Sequential Definition of Limit" at bounding box center [748, 652] width 142 height 16
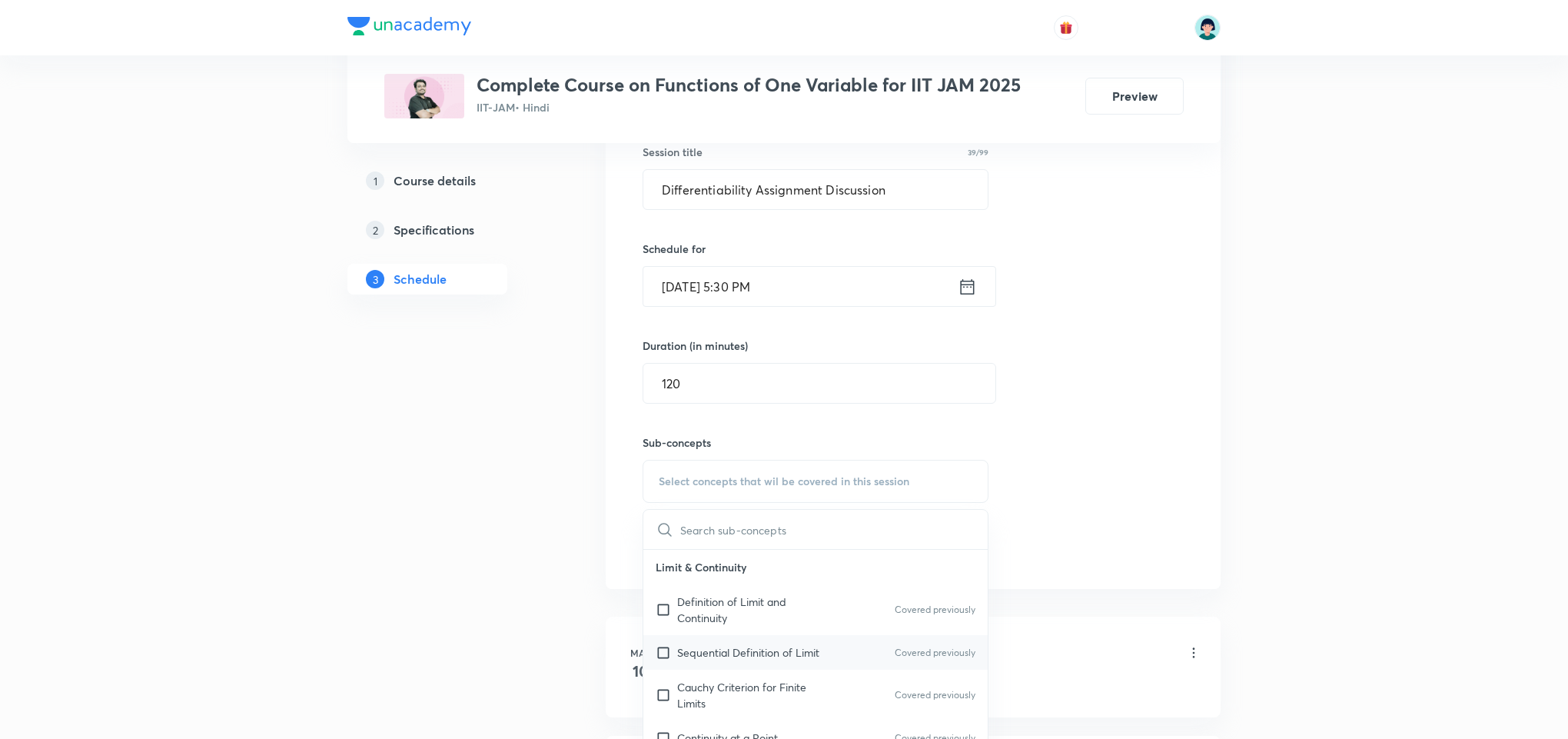
checkbox input "true"
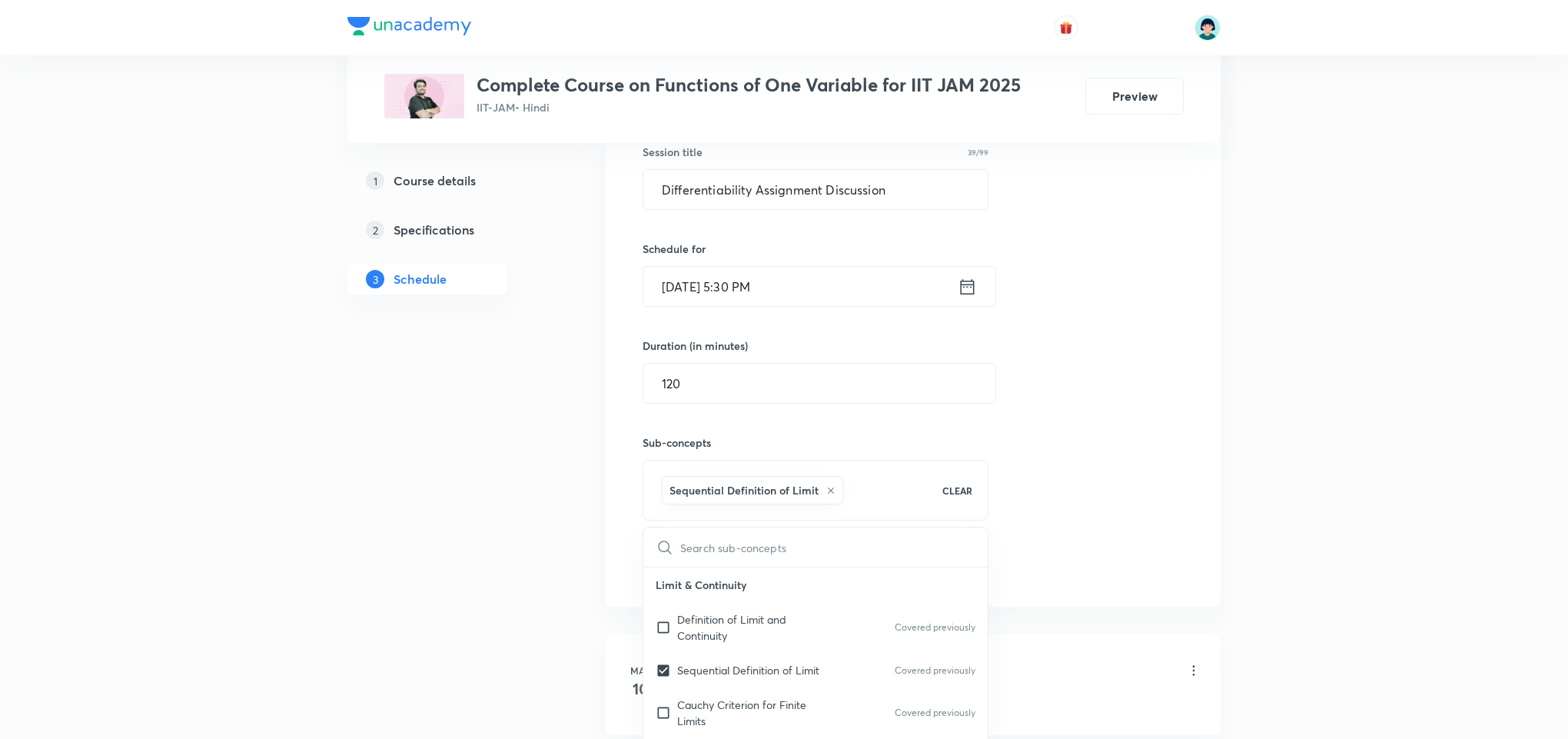
click at [1157, 492] on div "Session 47 Live class Quiz Recorded classes Session title 39/99 Differentiabili…" at bounding box center [913, 311] width 541 height 542
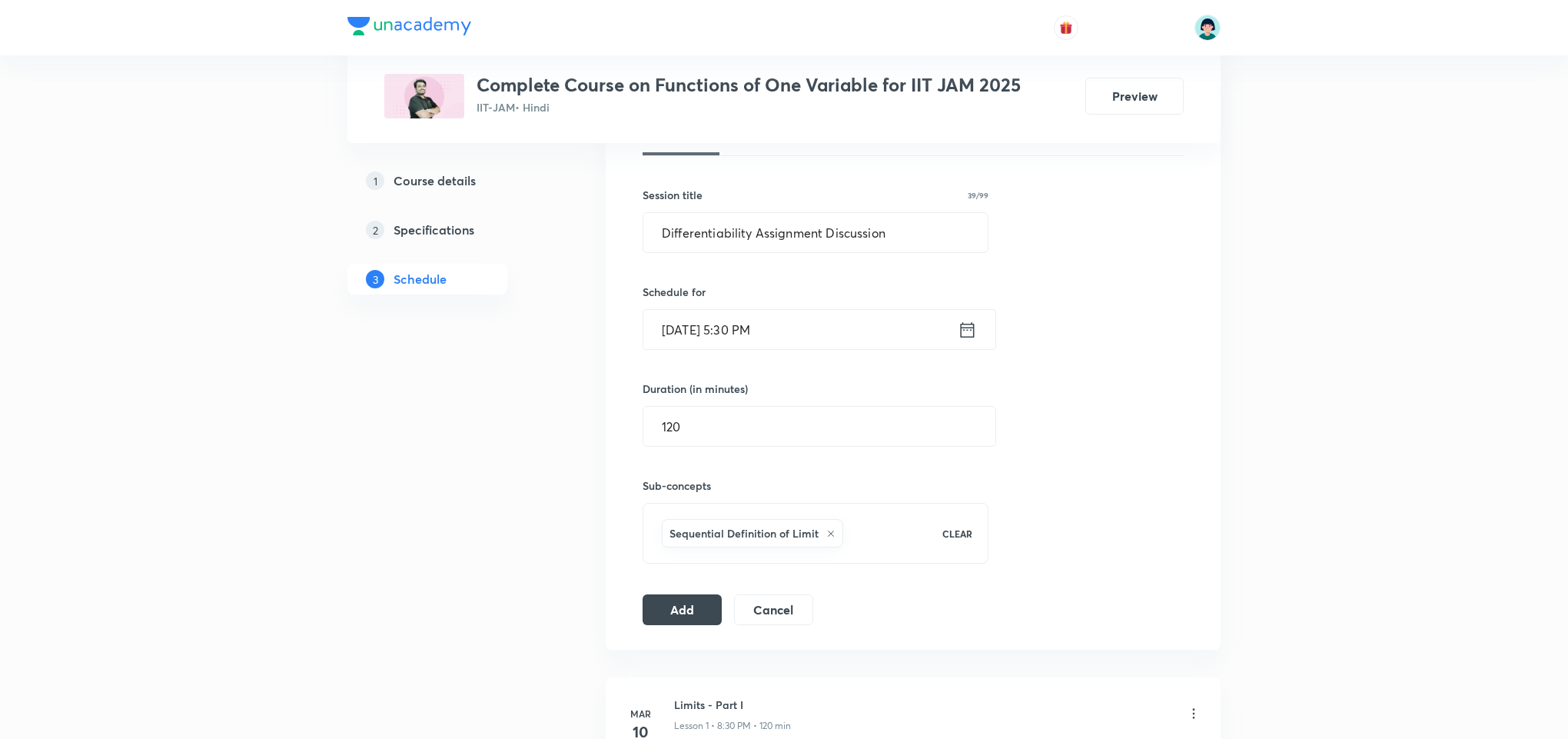
scroll to position [369, 0]
click at [669, 606] on button "Add" at bounding box center [682, 612] width 79 height 31
click at [676, 326] on input "Oct 1, 2025, 5:30 PM" at bounding box center [801, 332] width 315 height 39
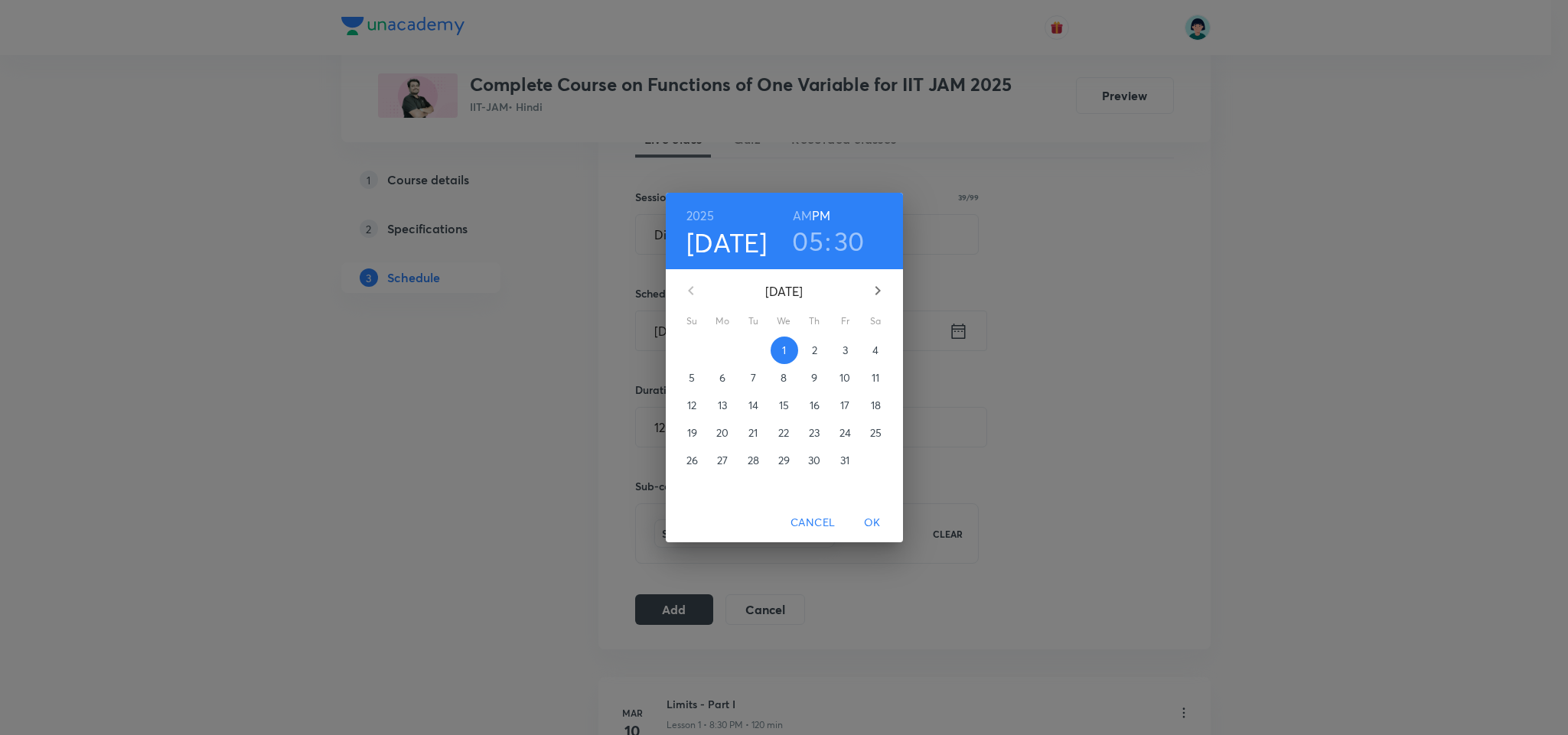
click at [811, 340] on button "2" at bounding box center [815, 350] width 27 height 27
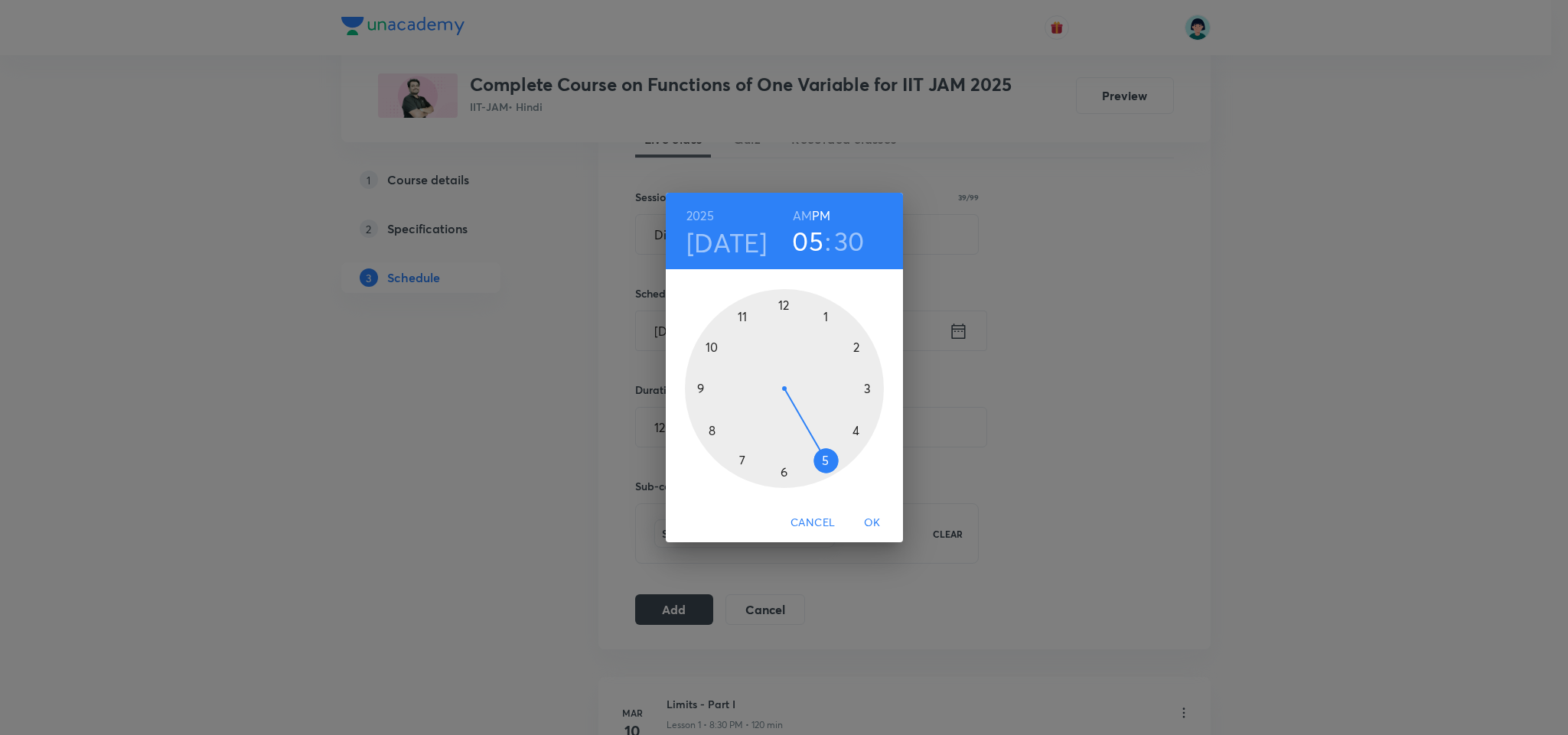
click at [699, 391] on div at bounding box center [784, 389] width 199 height 199
click at [793, 214] on h6 "AM" at bounding box center [802, 215] width 19 height 22
click at [772, 474] on div at bounding box center [784, 389] width 199 height 199
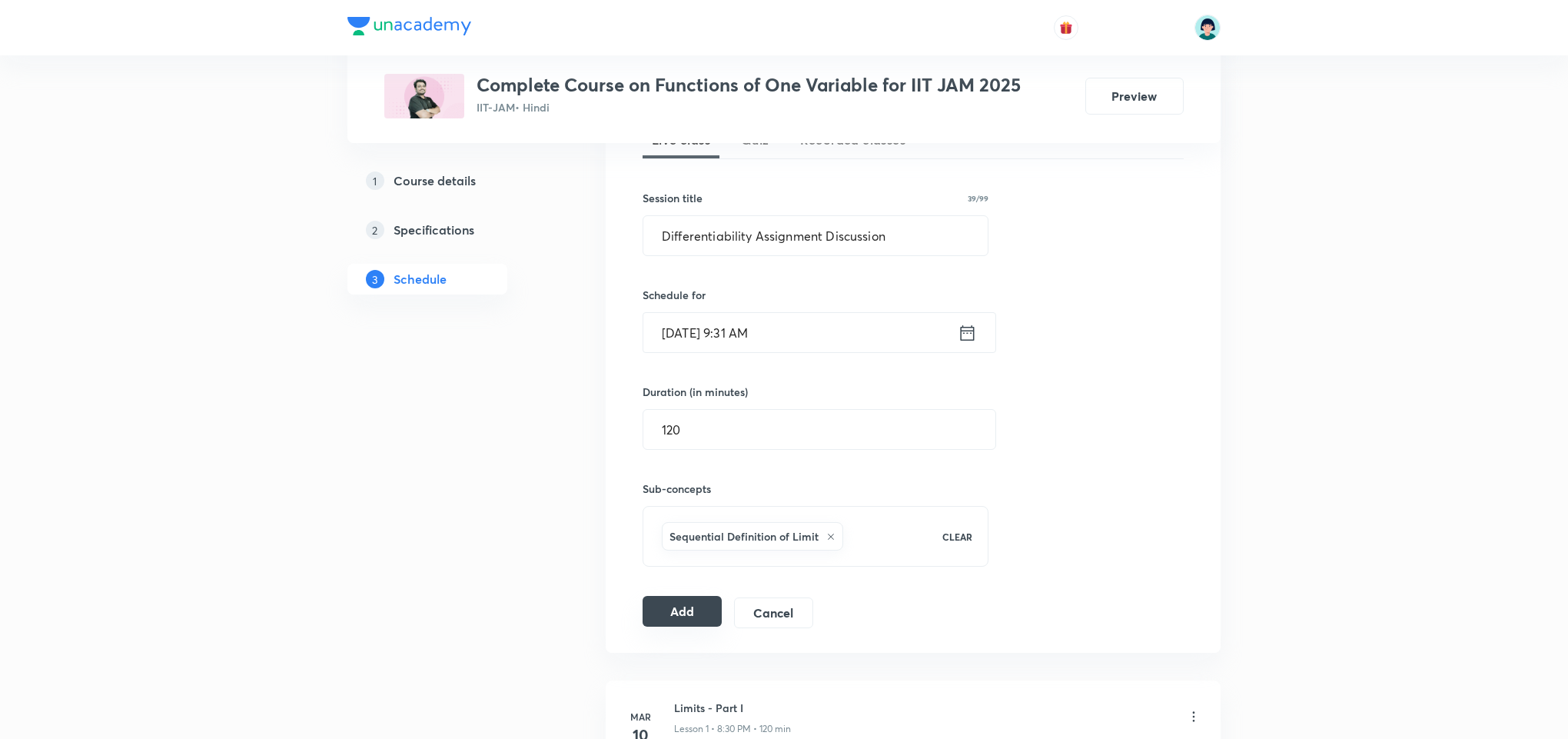
click at [681, 617] on button "Add" at bounding box center [682, 612] width 79 height 31
click at [1117, 284] on div "Session 47 Live class Quiz Recorded classes Session title 39/99 Differentiabili…" at bounding box center [913, 357] width 541 height 542
click at [907, 222] on input "Differentiability Assignment Discussion" at bounding box center [816, 235] width 345 height 39
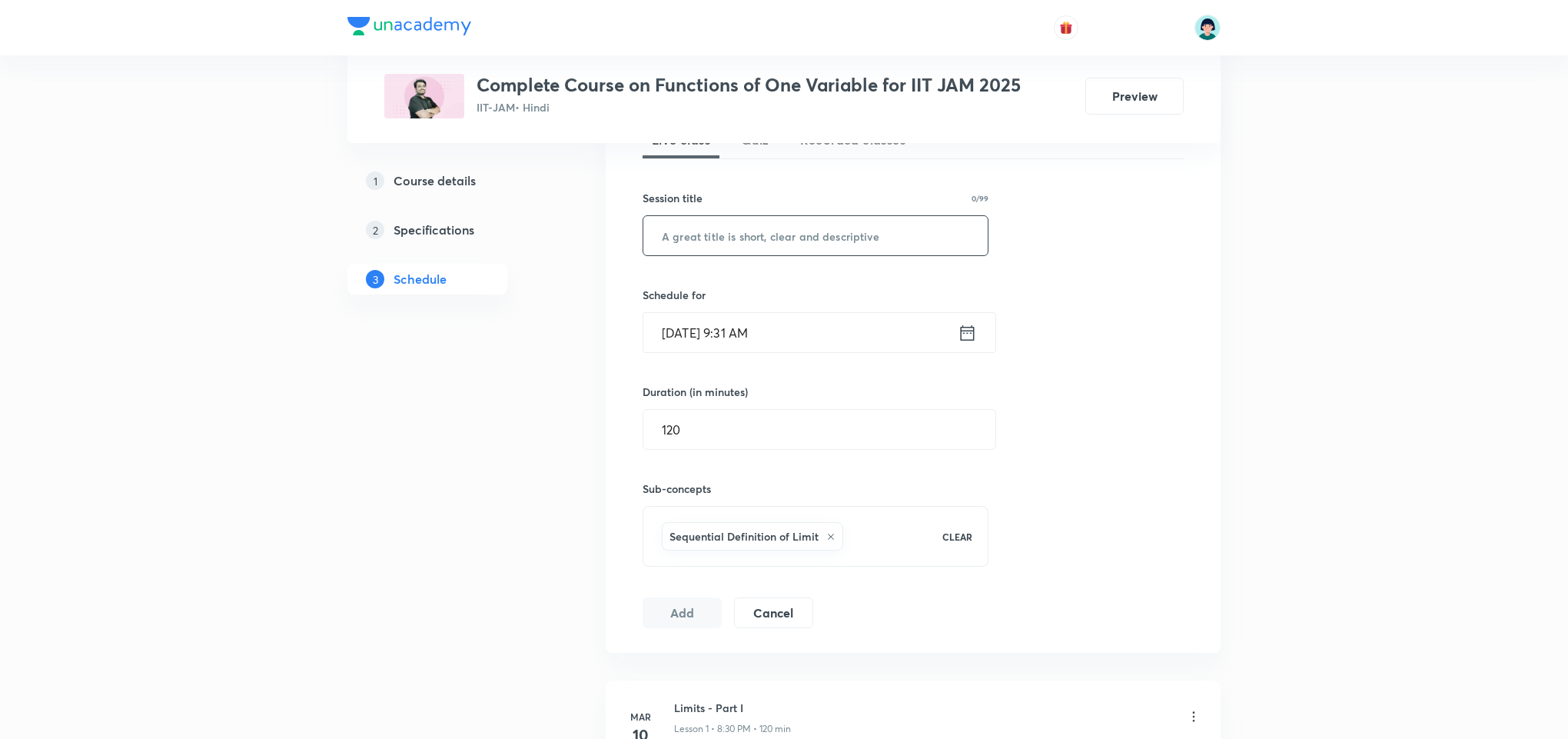
paste input "MVT Assignment 1"
type input "MVT Assignment 1"
click at [665, 327] on input "Oct 2, 2025, 9:31 AM" at bounding box center [801, 332] width 315 height 39
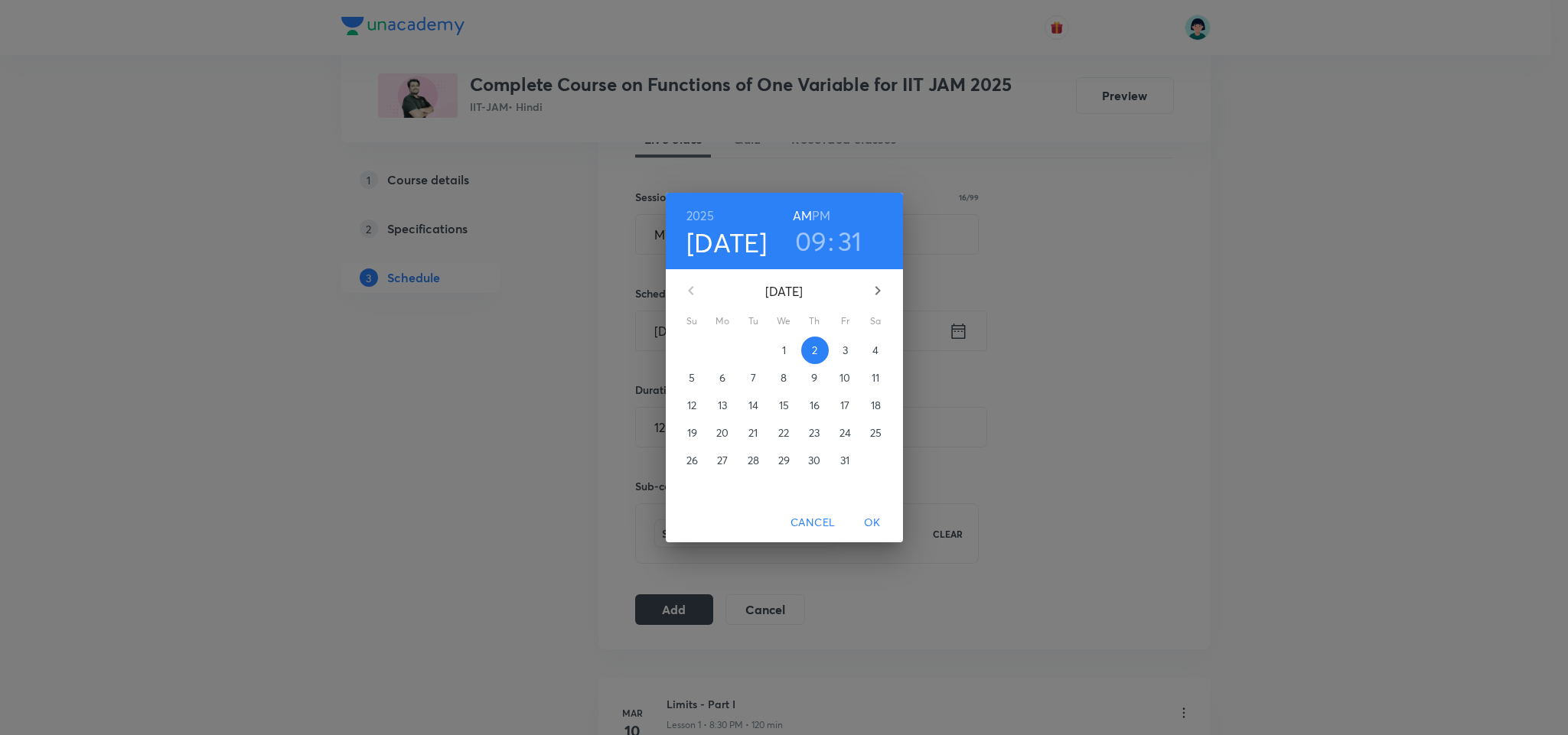
click at [830, 346] on div "3" at bounding box center [845, 350] width 31 height 27
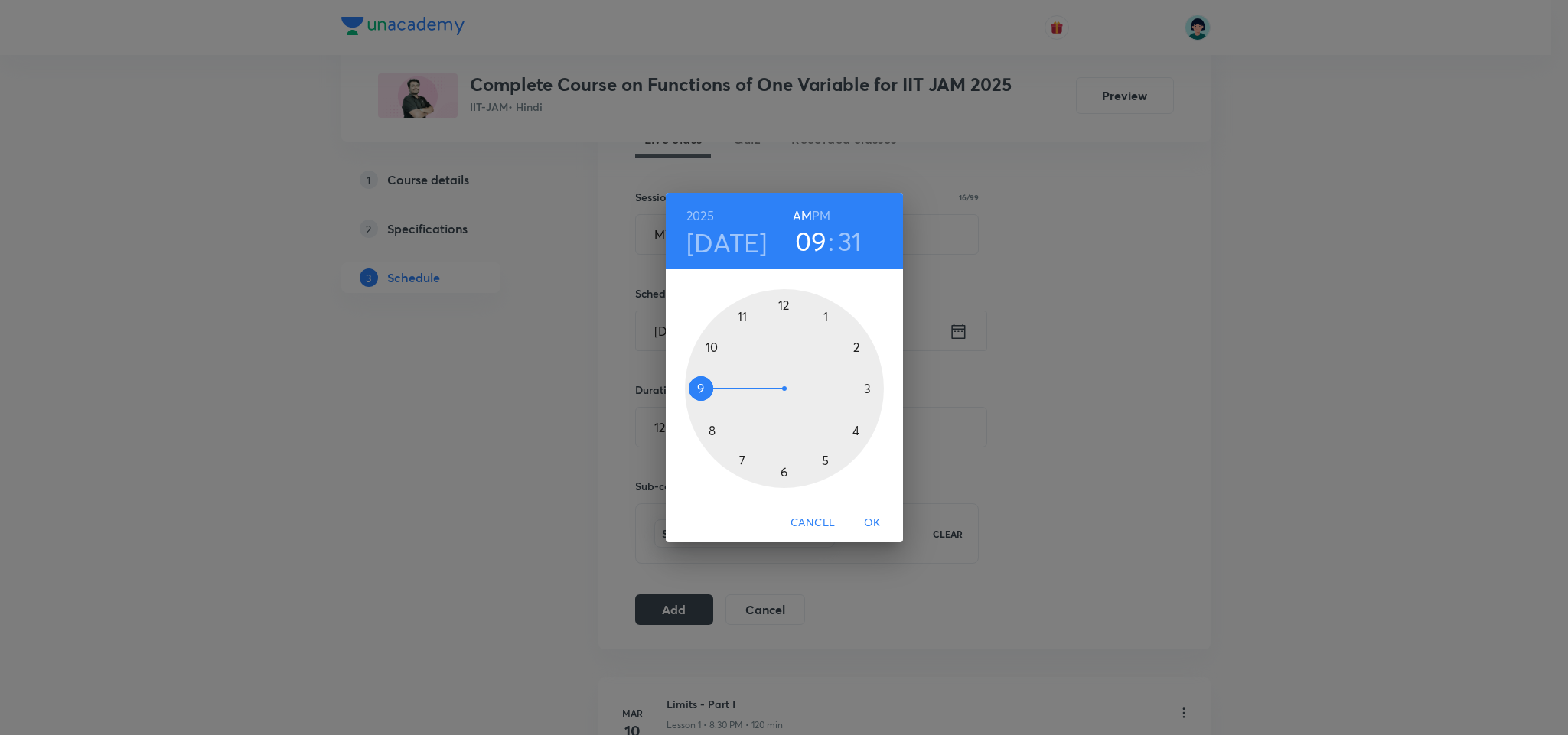
click at [875, 531] on span "OK" at bounding box center [872, 523] width 36 height 19
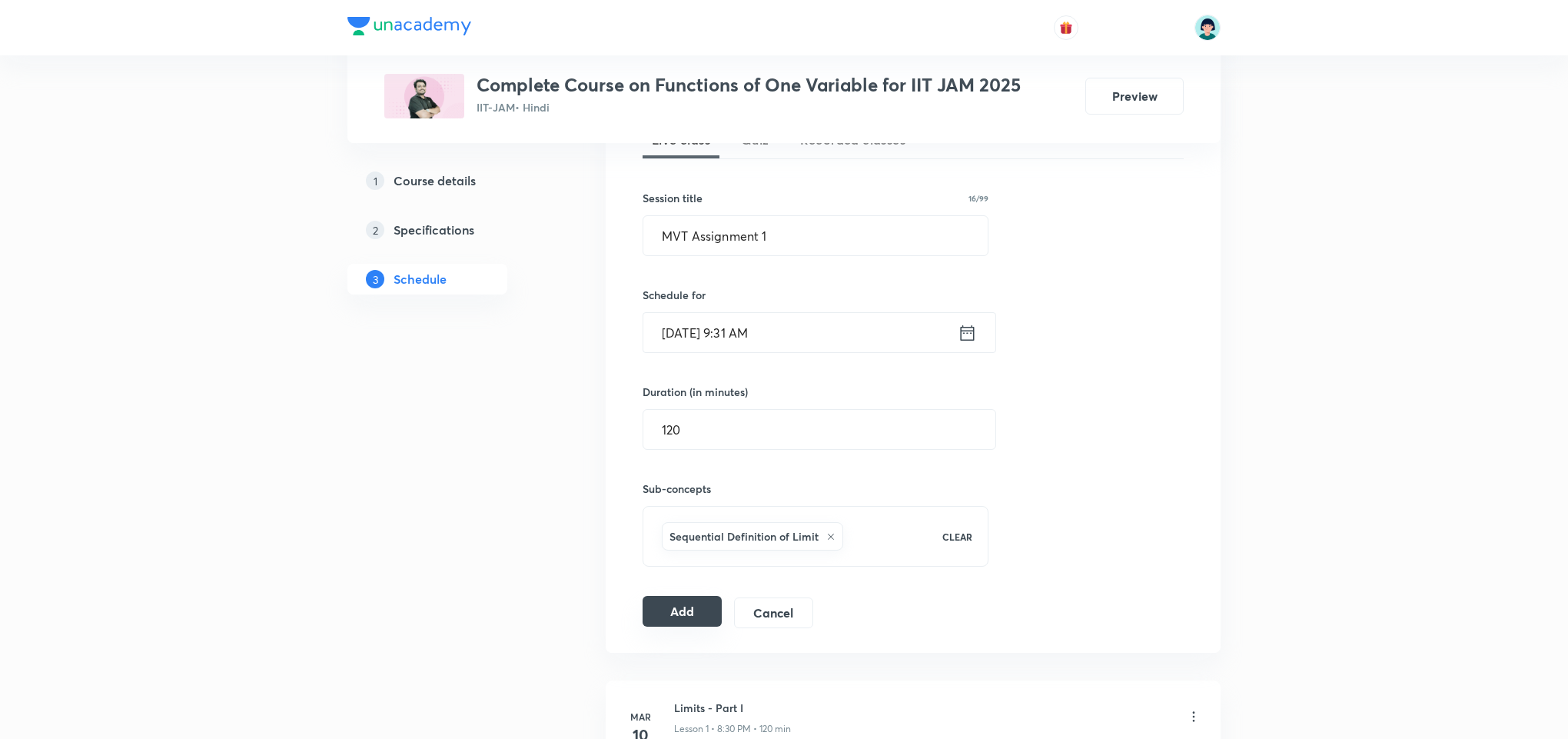
click at [679, 609] on button "Add" at bounding box center [682, 612] width 79 height 31
click at [1152, 192] on div "Session 47 Live class Quiz Recorded classes Session title 16/99 MVT Assignment …" at bounding box center [913, 357] width 541 height 542
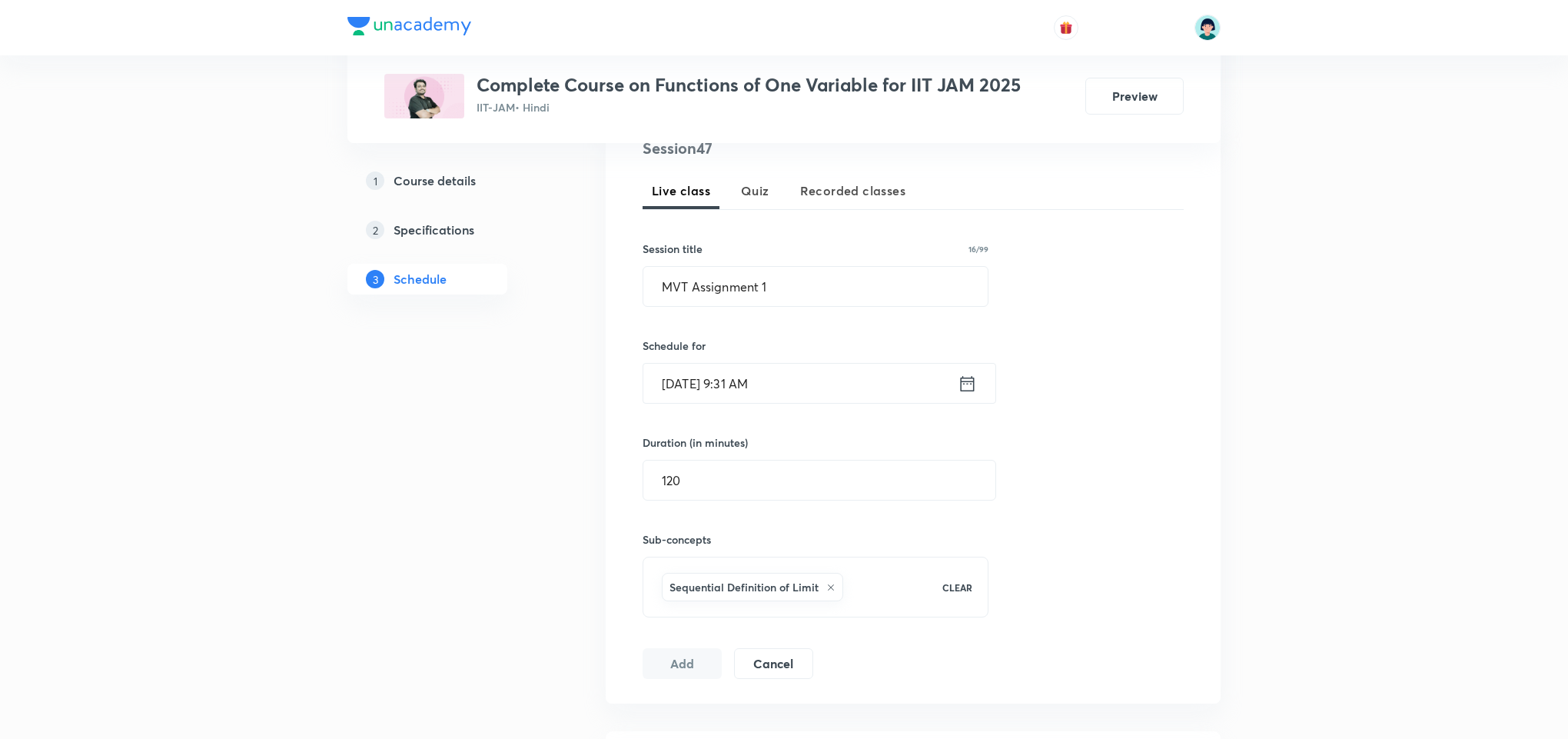
scroll to position [323, 0]
click at [1036, 333] on div "Session 47 Live class Quiz Recorded classes Session title 16/99 MVT Assignment …" at bounding box center [913, 403] width 541 height 542
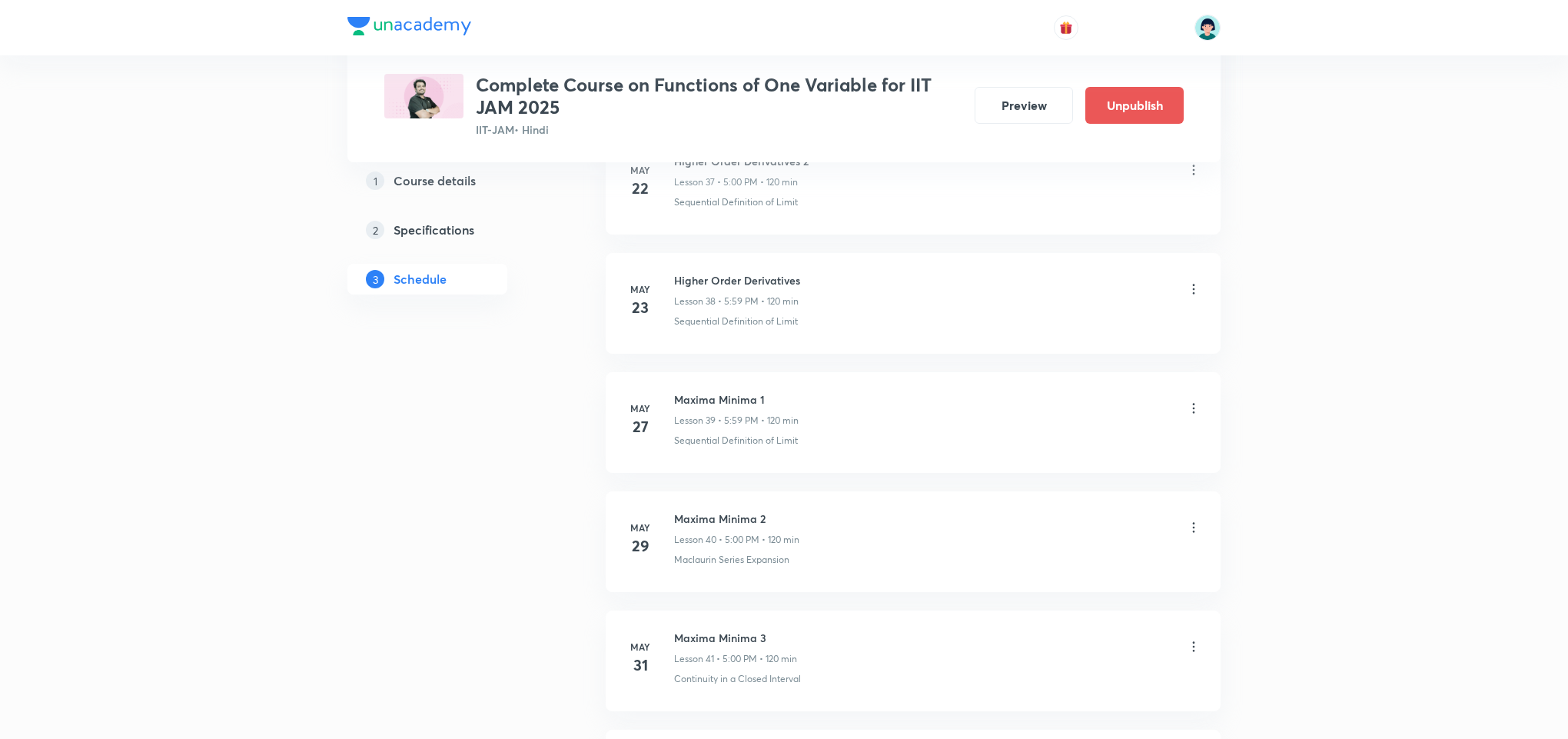
scroll to position [5750, 0]
click at [747, 515] on h6 "MVT Assignment 1" at bounding box center [736, 521] width 123 height 16
copy h6 "MVT Assignment 1"
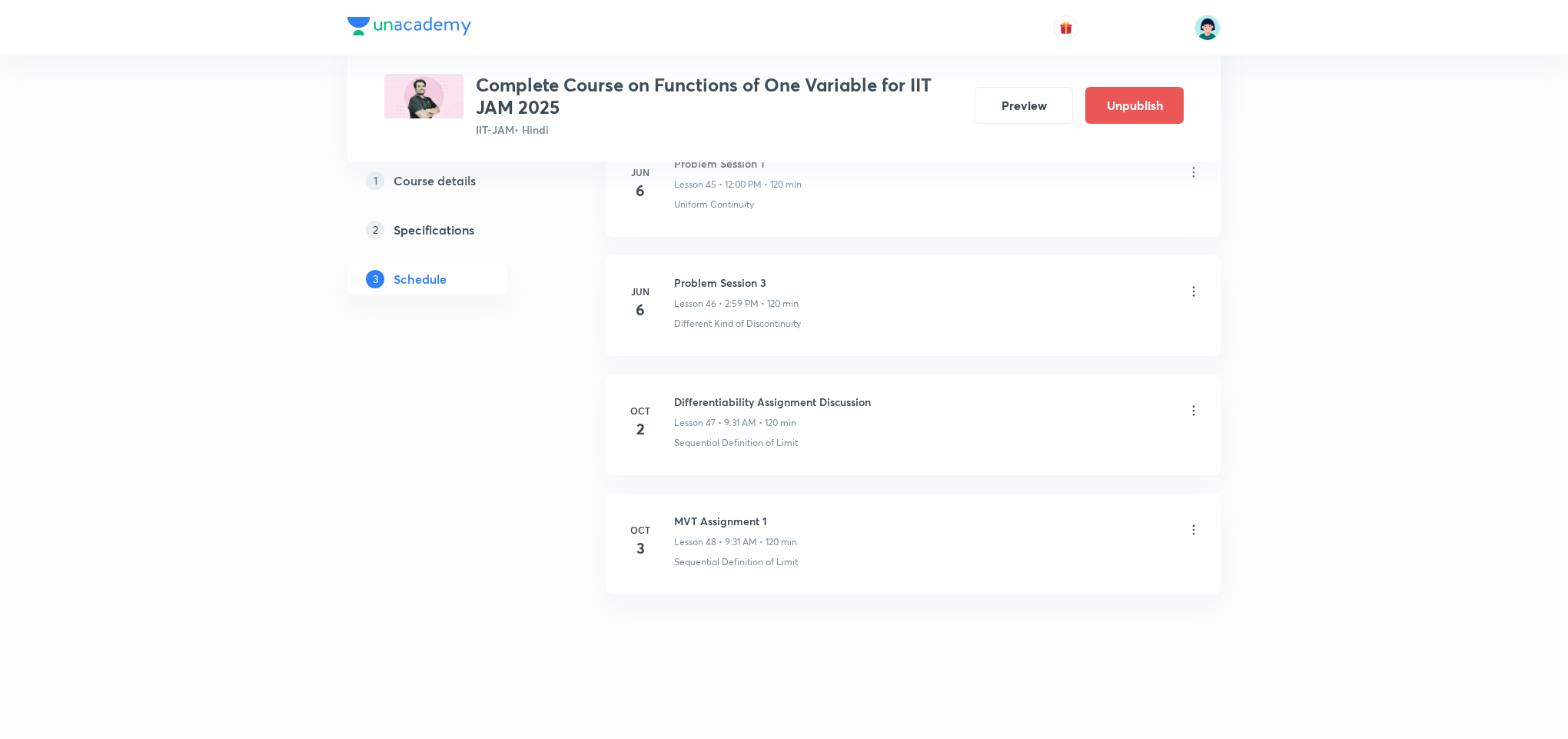
drag, startPoint x: 1426, startPoint y: 570, endPoint x: 1574, endPoint y: 594, distance: 149.9
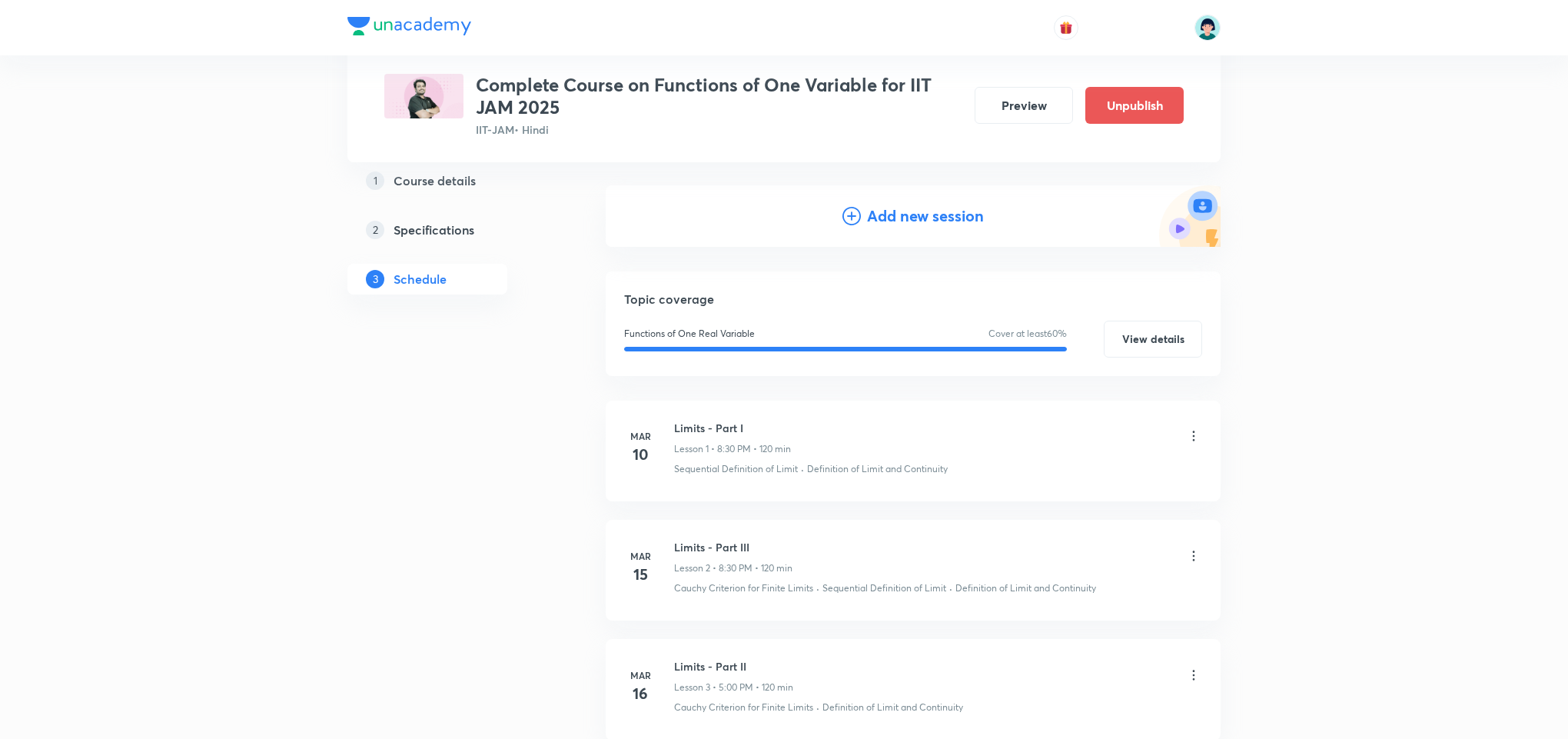
scroll to position [91, 0]
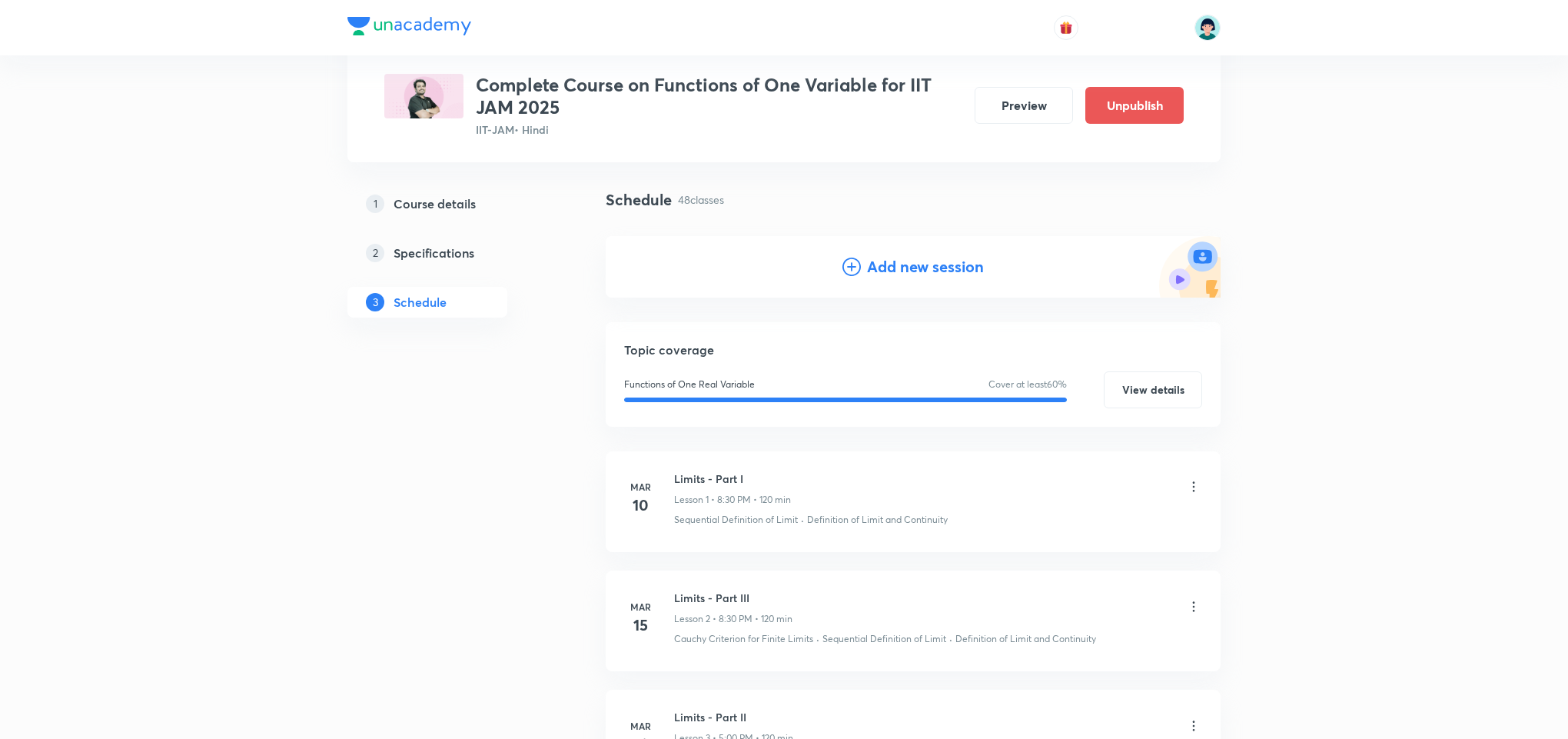
click at [861, 280] on div "Add new session" at bounding box center [913, 267] width 615 height 62
click at [881, 271] on h4 "Add new session" at bounding box center [925, 267] width 117 height 23
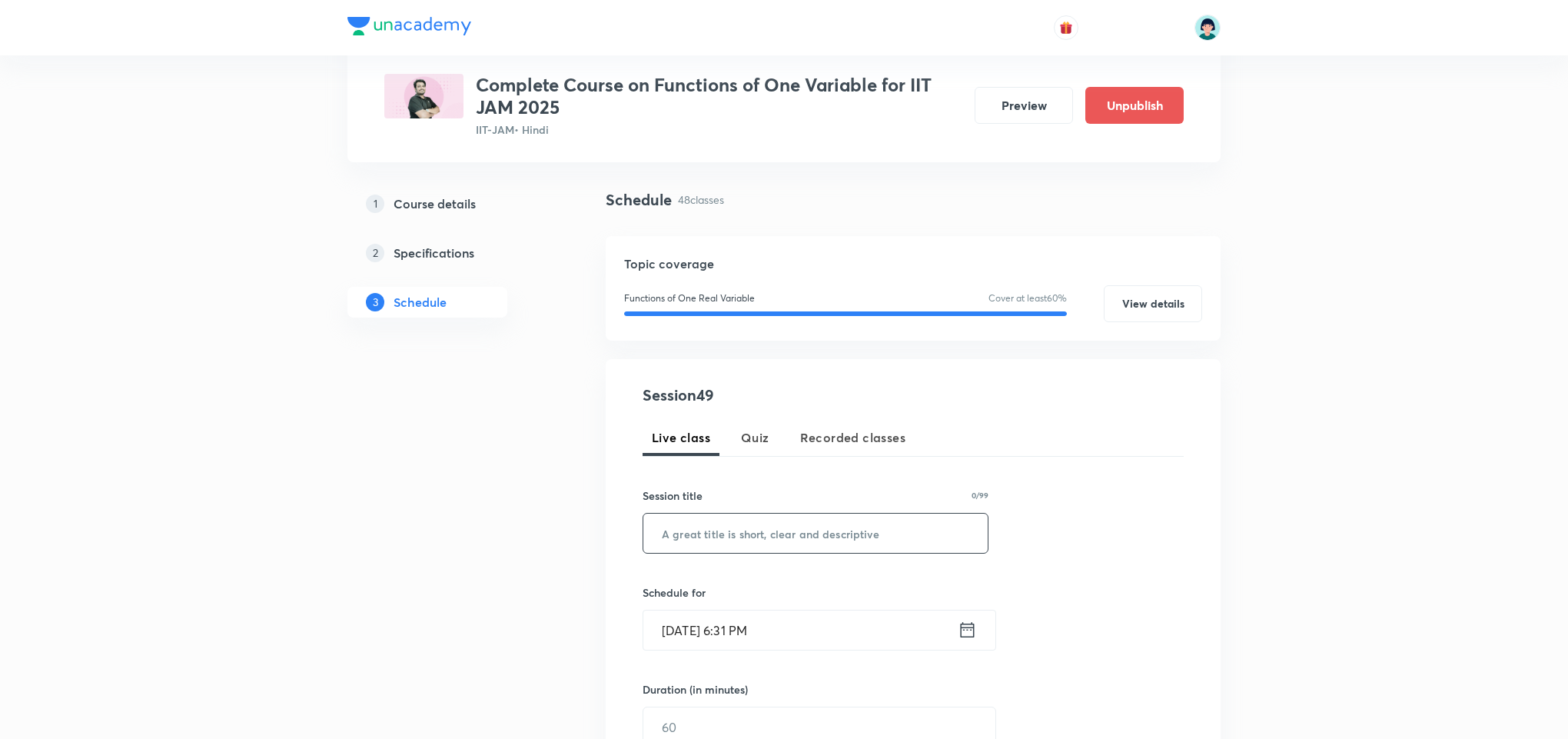
click at [719, 537] on input "text" at bounding box center [816, 533] width 345 height 39
paste input "MVT Assignment 1"
type input "MVT Assignment 2"
click at [666, 644] on input "Oct 1, 2025, 6:31 PM" at bounding box center [801, 630] width 315 height 39
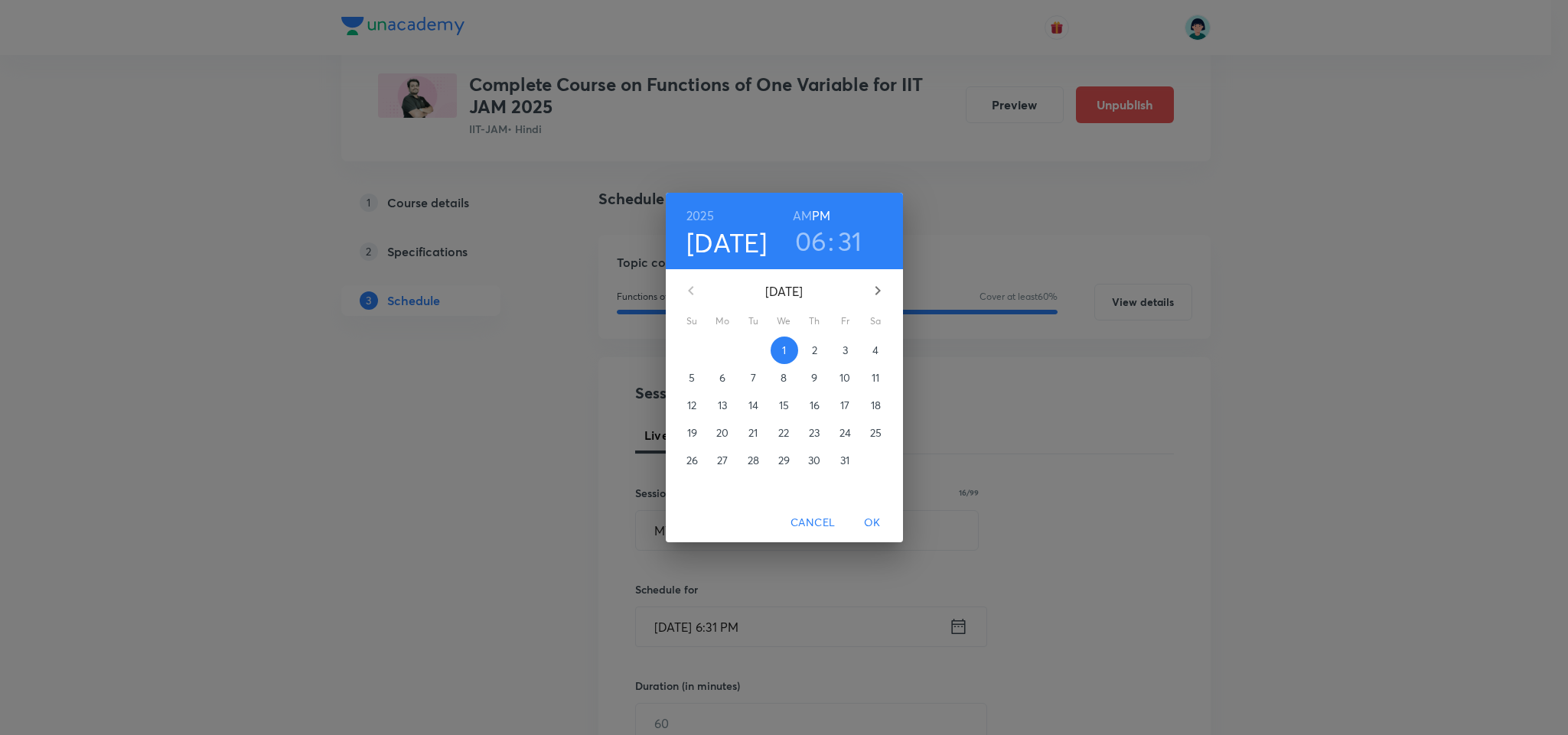
click at [873, 344] on p "4" at bounding box center [875, 351] width 6 height 15
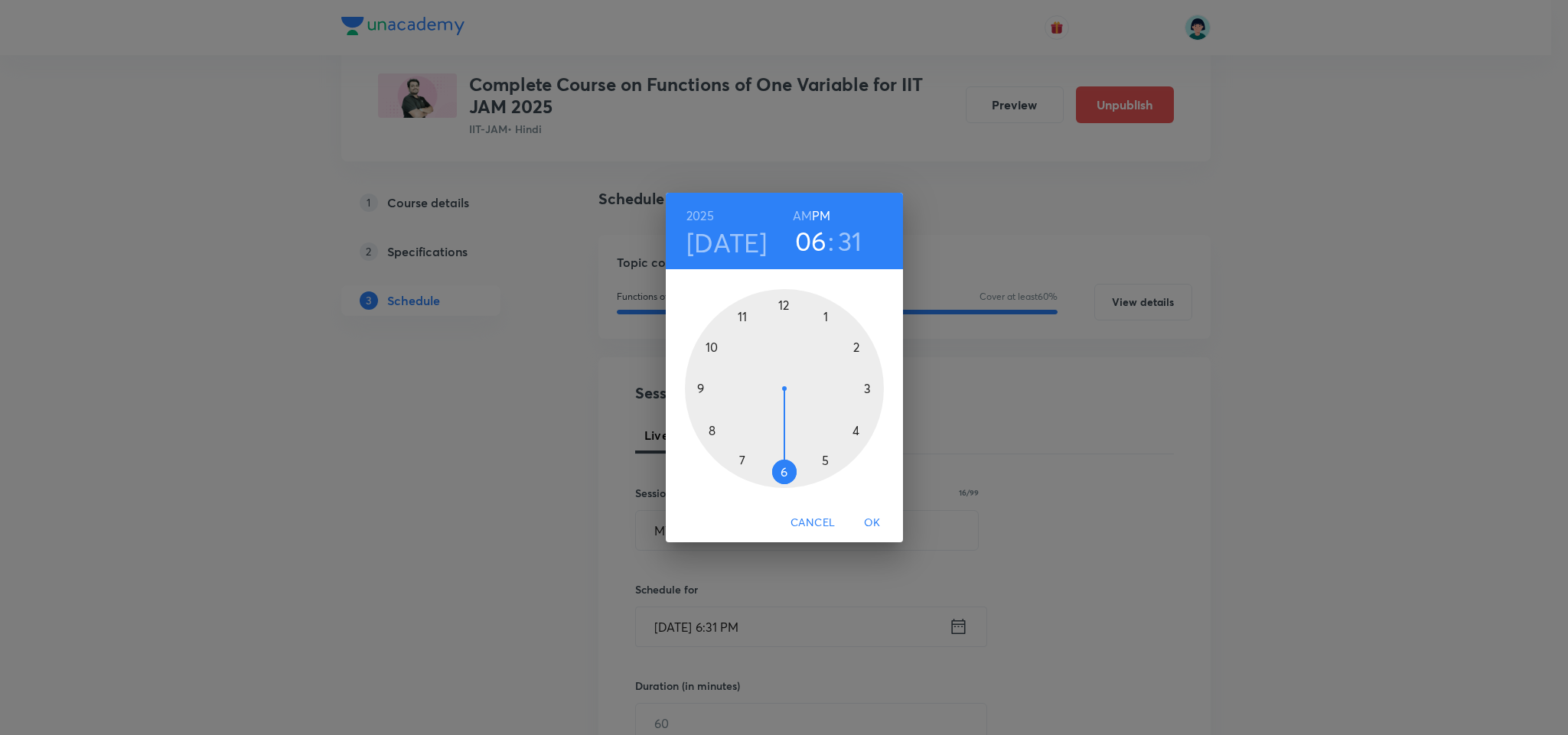
click at [703, 393] on div at bounding box center [784, 389] width 199 height 199
click at [793, 215] on h6 "AM" at bounding box center [802, 215] width 19 height 22
click at [863, 519] on span "OK" at bounding box center [872, 523] width 36 height 19
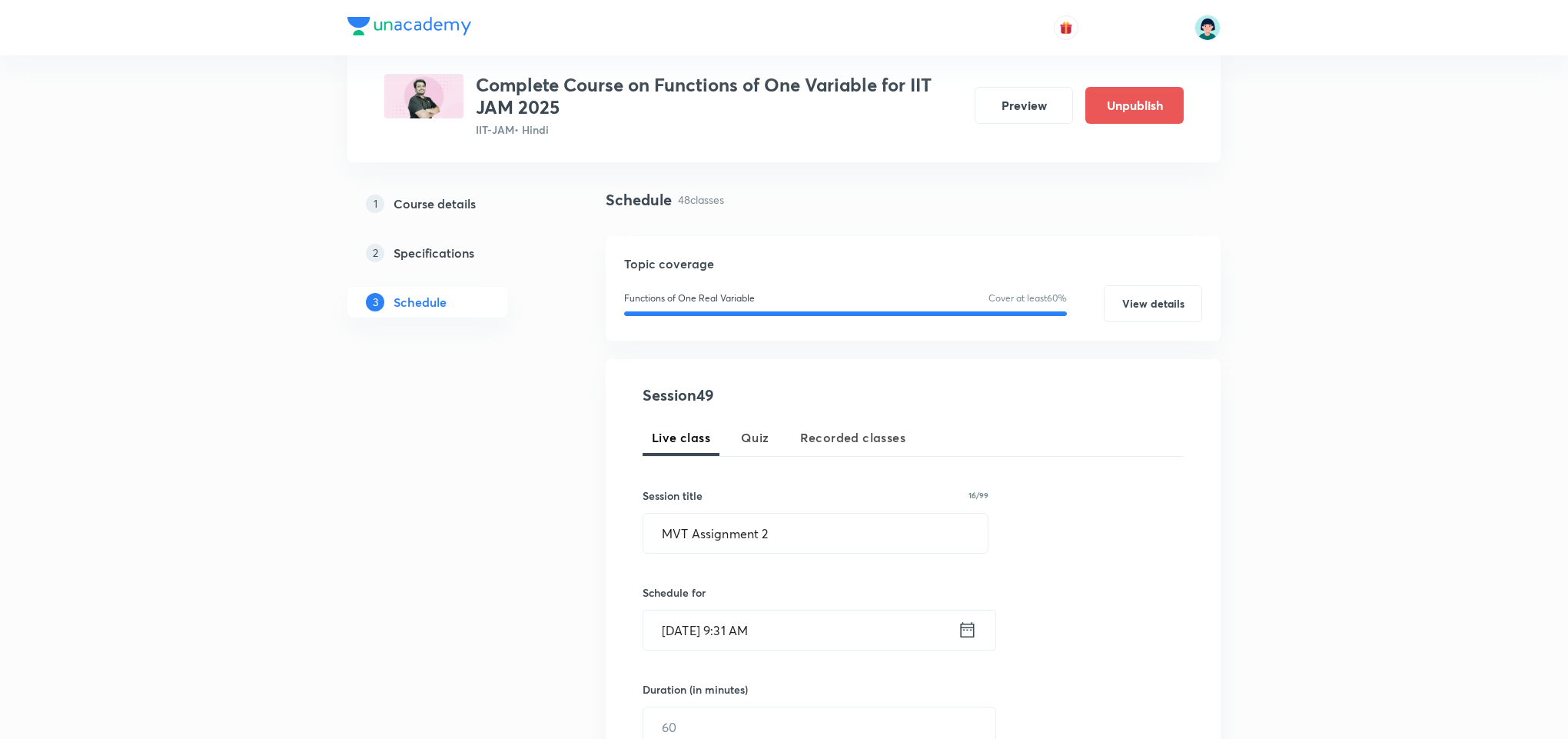
click at [1179, 580] on div "Session 49 Live class Quiz Recorded classes Session title 16/99 MVT Assignment …" at bounding box center [913, 647] width 541 height 525
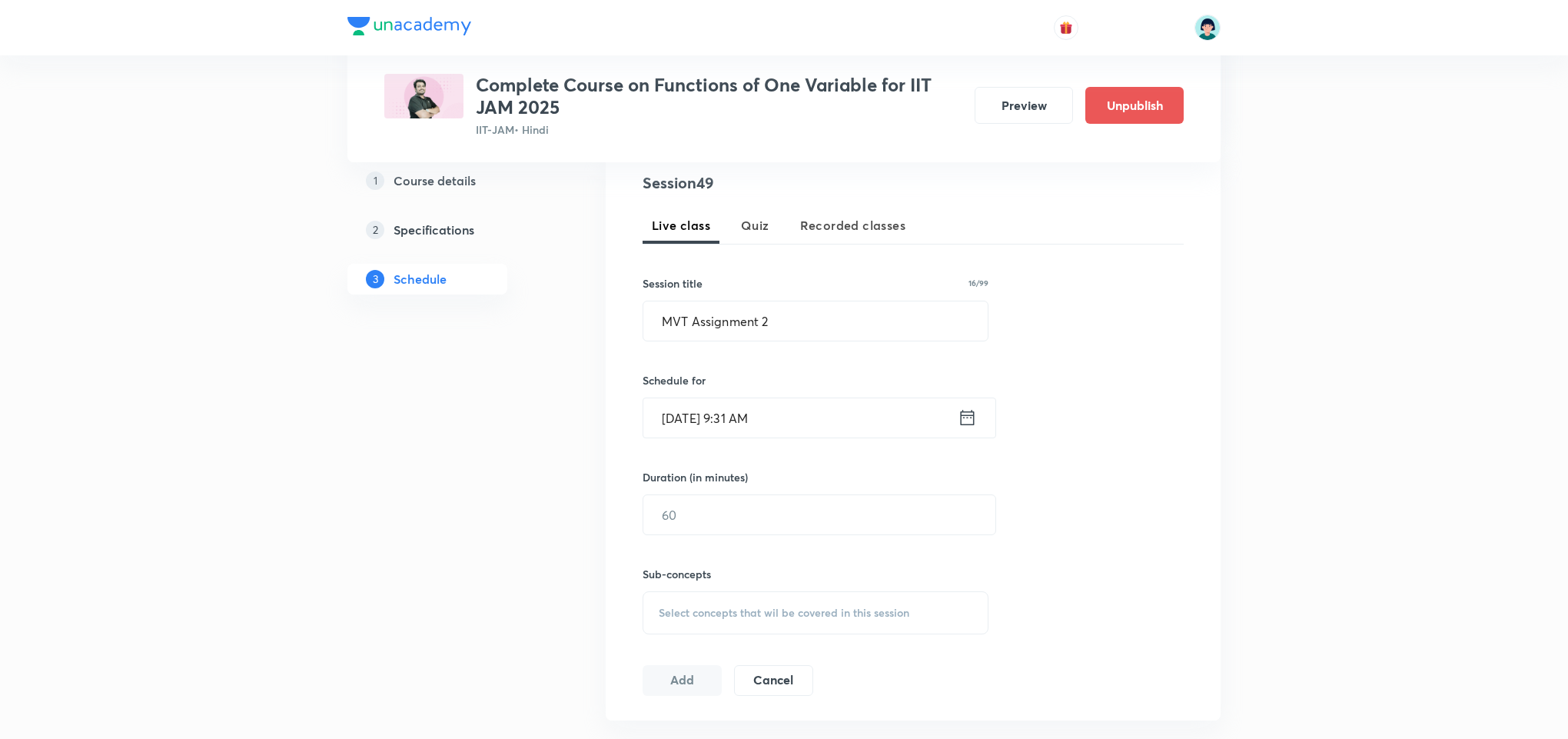
scroll to position [322, 0]
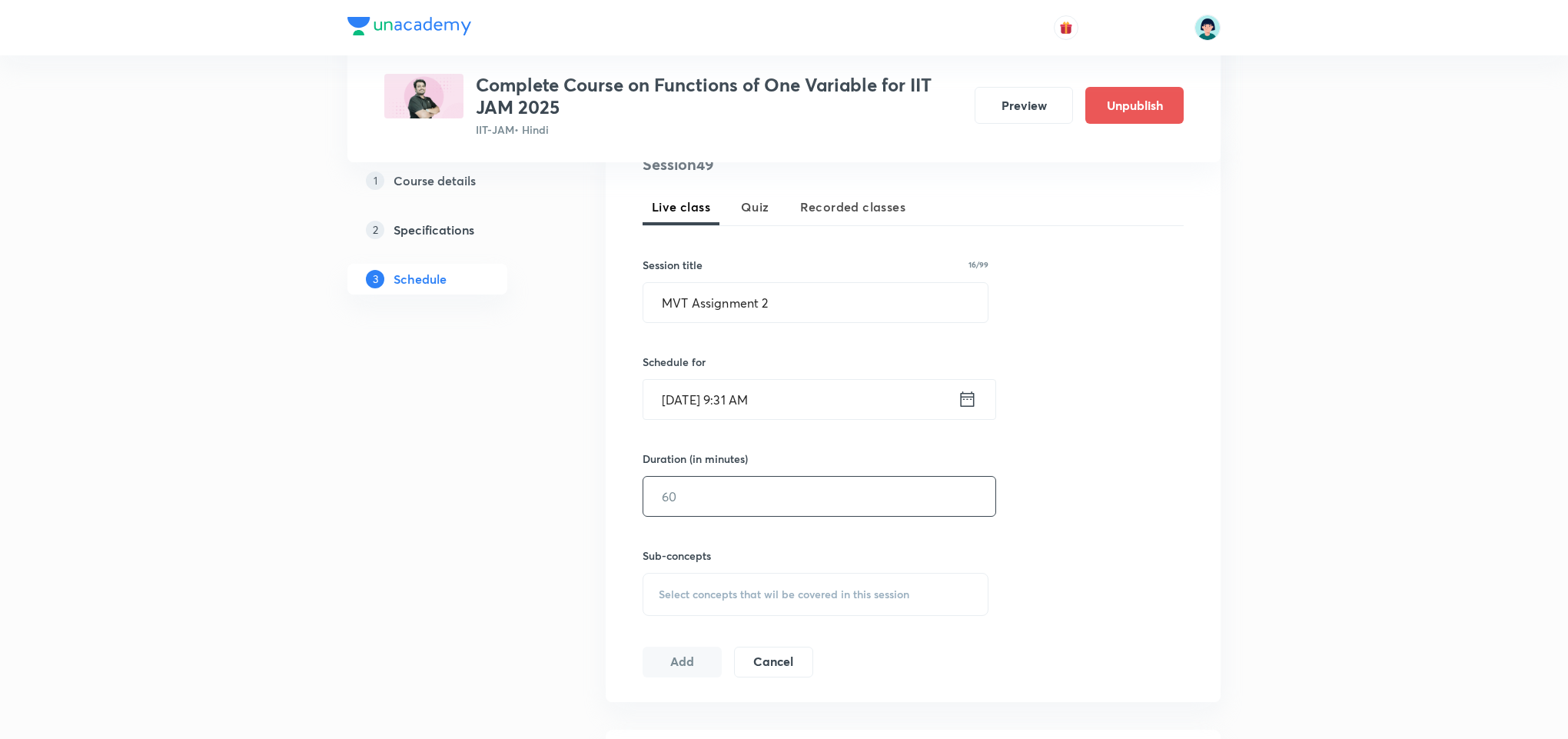
click at [840, 492] on input "text" at bounding box center [819, 496] width 352 height 39
type input "120"
click at [923, 594] on div "Select concepts that wil be covered in this session" at bounding box center [815, 595] width 346 height 43
click at [749, 714] on p "Definition of Limit and Continuity" at bounding box center [754, 722] width 156 height 32
checkbox input "true"
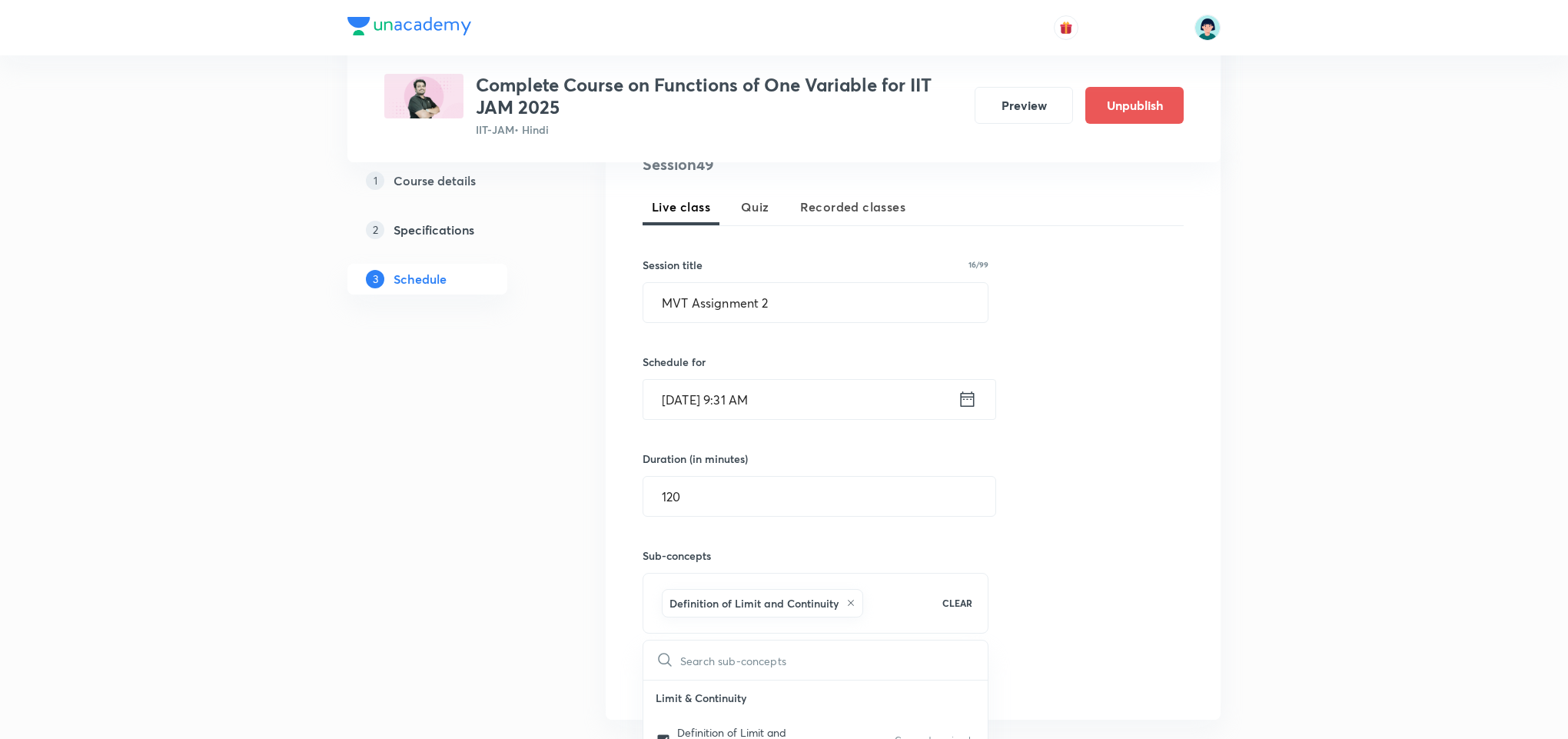
click at [1147, 522] on div "Session 49 Live class Quiz Recorded classes Session title 16/99 MVT Assignment …" at bounding box center [913, 424] width 541 height 542
click at [679, 686] on button "Add" at bounding box center [682, 678] width 79 height 31
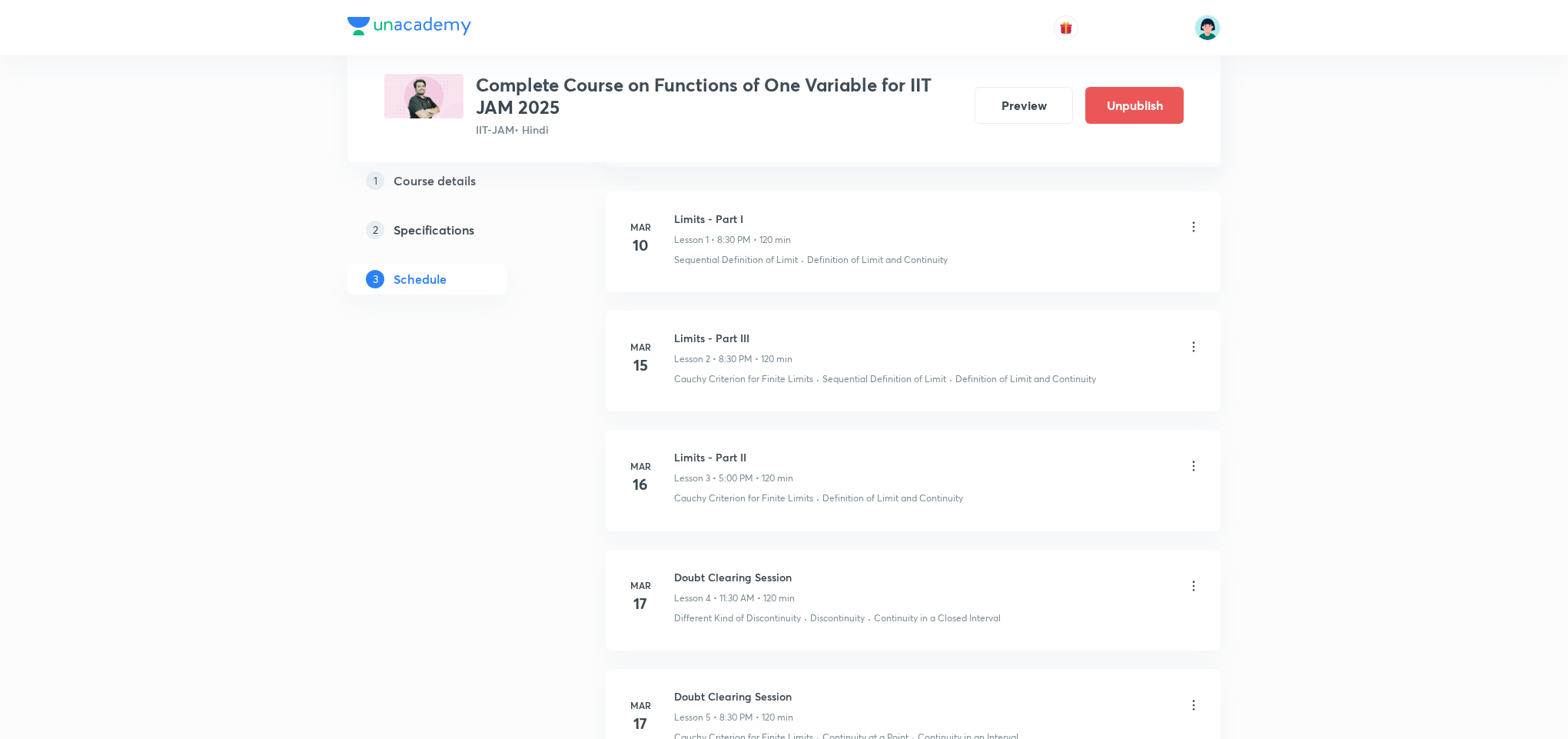
scroll to position [135, 0]
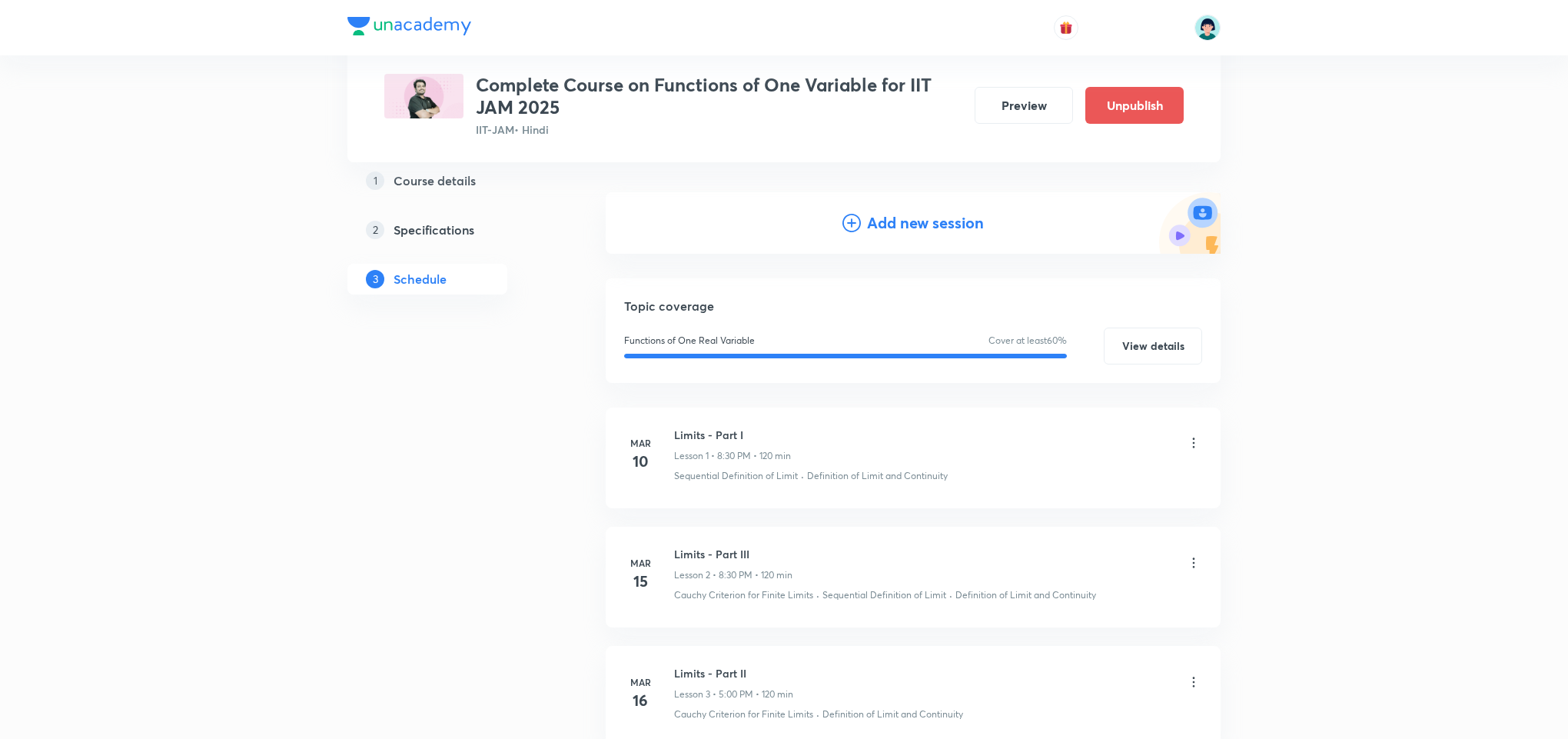
click at [923, 225] on h4 "Add new session" at bounding box center [925, 223] width 117 height 23
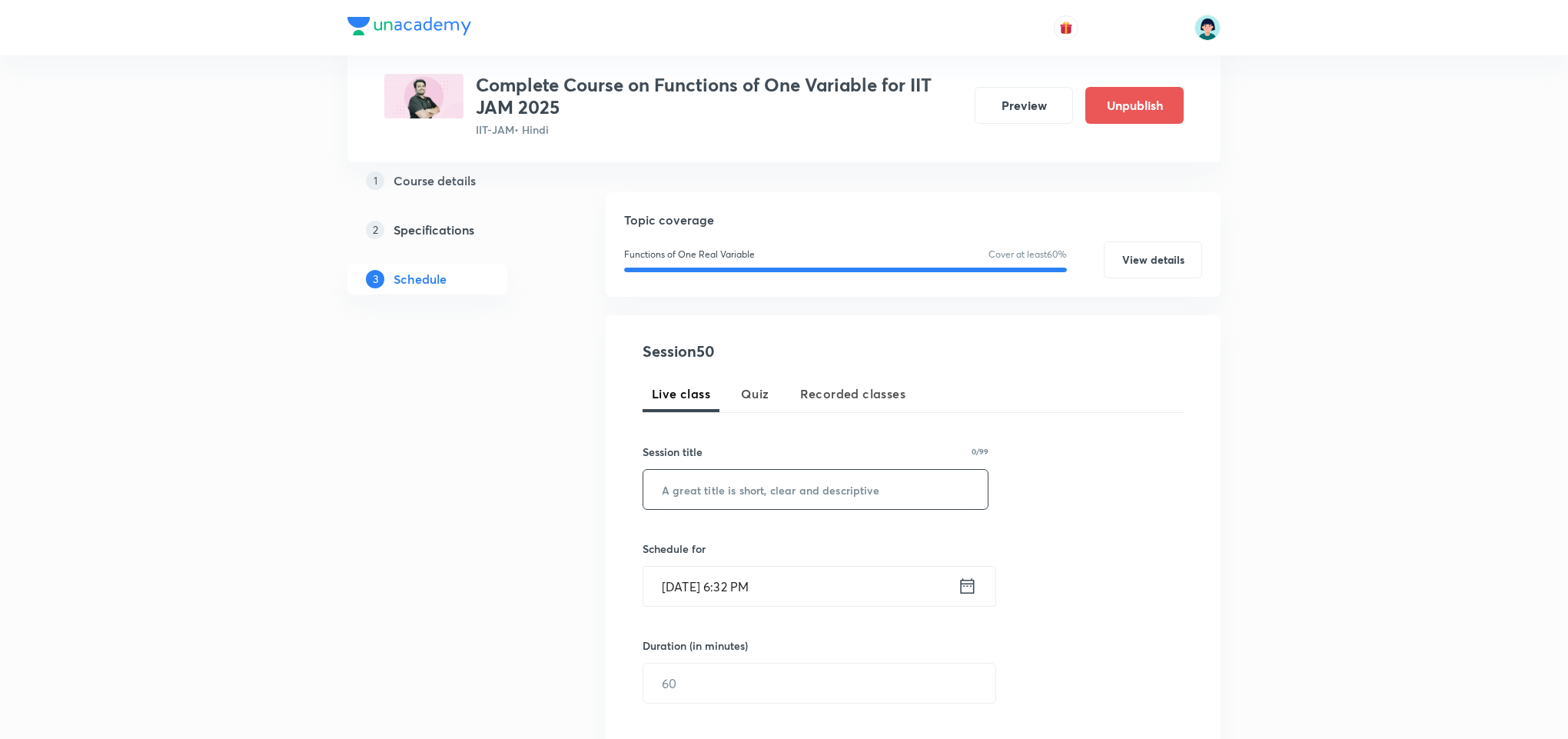
click at [720, 480] on input "text" at bounding box center [816, 489] width 345 height 39
paste input "Maxima Minima Assignment 1"
type input "Maxima Minima Assignment 1"
click at [690, 601] on input "Oct 1, 2025, 6:32 PM" at bounding box center [801, 586] width 315 height 39
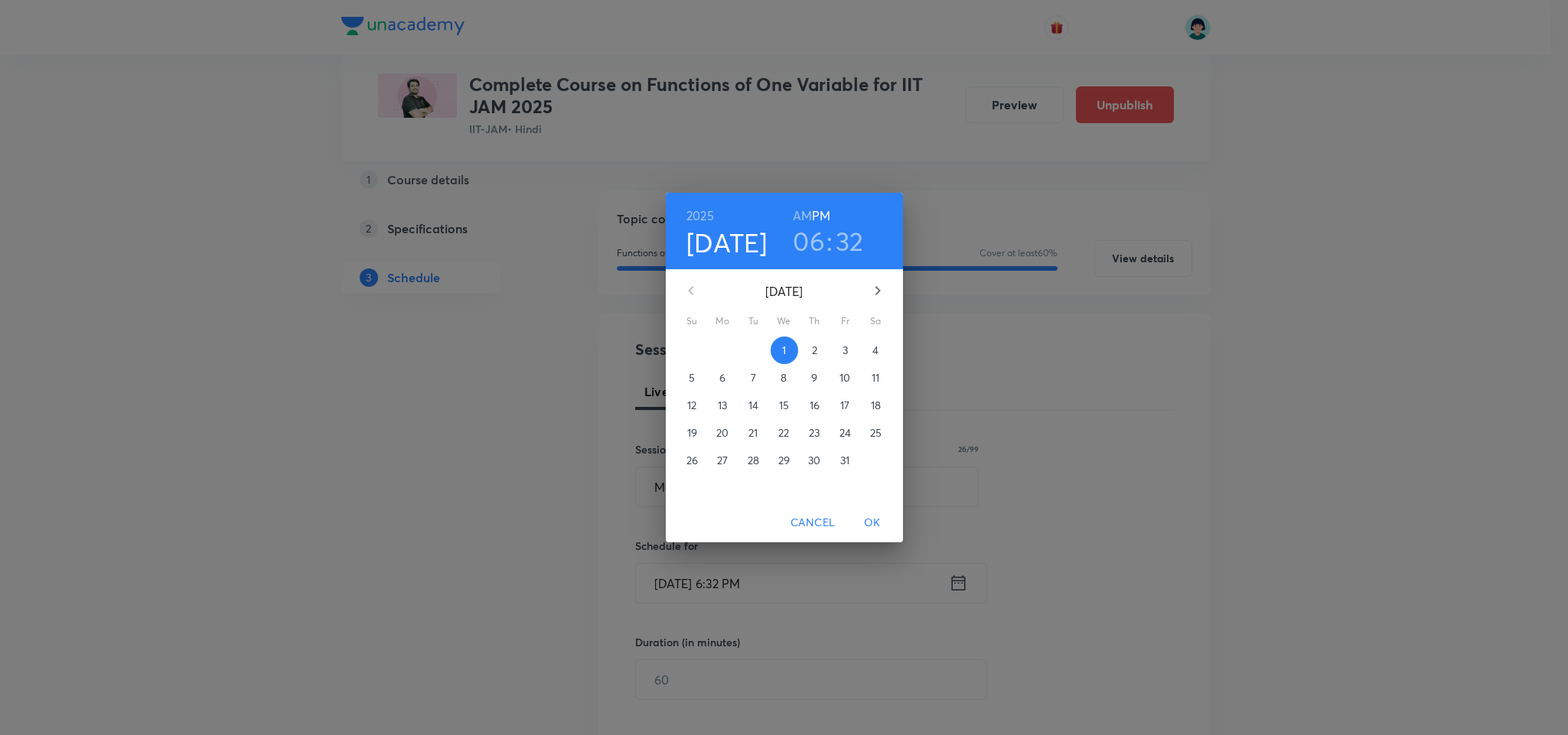
click at [724, 384] on p "6" at bounding box center [722, 378] width 6 height 15
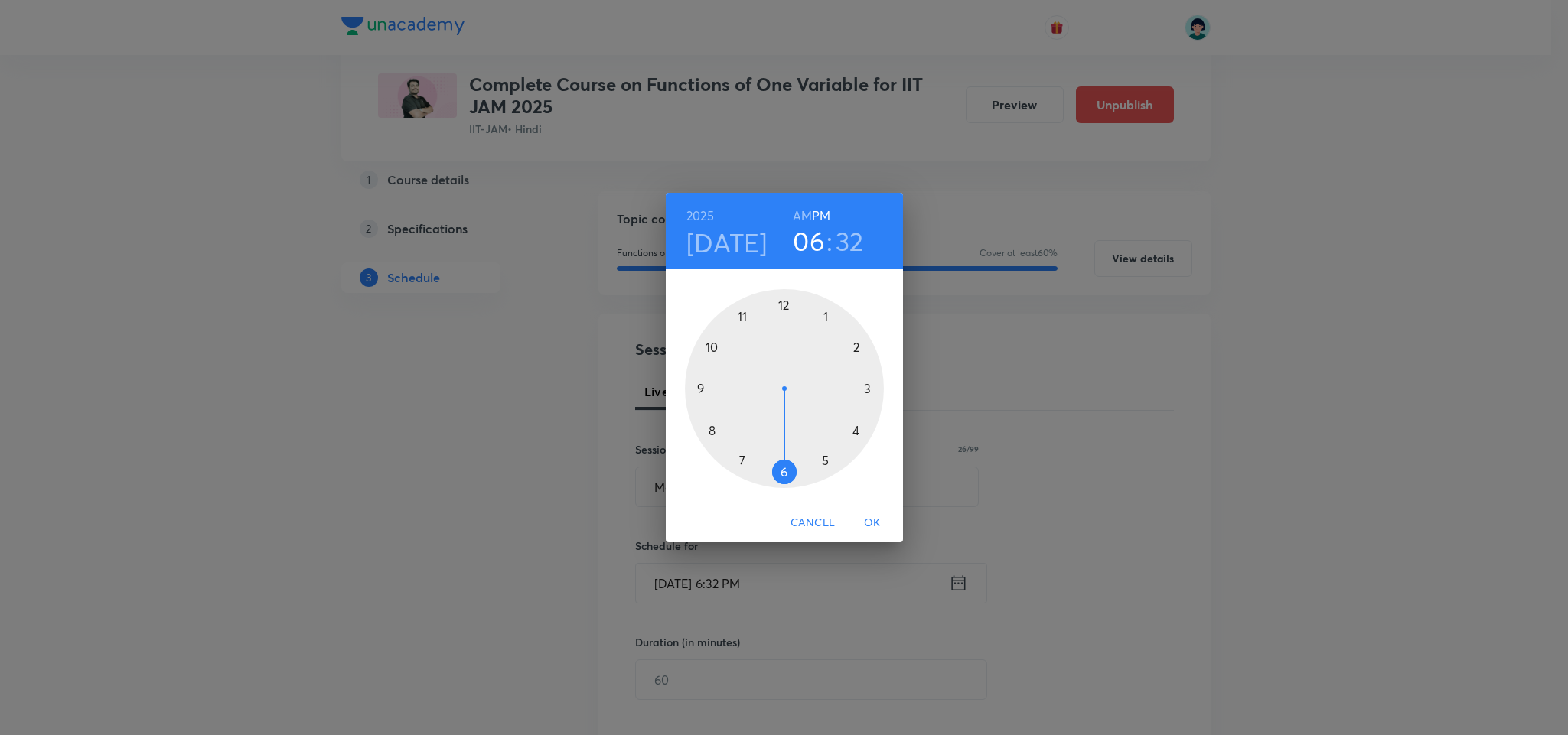
click at [695, 389] on div at bounding box center [784, 389] width 199 height 199
click at [799, 215] on h6 "AM" at bounding box center [802, 215] width 19 height 22
click at [769, 484] on div at bounding box center [784, 389] width 199 height 199
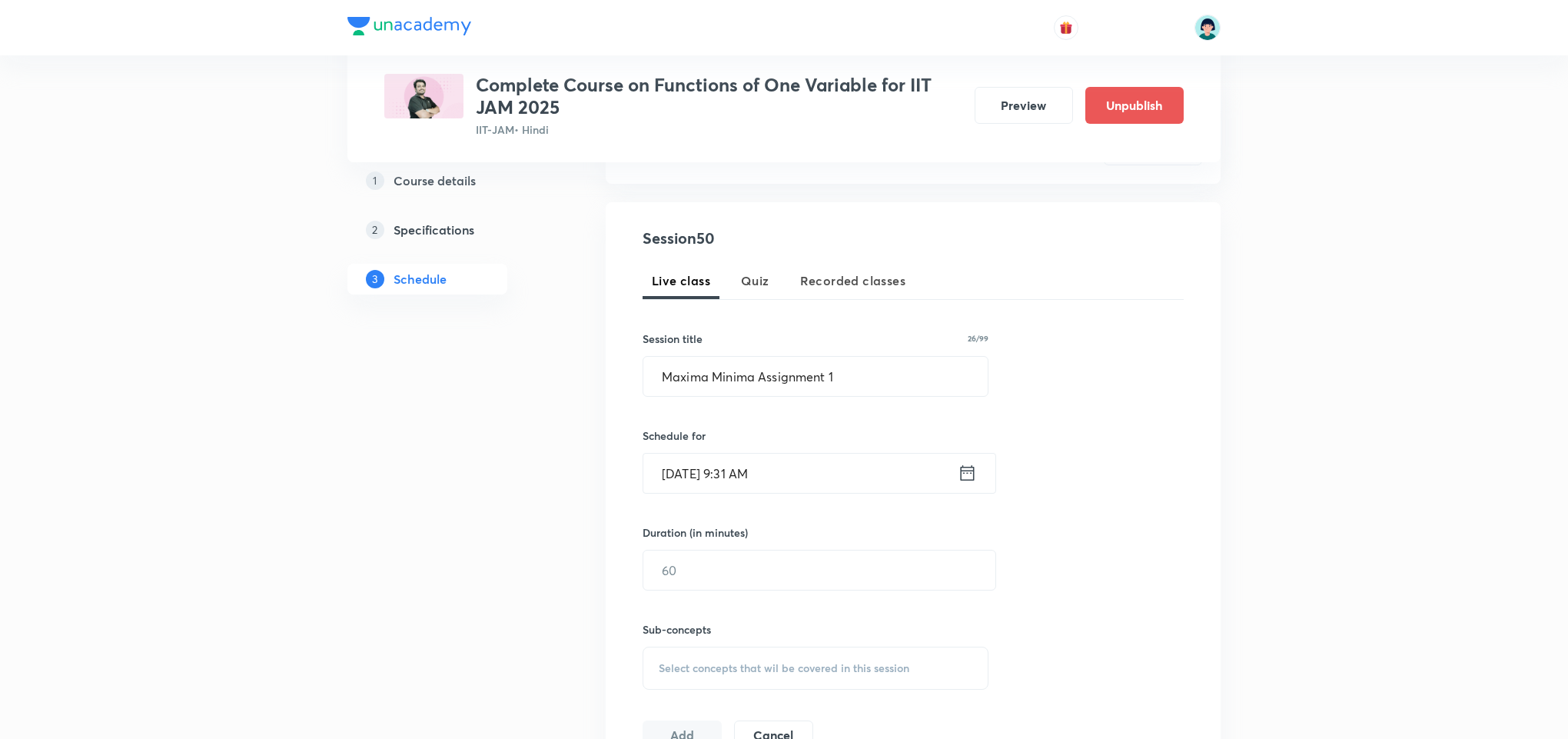
scroll to position [319, 0]
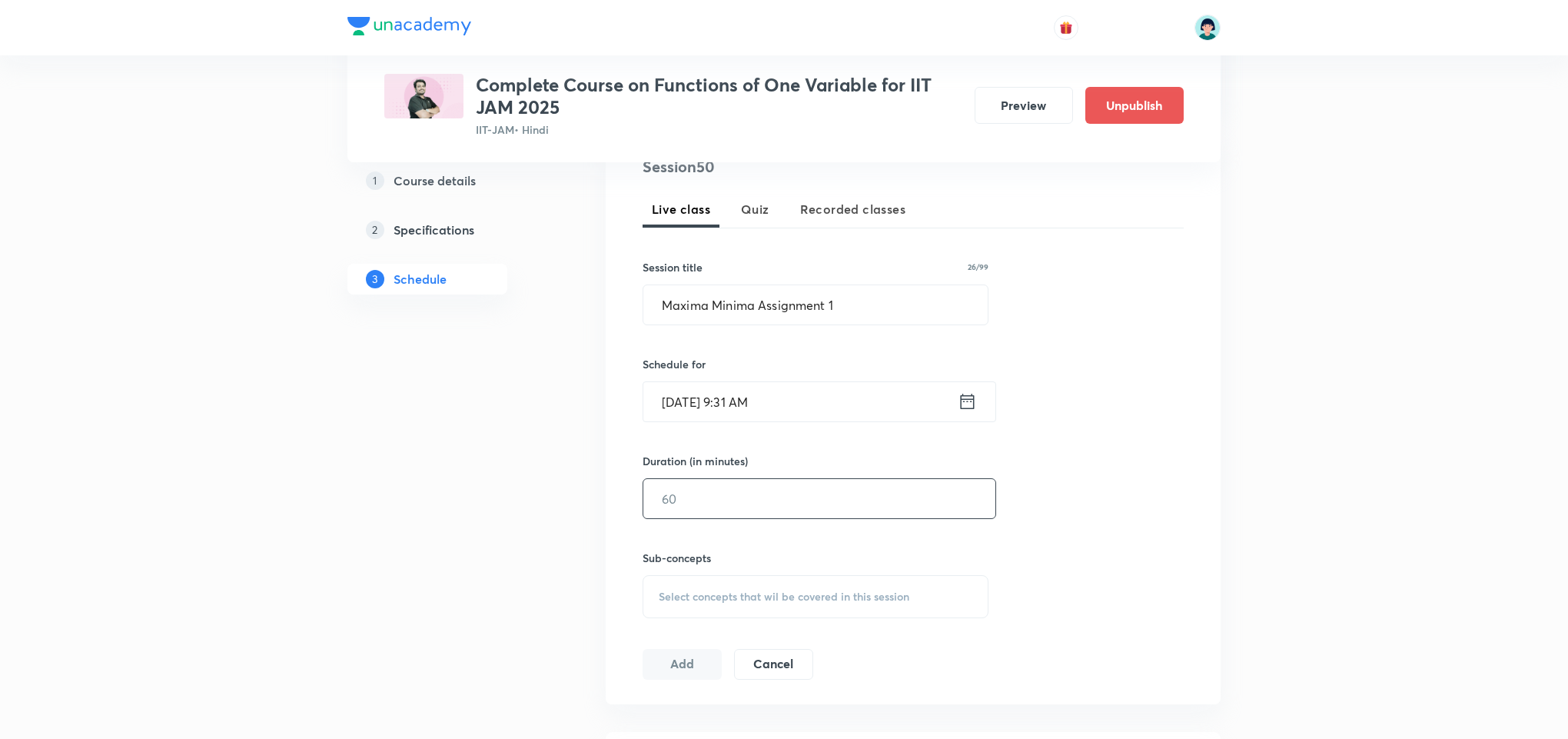
click at [774, 478] on div "​" at bounding box center [819, 498] width 354 height 41
type input "120"
click at [835, 622] on div "Session 50 Live class Quiz Recorded classes Session title 26/99 Maxima Minima A…" at bounding box center [913, 418] width 541 height 525
click at [865, 612] on div "Select concepts that wil be covered in this session" at bounding box center [815, 597] width 346 height 43
click at [775, 732] on p "Definition of Limit and Continuity" at bounding box center [754, 725] width 156 height 32
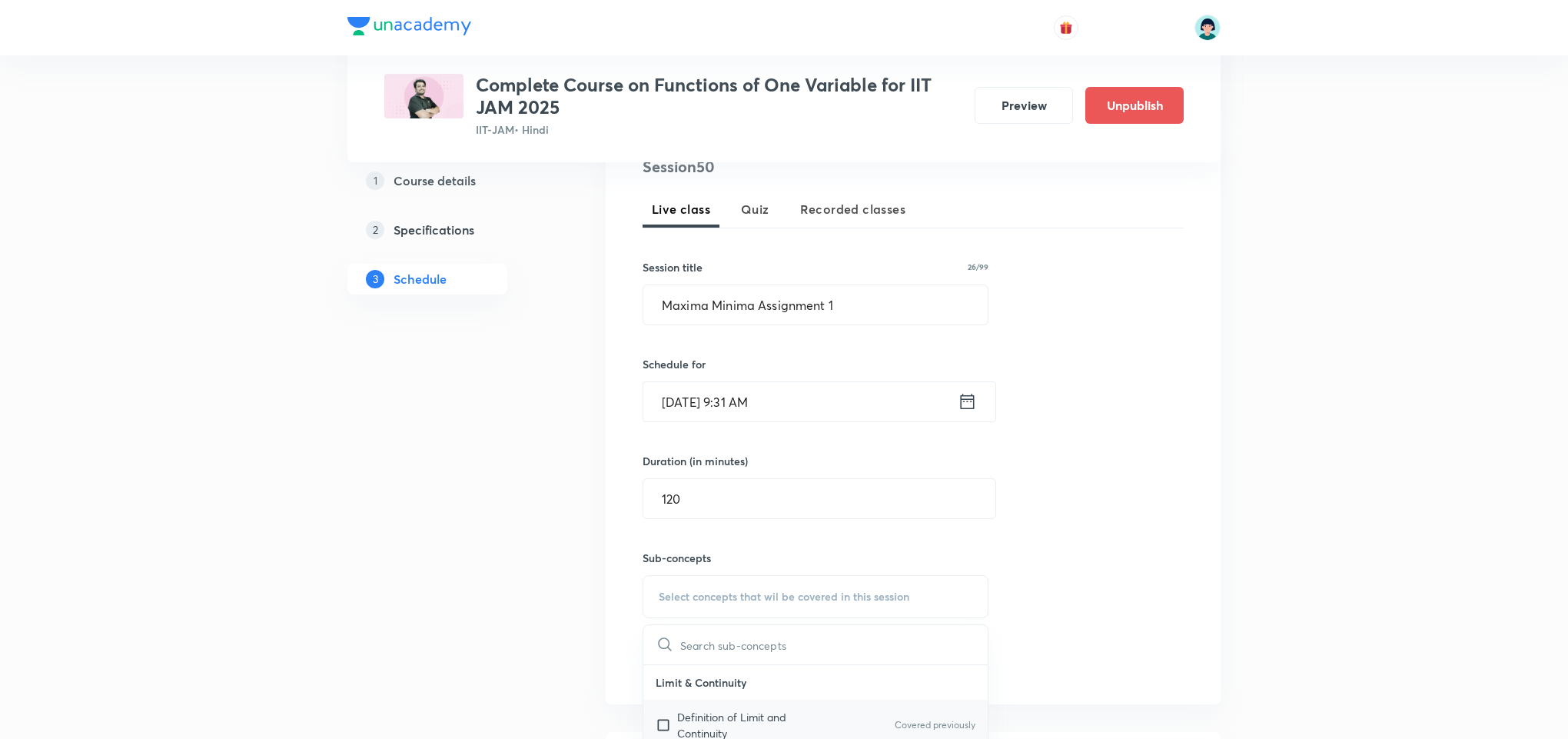
checkbox input "true"
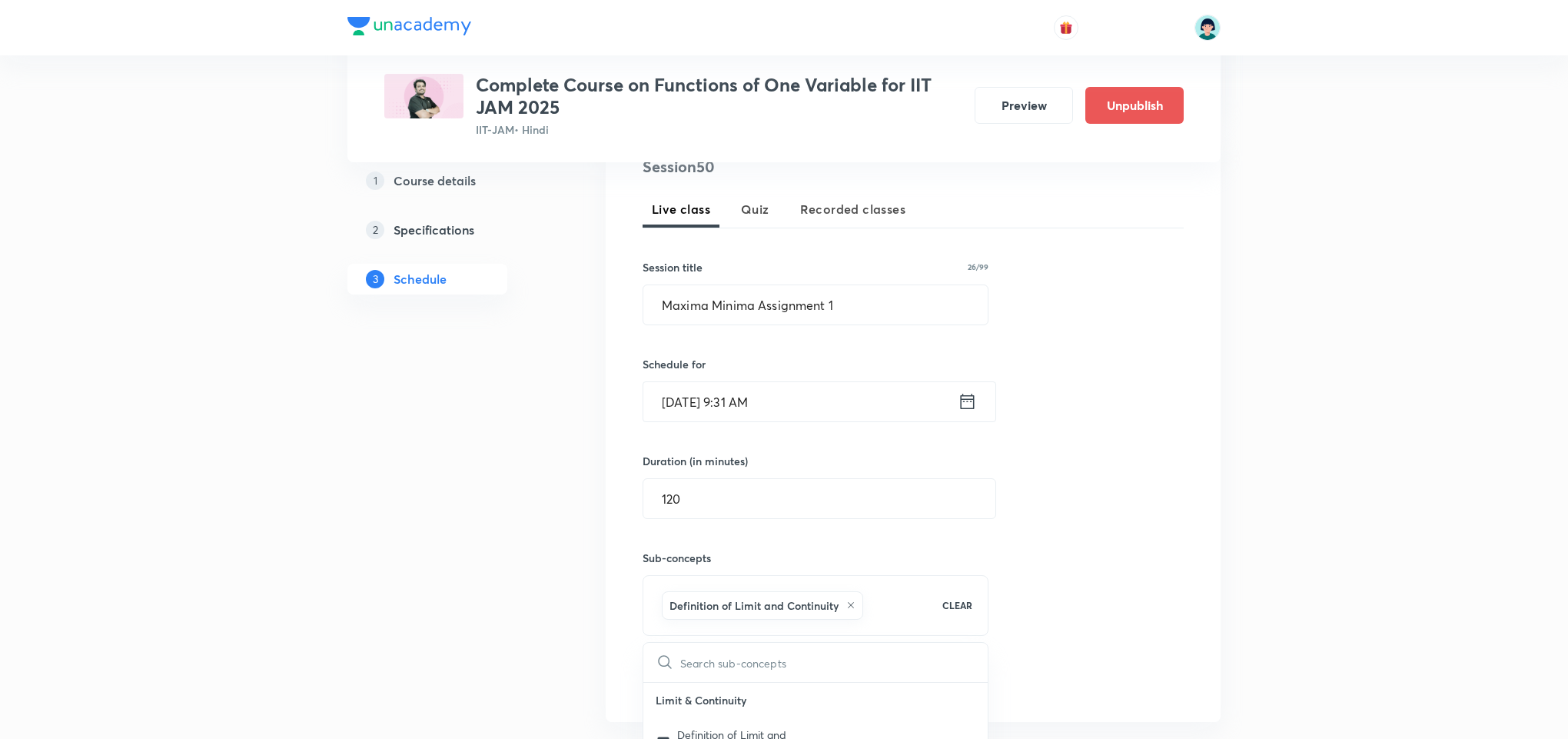
click at [1119, 542] on div "Session 50 Live class Quiz Recorded classes Session title 26/99 Maxima Minima A…" at bounding box center [913, 427] width 541 height 542
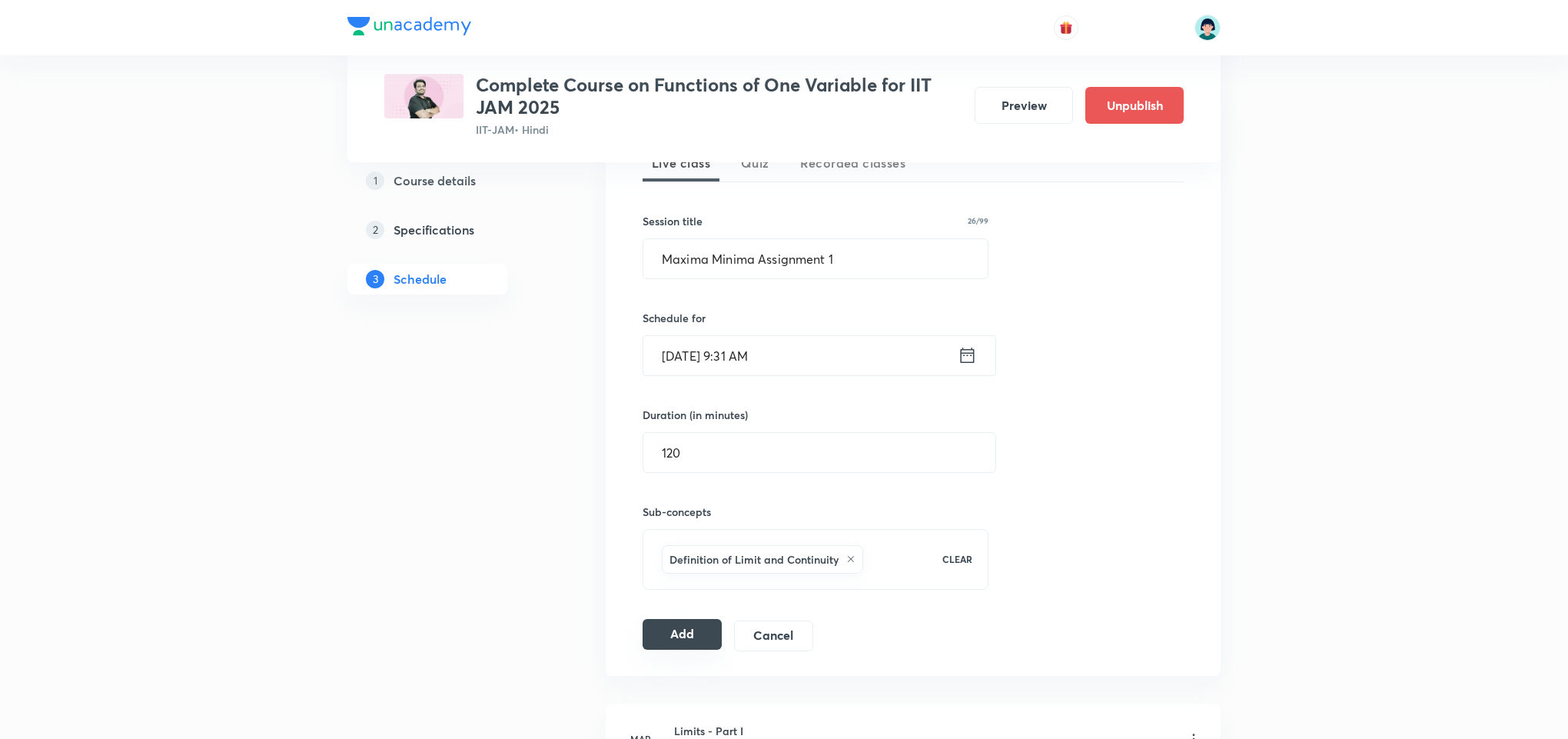
click at [697, 647] on button "Add" at bounding box center [682, 634] width 79 height 31
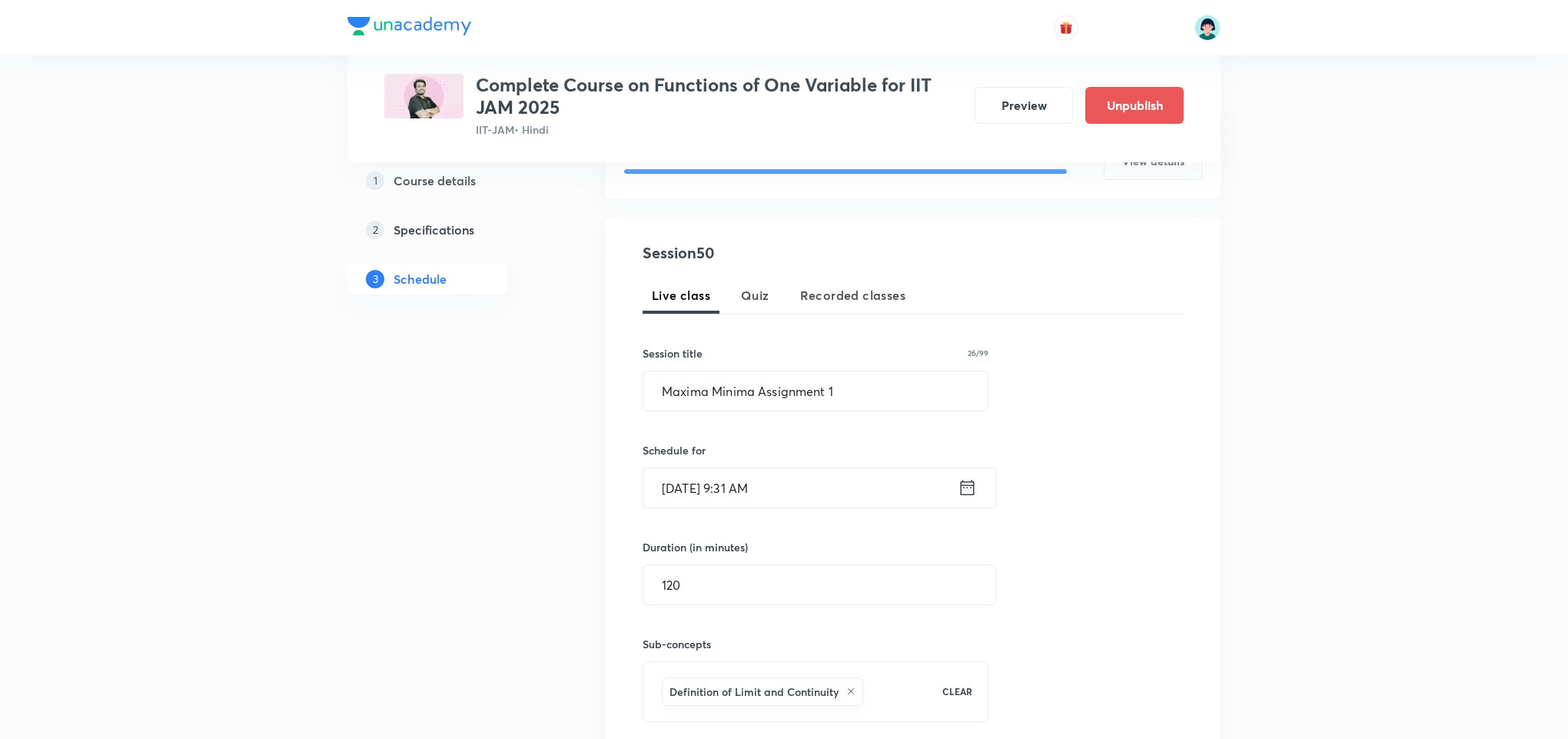
scroll to position [301, 0]
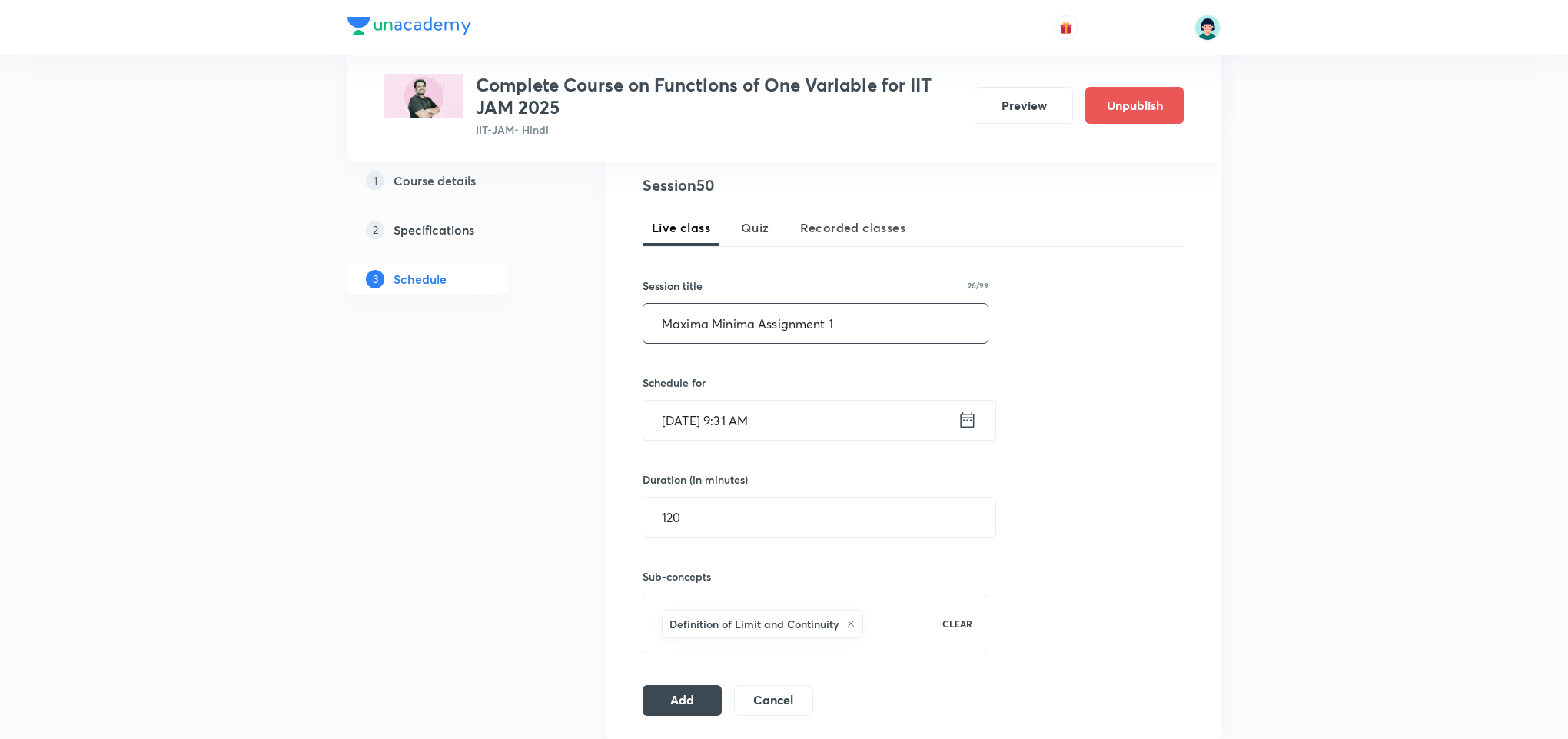
click at [884, 332] on input "Maxima Minima Assignment 1" at bounding box center [816, 323] width 345 height 39
paste input "Maxima and Minima 2"
type input "Maxima and Minima 2"
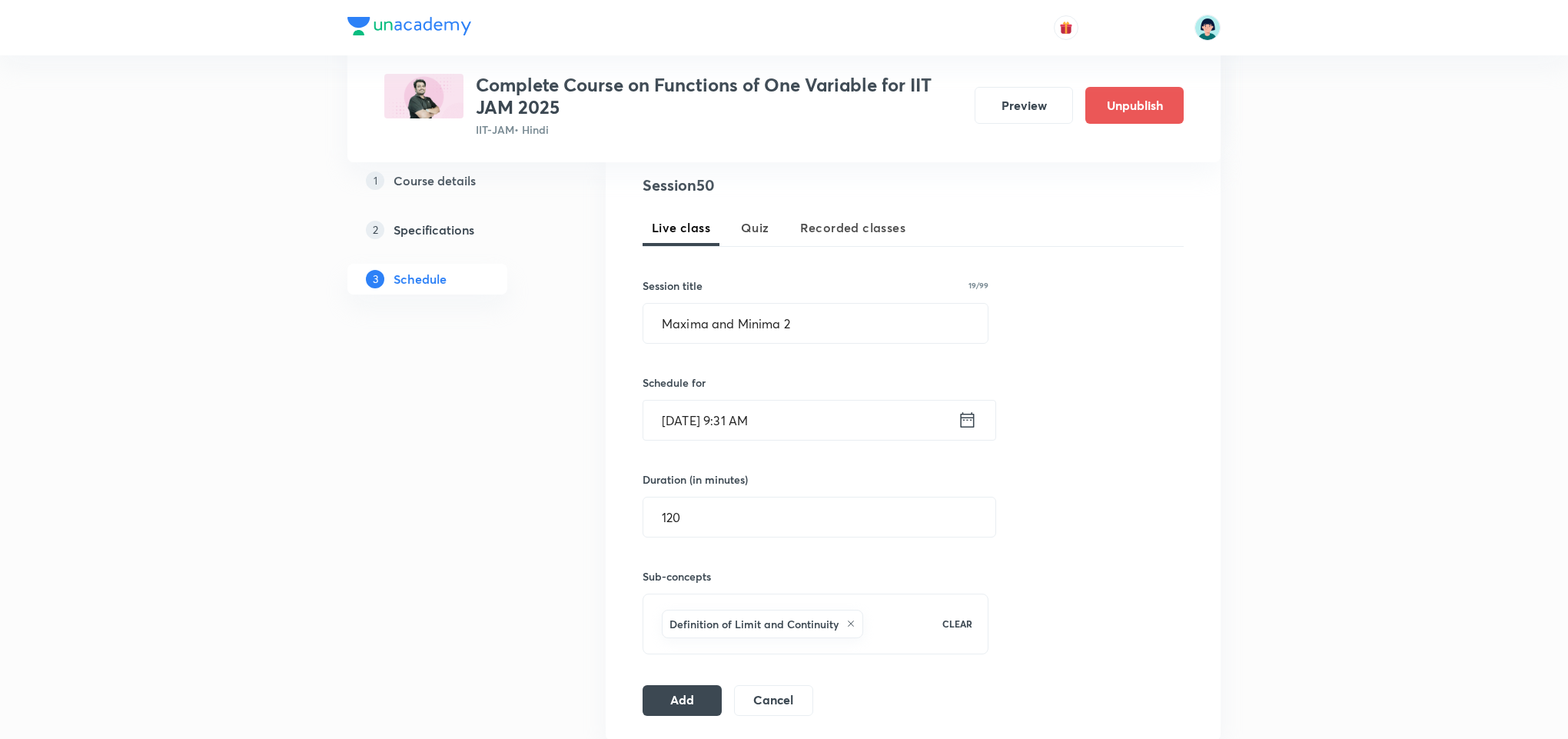
click at [679, 430] on input "Oct 6, 2025, 9:31 AM" at bounding box center [801, 420] width 315 height 39
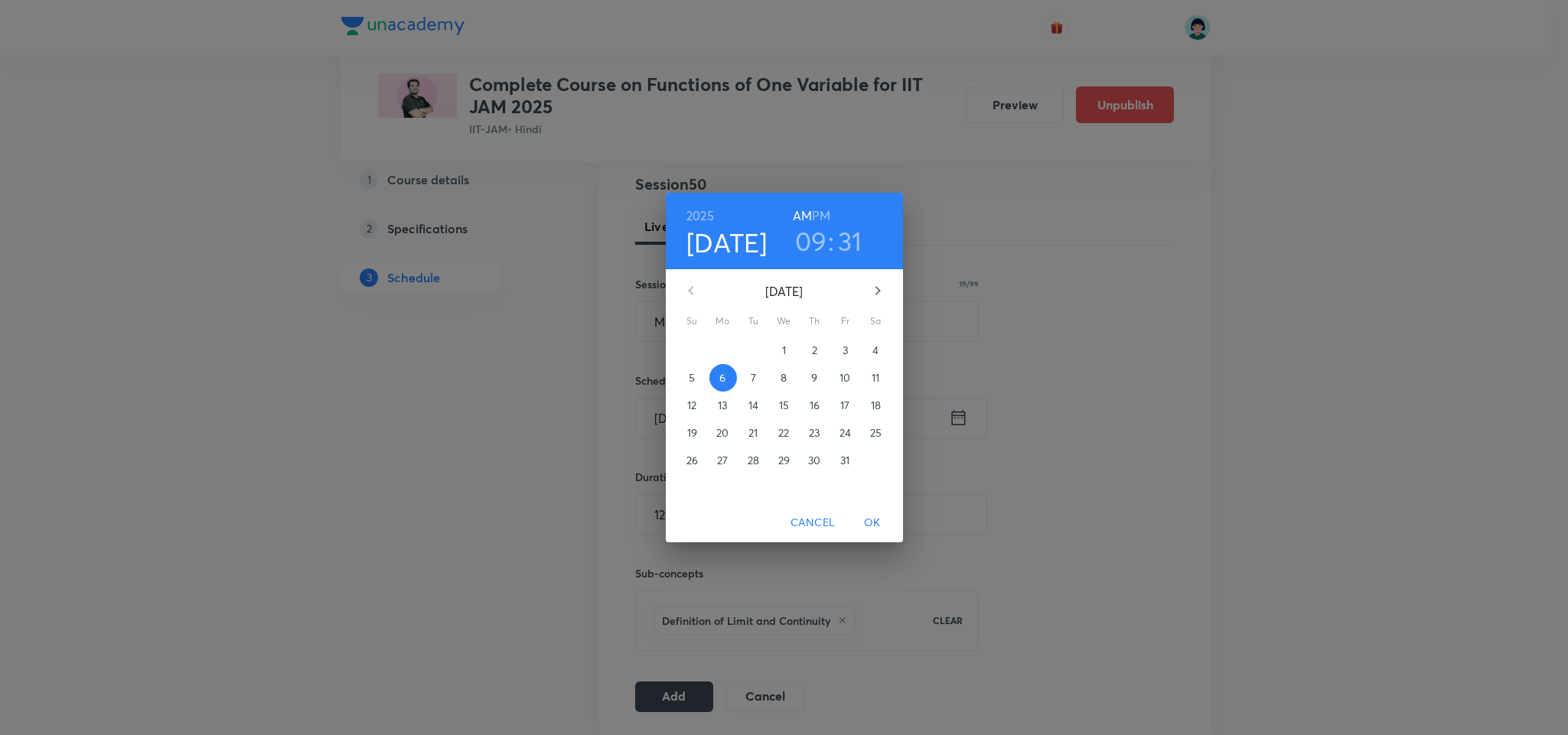
click at [753, 377] on p "7" at bounding box center [753, 378] width 5 height 15
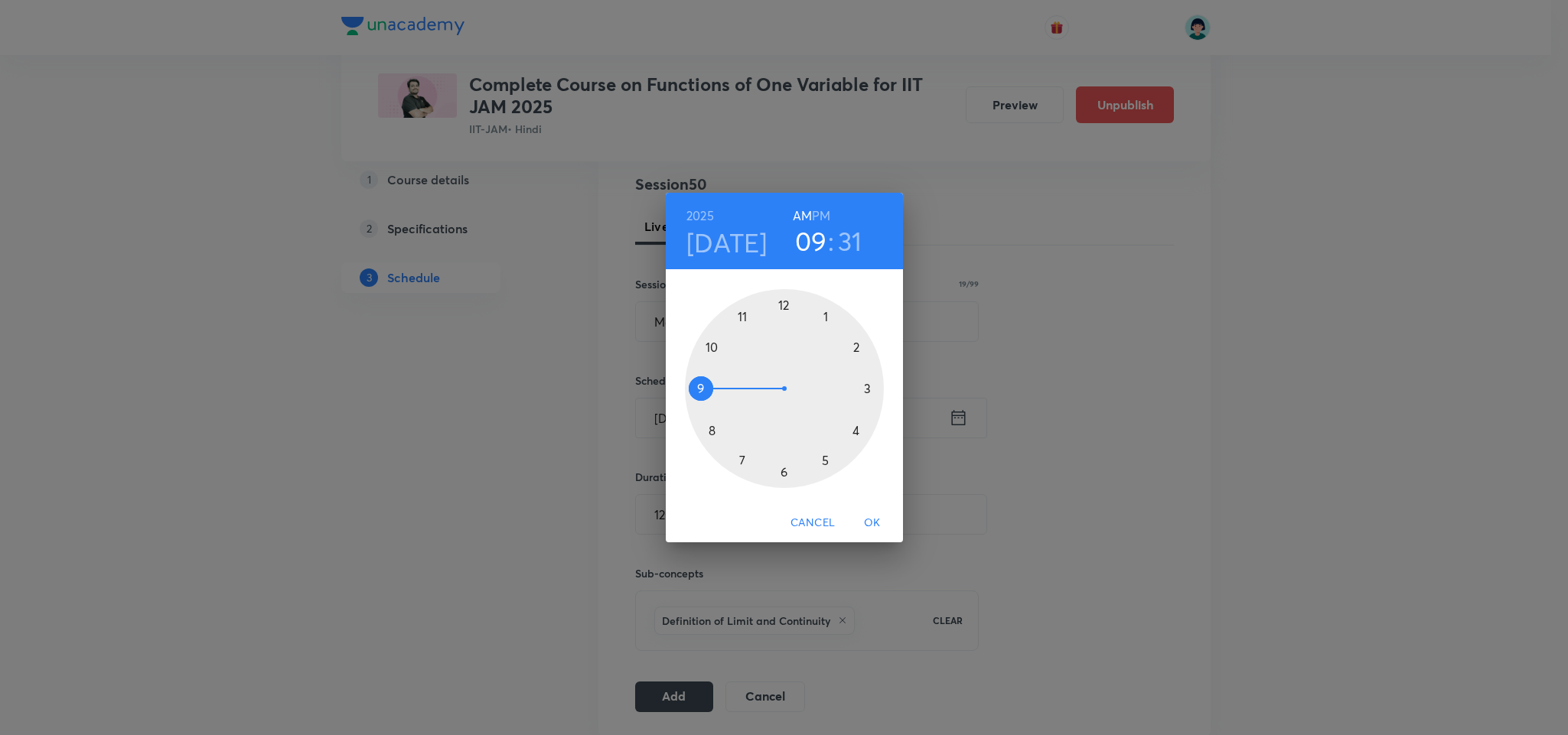
click at [870, 514] on span "OK" at bounding box center [872, 523] width 36 height 19
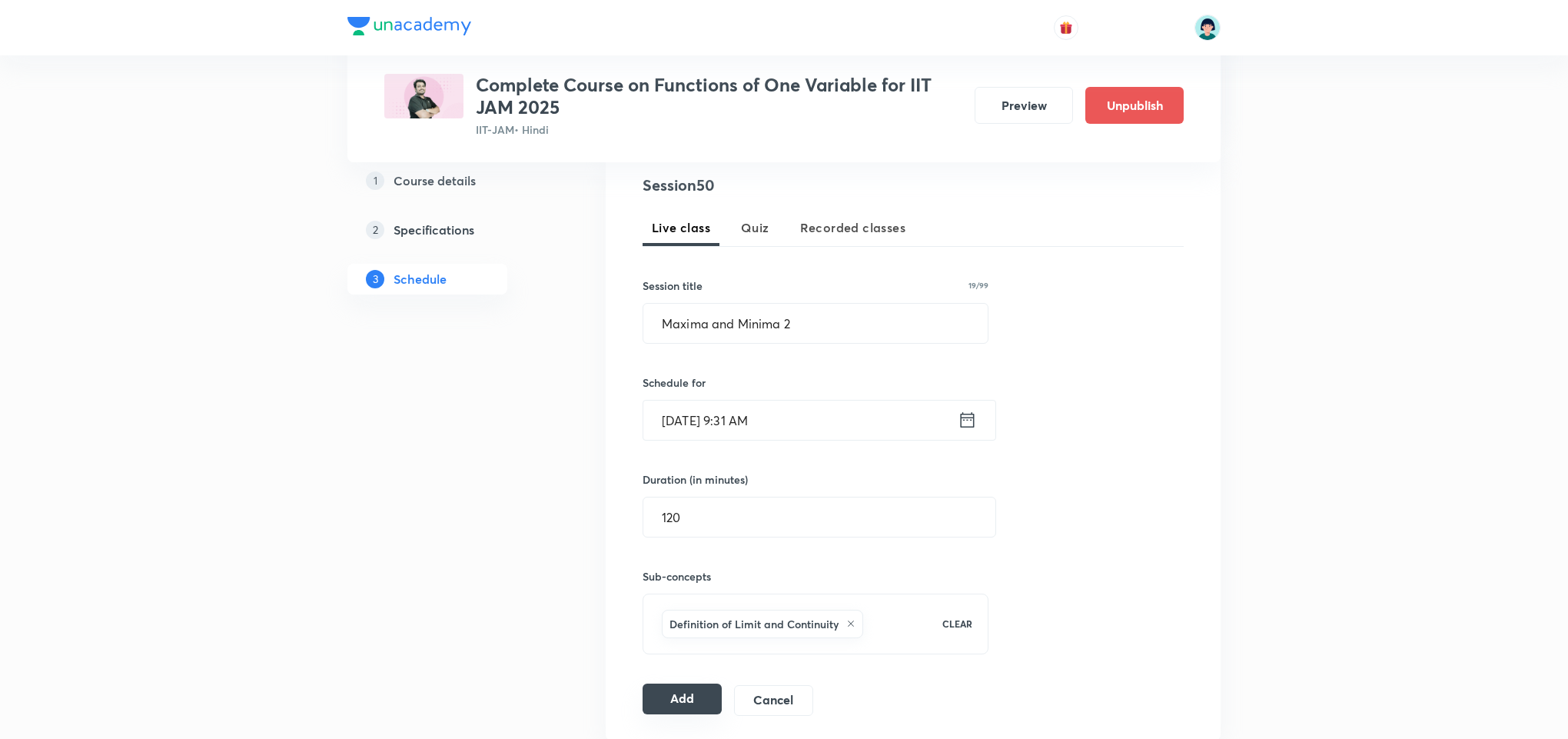
click at [662, 693] on button "Add" at bounding box center [682, 699] width 79 height 31
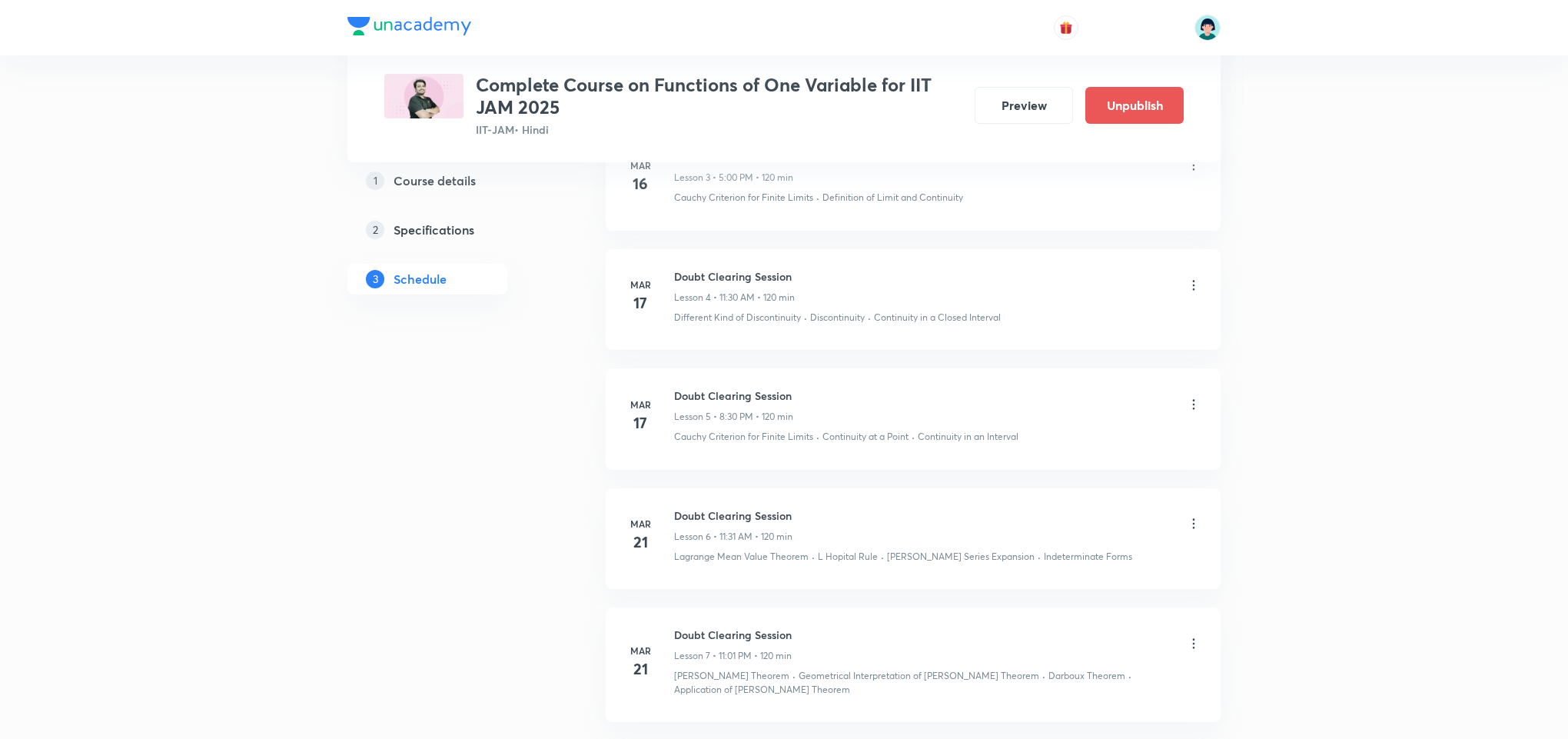
scroll to position [127, 0]
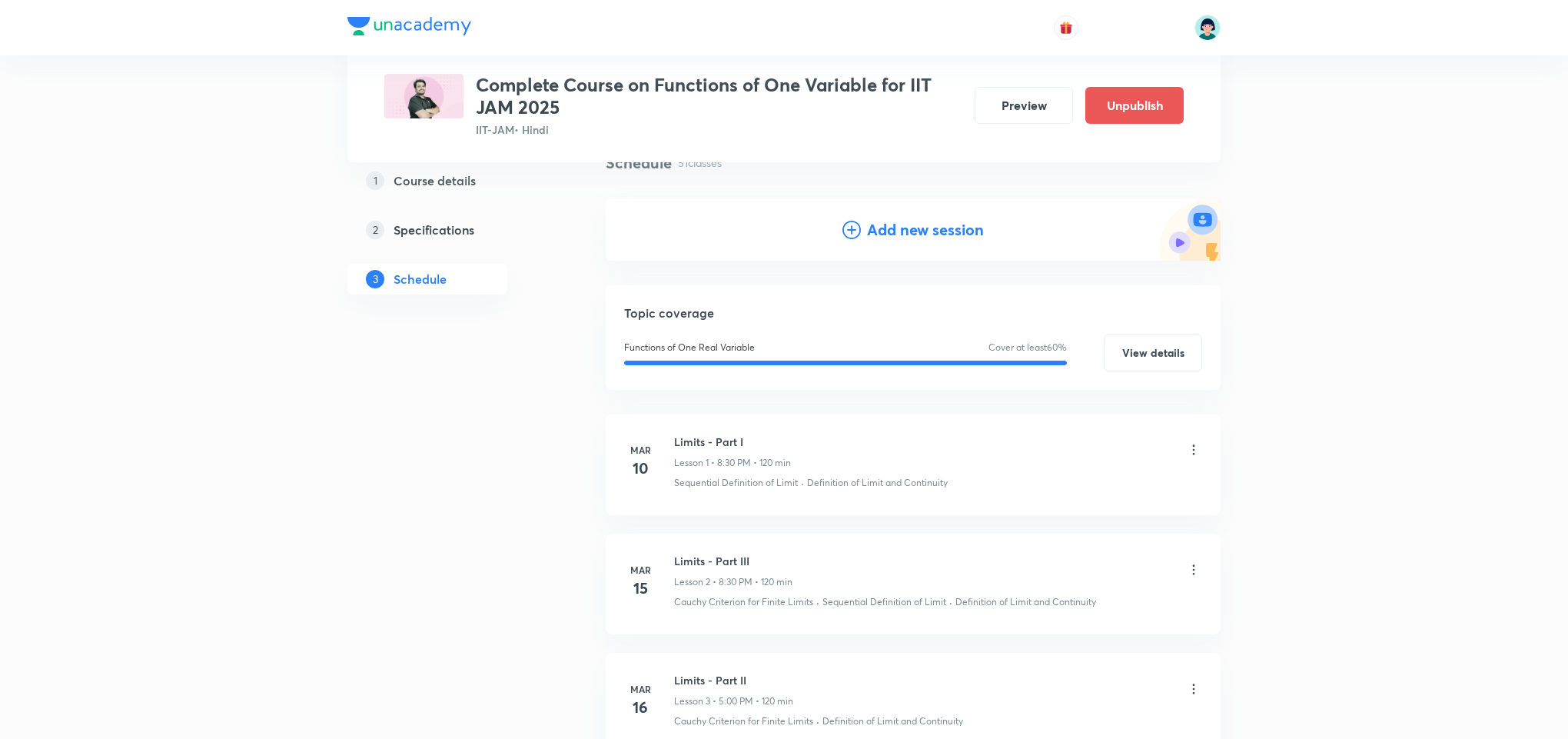
drag, startPoint x: 1574, startPoint y: 69, endPoint x: 925, endPoint y: 164, distance: 655.9
click at [925, 164] on div "Schedule 51 classes" at bounding box center [913, 163] width 615 height 23
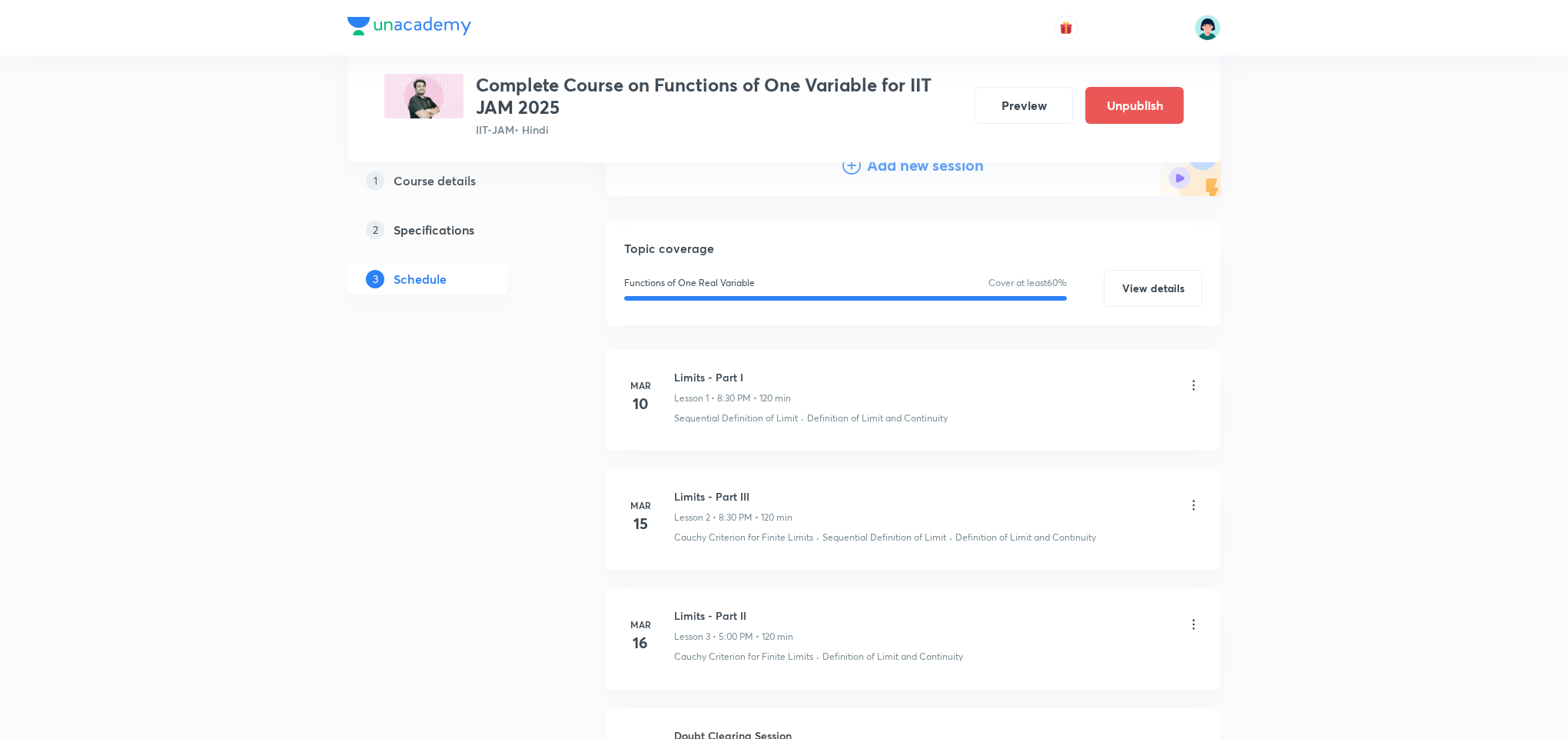
scroll to position [22, 0]
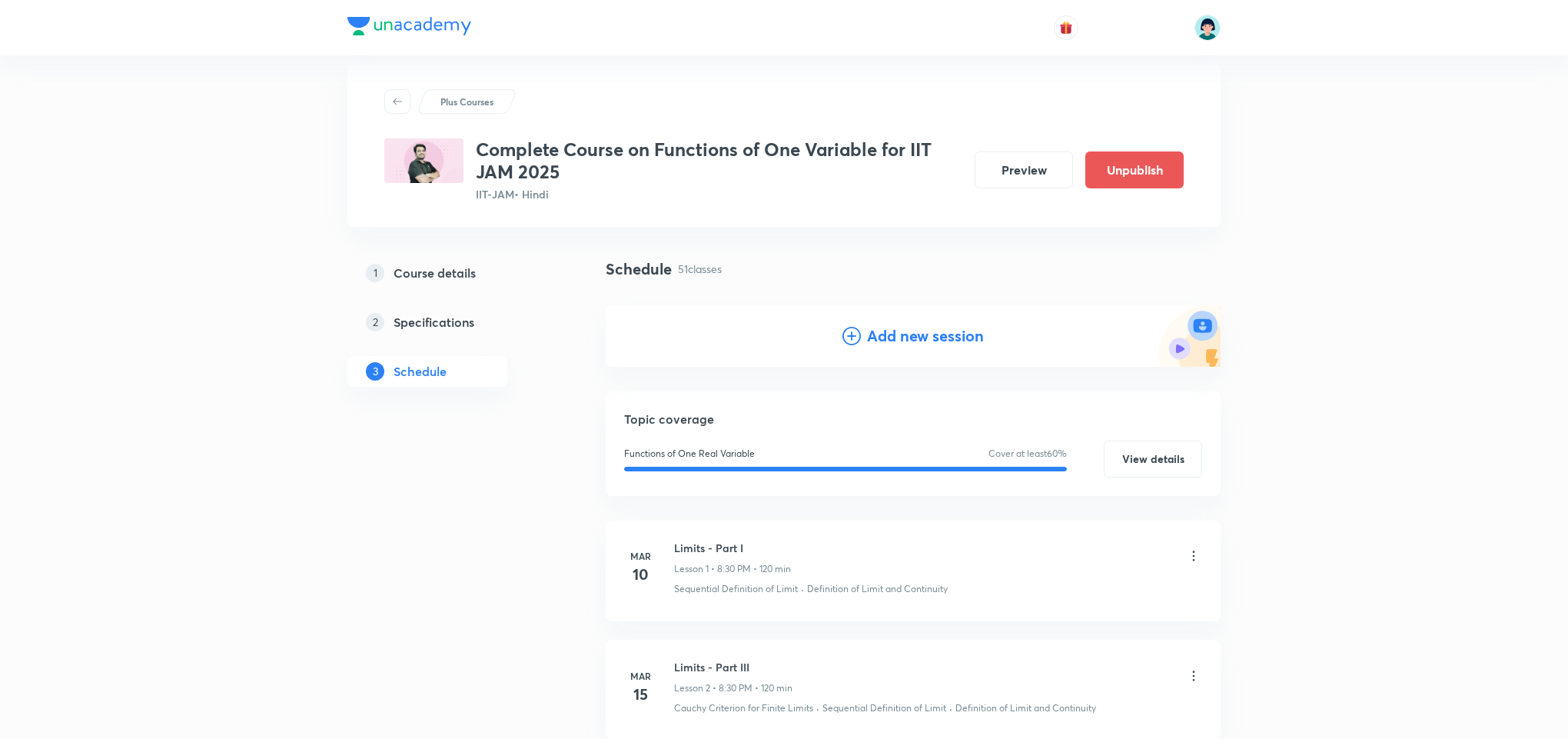
click at [887, 344] on h4 "Add new session" at bounding box center [925, 337] width 117 height 23
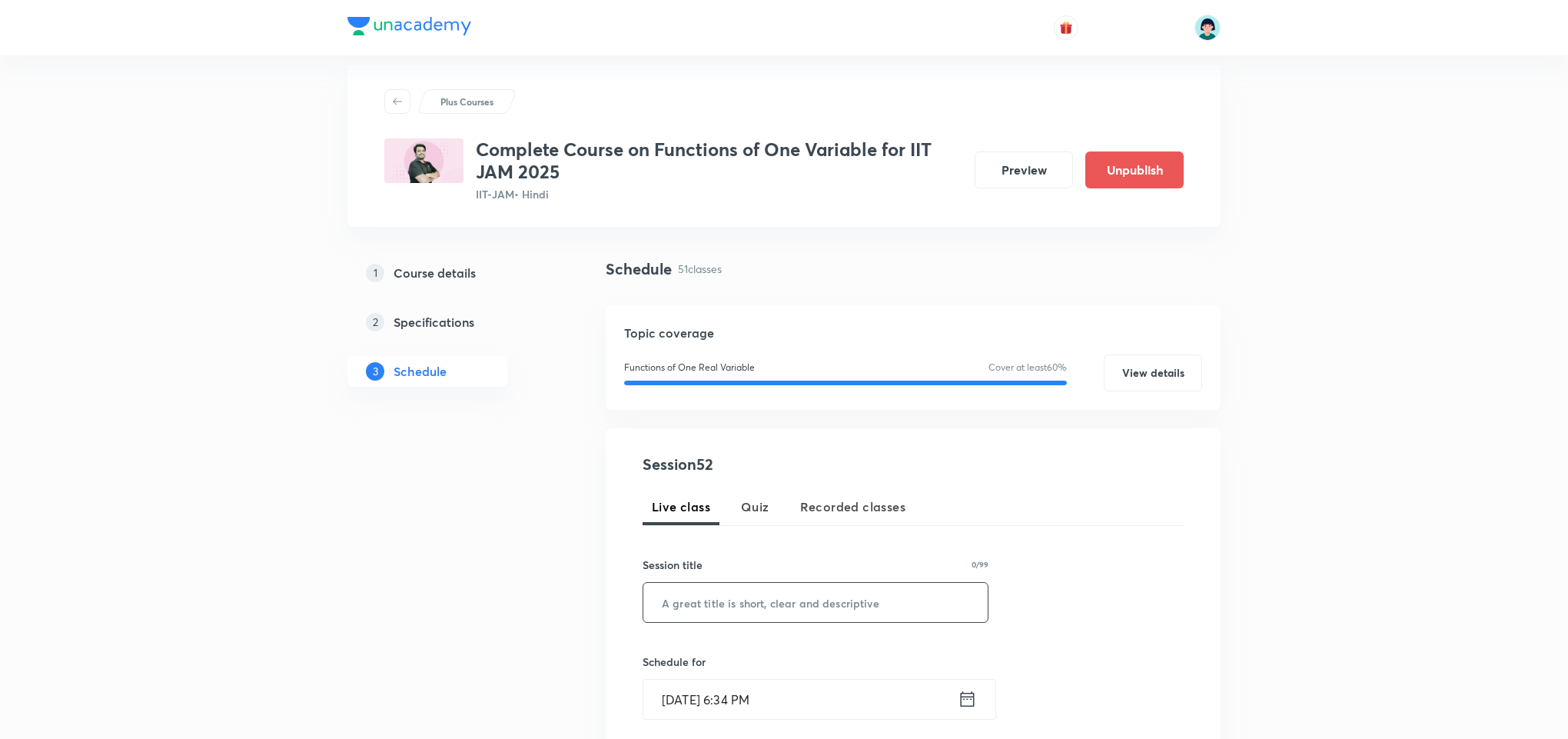
click at [686, 607] on input "text" at bounding box center [816, 602] width 345 height 39
paste input "Practice Set 1Discussion"
click at [740, 598] on input "Practice Set 1Discussion" at bounding box center [816, 602] width 345 height 39
type input "Practice Set Discussion"
click at [674, 707] on input "Oct 1, 2025, 6:34 PM" at bounding box center [801, 699] width 315 height 39
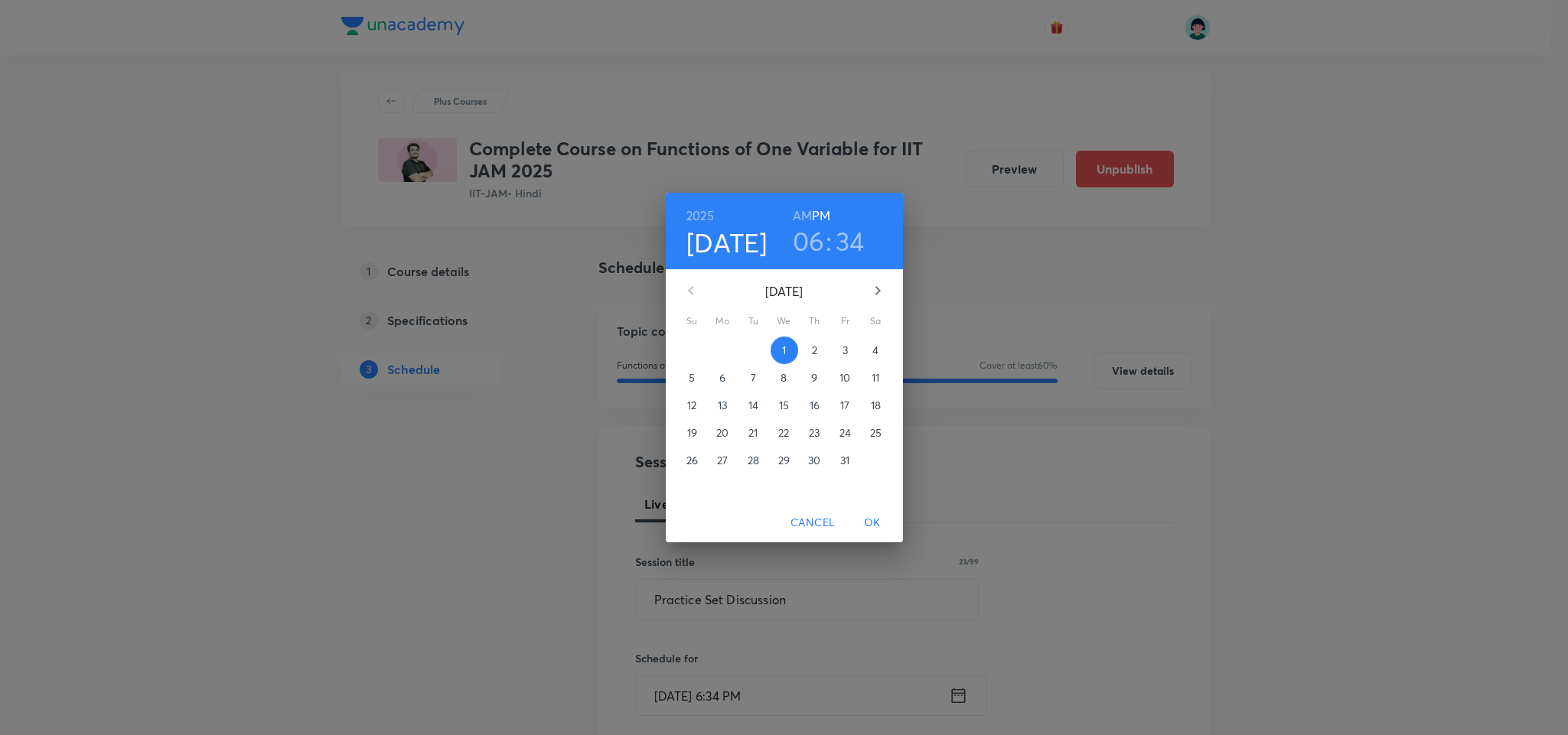
click at [809, 368] on button "9" at bounding box center [815, 377] width 27 height 27
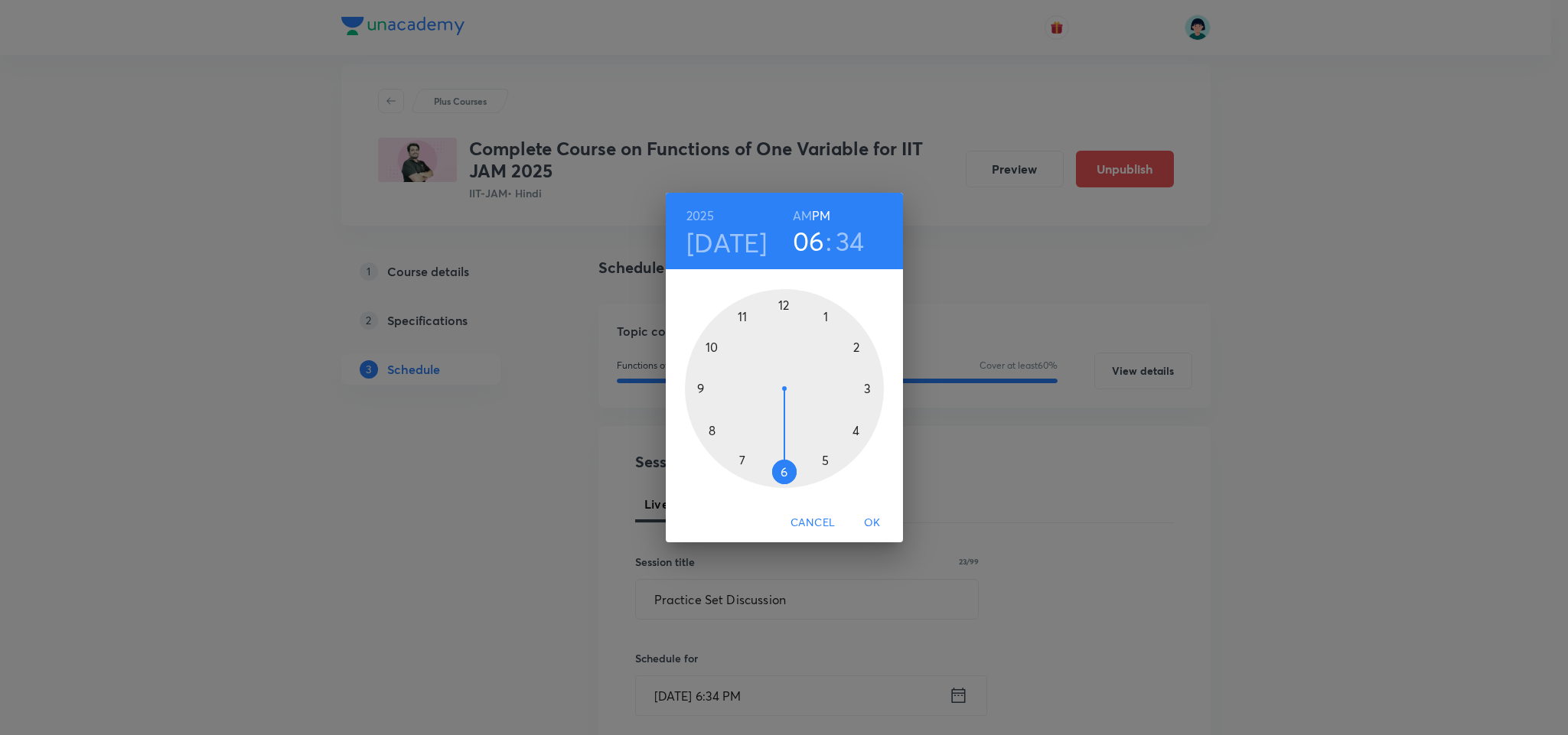
click at [696, 390] on div at bounding box center [784, 389] width 199 height 199
click at [799, 216] on h6 "AM" at bounding box center [802, 215] width 19 height 22
drag, startPoint x: 751, startPoint y: 466, endPoint x: 773, endPoint y: 487, distance: 30.4
click at [773, 487] on div at bounding box center [784, 389] width 199 height 199
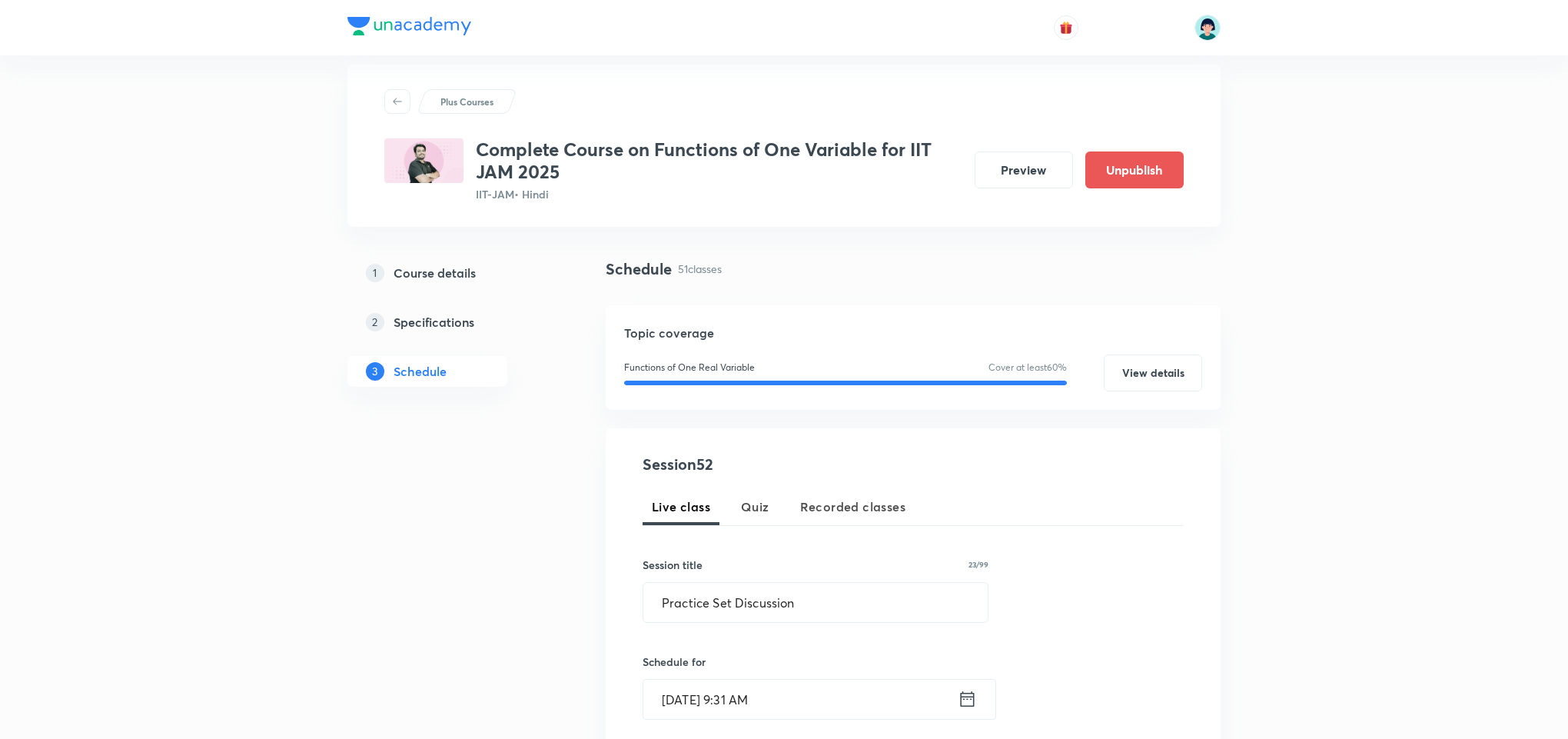
click at [1098, 525] on div "Live class Quiz Recorded classes" at bounding box center [913, 507] width 541 height 37
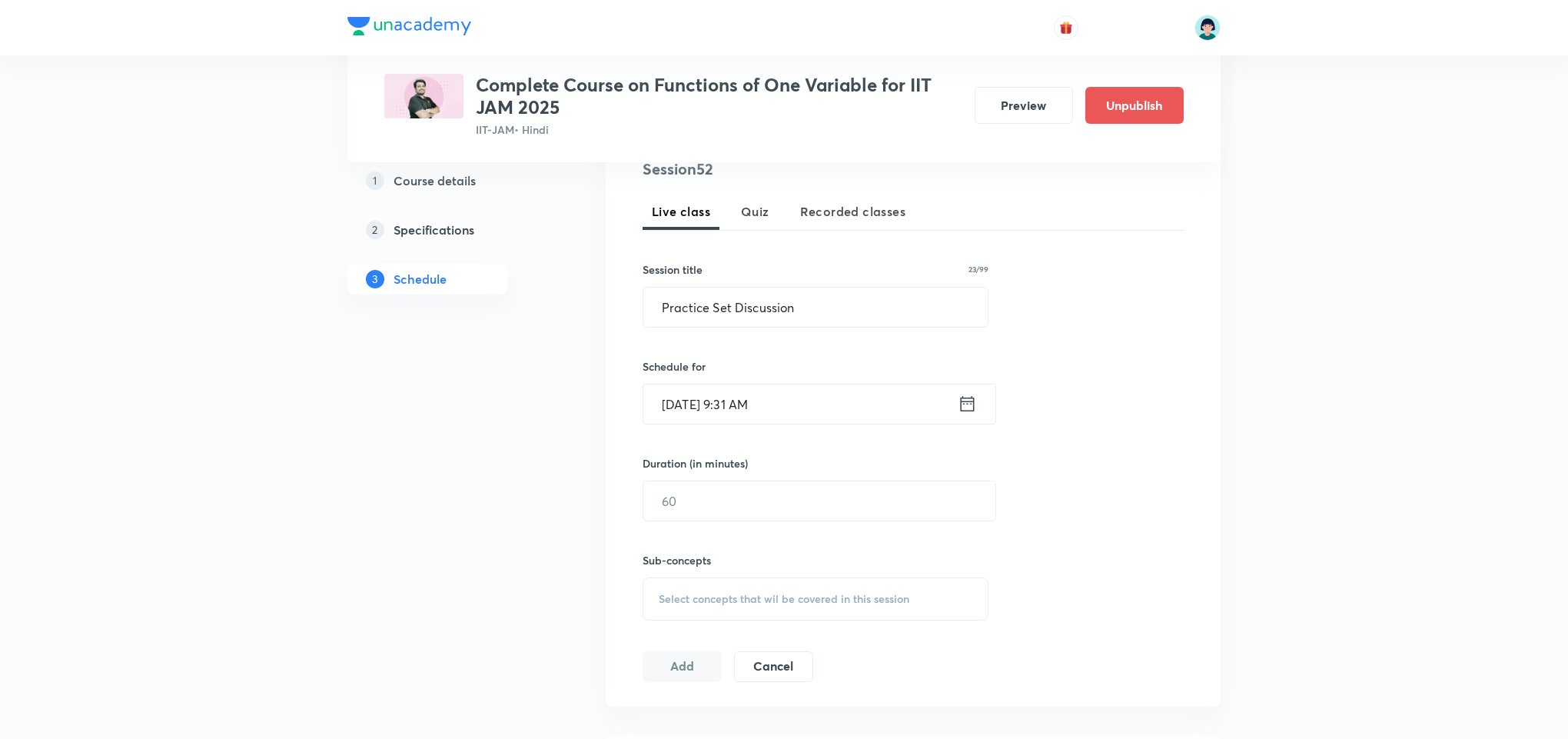
scroll to position [345, 0]
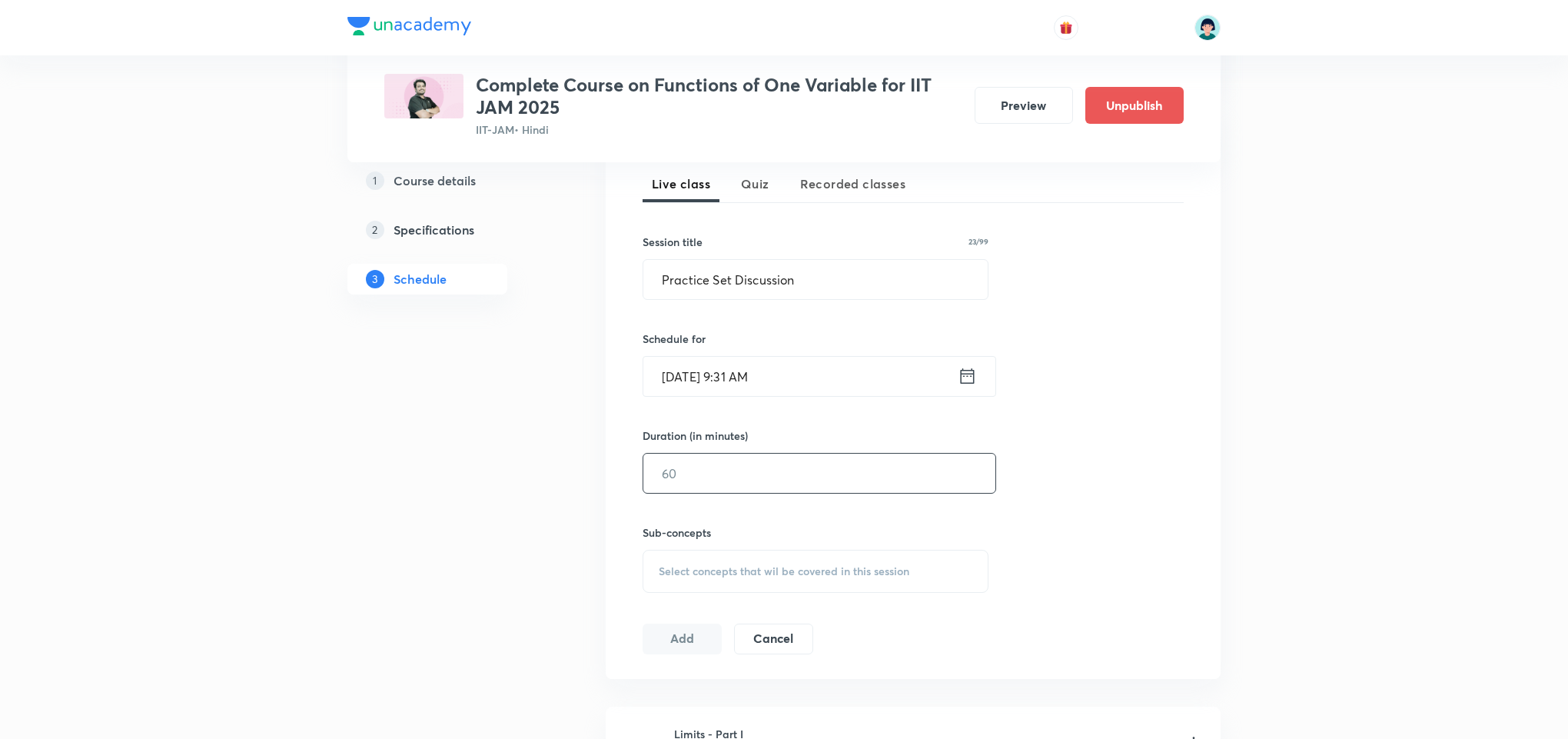
click at [747, 467] on input "text" at bounding box center [819, 473] width 352 height 39
type input "120"
click at [819, 547] on div "Sub-concepts Select concepts that wil be covered in this session" at bounding box center [815, 559] width 346 height 68
click at [1085, 472] on div "Session 52 Live class Quiz Recorded classes Session title 23/99 Practice Set Di…" at bounding box center [913, 392] width 541 height 525
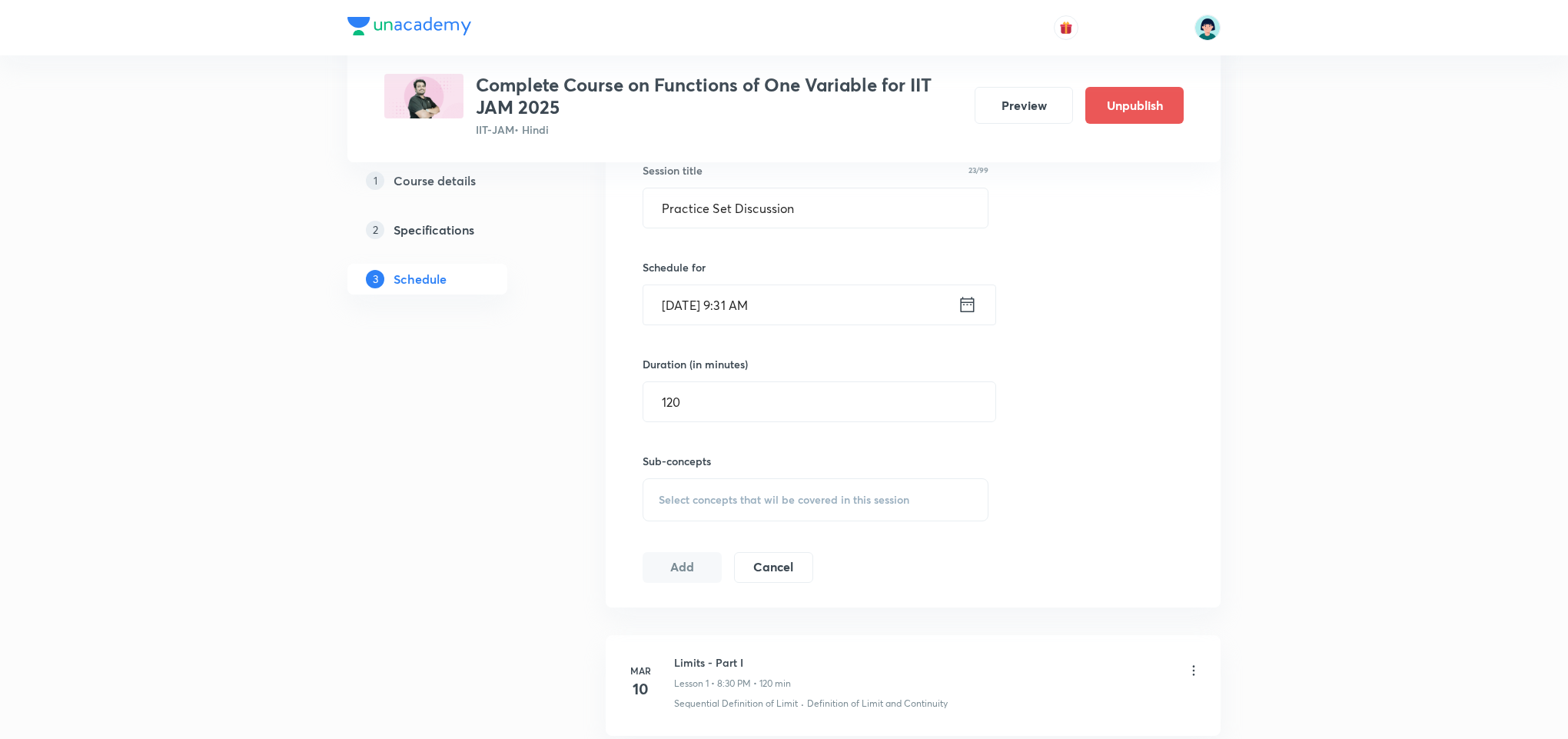
scroll to position [483, 0]
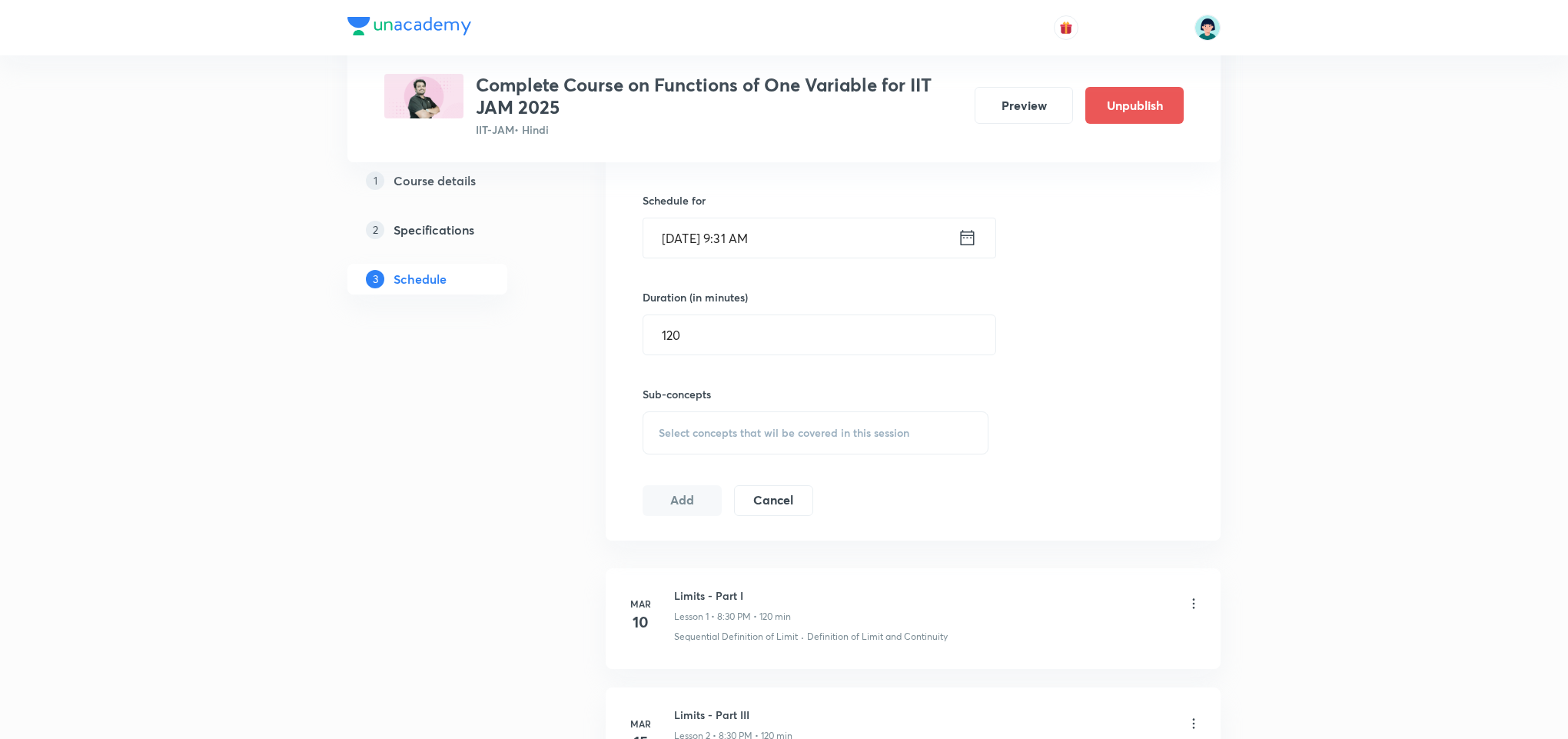
click at [872, 405] on div "Sub-concepts Select concepts that wil be covered in this session" at bounding box center [815, 420] width 346 height 68
click at [877, 414] on div "Select concepts that wil be covered in this session" at bounding box center [815, 433] width 346 height 43
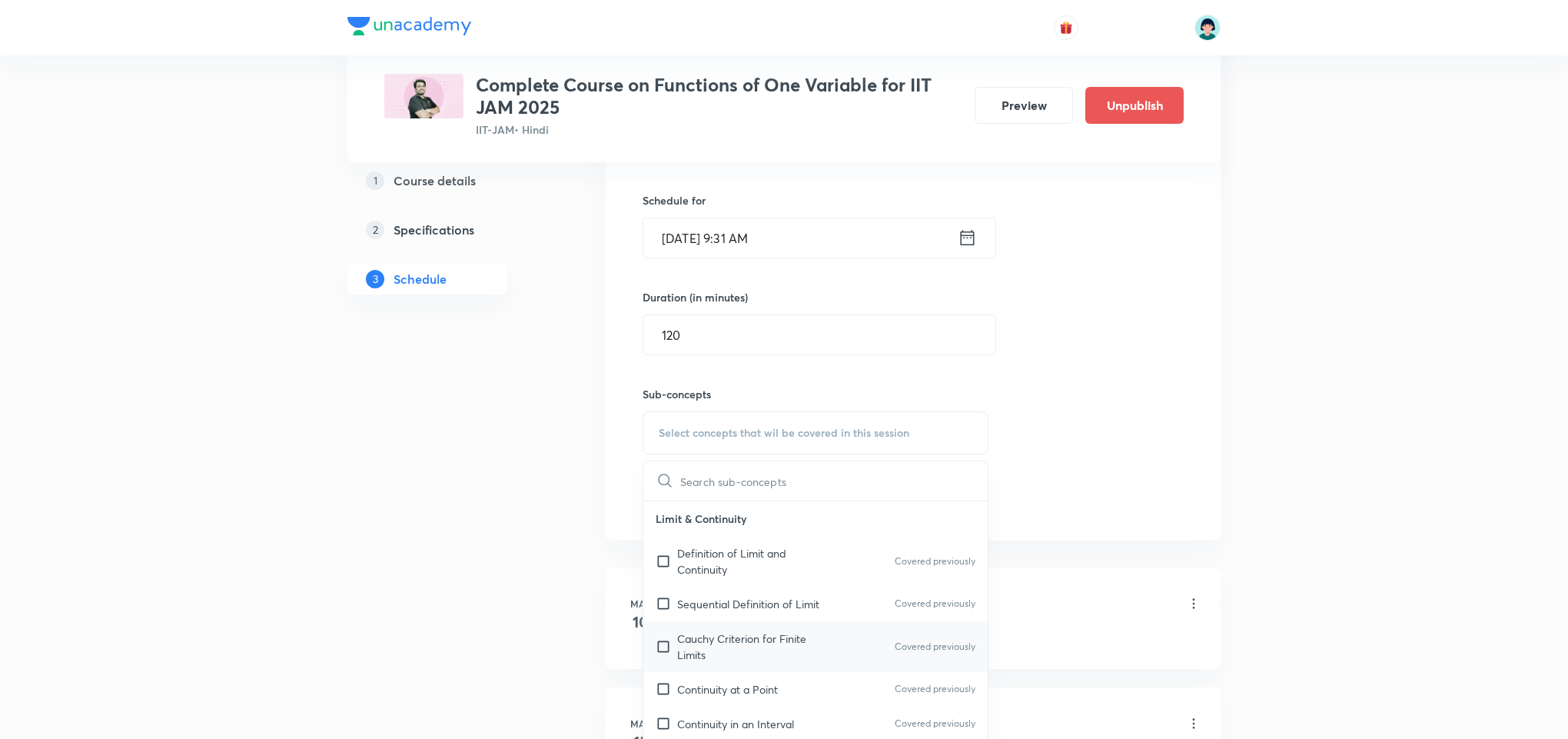
click at [744, 672] on div "Cauchy Criterion for Finite Limits Covered previously" at bounding box center [816, 647] width 345 height 51
checkbox input "true"
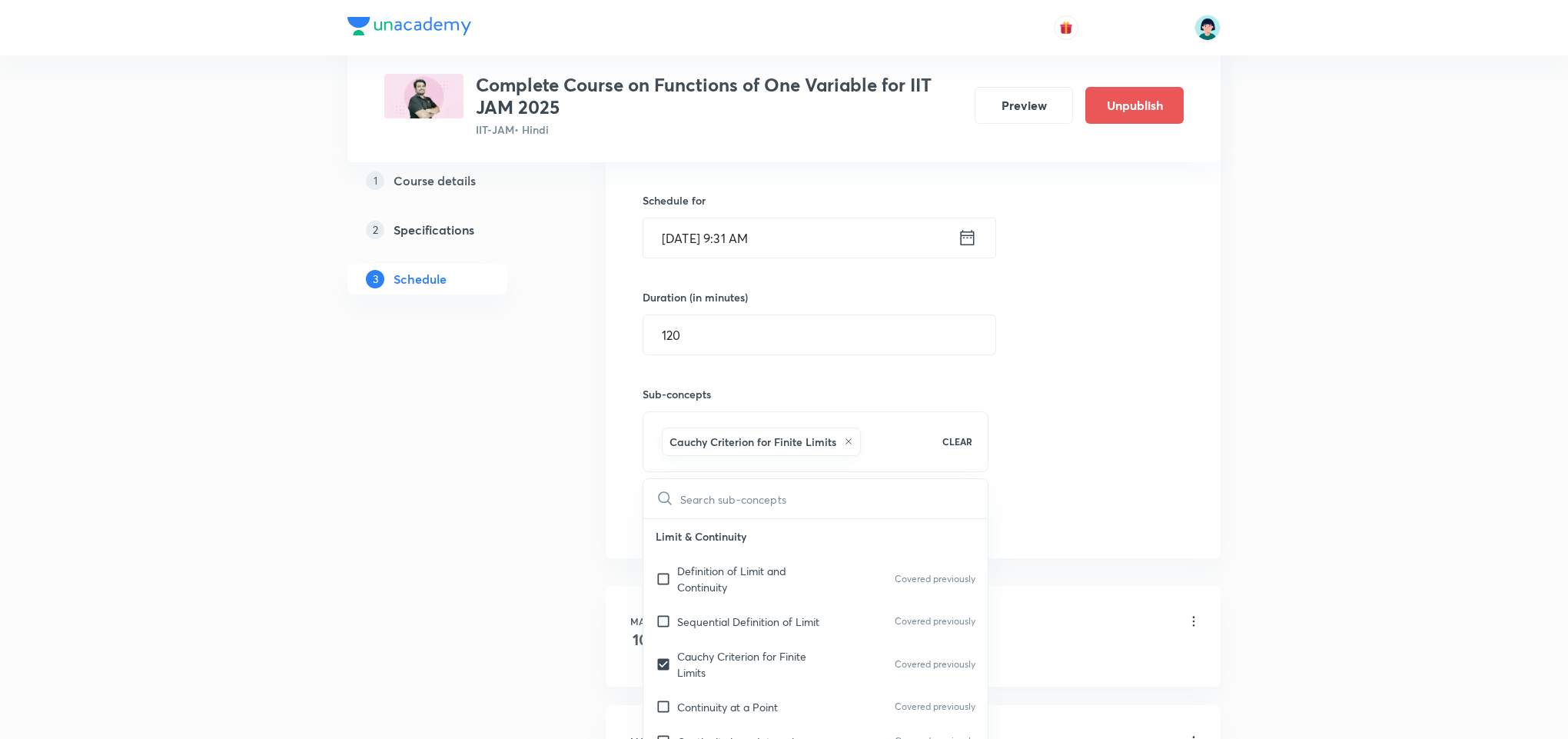
click at [1118, 425] on div "Session 52 Live class Quiz Recorded classes Session title 23/99 Practice Set Di…" at bounding box center [913, 262] width 541 height 542
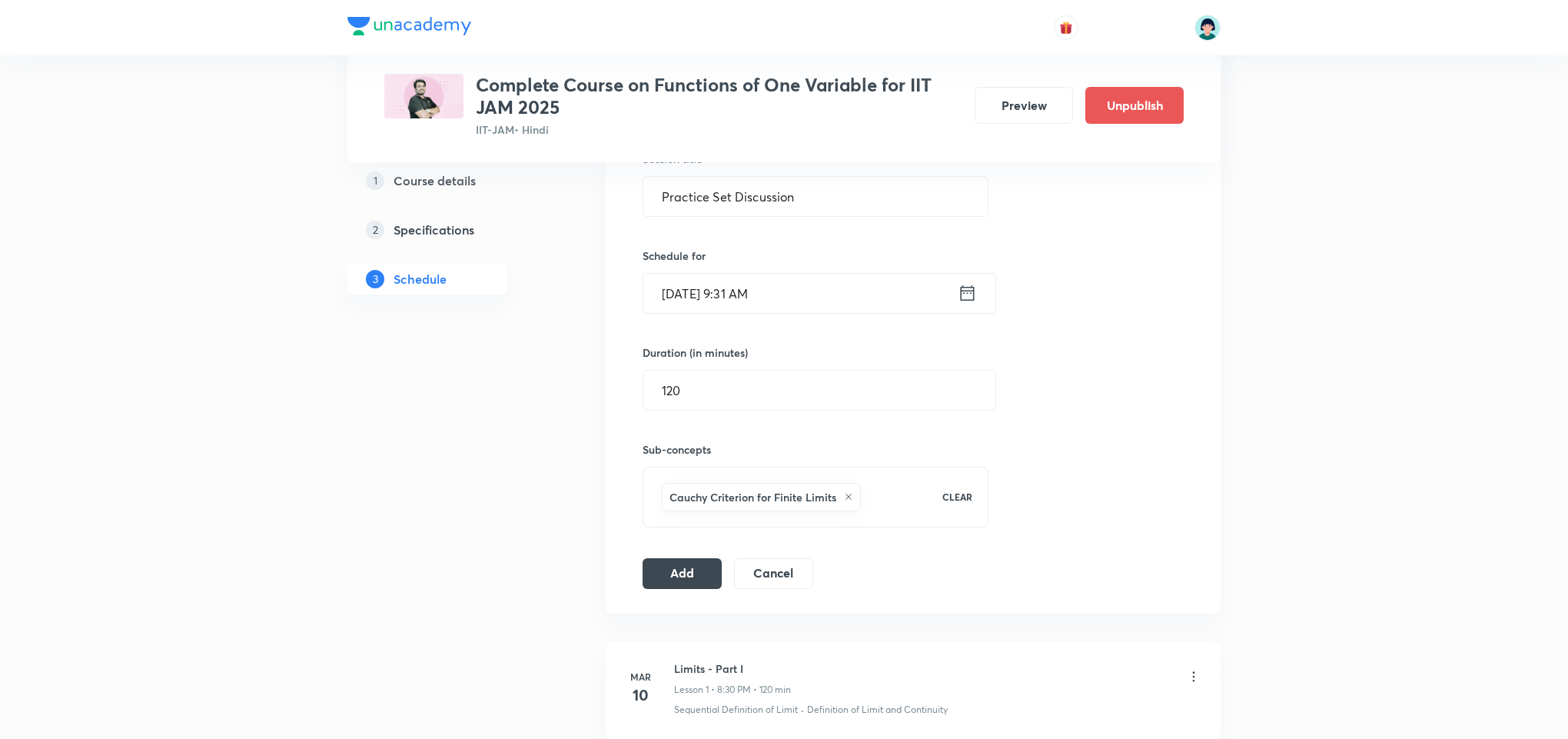
scroll to position [391, 0]
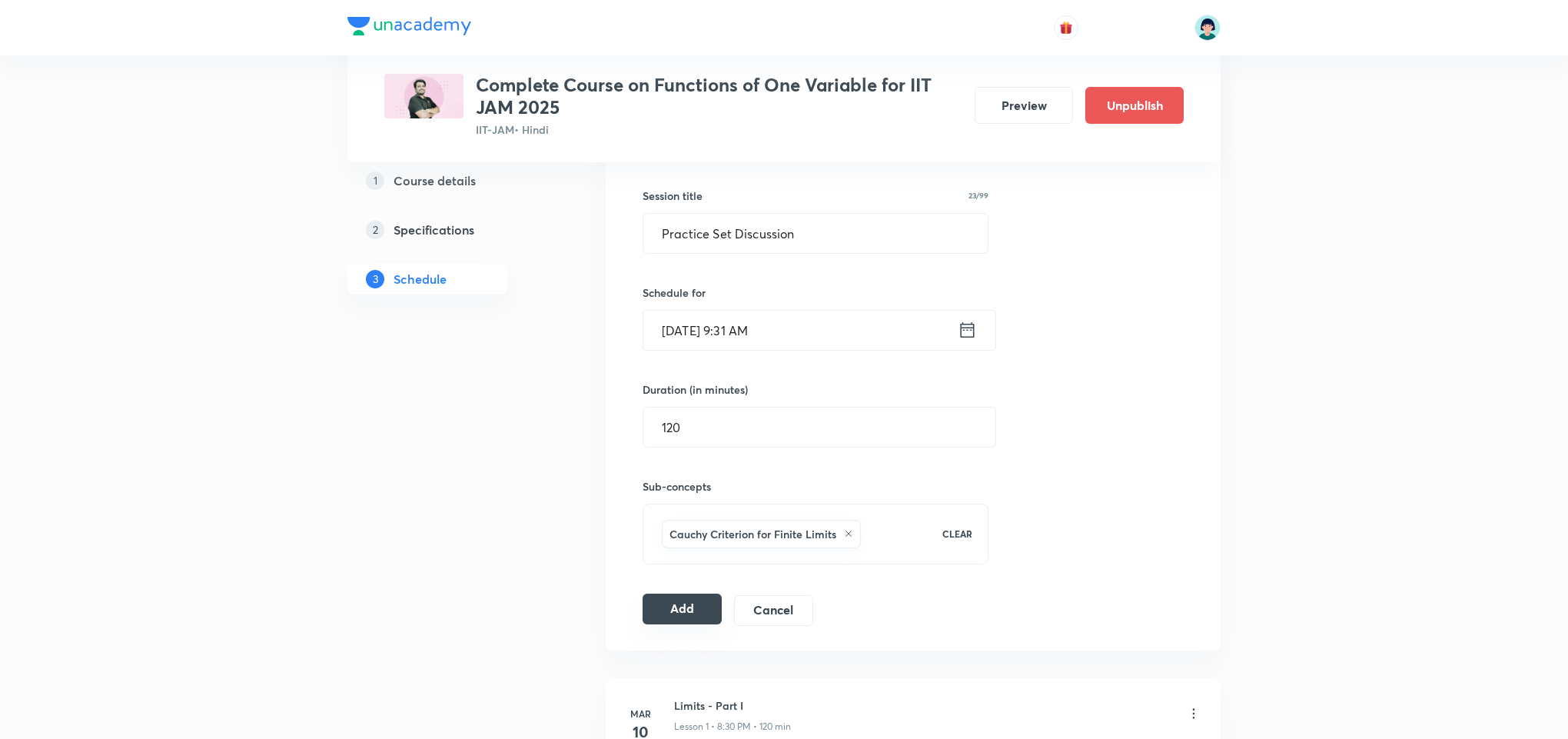
click at [715, 606] on button "Add" at bounding box center [682, 609] width 79 height 31
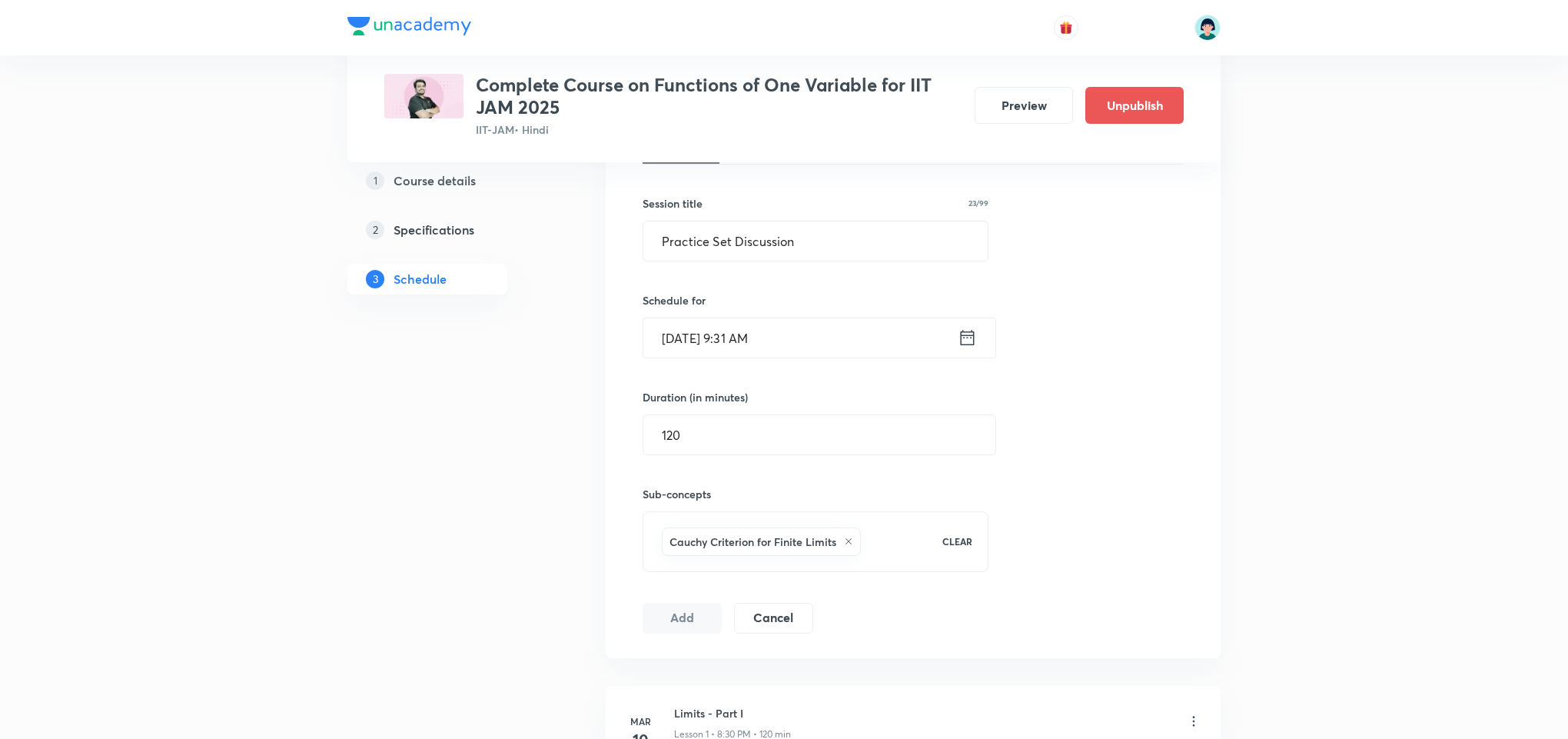
scroll to position [345, 0]
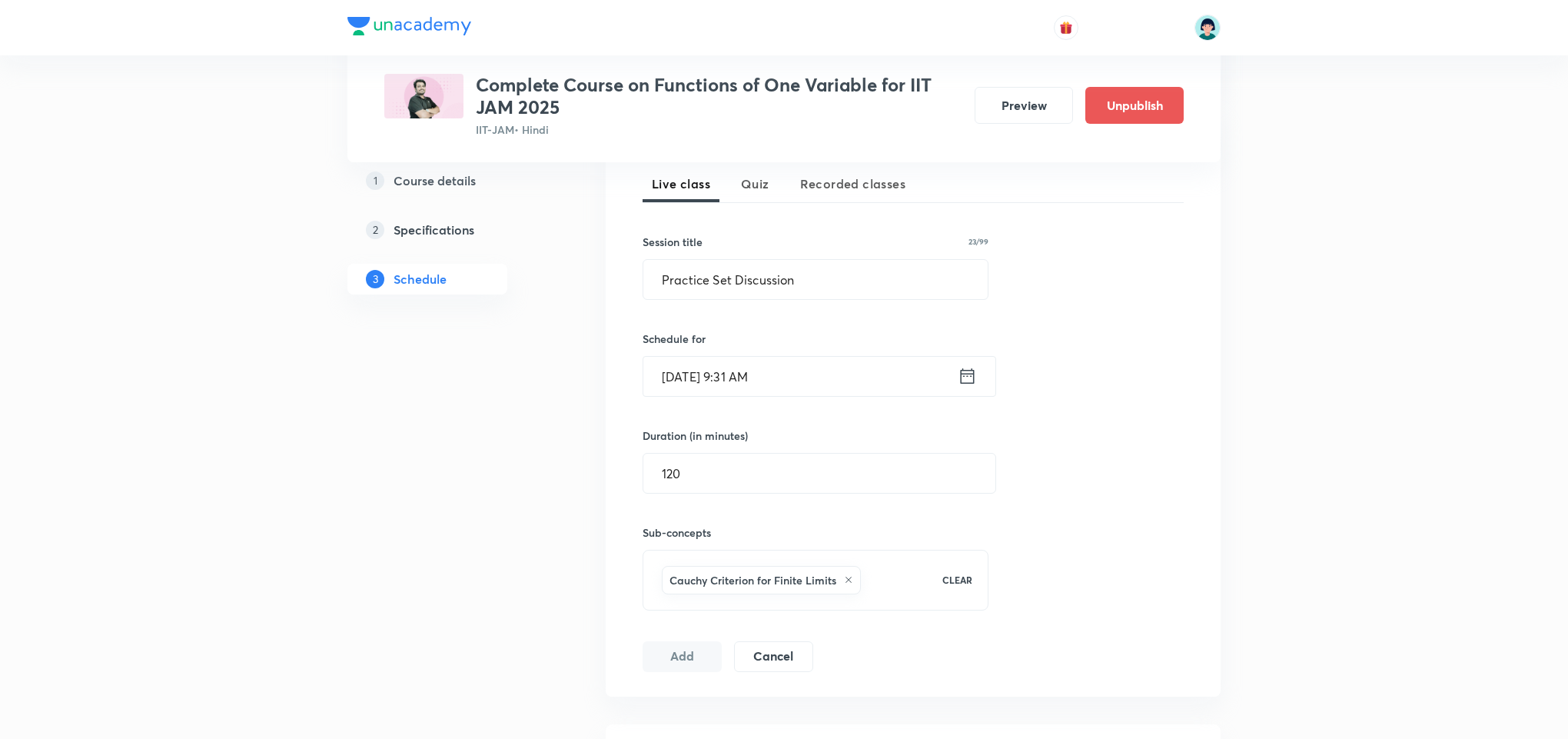
click at [1170, 266] on div "Session 52 Live class Quiz Recorded classes Session title 23/99 Practice Set Di…" at bounding box center [913, 401] width 541 height 542
click at [830, 280] on input "Practice Set Discussion" at bounding box center [816, 279] width 345 height 39
paste input "Practice Set 1 Discussion 2"
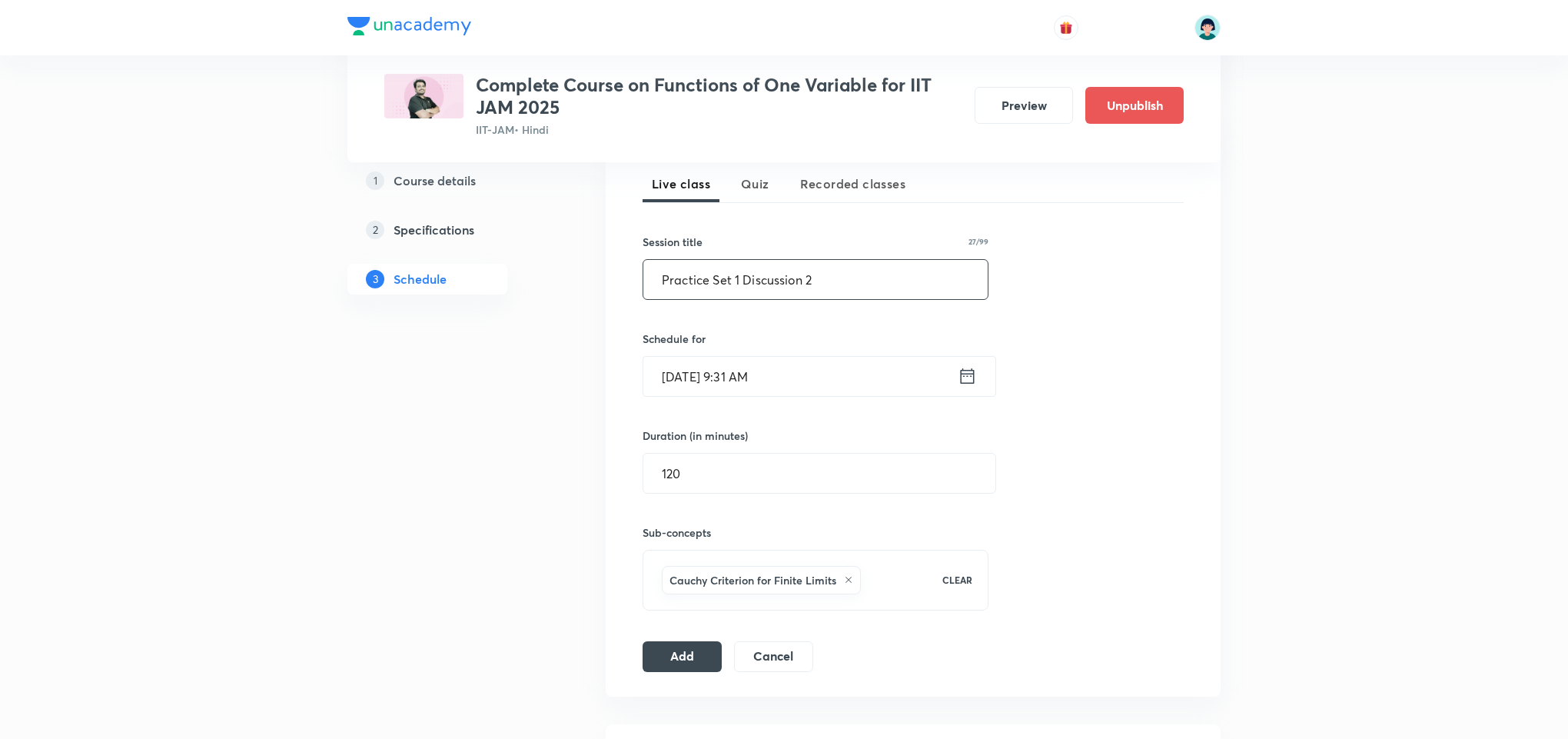
type input "Practice Set 1 Discussion 2"
click at [704, 331] on h6 "Schedule for" at bounding box center [815, 338] width 346 height 16
click at [680, 379] on input "Oct 9, 2025, 9:31 AM" at bounding box center [801, 376] width 315 height 39
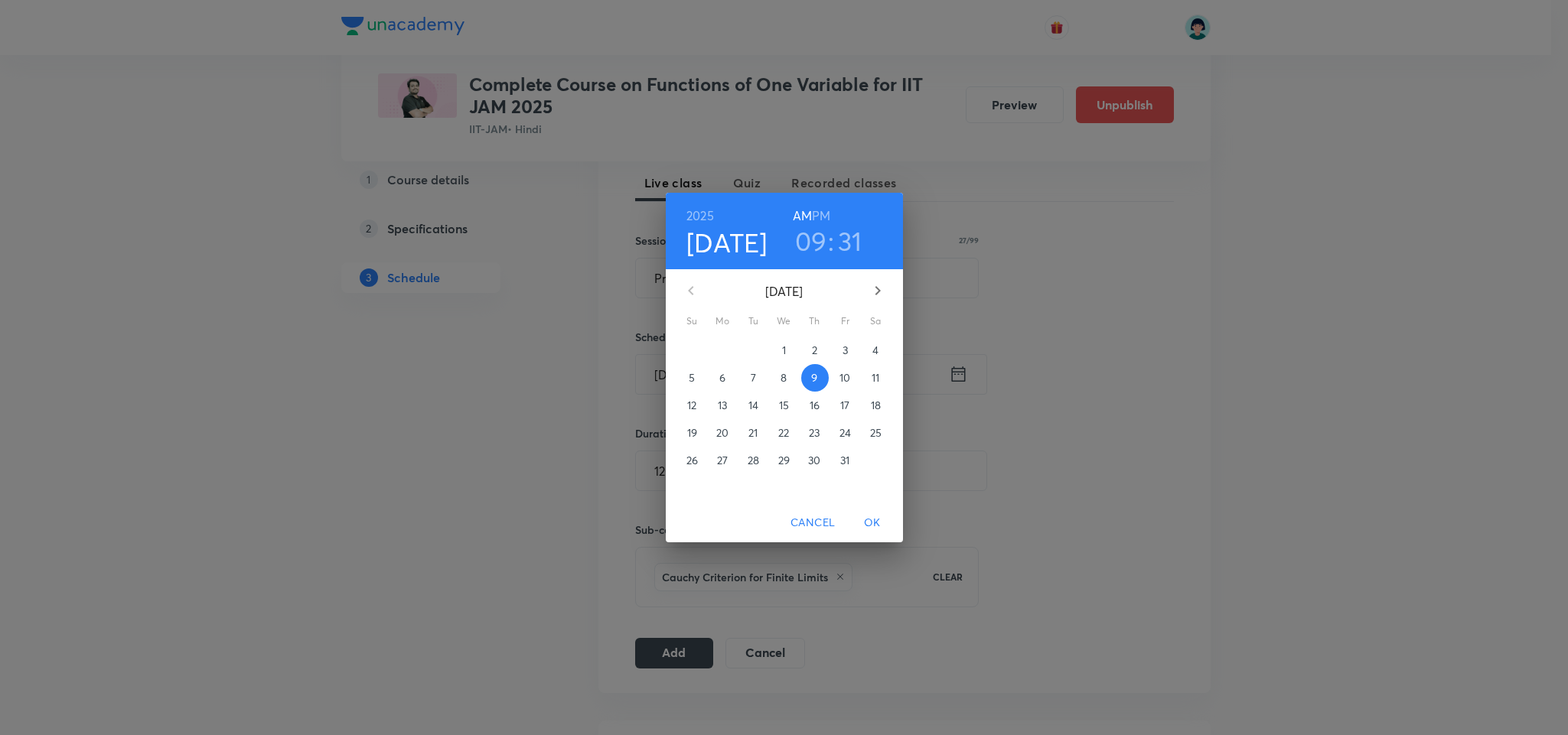
click at [854, 381] on span "10" at bounding box center [845, 378] width 27 height 15
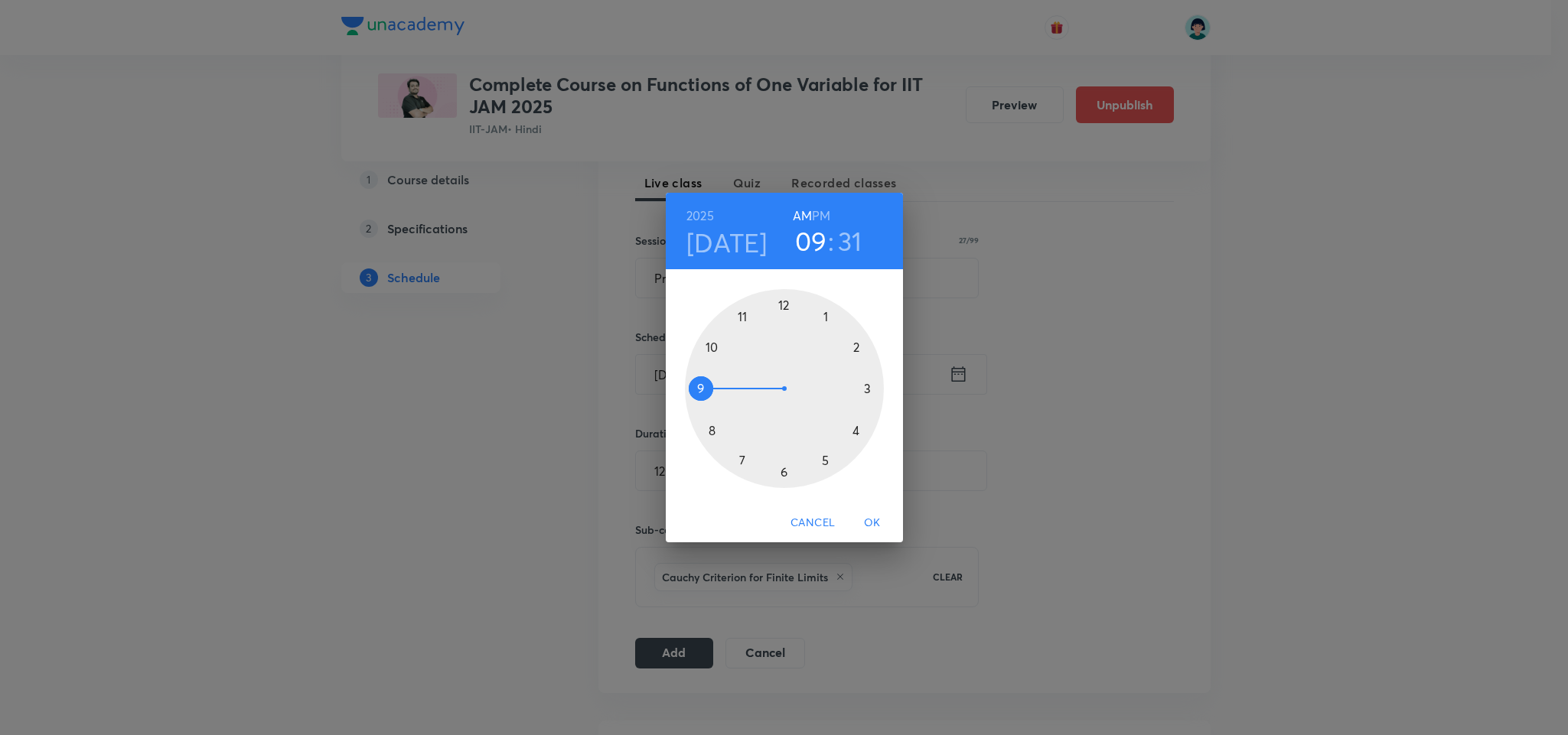
click at [879, 524] on span "OK" at bounding box center [872, 523] width 36 height 19
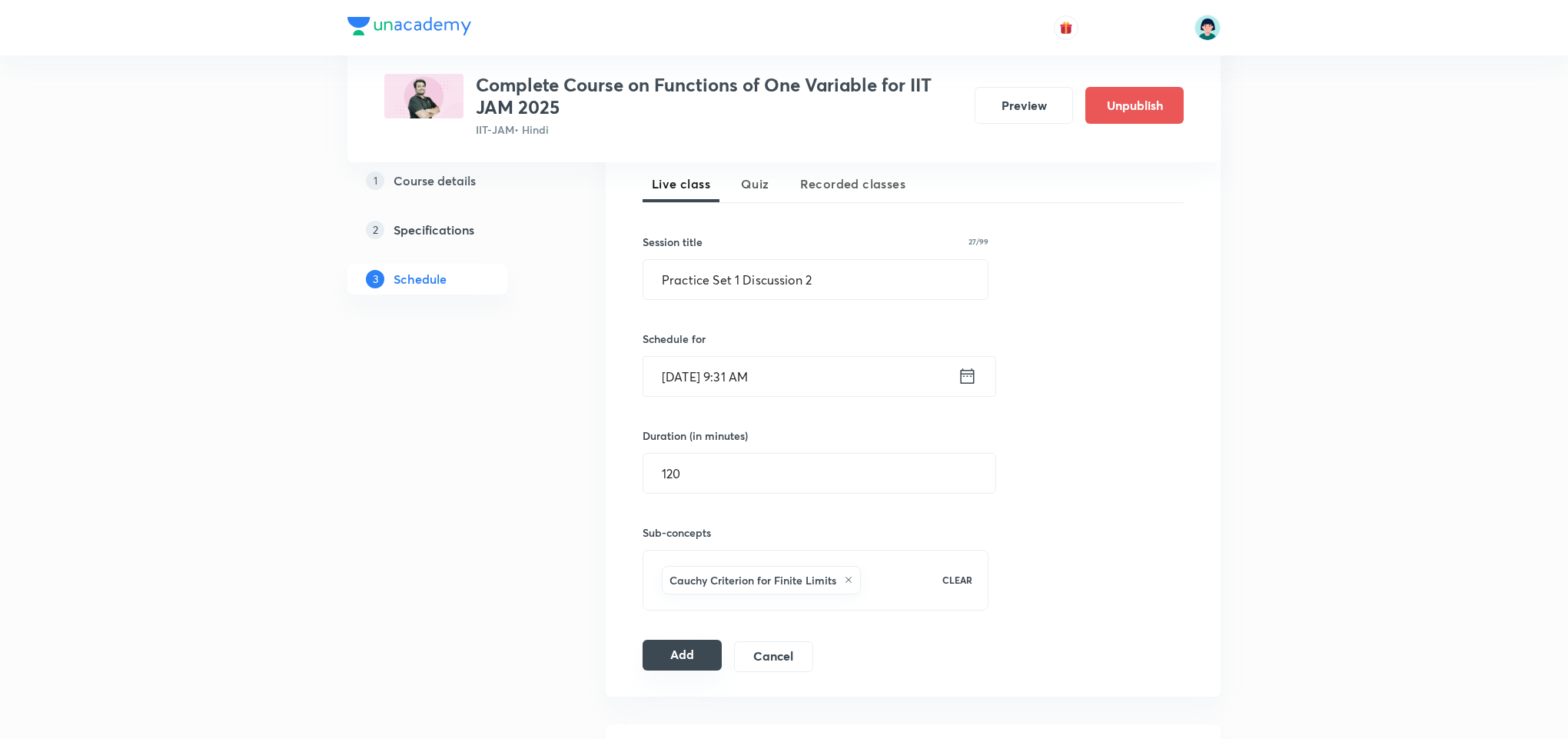
click at [695, 662] on button "Add" at bounding box center [682, 655] width 79 height 31
